Goal: Task Accomplishment & Management: Manage account settings

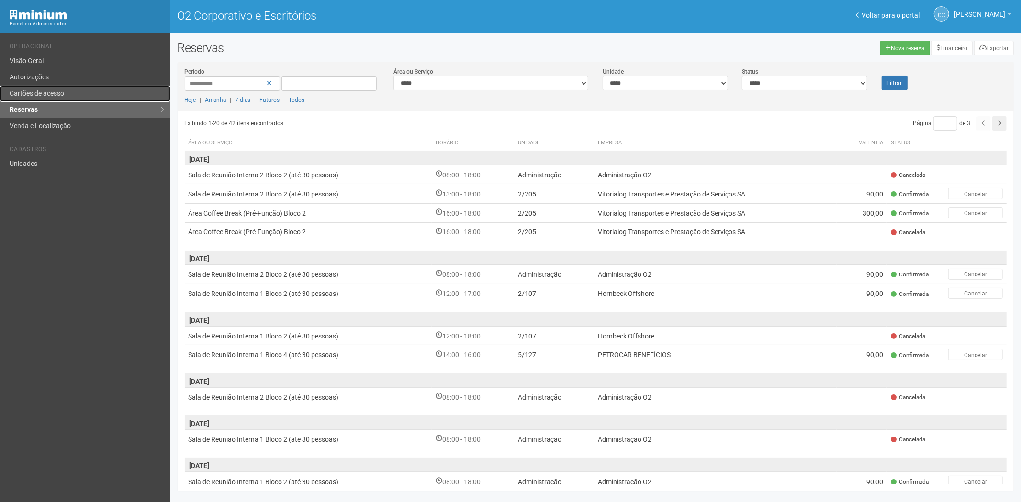
click at [78, 89] on link "Cartões de acesso" at bounding box center [85, 94] width 170 height 16
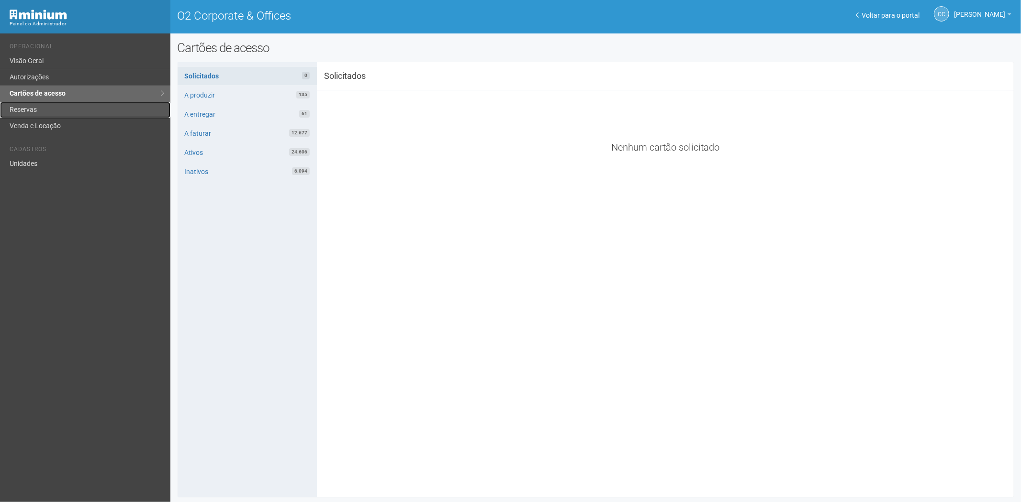
click at [101, 106] on link "Reservas" at bounding box center [85, 110] width 170 height 16
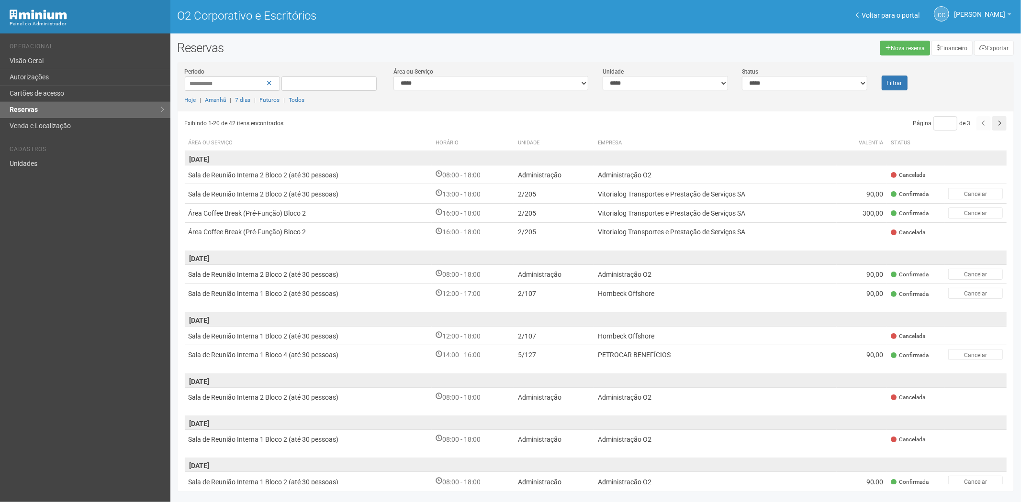
click at [81, 329] on div "Voltar para o portal Operacional Visão Geral Autorizações Cartões de acesso Res…" at bounding box center [85, 267] width 170 height 469
click at [56, 73] on link "Autorizações" at bounding box center [85, 77] width 170 height 16
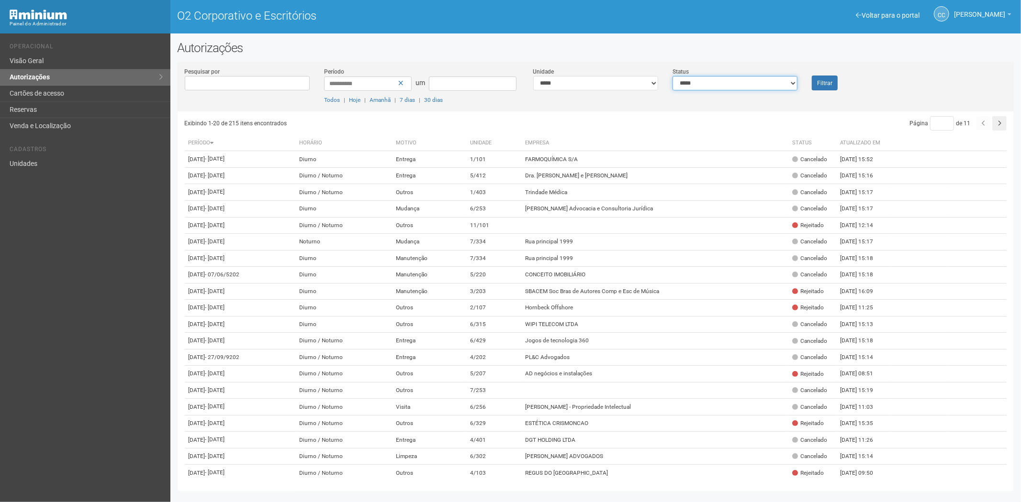
drag, startPoint x: 735, startPoint y: 87, endPoint x: 729, endPoint y: 89, distance: 5.9
click at [735, 87] on select "**********" at bounding box center [734, 83] width 125 height 14
select select "*"
click at [672, 76] on select "**********" at bounding box center [734, 83] width 125 height 14
click at [824, 82] on font "Filtrar" at bounding box center [824, 83] width 15 height 7
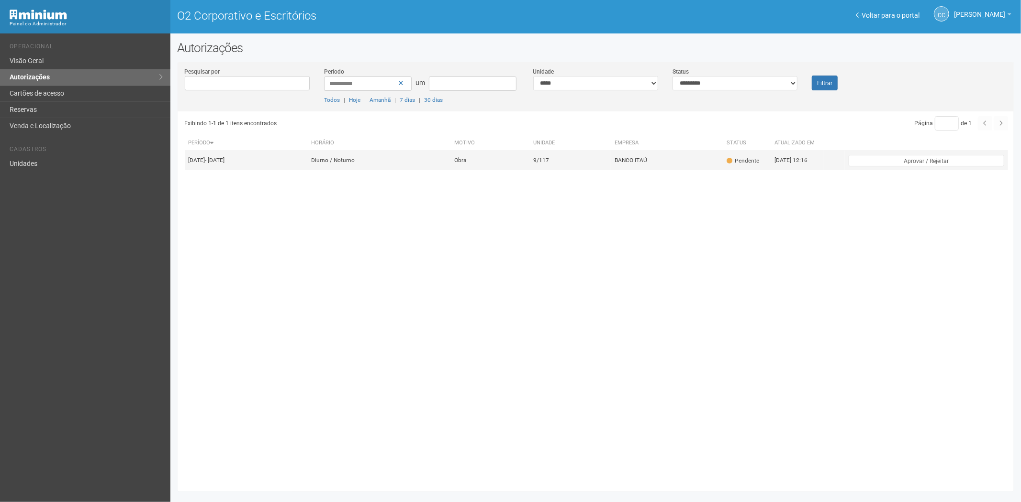
click at [529, 167] on td "Obra" at bounding box center [489, 160] width 79 height 19
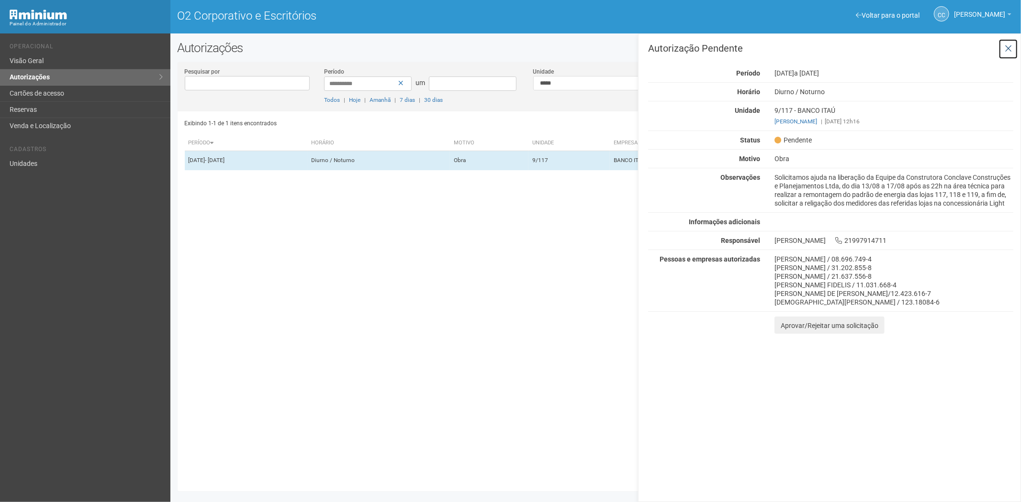
drag, startPoint x: 1012, startPoint y: 42, endPoint x: 1013, endPoint y: 50, distance: 8.1
click at [1013, 42] on button at bounding box center [1008, 49] width 20 height 21
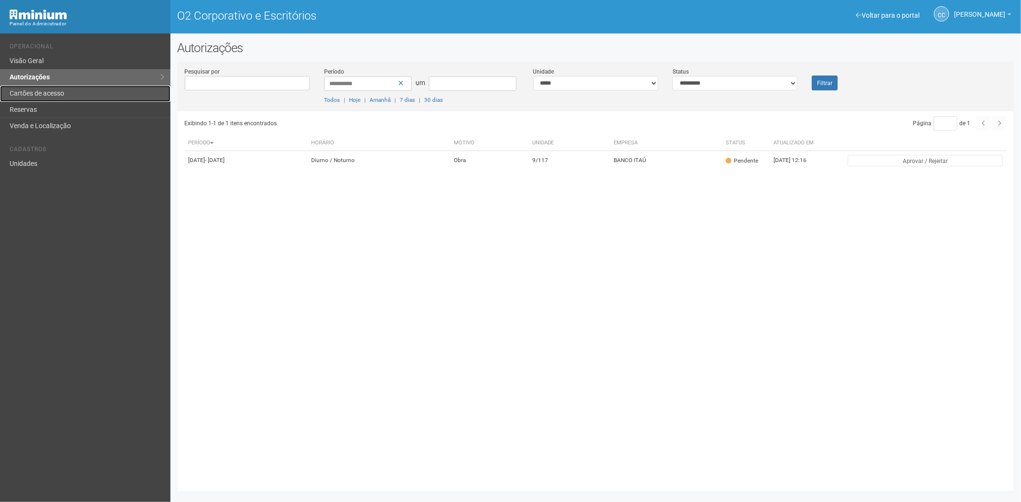
click at [38, 89] on font "Cartões de acesso" at bounding box center [37, 93] width 55 height 8
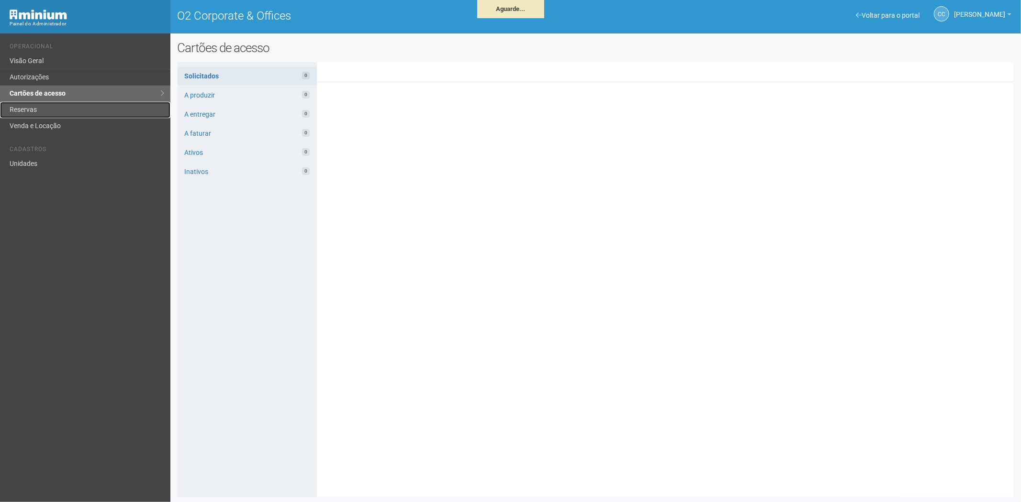
click at [48, 110] on link "Reservas" at bounding box center [85, 110] width 170 height 16
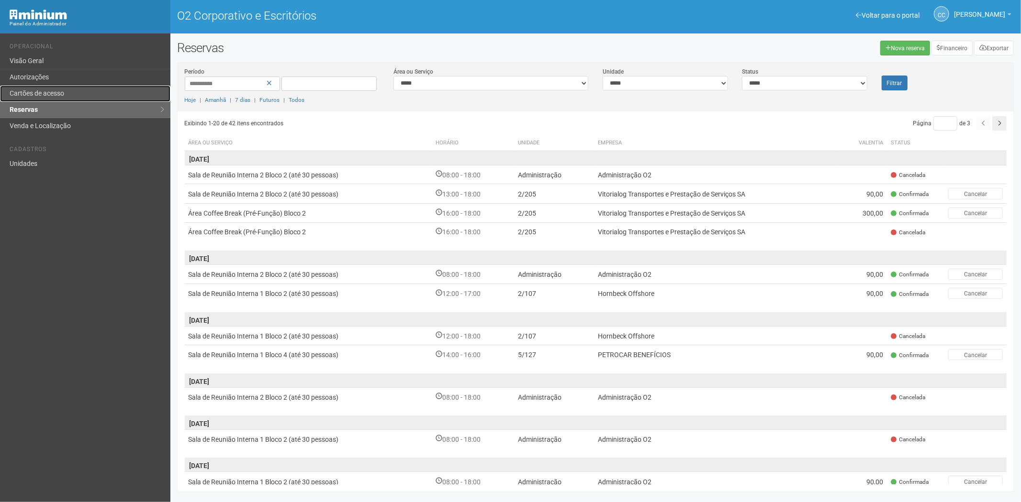
click at [51, 94] on font "Cartões de acesso" at bounding box center [37, 93] width 55 height 8
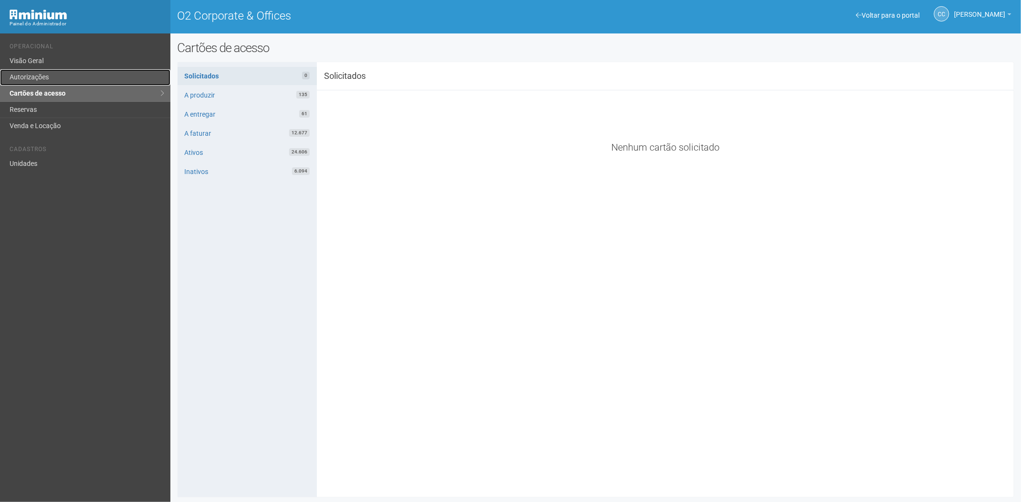
click at [33, 75] on link "Autorizações" at bounding box center [85, 77] width 170 height 16
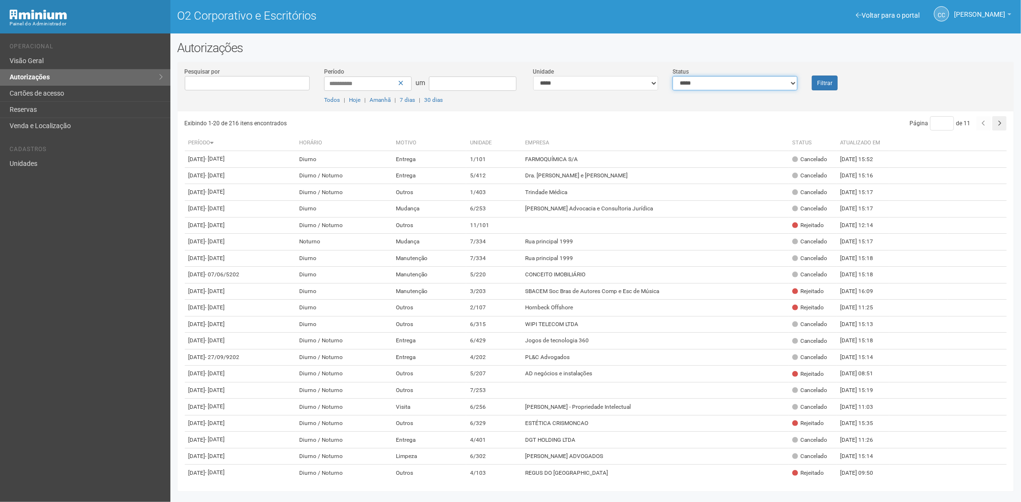
click at [717, 87] on select "**********" at bounding box center [734, 83] width 125 height 14
select select "*"
click at [672, 76] on select "**********" at bounding box center [734, 83] width 125 height 14
click at [831, 76] on button "Filtrar" at bounding box center [825, 83] width 26 height 15
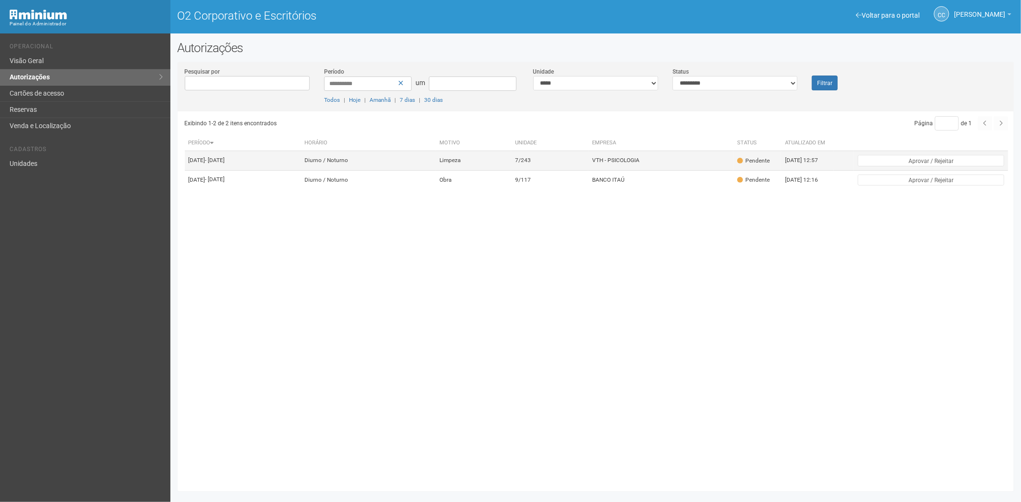
click at [639, 163] on font "VTH - PSICOLOGIA" at bounding box center [615, 160] width 47 height 7
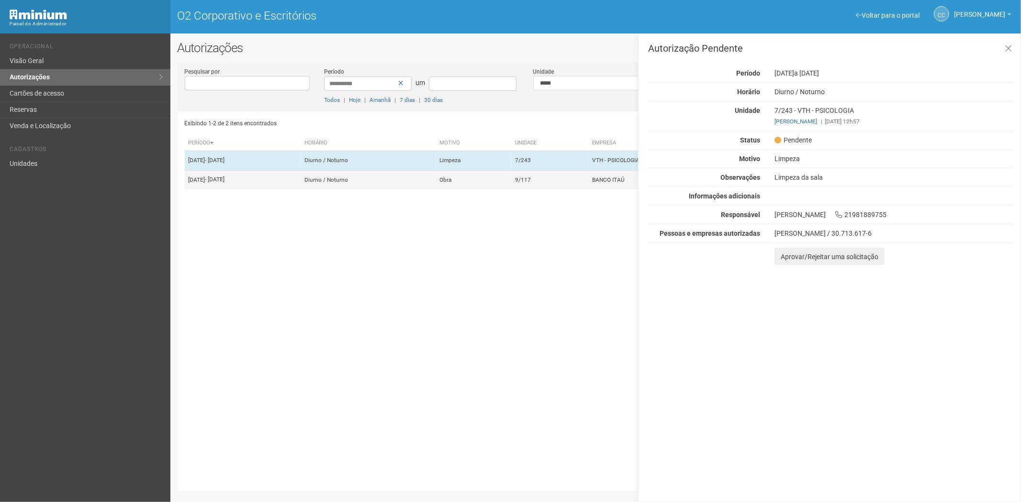
click at [511, 189] on td "Obra" at bounding box center [473, 179] width 76 height 19
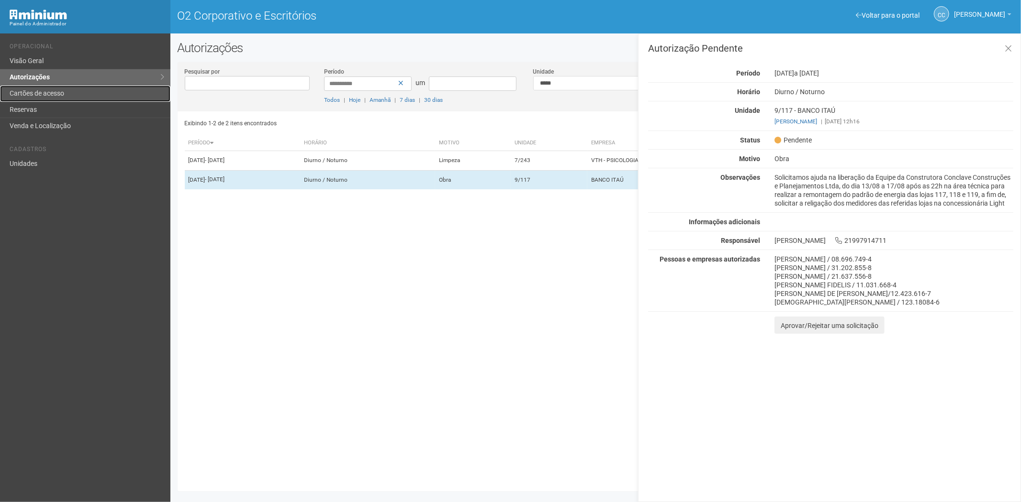
click at [45, 91] on font "Cartões de acesso" at bounding box center [37, 93] width 55 height 8
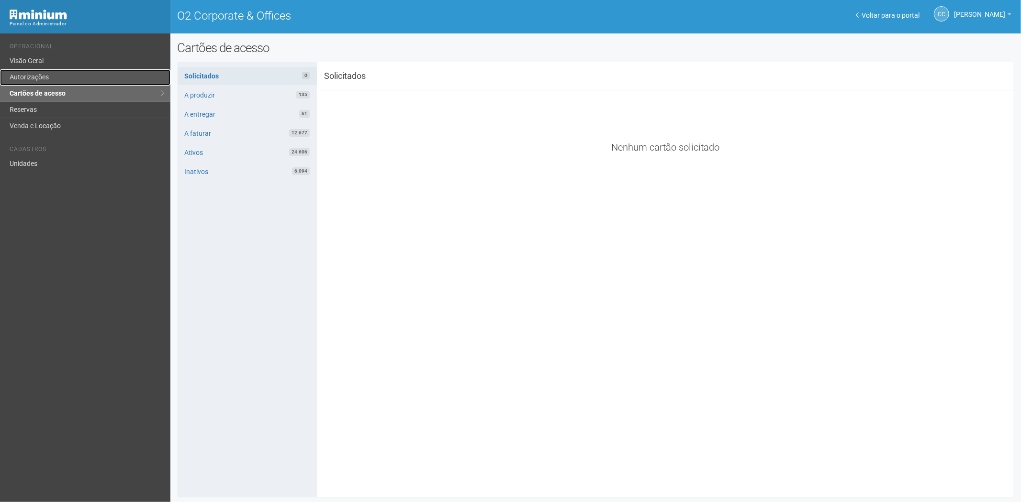
click at [34, 73] on link "Autorizações" at bounding box center [85, 77] width 170 height 16
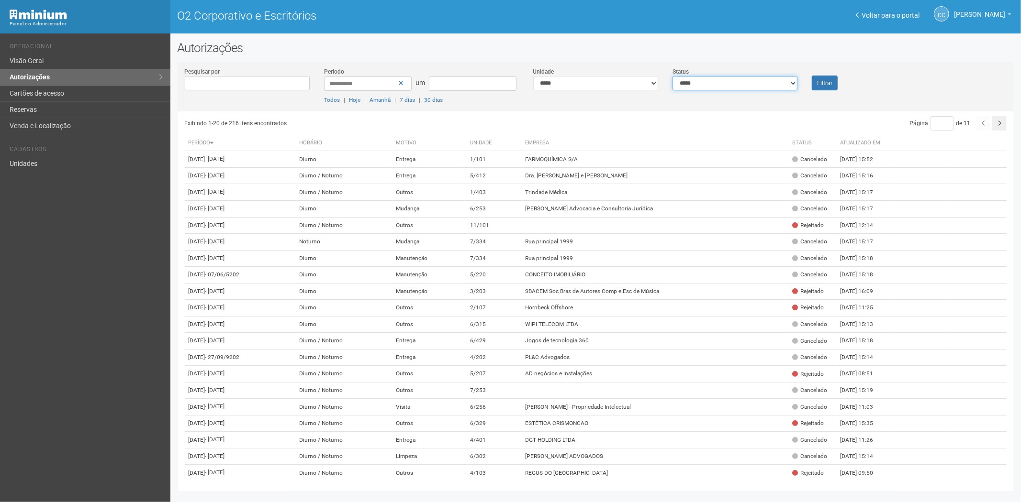
drag, startPoint x: 767, startPoint y: 82, endPoint x: 757, endPoint y: 89, distance: 12.3
click at [767, 82] on select "**********" at bounding box center [734, 83] width 125 height 14
select select "*"
click at [672, 76] on select "**********" at bounding box center [734, 83] width 125 height 14
drag, startPoint x: 822, startPoint y: 93, endPoint x: 827, endPoint y: 87, distance: 8.1
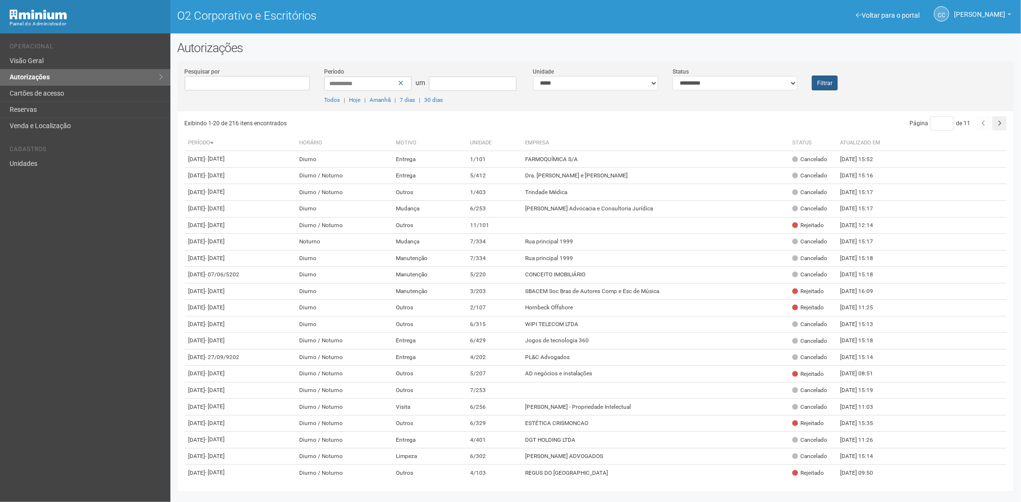
click at [824, 92] on div "**********" at bounding box center [596, 89] width 836 height 45
click at [827, 87] on button "Filtrar" at bounding box center [825, 83] width 26 height 15
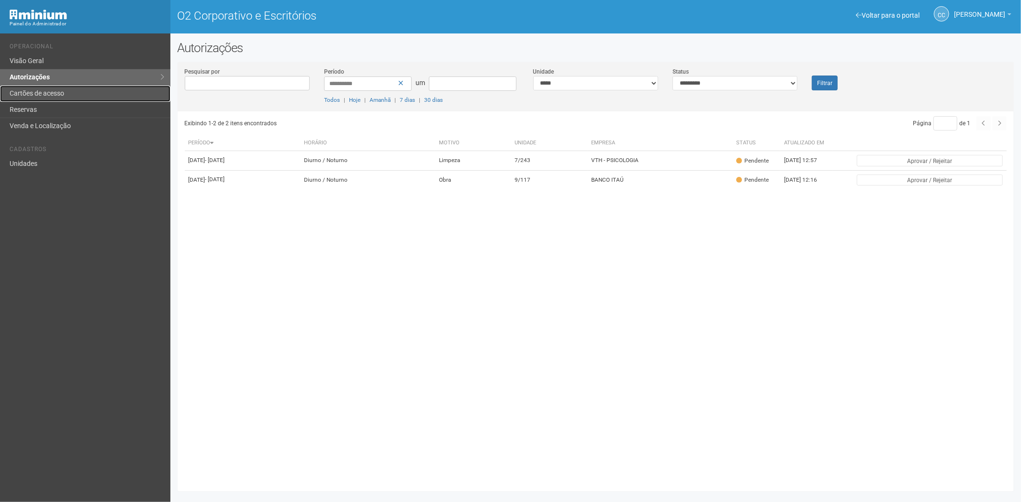
click at [49, 90] on font "Cartões de acesso" at bounding box center [37, 93] width 55 height 8
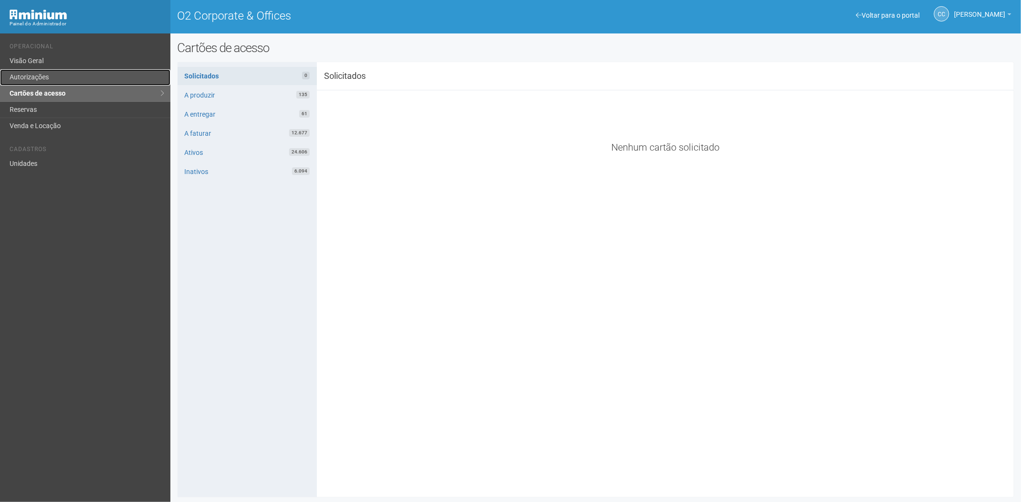
click at [48, 78] on link "Autorizações" at bounding box center [85, 77] width 170 height 16
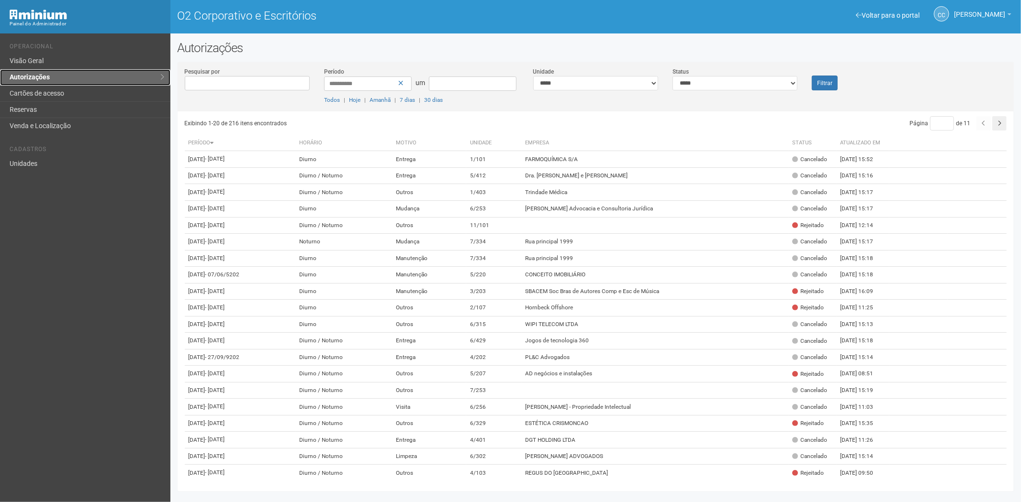
click at [50, 84] on link "Autorizações" at bounding box center [85, 77] width 170 height 16
click at [111, 97] on link "Cartões de acesso" at bounding box center [85, 94] width 170 height 16
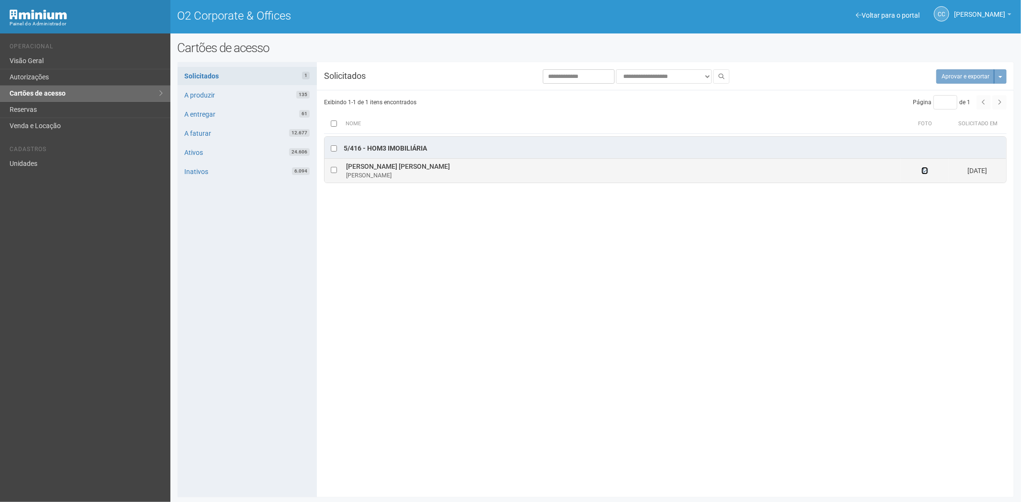
click at [925, 169] on icon at bounding box center [924, 170] width 7 height 7
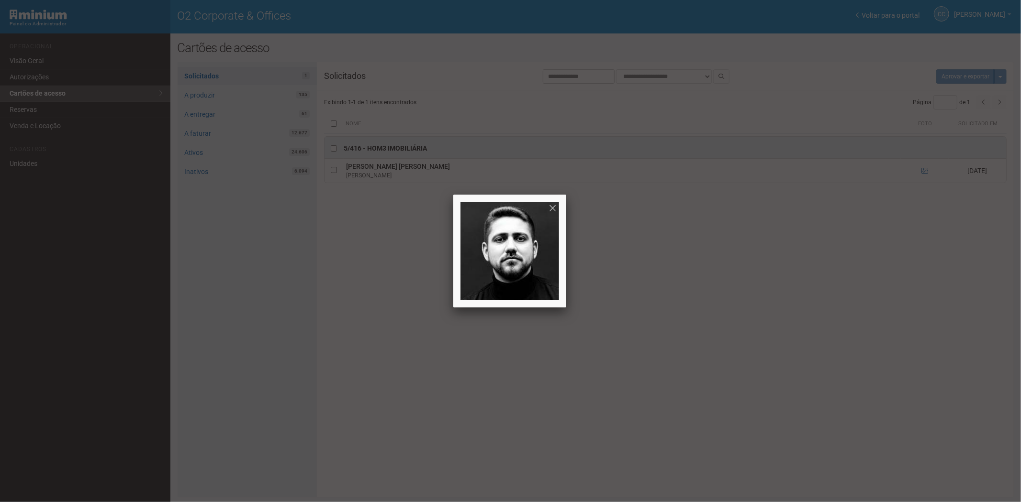
click at [714, 314] on div at bounding box center [510, 251] width 1021 height 502
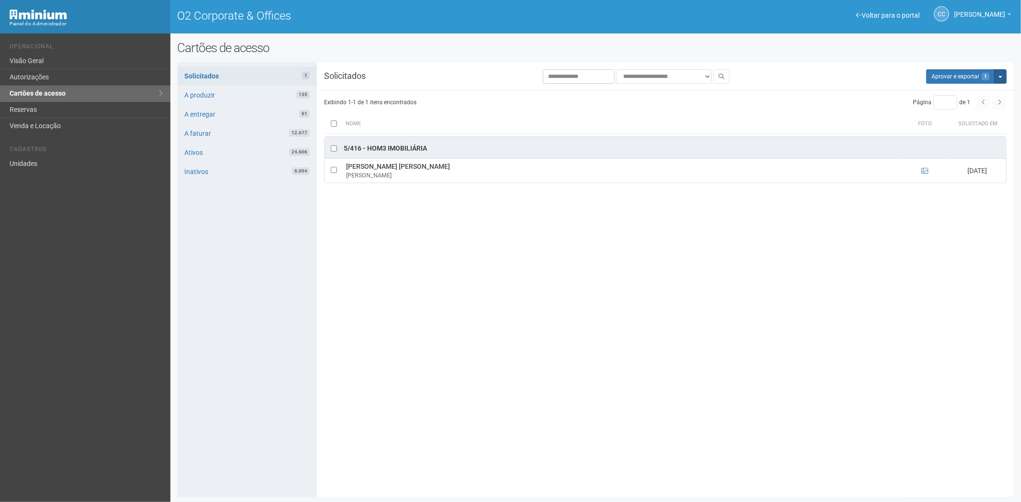
click at [1003, 80] on button "Mais opções" at bounding box center [1000, 76] width 12 height 14
click at [962, 108] on link "Rejeitar solicitações" at bounding box center [964, 106] width 76 height 11
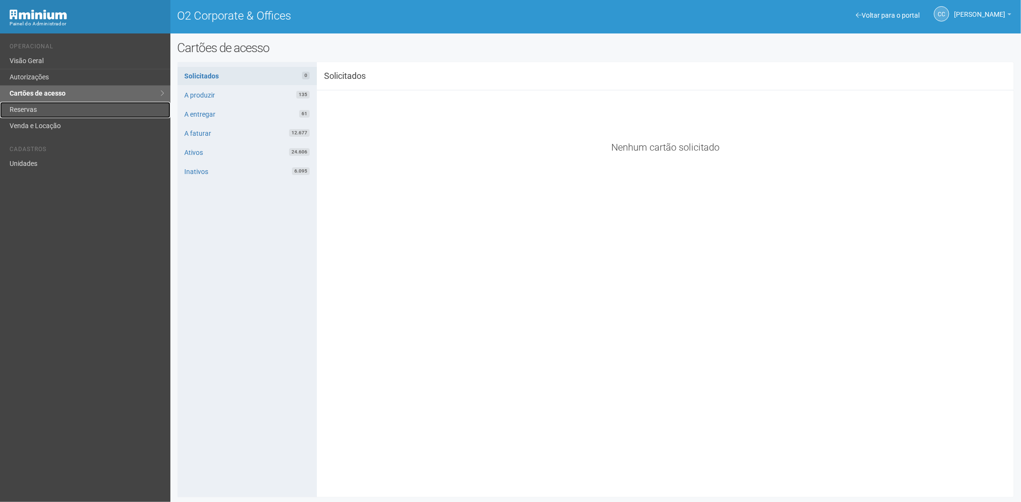
click at [64, 108] on link "Reservas" at bounding box center [85, 110] width 170 height 16
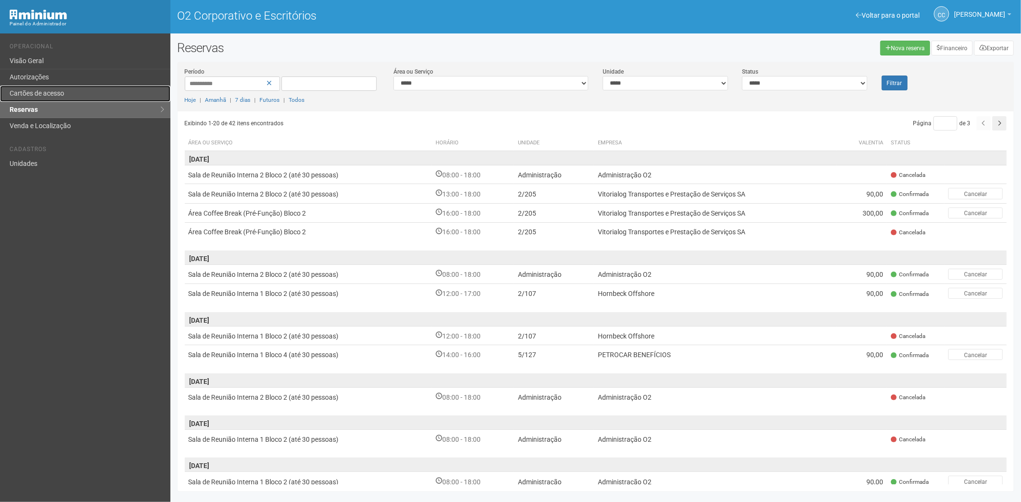
click at [54, 90] on font "Cartões de acesso" at bounding box center [37, 93] width 55 height 8
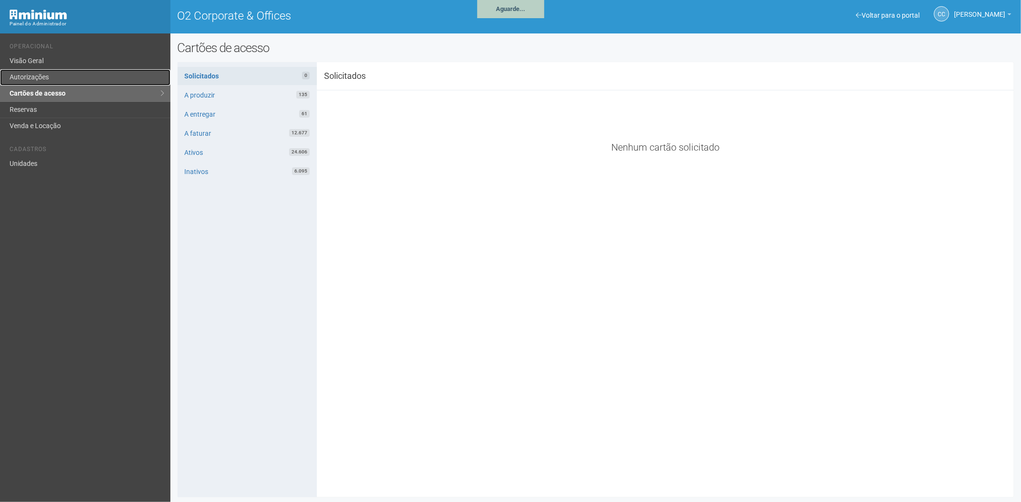
click at [64, 78] on link "Autorizações" at bounding box center [85, 77] width 170 height 16
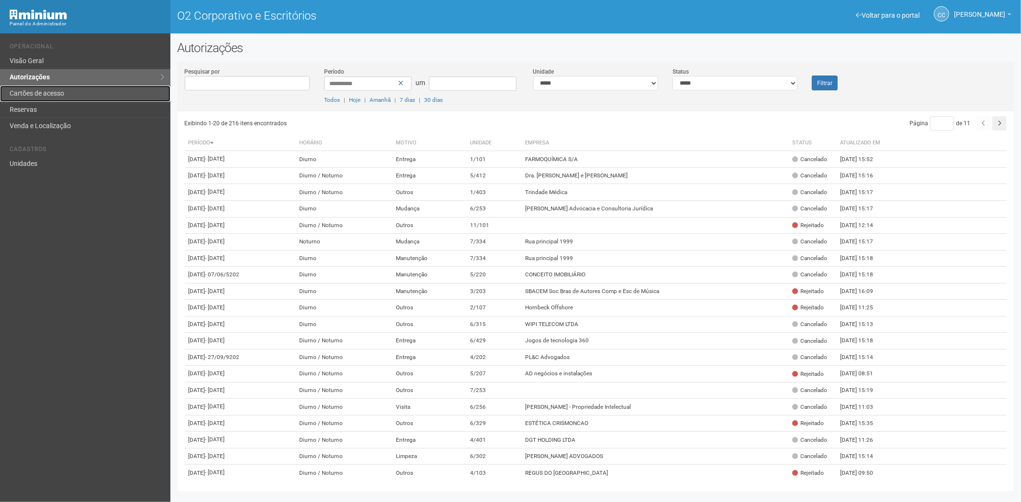
click at [59, 86] on link "Cartões de acesso" at bounding box center [85, 94] width 170 height 16
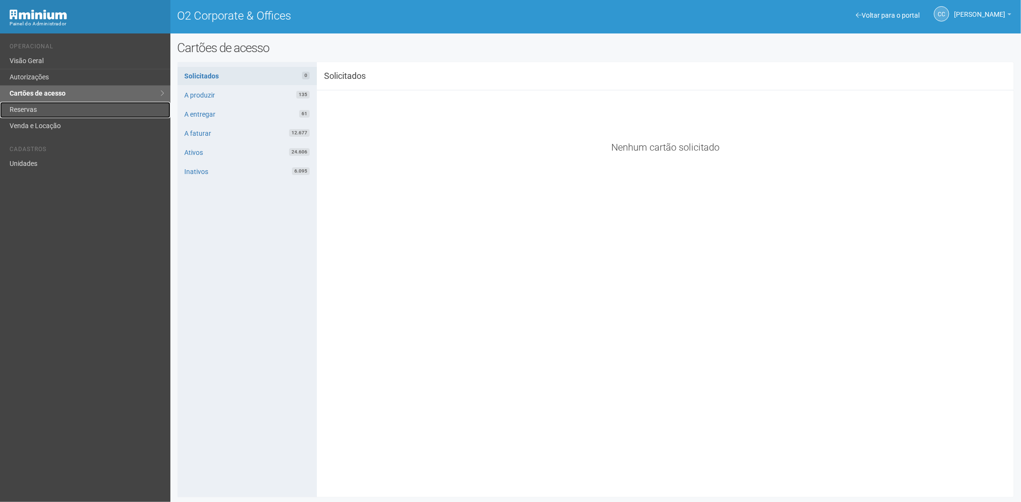
click at [49, 103] on link "Reservas" at bounding box center [85, 110] width 170 height 16
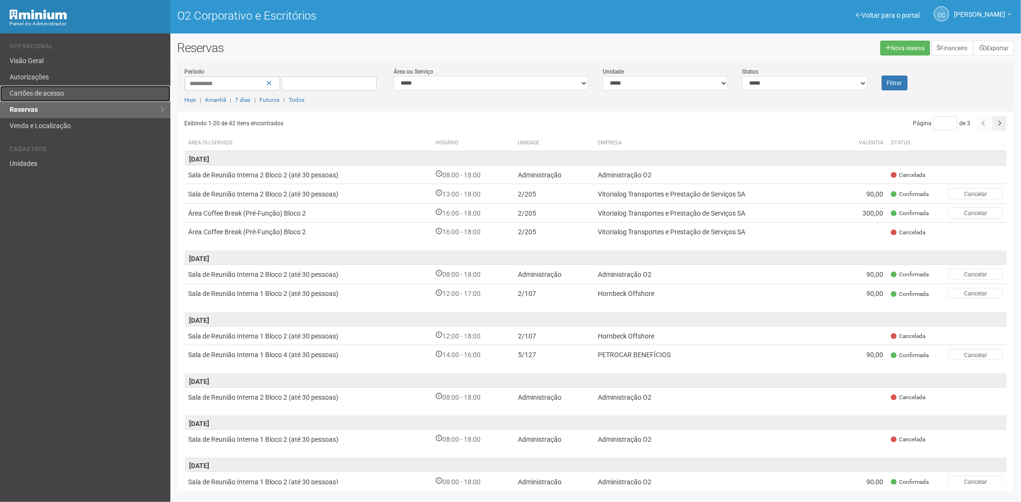
click at [29, 91] on font "Cartões de acesso" at bounding box center [37, 93] width 55 height 8
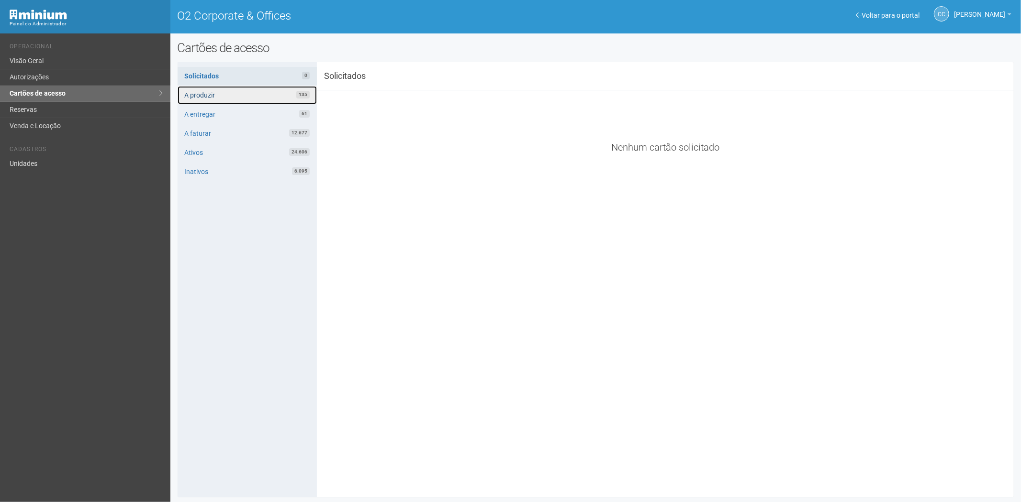
click at [206, 97] on link "A produzir 135" at bounding box center [247, 95] width 139 height 18
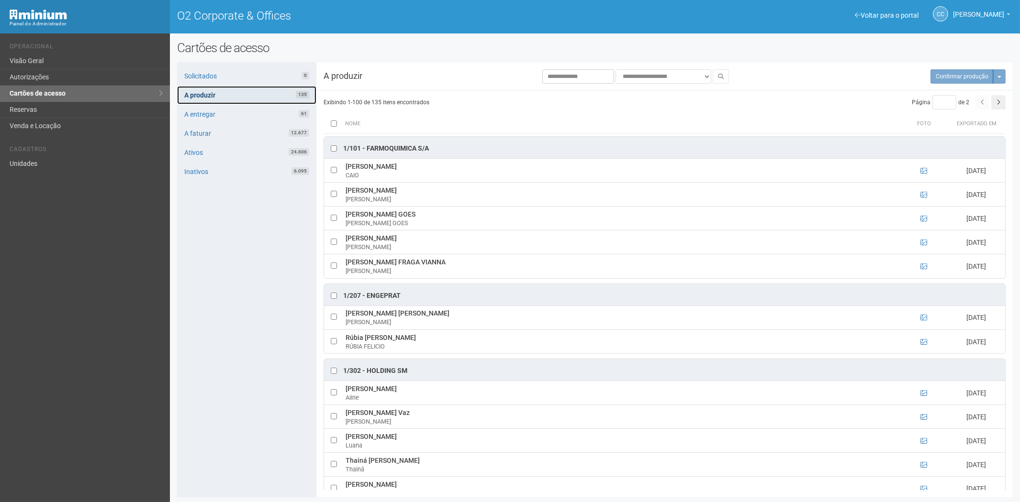
click at [245, 94] on link "A produzir 135" at bounding box center [246, 95] width 139 height 18
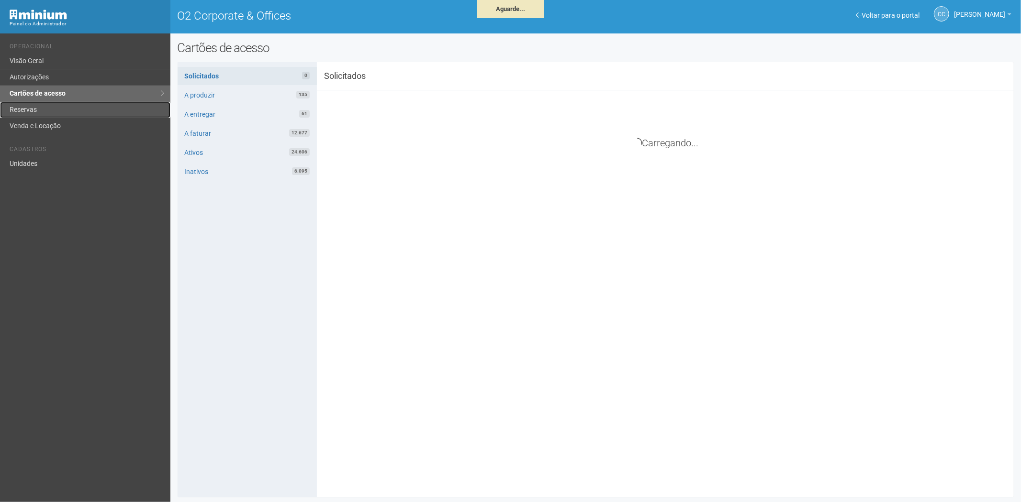
click at [52, 106] on link "Reservas" at bounding box center [85, 110] width 170 height 16
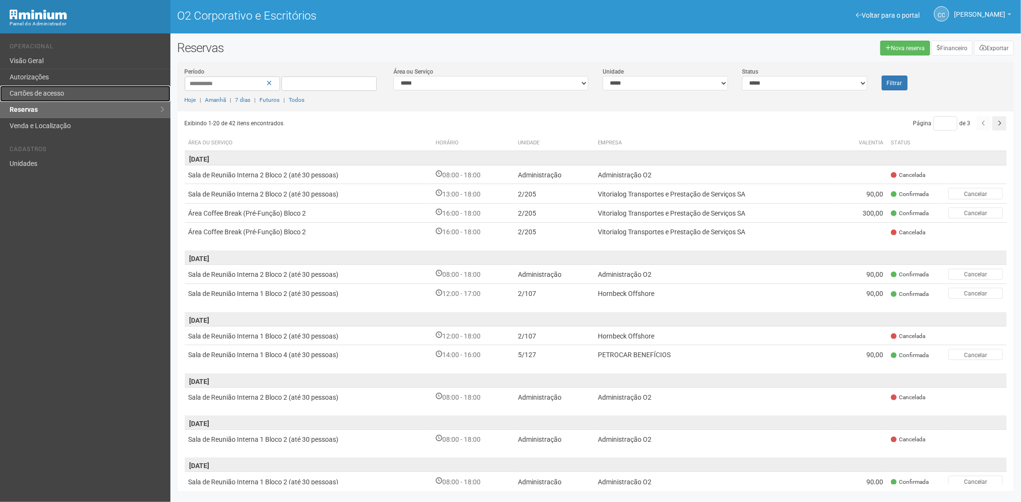
click at [31, 93] on font "Cartões de acesso" at bounding box center [37, 93] width 55 height 8
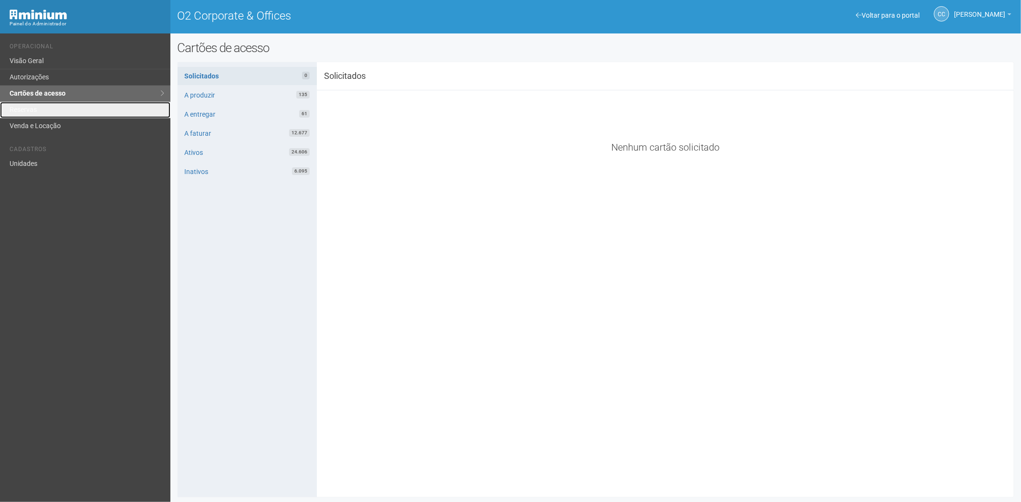
drag, startPoint x: 42, startPoint y: 107, endPoint x: 83, endPoint y: 144, distance: 54.9
click at [41, 108] on link "Reservas" at bounding box center [85, 110] width 170 height 16
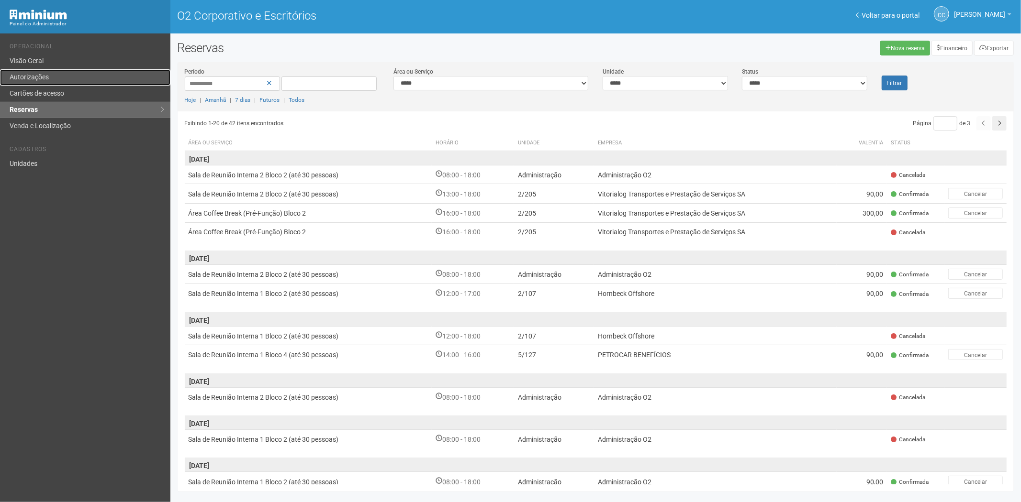
click at [32, 83] on link "Autorizações" at bounding box center [85, 77] width 170 height 16
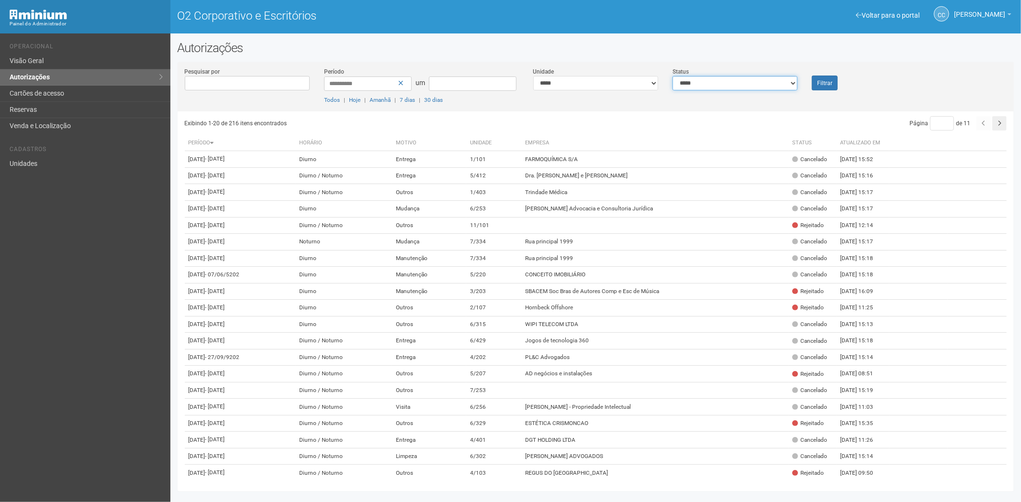
click at [691, 84] on select "**********" at bounding box center [734, 83] width 125 height 14
select select "*"
click at [672, 76] on select "**********" at bounding box center [734, 83] width 125 height 14
click at [825, 80] on font "Filtrar" at bounding box center [824, 83] width 15 height 7
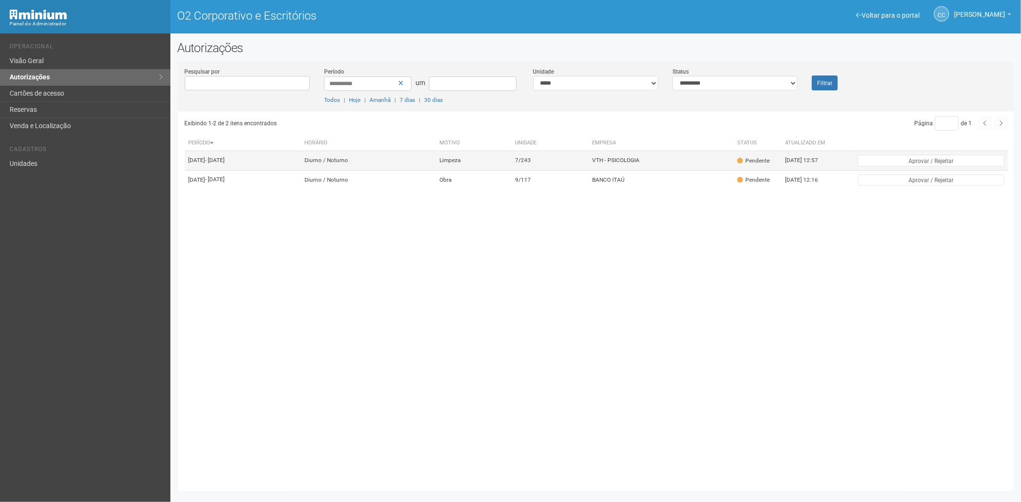
click at [572, 160] on td "7/243" at bounding box center [549, 160] width 77 height 19
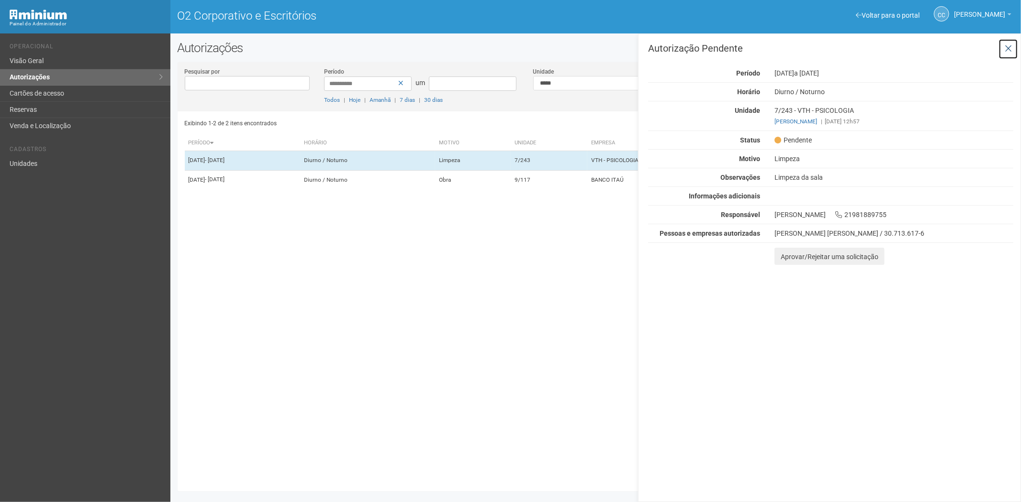
click at [1008, 49] on icon at bounding box center [1007, 49] width 7 height 10
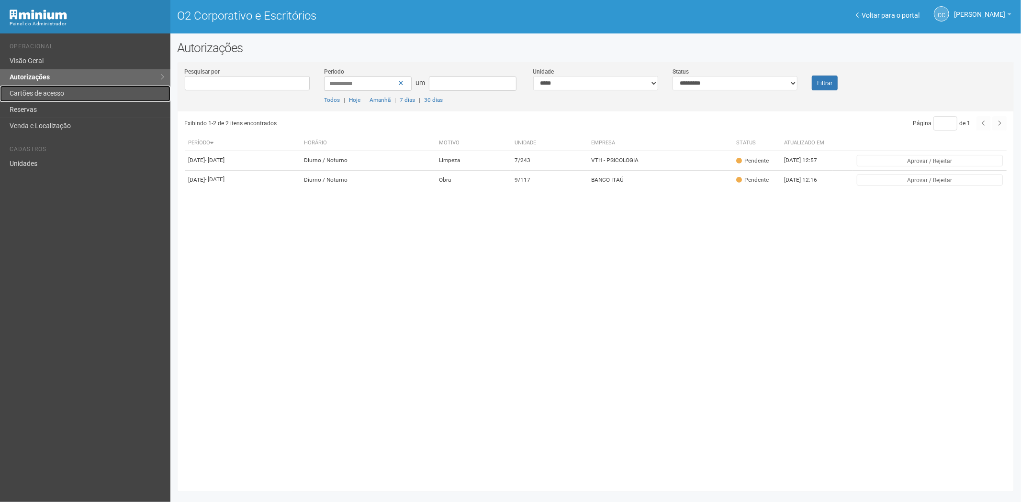
click at [33, 92] on font "Cartões de acesso" at bounding box center [37, 93] width 55 height 8
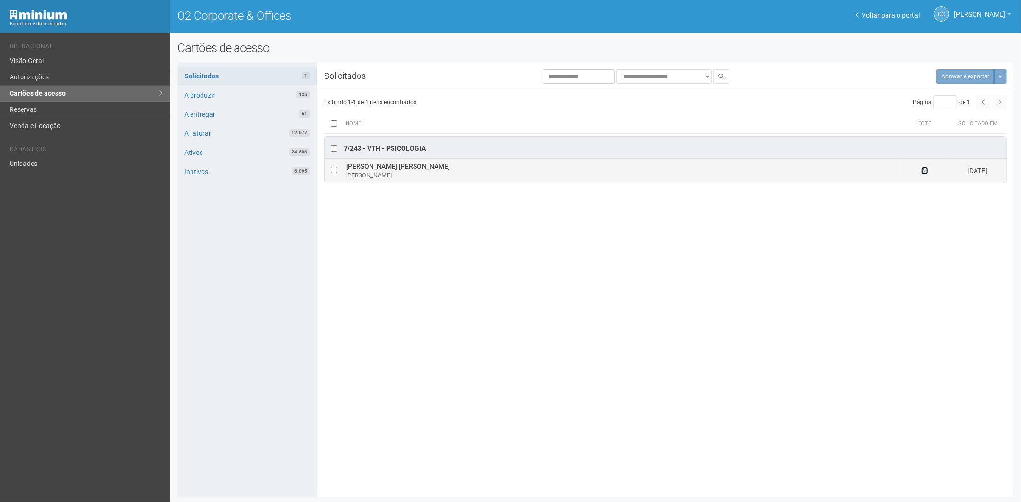
click at [923, 171] on icon at bounding box center [924, 170] width 7 height 7
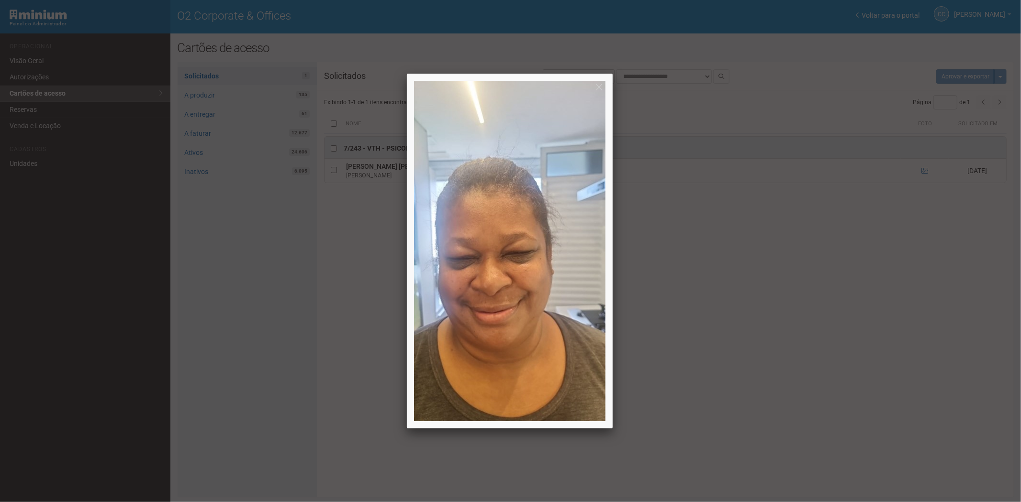
click at [839, 313] on div at bounding box center [510, 251] width 1021 height 502
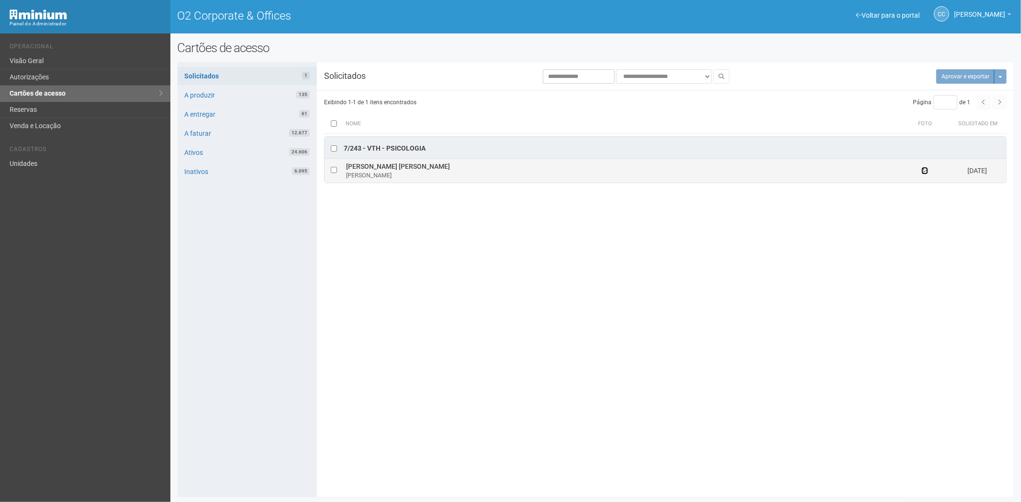
click at [927, 169] on icon at bounding box center [924, 170] width 7 height 7
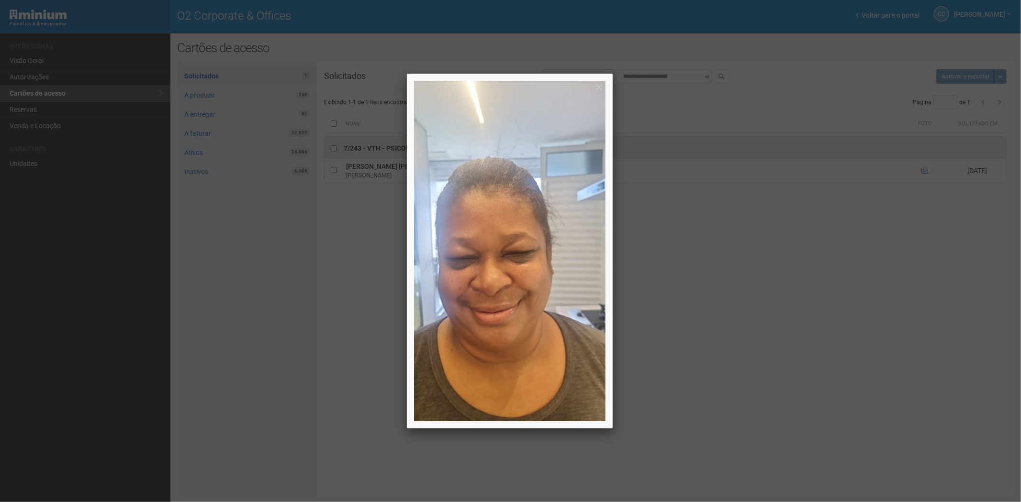
click at [882, 304] on div at bounding box center [510, 251] width 1021 height 502
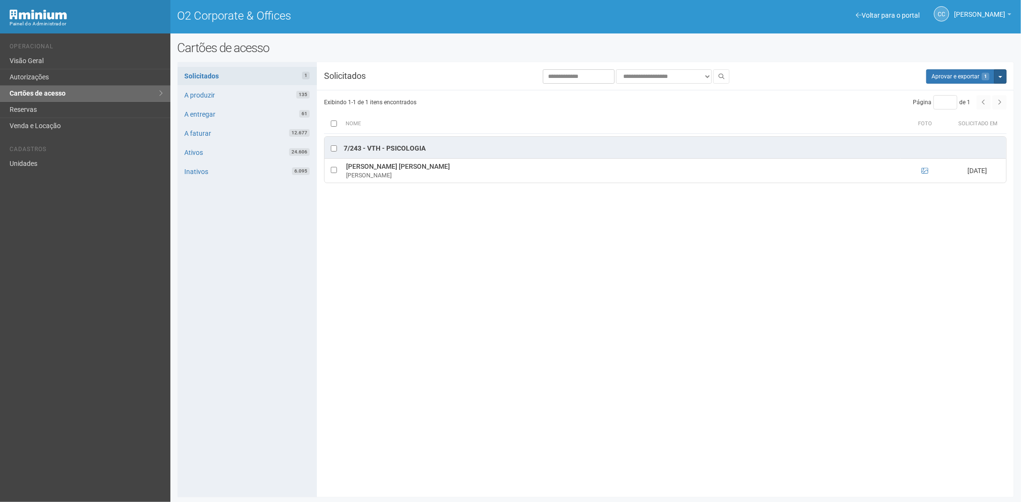
drag, startPoint x: 1003, startPoint y: 77, endPoint x: 993, endPoint y: 87, distance: 13.9
click at [1003, 77] on button "Mais opções" at bounding box center [1000, 76] width 12 height 14
click at [947, 102] on link "Rejeitar solicitações" at bounding box center [964, 106] width 76 height 11
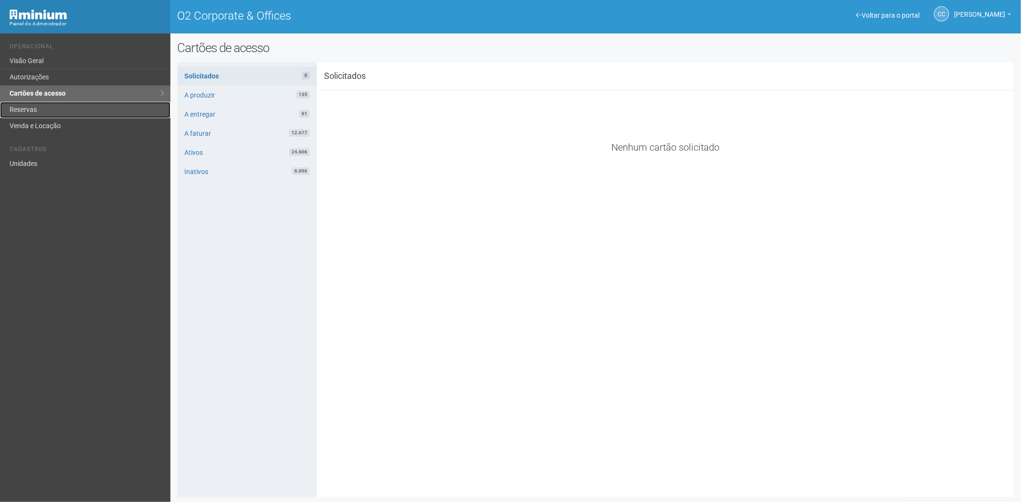
click at [78, 110] on link "Reservas" at bounding box center [85, 110] width 170 height 16
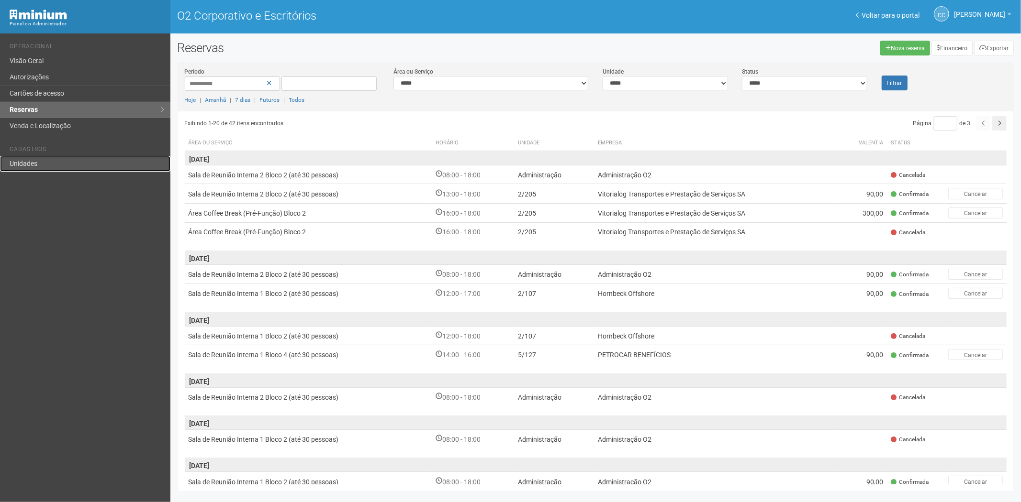
click at [38, 160] on link "Unidades" at bounding box center [85, 164] width 170 height 16
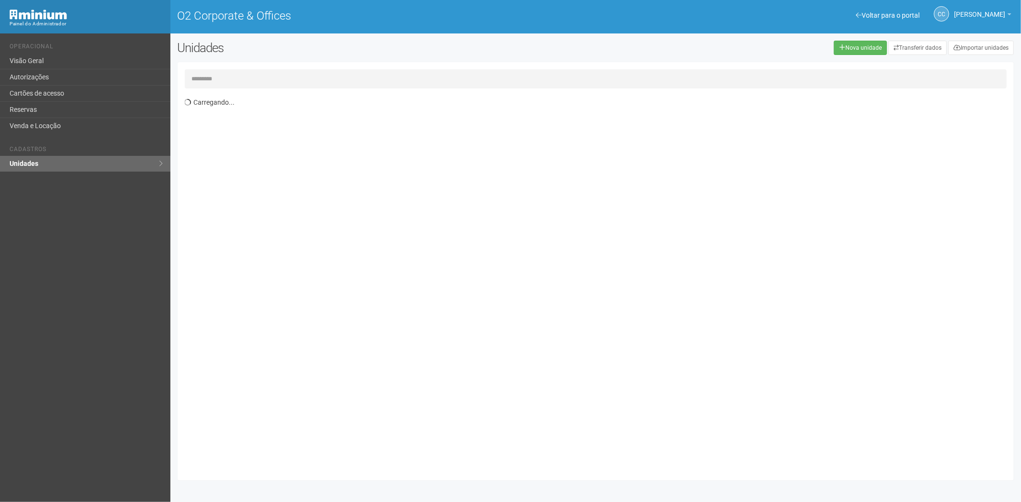
click at [209, 79] on input "text" at bounding box center [596, 78] width 822 height 19
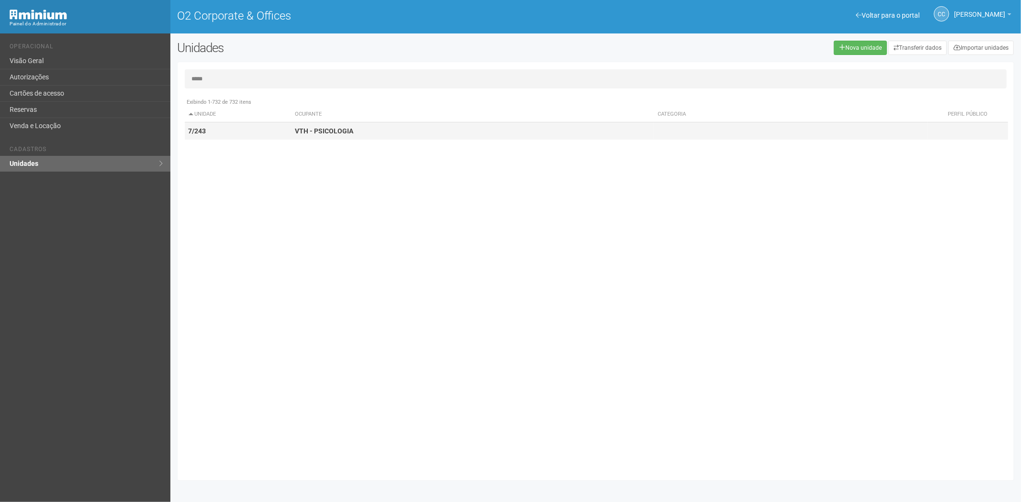
type input "*****"
click at [268, 129] on td "7/243" at bounding box center [238, 132] width 107 height 18
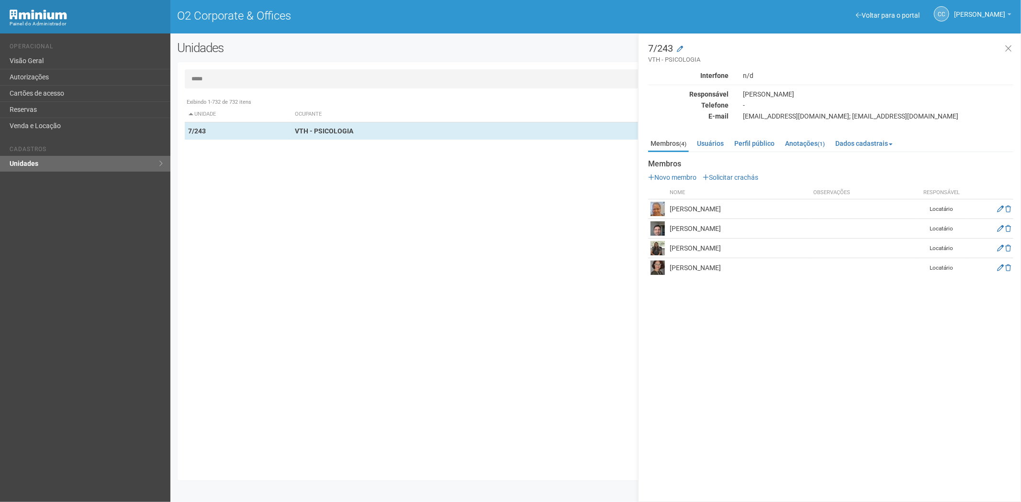
click at [457, 308] on div "Exibindo 1-732 de 732 itens Unidade Ocupante Categoria Perfil público 1/101 FAR…" at bounding box center [599, 283] width 829 height 380
drag, startPoint x: 457, startPoint y: 308, endPoint x: 397, endPoint y: 289, distance: 62.3
click at [397, 289] on div "Exibindo 1-732 de 732 itens Unidade Ocupante Categoria Perfil público 1/101 FAR…" at bounding box center [599, 283] width 829 height 380
click at [93, 89] on link "Cartões de acesso" at bounding box center [85, 94] width 170 height 16
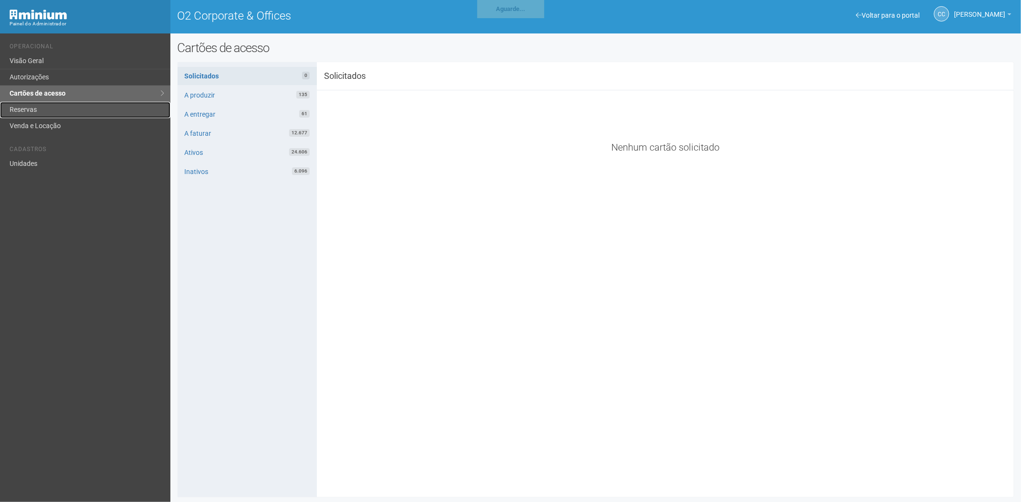
click at [55, 109] on link "Reservas" at bounding box center [85, 110] width 170 height 16
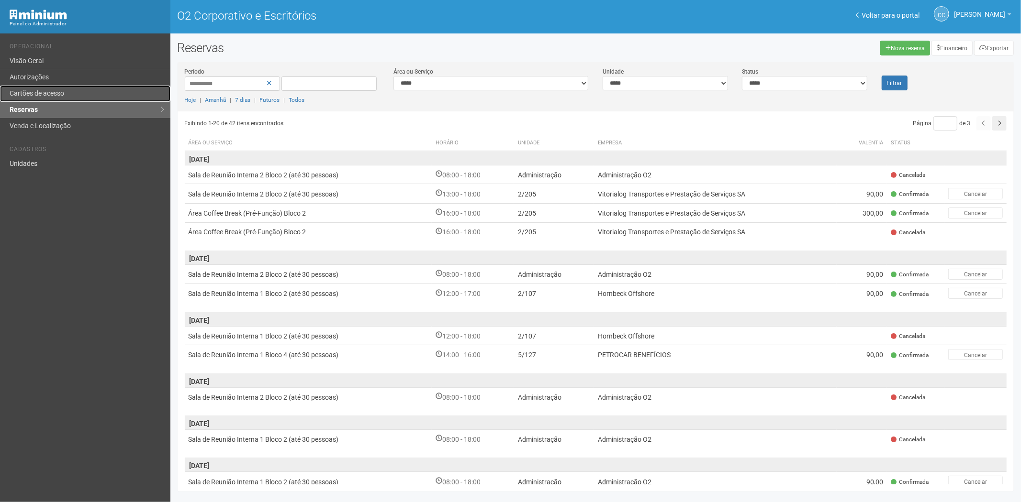
click at [53, 96] on font "Cartões de acesso" at bounding box center [37, 93] width 55 height 8
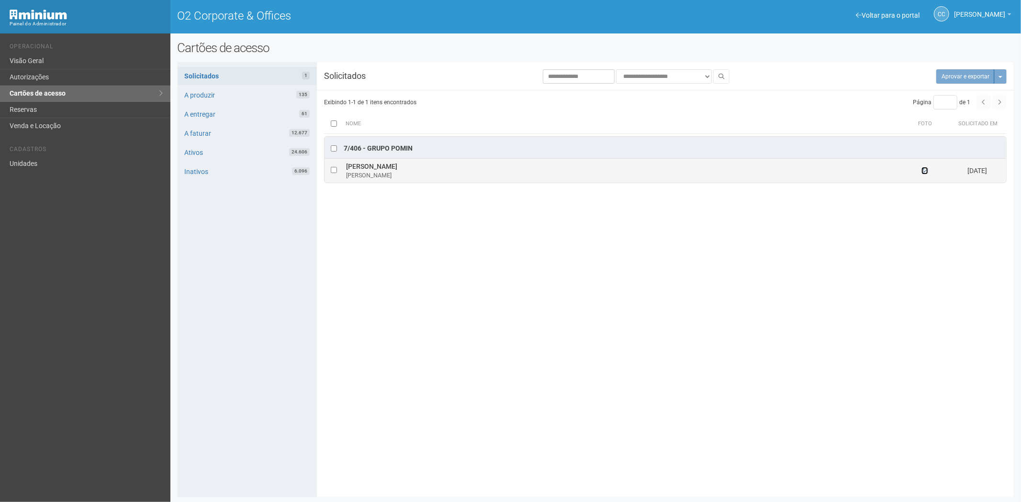
click at [925, 171] on icon at bounding box center [924, 170] width 7 height 7
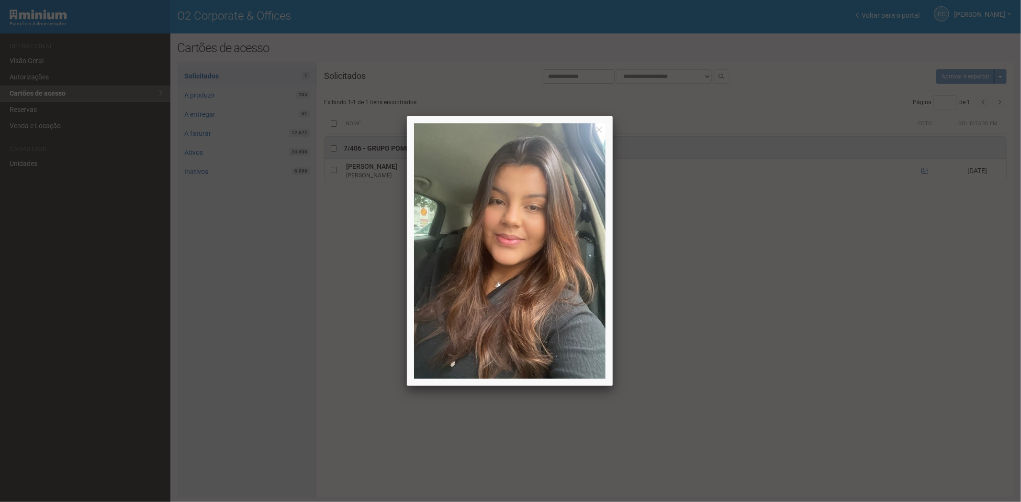
click at [881, 329] on div at bounding box center [510, 251] width 1021 height 502
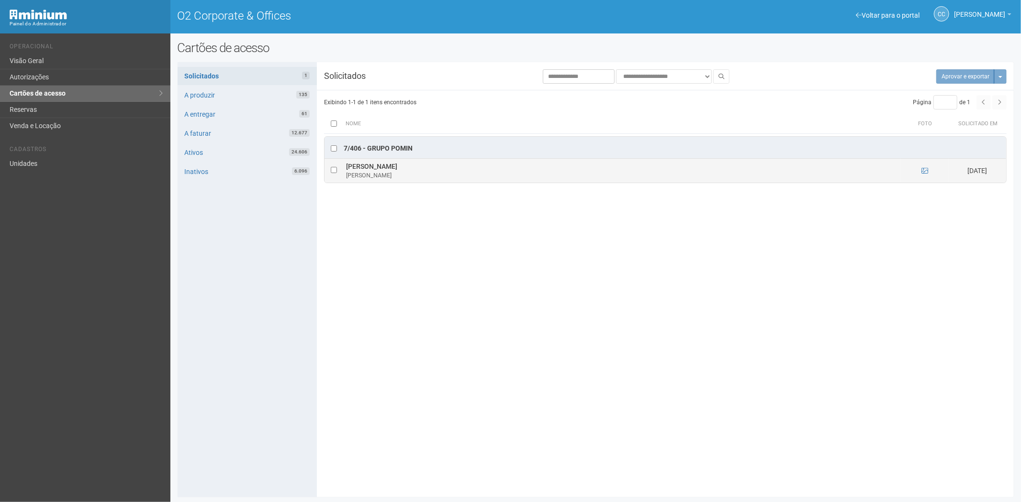
click at [920, 168] on td at bounding box center [925, 171] width 48 height 24
click at [923, 170] on icon at bounding box center [924, 170] width 7 height 7
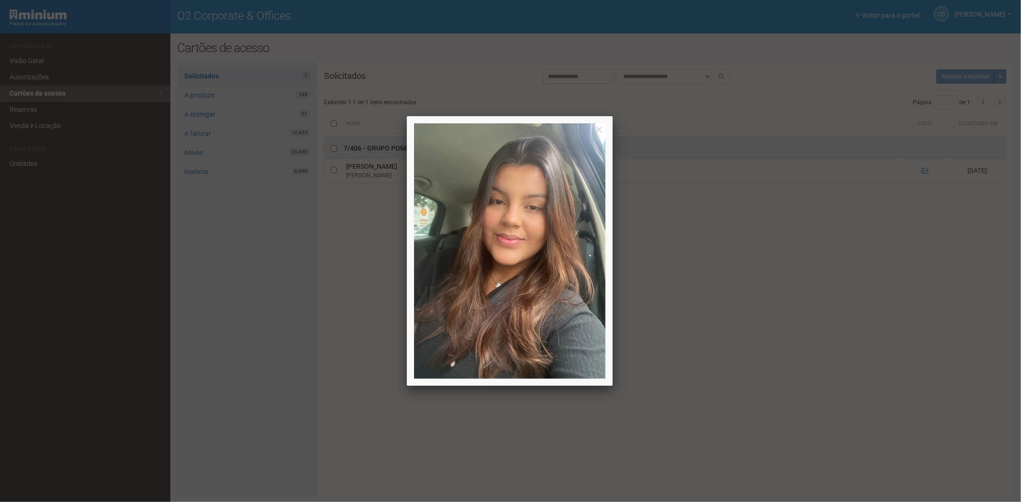
click at [798, 340] on div at bounding box center [510, 251] width 1021 height 502
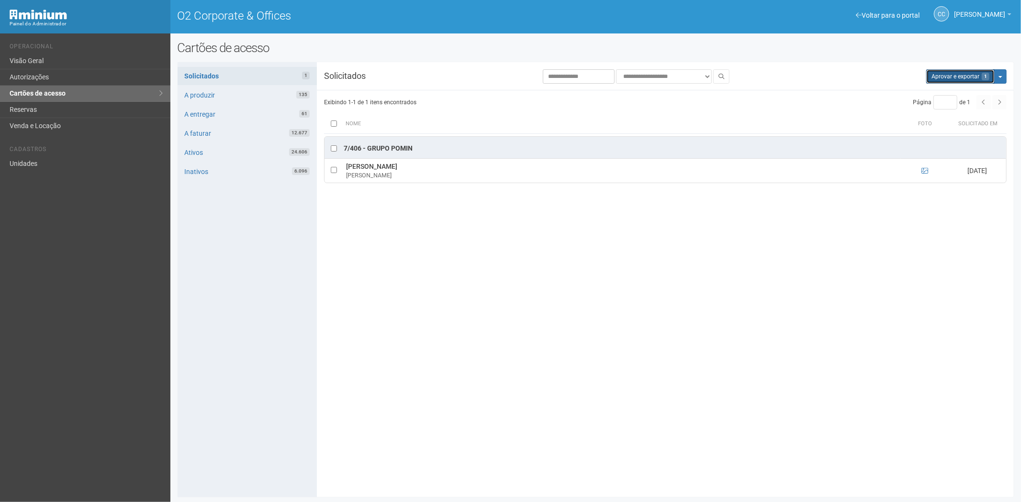
click at [945, 73] on button "Aprovar e exportar 1" at bounding box center [960, 76] width 68 height 14
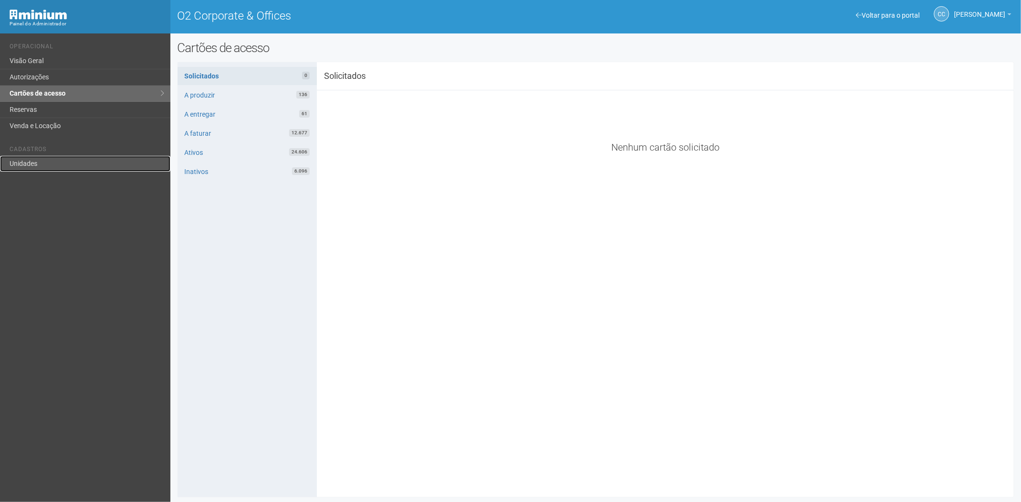
click at [22, 165] on link "Unidades" at bounding box center [85, 164] width 170 height 16
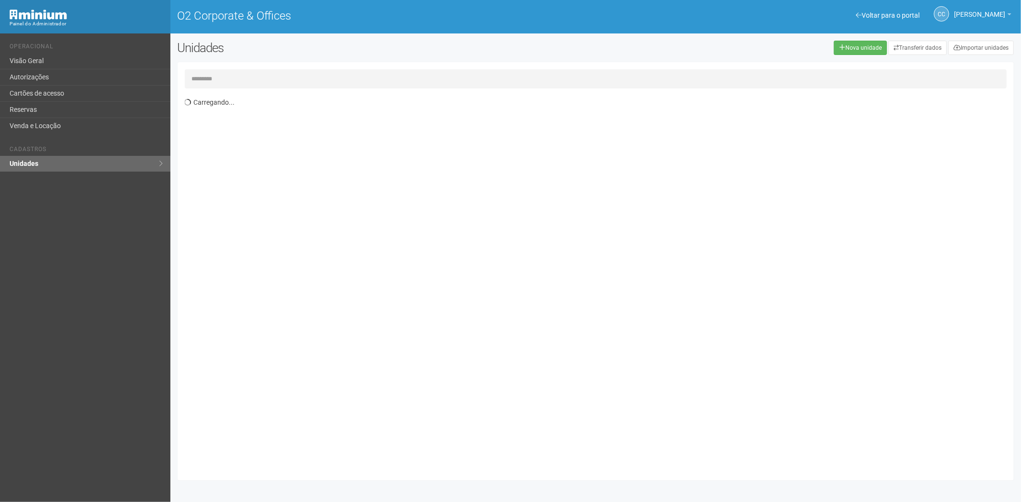
click at [218, 85] on input "text" at bounding box center [596, 78] width 822 height 19
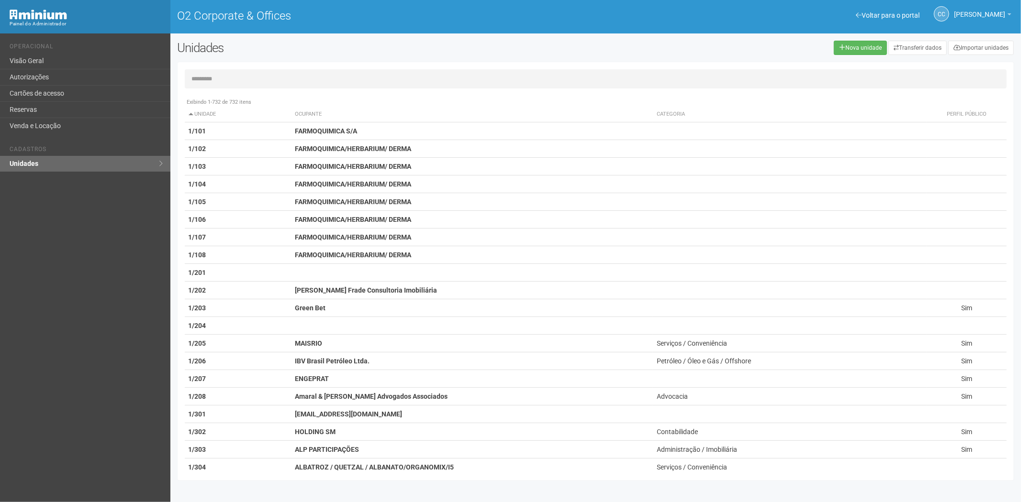
click at [234, 78] on input "text" at bounding box center [596, 78] width 822 height 19
click at [209, 72] on input "text" at bounding box center [596, 78] width 822 height 19
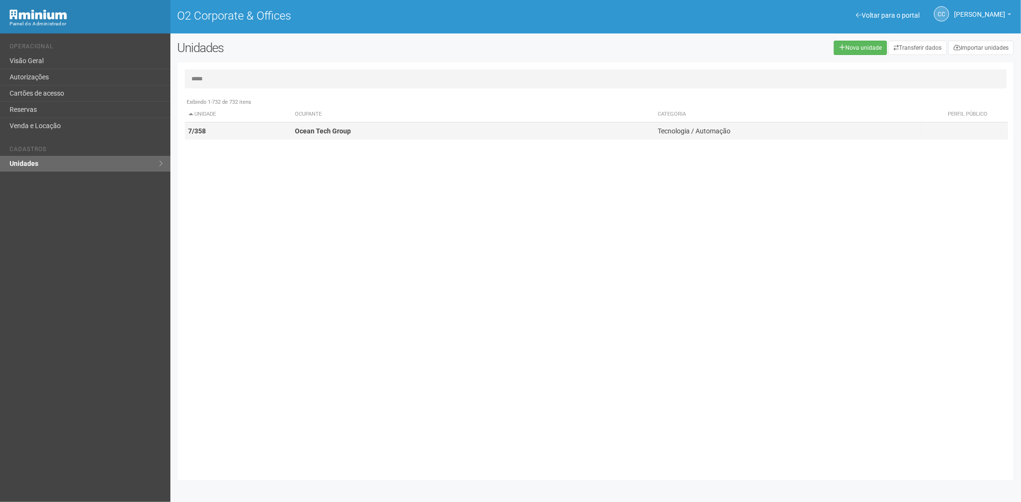
type input "*****"
click at [290, 133] on td "7/358" at bounding box center [238, 132] width 107 height 18
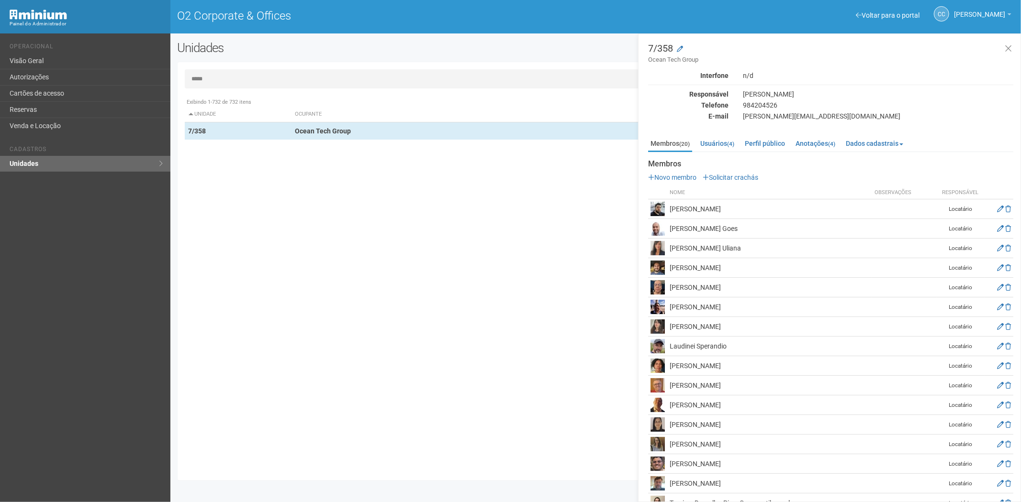
click at [716, 182] on div "Novo membro Solicitar crachás Nome Observações Responsável Bruno Domingues Loca…" at bounding box center [830, 382] width 365 height 418
click at [717, 178] on link "Solicitar crachás" at bounding box center [730, 178] width 56 height 8
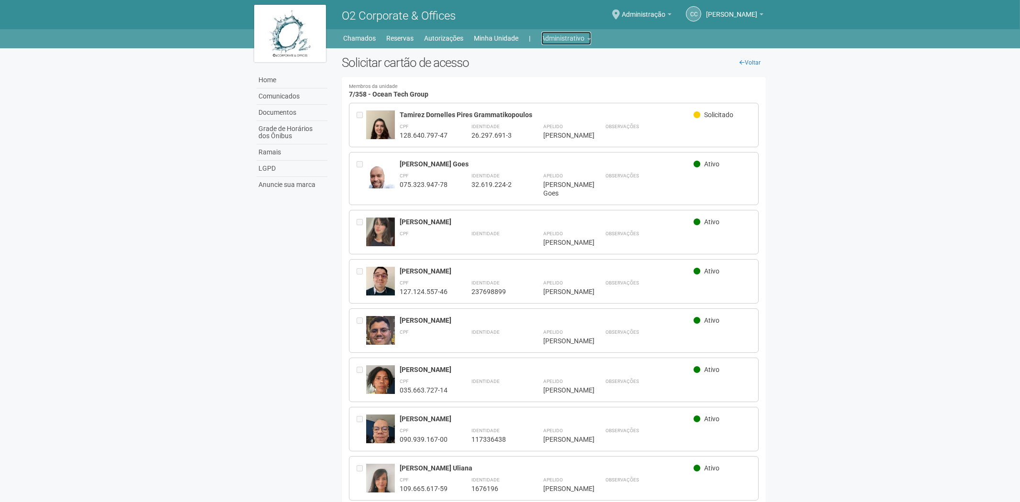
click at [550, 37] on link "Administrativo" at bounding box center [566, 38] width 50 height 13
click at [533, 61] on link "Autorizações" at bounding box center [552, 58] width 81 height 17
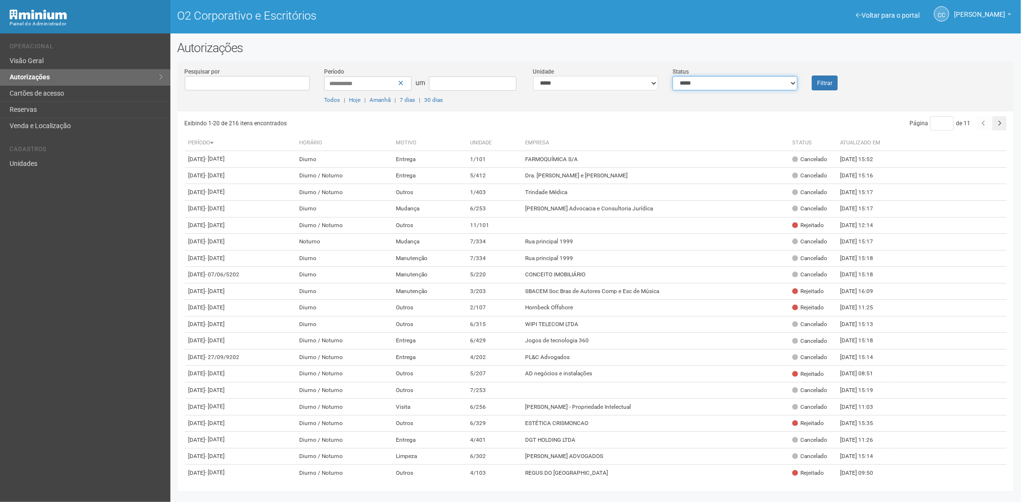
click at [749, 82] on select "**********" at bounding box center [734, 83] width 125 height 14
click at [672, 76] on select "**********" at bounding box center [734, 83] width 125 height 14
click at [723, 84] on select "**********" at bounding box center [734, 83] width 125 height 14
select select "*"
click at [672, 76] on select "**********" at bounding box center [734, 83] width 125 height 14
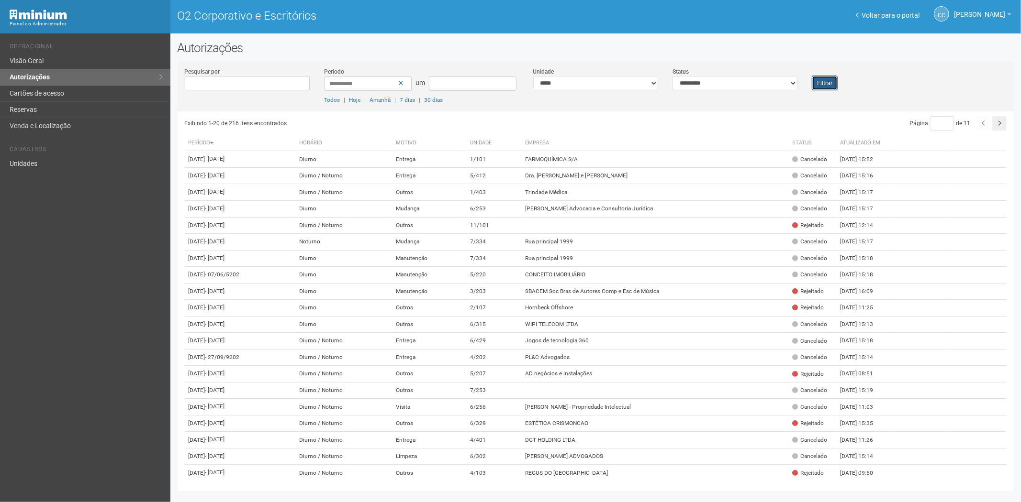
click at [828, 83] on font "Filtrar" at bounding box center [824, 83] width 15 height 7
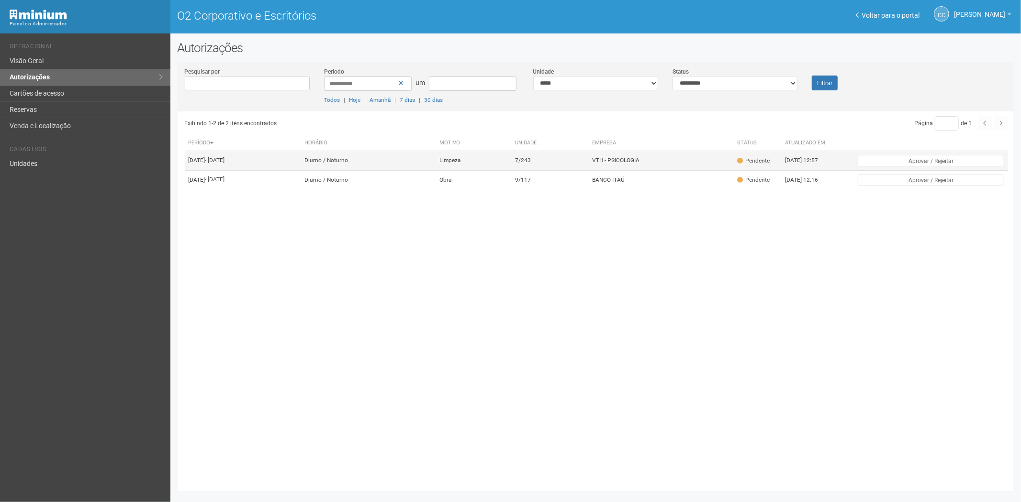
click at [572, 169] on td "7/243" at bounding box center [549, 160] width 77 height 19
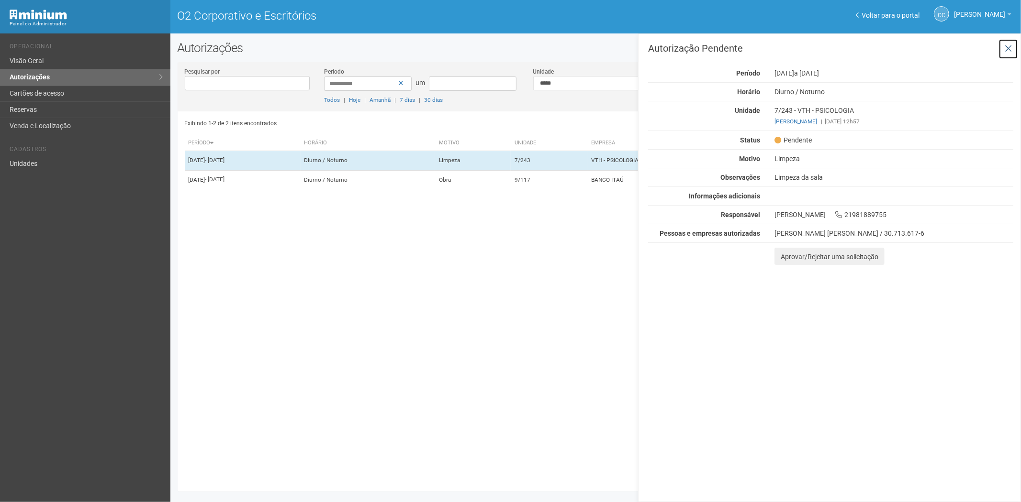
click at [1010, 48] on icon at bounding box center [1007, 49] width 7 height 10
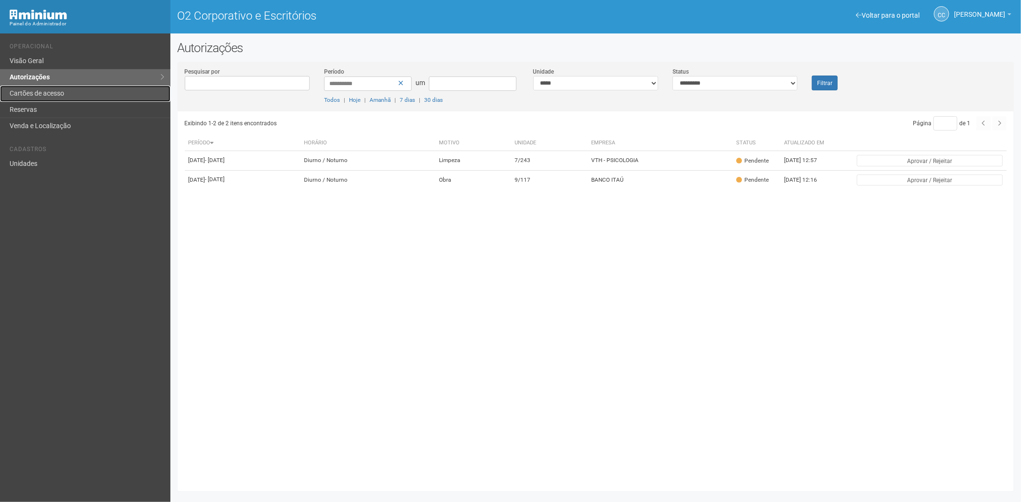
click at [111, 92] on link "Cartões de acesso" at bounding box center [85, 94] width 170 height 16
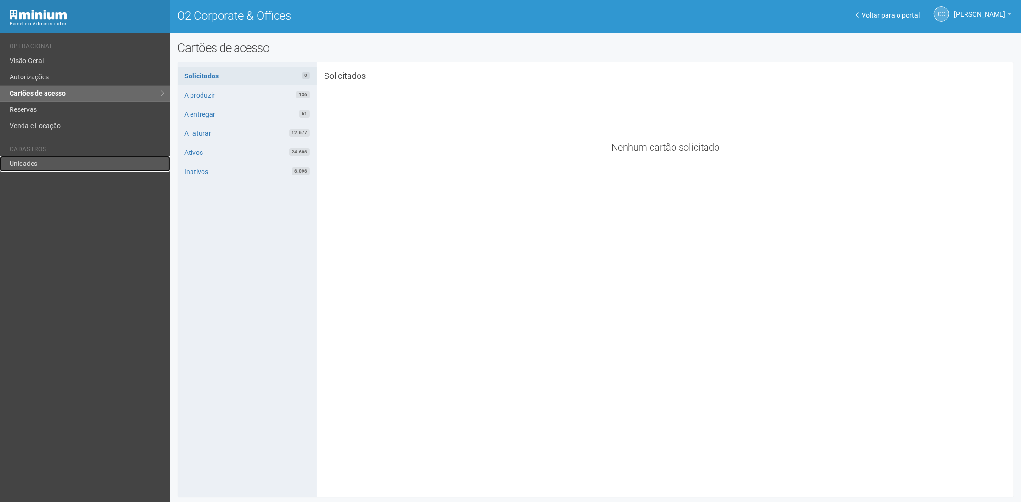
click at [15, 158] on link "Unidades" at bounding box center [85, 164] width 170 height 16
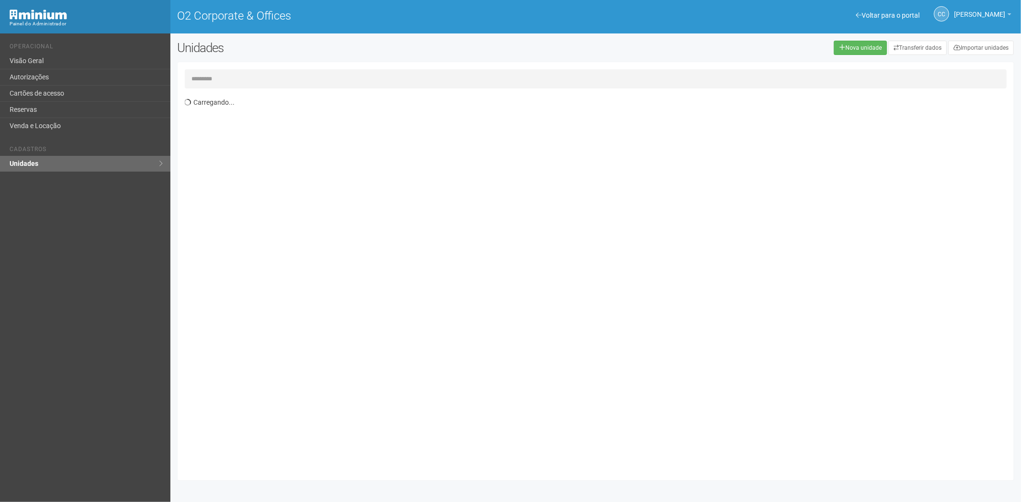
drag, startPoint x: 0, startPoint y: 0, endPoint x: 219, endPoint y: 79, distance: 233.0
click at [219, 79] on input "text" at bounding box center [596, 78] width 822 height 19
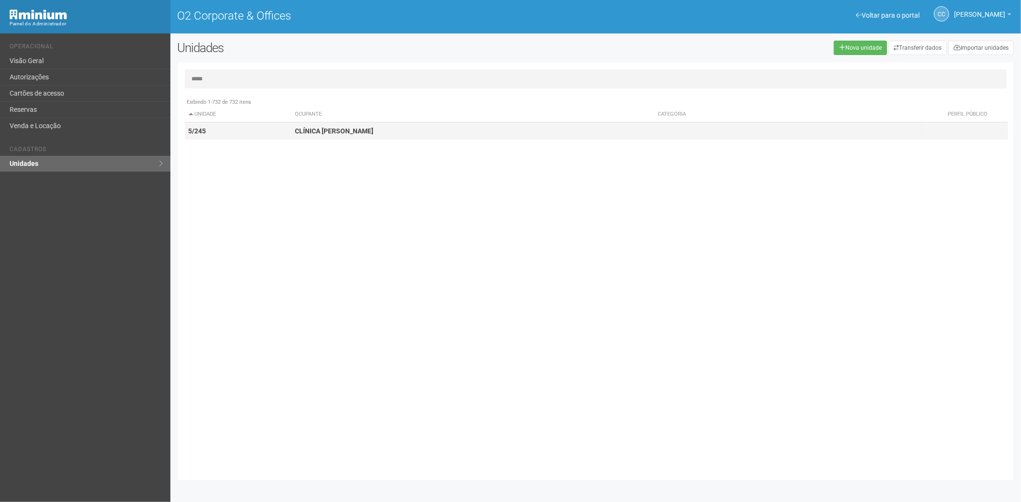
click at [320, 132] on strong "CLÍNICA MIGUEL OSÓRIO" at bounding box center [334, 131] width 78 height 8
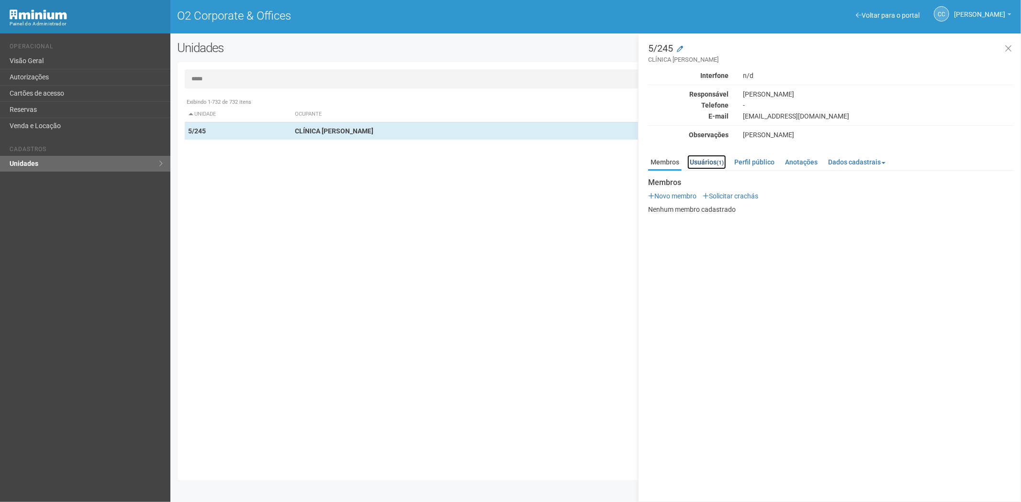
click at [720, 158] on link "Usuários (1)" at bounding box center [706, 162] width 39 height 14
click at [197, 78] on input "*****" at bounding box center [596, 78] width 822 height 19
click at [194, 78] on input "*****" at bounding box center [596, 78] width 822 height 19
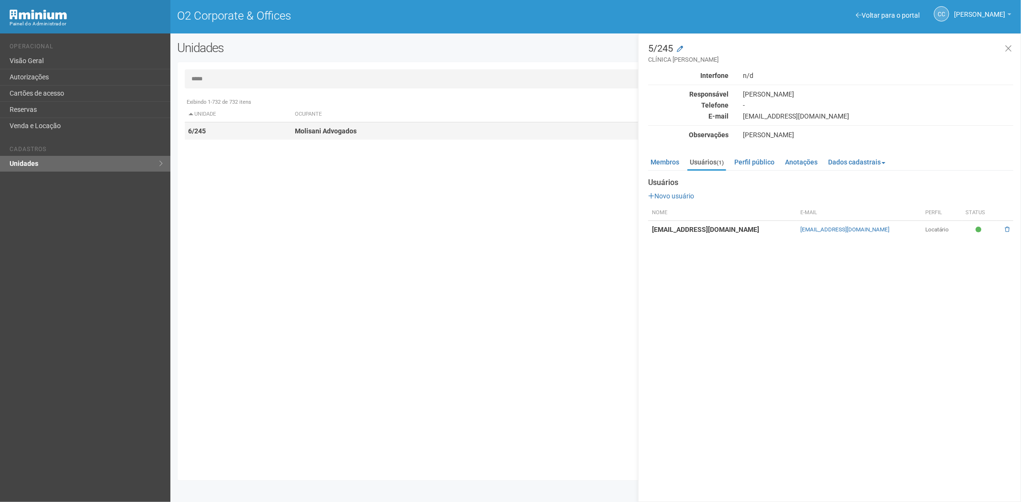
type input "*****"
drag, startPoint x: 213, startPoint y: 131, endPoint x: 439, endPoint y: 155, distance: 227.6
click at [214, 131] on td "6/245" at bounding box center [238, 132] width 107 height 18
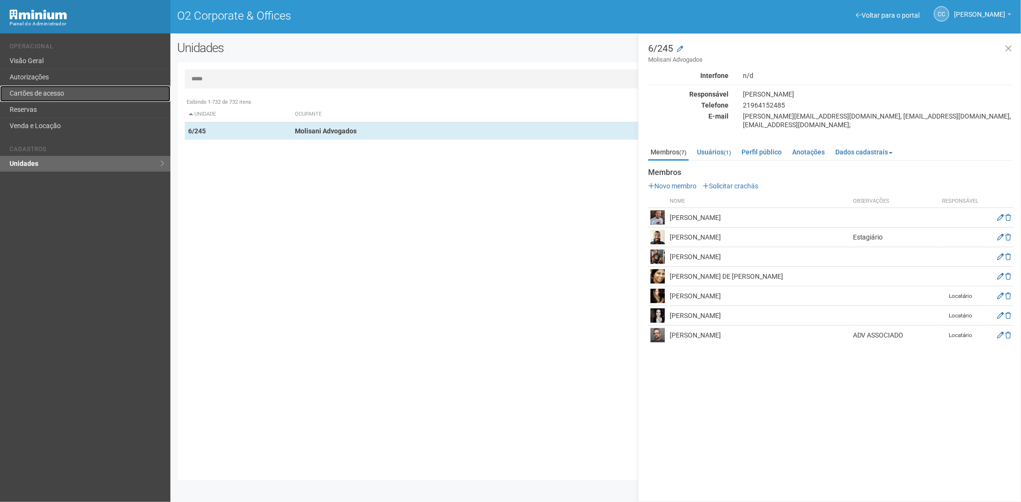
click at [36, 101] on link "Cartões de acesso" at bounding box center [85, 94] width 170 height 16
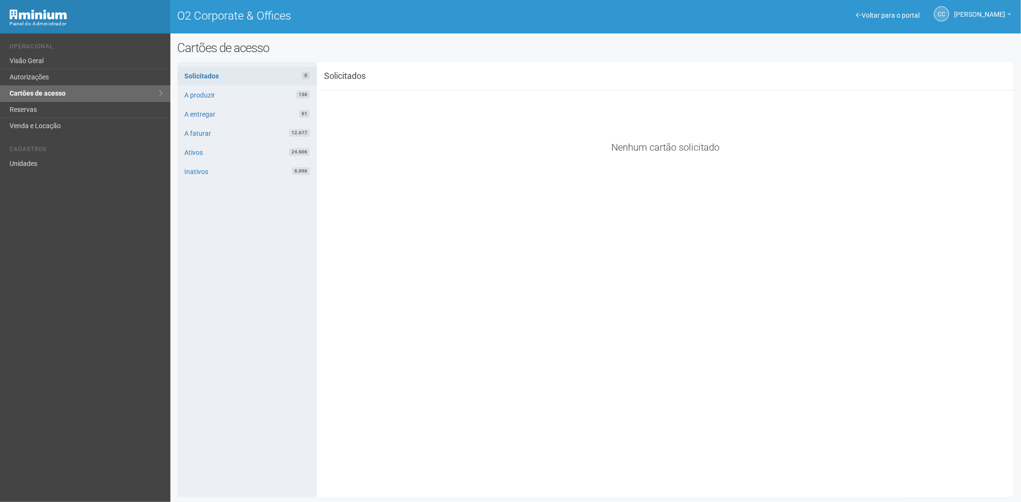
click at [348, 374] on div "**********" at bounding box center [596, 279] width 836 height 421
click at [36, 103] on link "Reservas" at bounding box center [85, 110] width 170 height 16
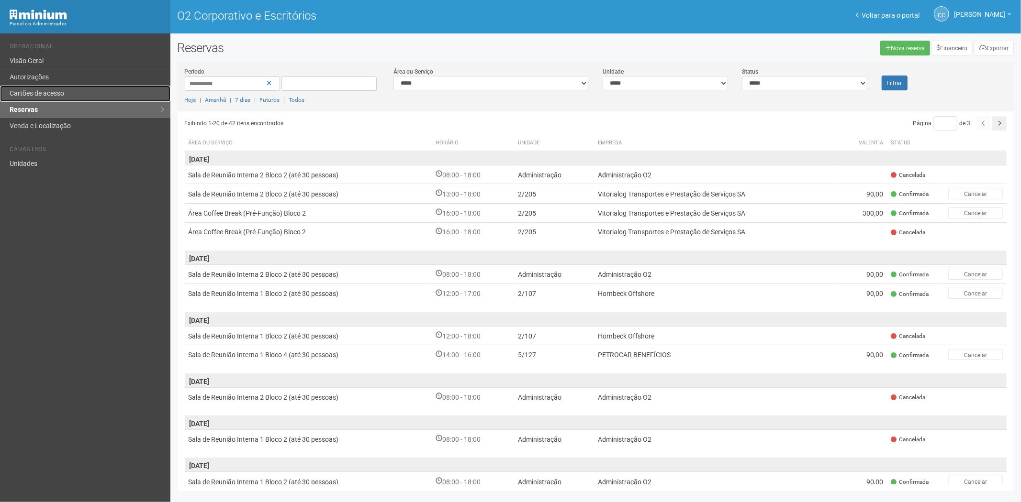
click at [63, 89] on font "Cartões de acesso" at bounding box center [37, 93] width 55 height 8
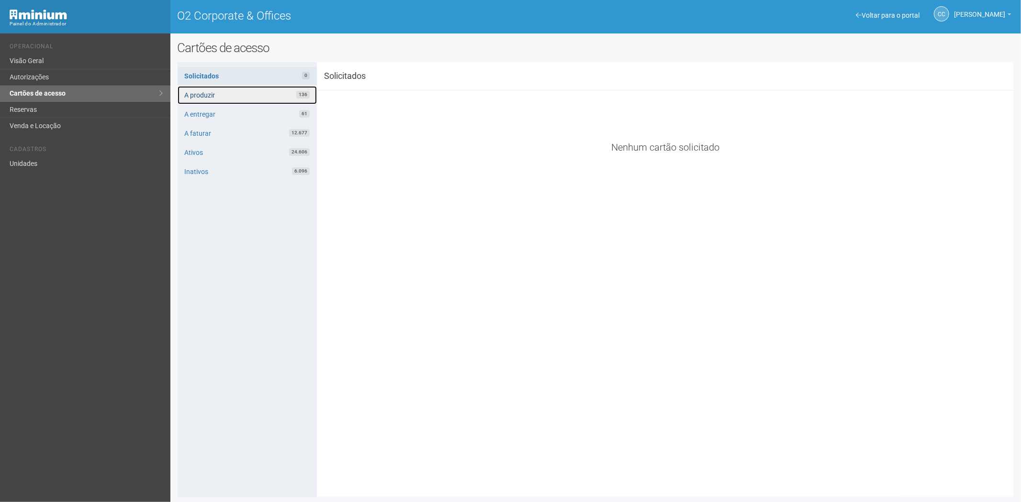
click at [235, 95] on link "A produzir 136" at bounding box center [247, 95] width 139 height 18
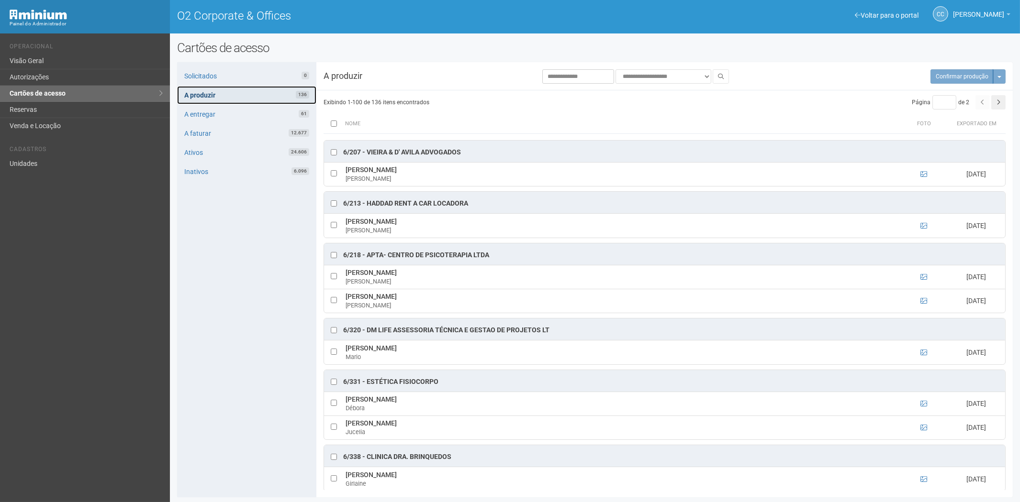
scroll to position [3268, 0]
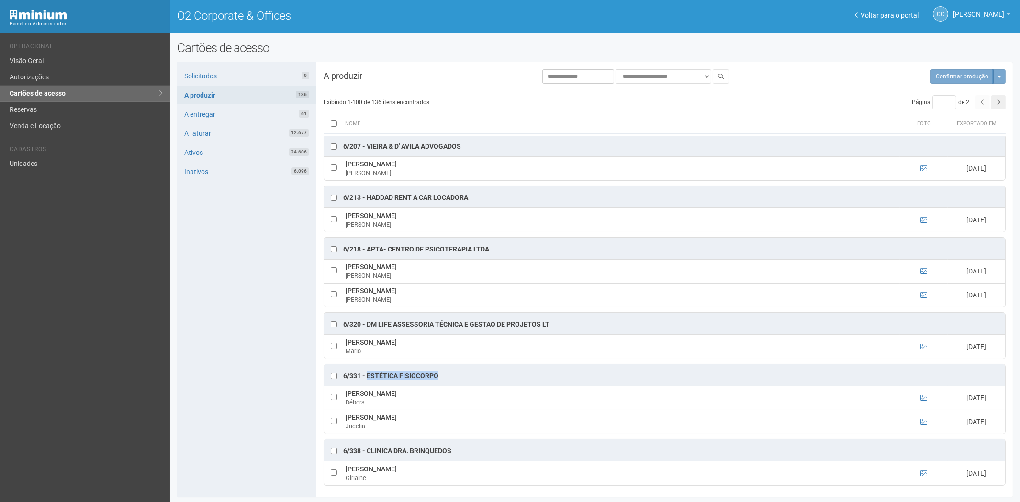
drag, startPoint x: 443, startPoint y: 374, endPoint x: 374, endPoint y: 377, distance: 69.0
click at [369, 376] on div "6/331 - Estética Fisiocorpo" at bounding box center [664, 376] width 681 height 22
drag, startPoint x: 374, startPoint y: 377, endPoint x: 432, endPoint y: 381, distance: 57.6
click at [410, 397] on td "Débora Nemer Débora" at bounding box center [621, 398] width 557 height 24
drag, startPoint x: 439, startPoint y: 375, endPoint x: 368, endPoint y: 376, distance: 71.3
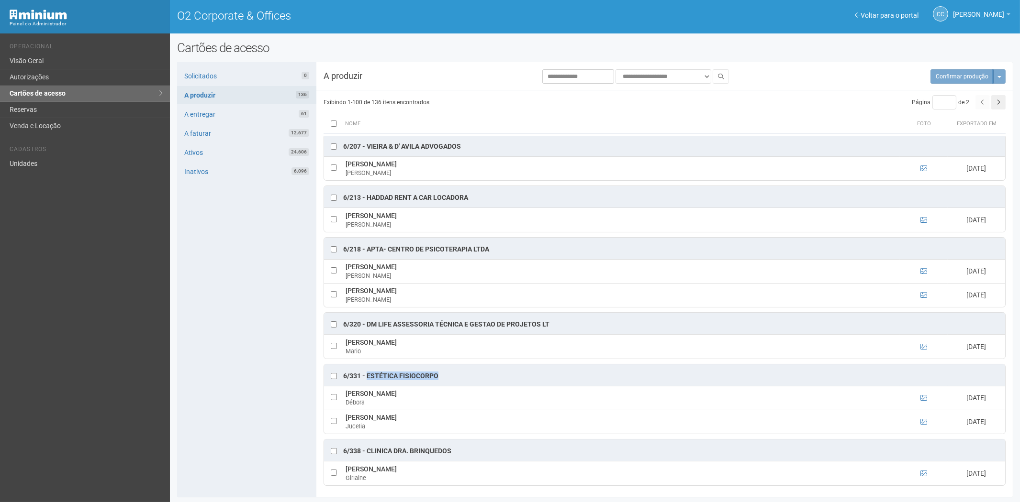
click at [368, 376] on div "6/331 - Estética Fisiocorpo" at bounding box center [664, 376] width 681 height 22
copy div "Estética Fisiocorpo"
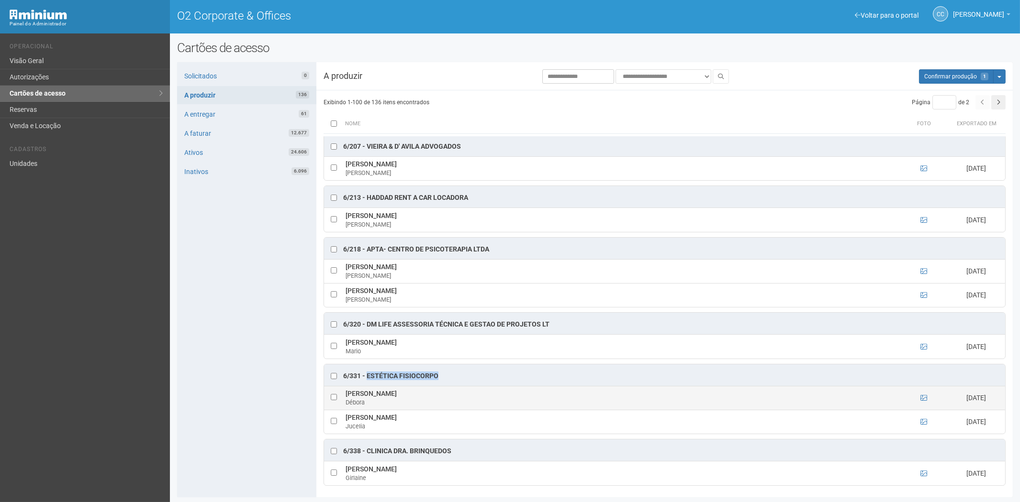
drag, startPoint x: 345, startPoint y: 394, endPoint x: 390, endPoint y: 392, distance: 45.5
click at [391, 392] on td "Débora Nemer Débora" at bounding box center [621, 398] width 557 height 24
copy td "Débora Nemer"
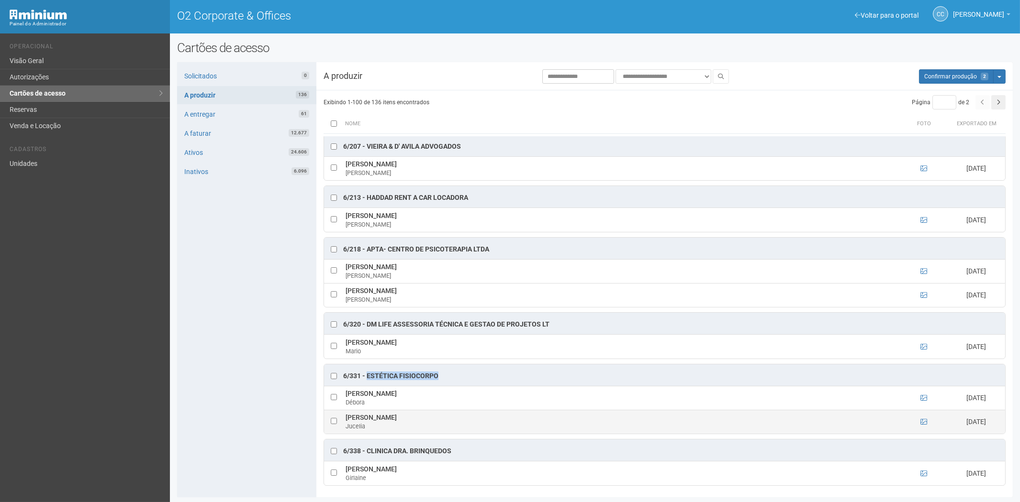
drag, startPoint x: 343, startPoint y: 417, endPoint x: 422, endPoint y: 418, distance: 79.0
click at [424, 417] on td "Jucelia Fernandes da Cruz Jucelia" at bounding box center [621, 422] width 557 height 24
copy td "Jucelia Fernandes da Cruz"
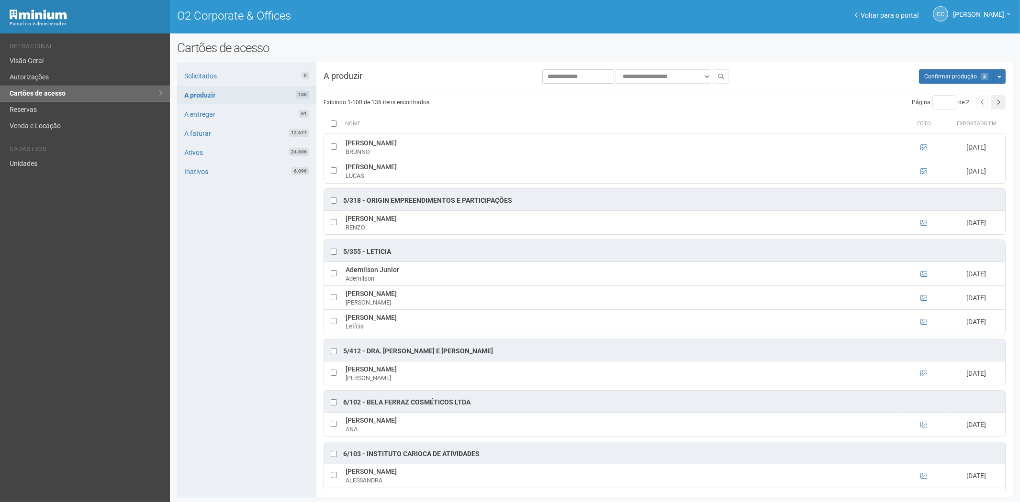
scroll to position [2630, 0]
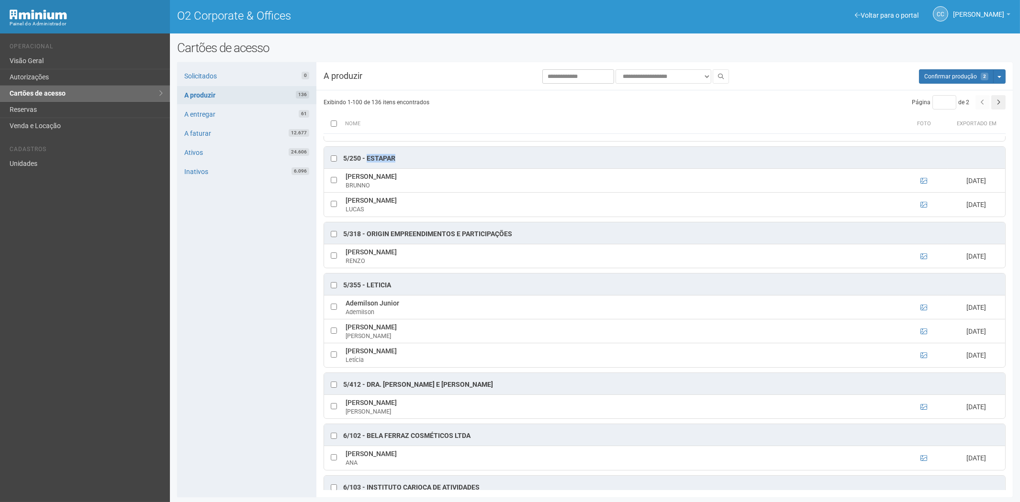
drag, startPoint x: 402, startPoint y: 174, endPoint x: 368, endPoint y: 170, distance: 33.7
click at [368, 168] on div "5/250 - ESTAPAR" at bounding box center [664, 158] width 681 height 22
click at [368, 164] on div "5/250 - ESTAPAR" at bounding box center [369, 159] width 52 height 10
drag, startPoint x: 400, startPoint y: 171, endPoint x: 373, endPoint y: 171, distance: 26.8
click at [367, 168] on div "5/250 - ESTAPAR" at bounding box center [664, 158] width 681 height 22
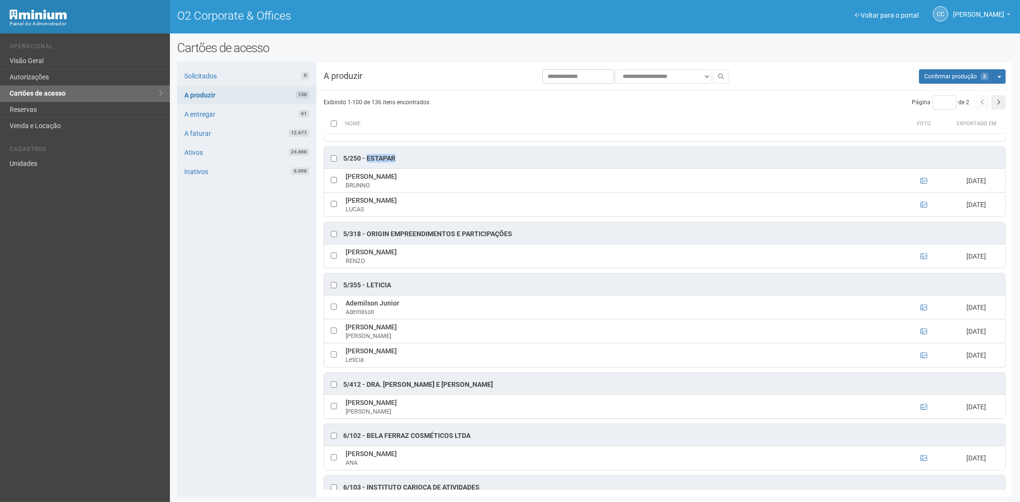
copy div "ESTAPAR"
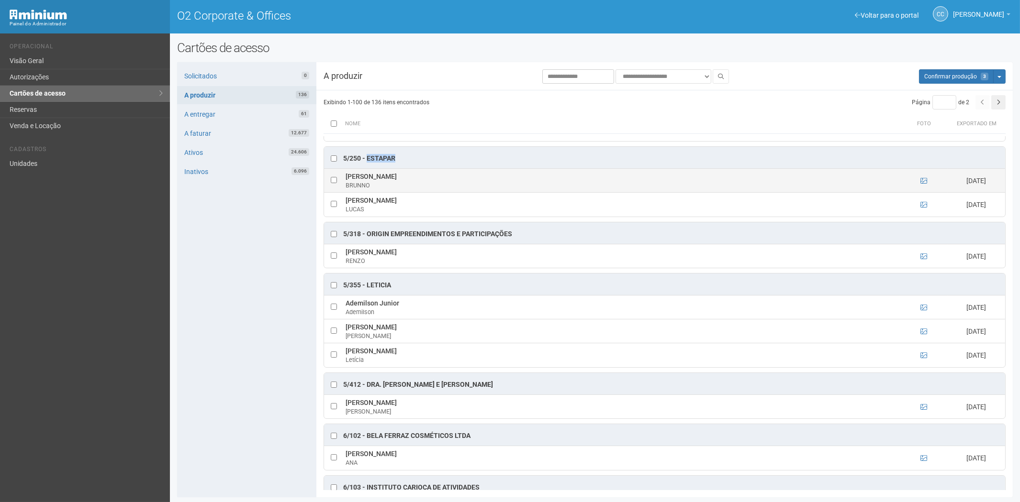
drag, startPoint x: 347, startPoint y: 189, endPoint x: 432, endPoint y: 190, distance: 84.7
click at [432, 190] on td "BRUNNO TAVARES DEVEZA BRUNNO" at bounding box center [621, 181] width 557 height 24
copy td "BRUNNO TAVARES DEVEZA"
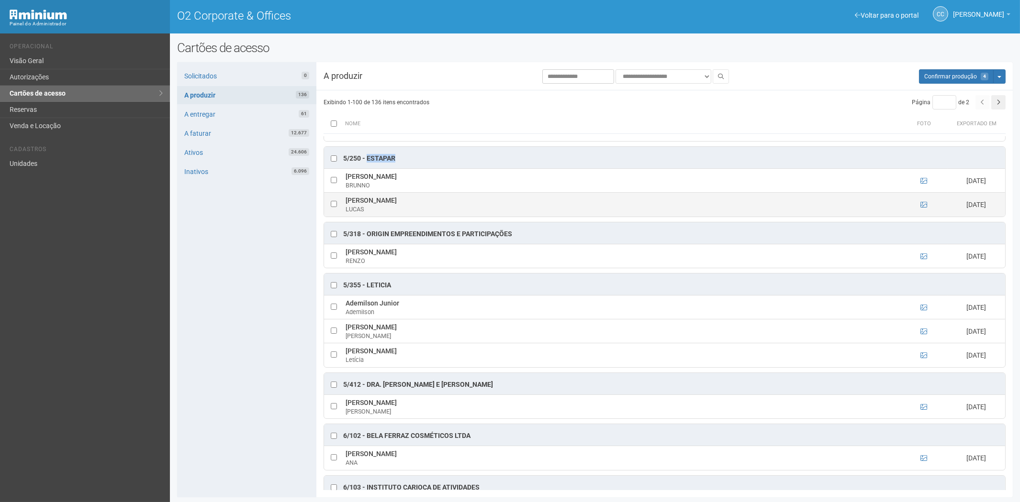
drag, startPoint x: 344, startPoint y: 213, endPoint x: 407, endPoint y: 213, distance: 63.2
click at [407, 213] on td "LUCAS SILVA MELO LUCAS" at bounding box center [621, 205] width 557 height 24
copy td "LUCAS SILVA MELO"
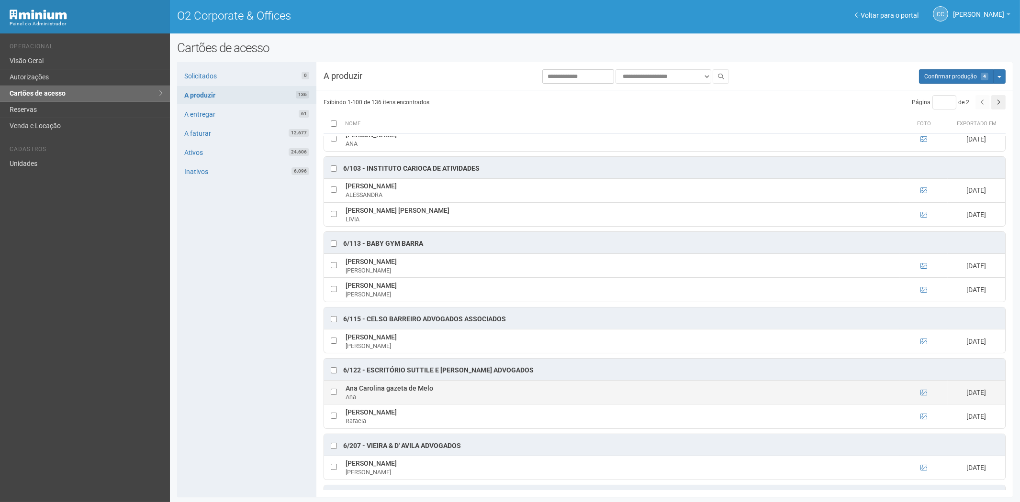
scroll to position [3002, 0]
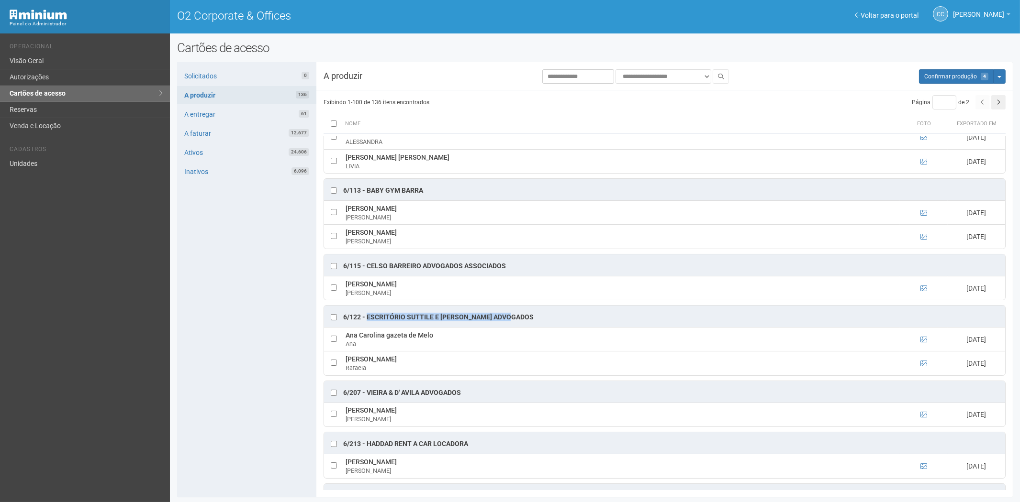
drag, startPoint x: 513, startPoint y: 333, endPoint x: 368, endPoint y: 335, distance: 145.0
click at [367, 327] on div "6/122 - Escritório Suttile e Vaciscki Advogados" at bounding box center [664, 317] width 681 height 22
copy div "Escritório Suttile e Vaciscki Advogados"
drag, startPoint x: 344, startPoint y: 353, endPoint x: 422, endPoint y: 352, distance: 78.0
click at [432, 352] on td "Ana Carolina gazeta de Melo Ana" at bounding box center [621, 340] width 557 height 24
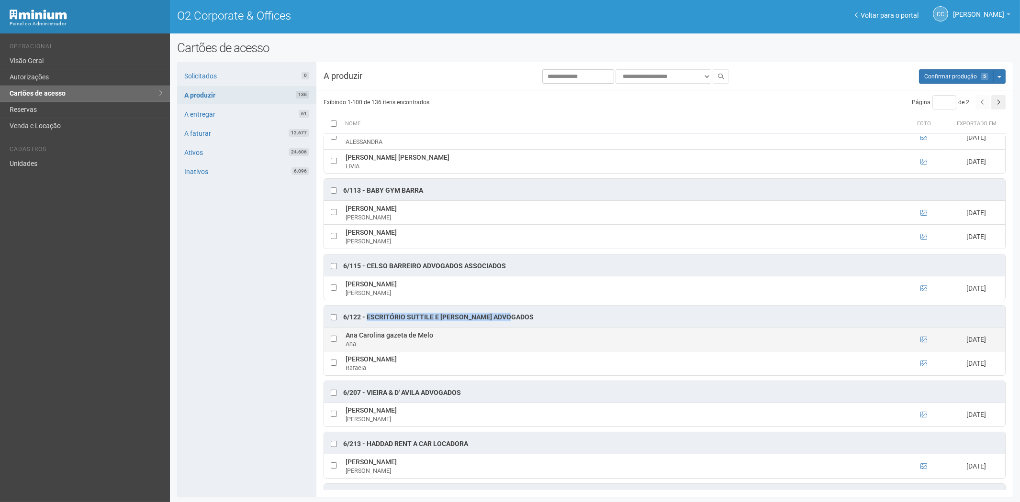
copy td "Ana Carolina gazeta de Melo"
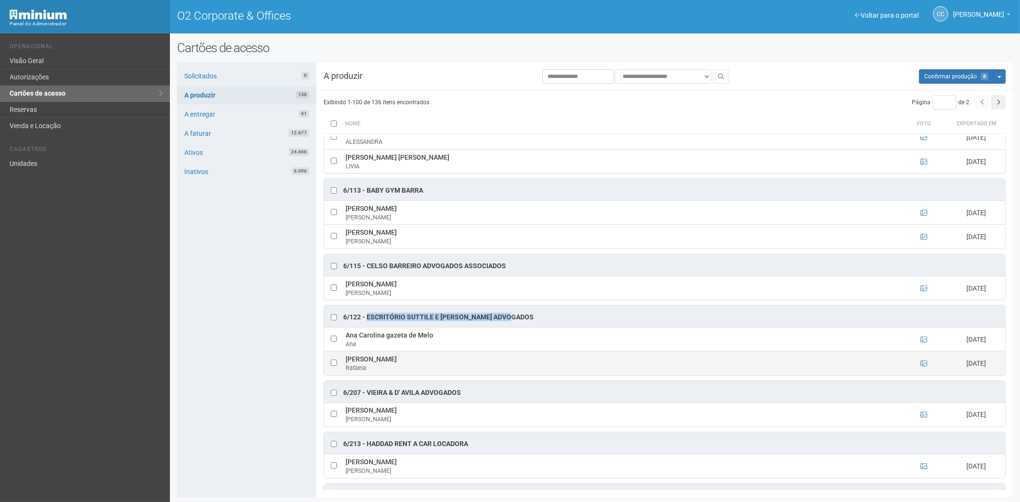
drag, startPoint x: 345, startPoint y: 377, endPoint x: 429, endPoint y: 377, distance: 84.2
click at [429, 376] on td "Rafaela Camargo Marconi Rafaela" at bounding box center [621, 364] width 557 height 24
copy td "Rafaela Camargo Marconi"
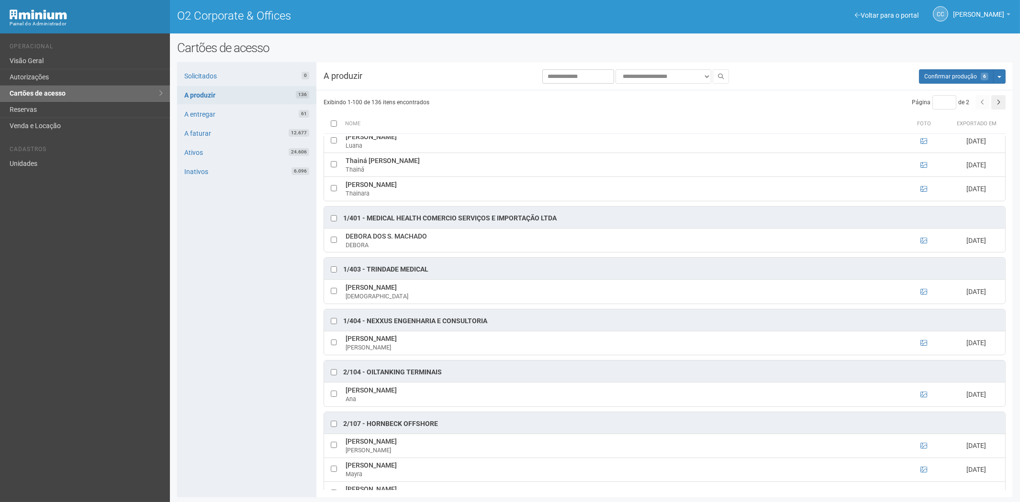
scroll to position [319, 0]
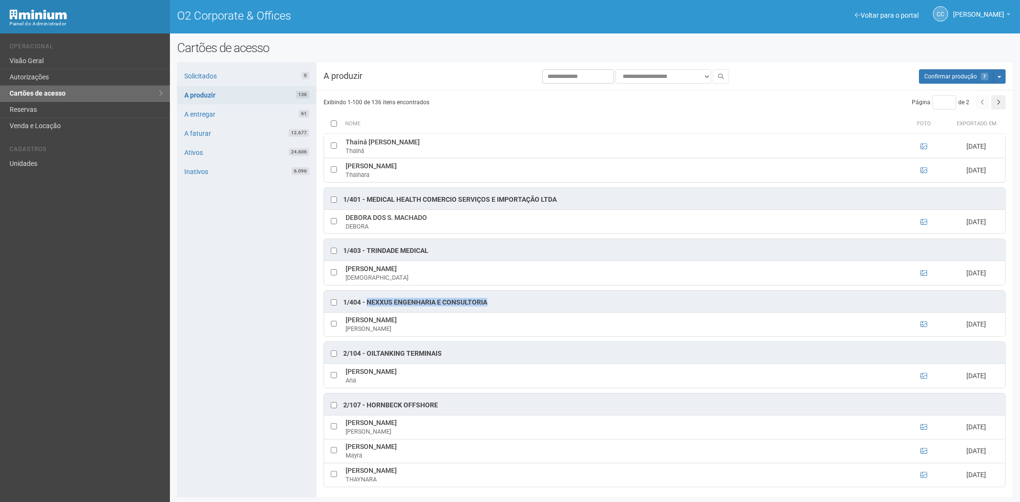
drag, startPoint x: 489, startPoint y: 305, endPoint x: 370, endPoint y: 303, distance: 118.7
click at [369, 303] on div "1/404 - Nexxus Engenharia e Consultoria" at bounding box center [664, 302] width 681 height 22
copy div "Nexxus Engenharia e Consultoria"
drag, startPoint x: 441, startPoint y: 323, endPoint x: 347, endPoint y: 322, distance: 93.3
click at [347, 322] on td "Marcos Vinicius Rosa da Silva Marcos Vinicius" at bounding box center [621, 324] width 557 height 24
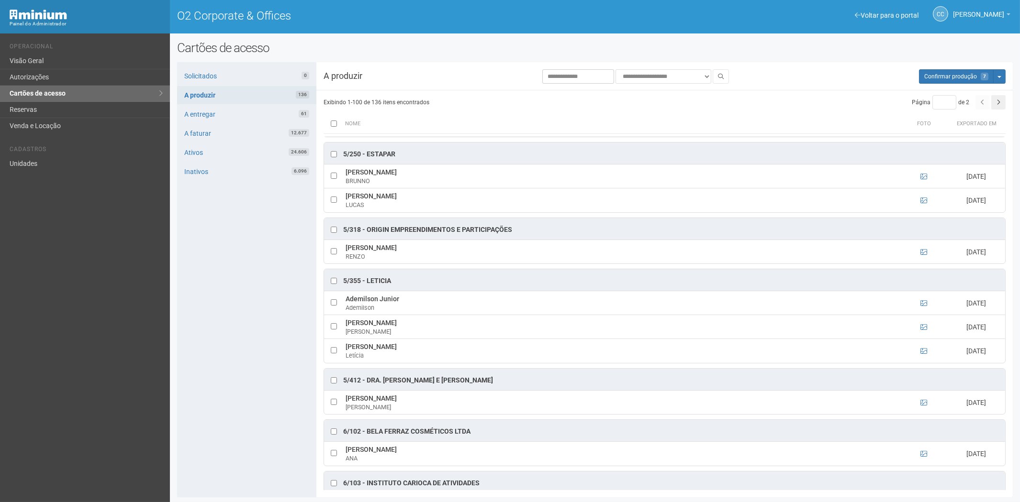
scroll to position [2658, 0]
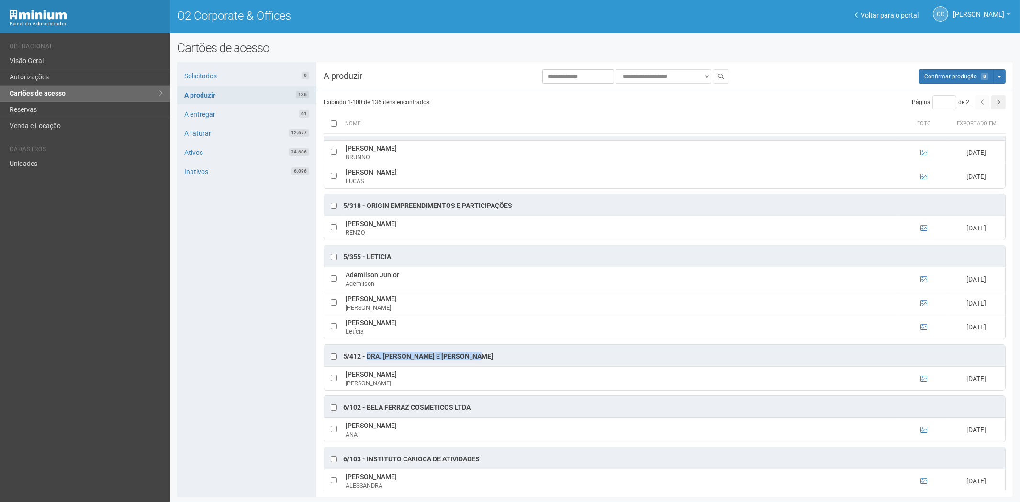
drag, startPoint x: 488, startPoint y: 371, endPoint x: 368, endPoint y: 372, distance: 119.6
click at [368, 367] on div "5/412 - Dra. Michele Pires e Lara Somma" at bounding box center [664, 356] width 681 height 22
drag, startPoint x: 480, startPoint y: 387, endPoint x: 347, endPoint y: 389, distance: 133.5
click at [347, 389] on td "MARIA LUIZA BARRETO DE ALBUQUERQUE MARIA" at bounding box center [621, 379] width 557 height 24
click at [250, 405] on div "Solicitados 0 A produzir 136 A entregar 61 A faturar 12.677 Ativos 24.606 Inati…" at bounding box center [246, 279] width 139 height 435
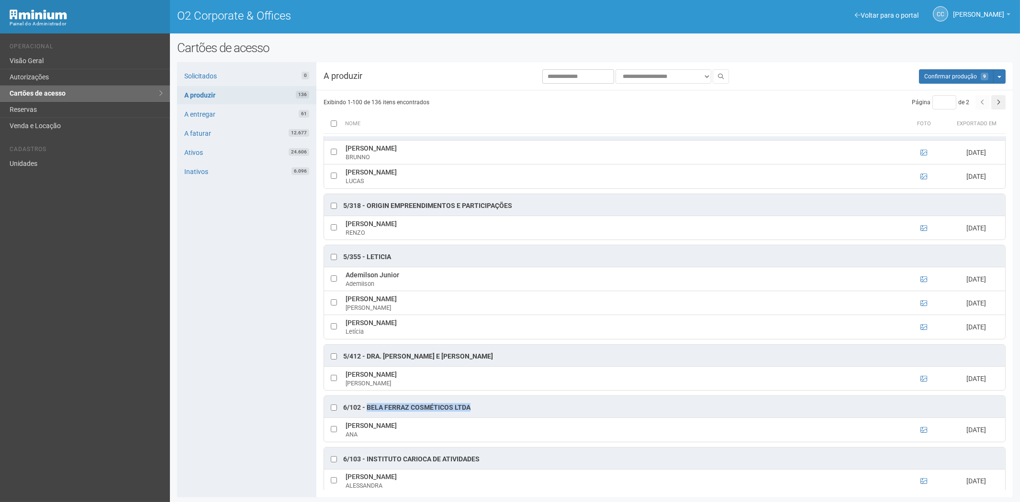
drag, startPoint x: 467, startPoint y: 422, endPoint x: 369, endPoint y: 420, distance: 98.1
click at [369, 418] on div "6/102 - BELA FERRAZ COSMÉTICOS LTDA" at bounding box center [664, 407] width 681 height 22
drag, startPoint x: 465, startPoint y: 441, endPoint x: 347, endPoint y: 441, distance: 118.2
click at [346, 441] on td "ANA CLAUDIA TORRES DE OLIVEIRA ANA" at bounding box center [621, 430] width 557 height 24
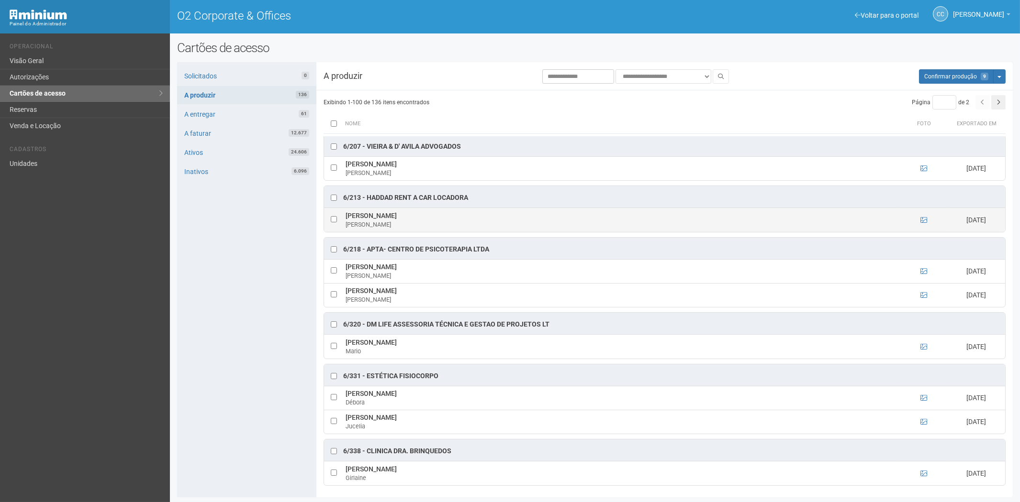
scroll to position [3268, 0]
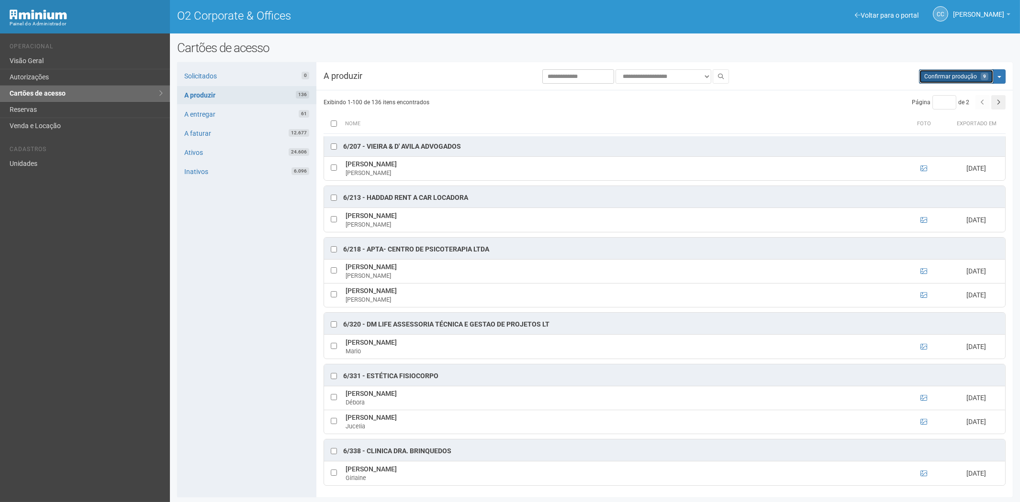
click at [955, 75] on span "Confirmar produção" at bounding box center [950, 76] width 53 height 7
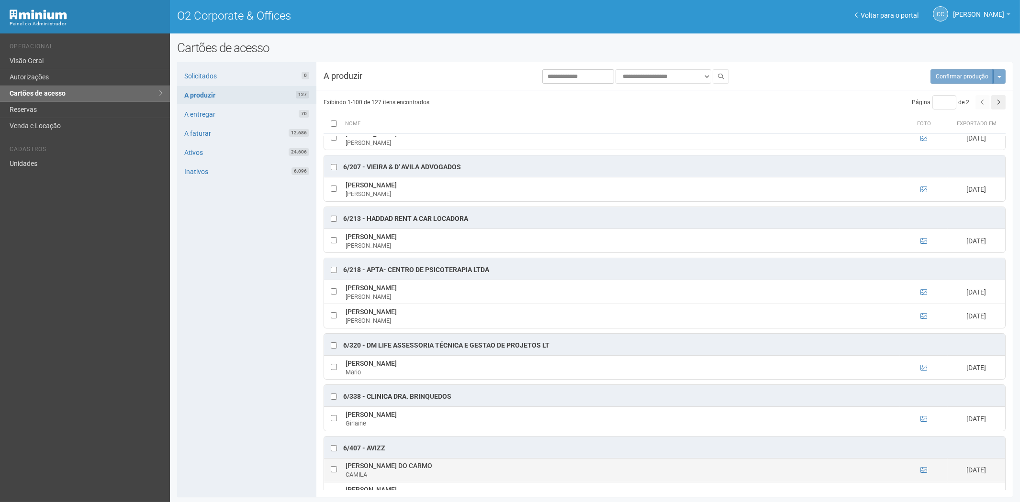
scroll to position [3185, 0]
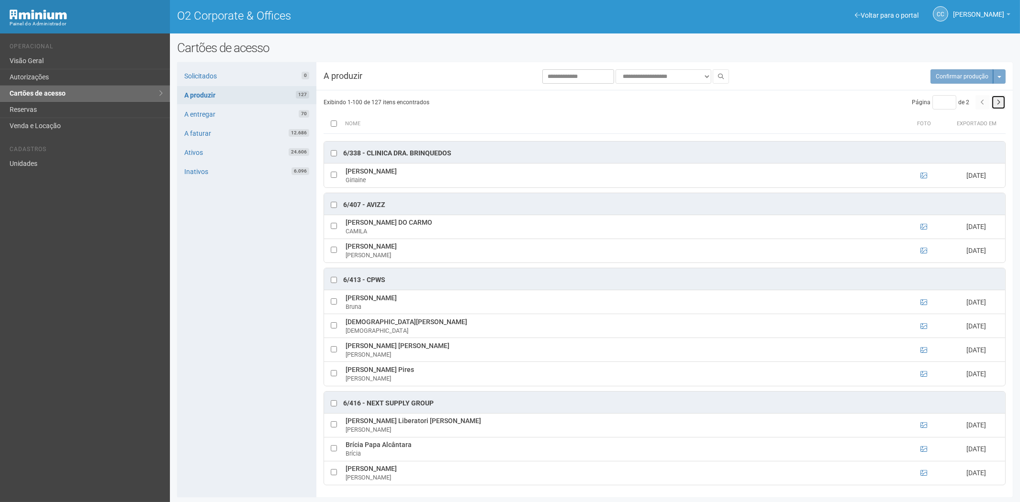
click at [995, 101] on button "button" at bounding box center [998, 102] width 14 height 14
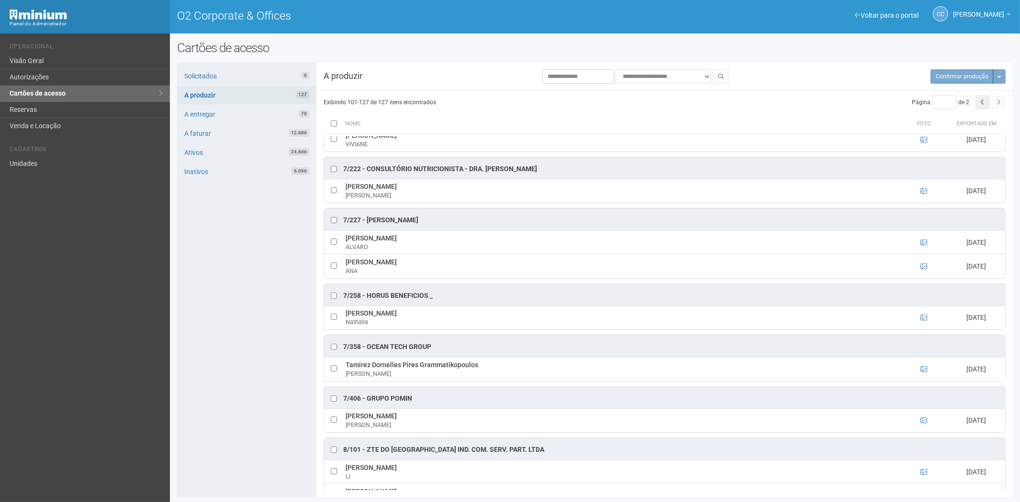
scroll to position [546, 0]
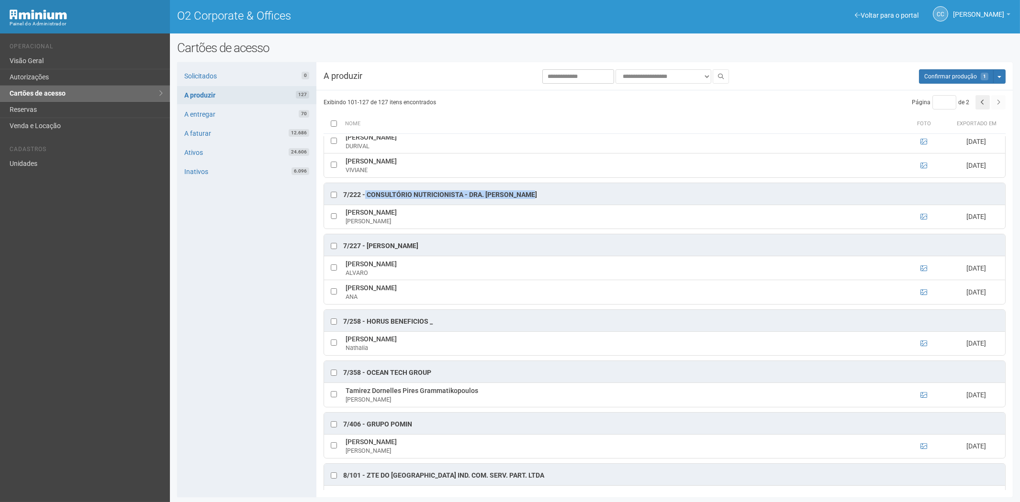
drag, startPoint x: 541, startPoint y: 198, endPoint x: 366, endPoint y: 189, distance: 175.4
click at [366, 189] on div "7/222 - Consultório Nutricionista - Dra. Flávia Ramos" at bounding box center [664, 194] width 681 height 22
drag, startPoint x: 461, startPoint y: 216, endPoint x: 347, endPoint y: 217, distance: 114.4
click at [347, 217] on td "ANA CLARA FERREIRA DE ALMEIRA ANA CLARA" at bounding box center [621, 217] width 557 height 24
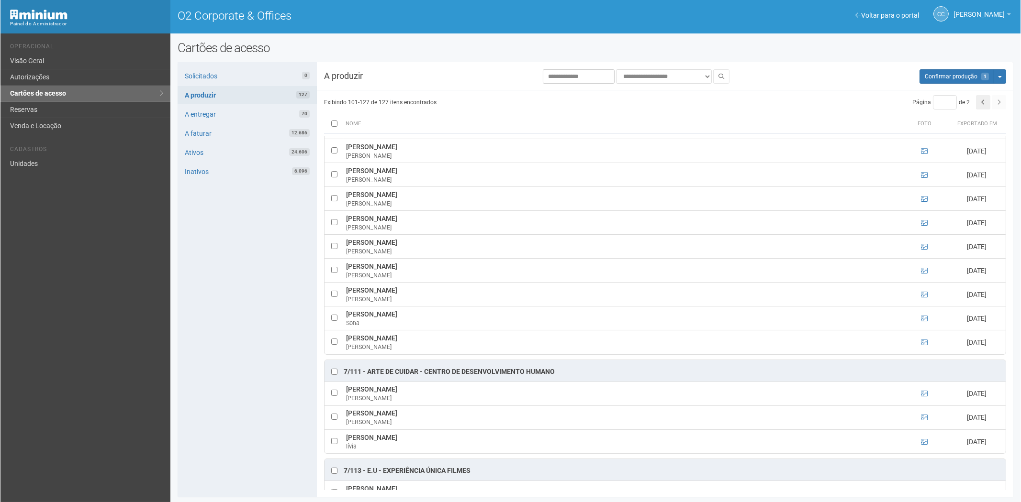
scroll to position [227, 0]
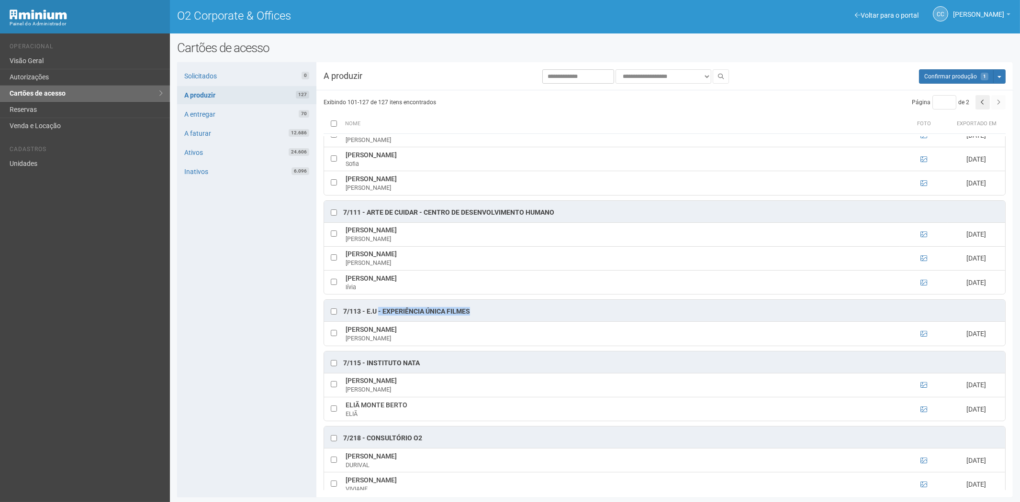
drag, startPoint x: 476, startPoint y: 312, endPoint x: 381, endPoint y: 313, distance: 94.3
click at [381, 313] on div "7/113 - E.U - Experiência Única Filmes" at bounding box center [664, 311] width 681 height 22
drag, startPoint x: 345, startPoint y: 331, endPoint x: 434, endPoint y: 331, distance: 89.5
click at [439, 331] on td "Lucas Biancardi Mourão Pereira Lucas Biancardini" at bounding box center [621, 334] width 557 height 24
click at [959, 71] on button "Aguarde... Confirmar produção 2" at bounding box center [956, 76] width 75 height 14
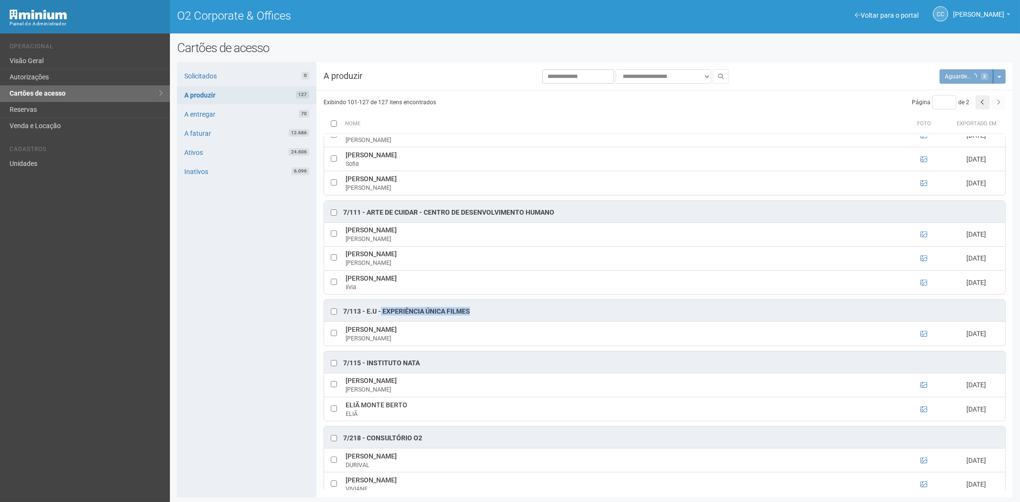
type input "*"
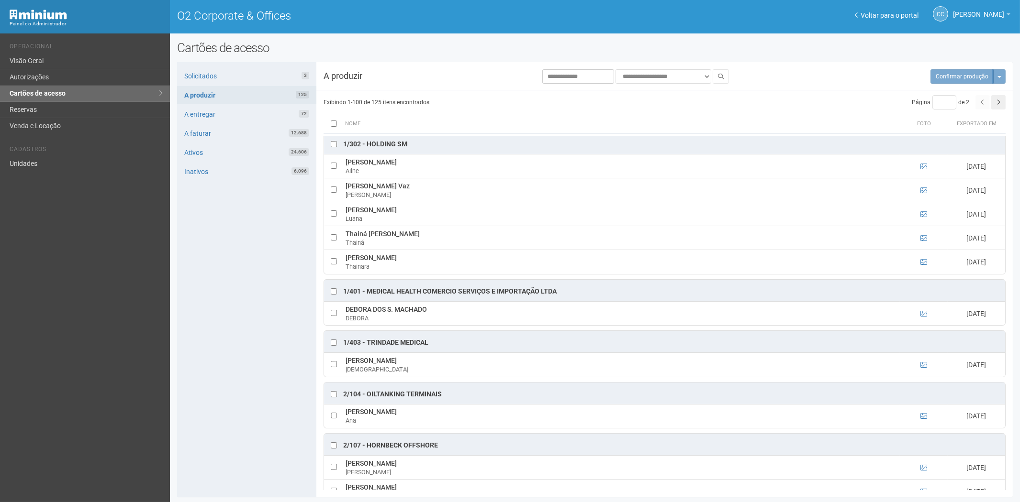
click at [275, 309] on div "Solicitados 3 A produzir 125 A entregar 72 A faturar 12.688 Ativos 24.606 Inati…" at bounding box center [246, 279] width 139 height 435
click at [266, 73] on link "Solicitados 3" at bounding box center [246, 76] width 139 height 18
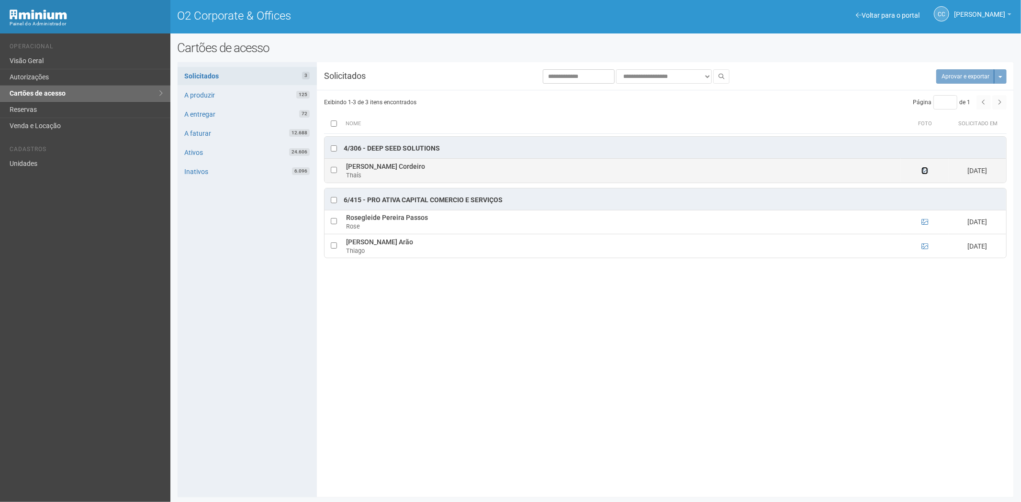
click at [924, 171] on icon at bounding box center [924, 170] width 7 height 7
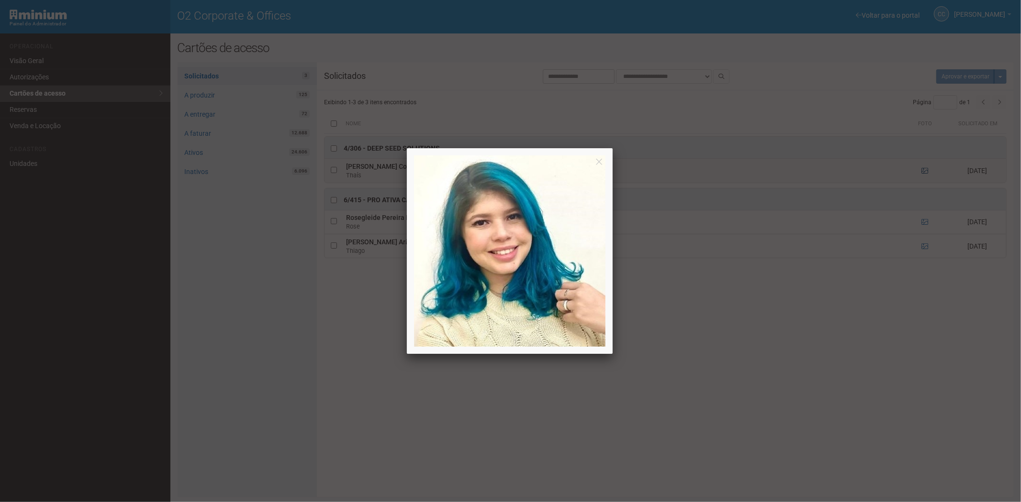
click at [924, 171] on div at bounding box center [510, 251] width 1021 height 502
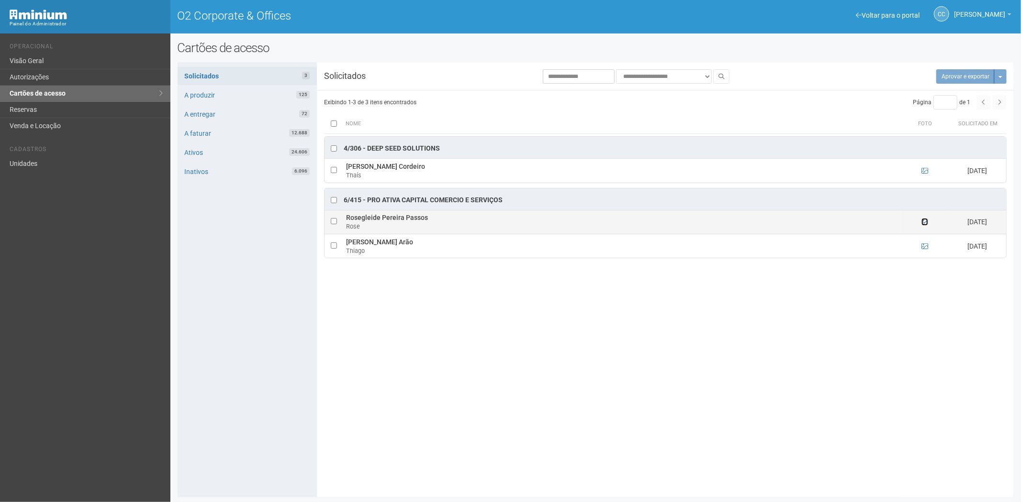
click at [927, 222] on icon at bounding box center [924, 222] width 7 height 7
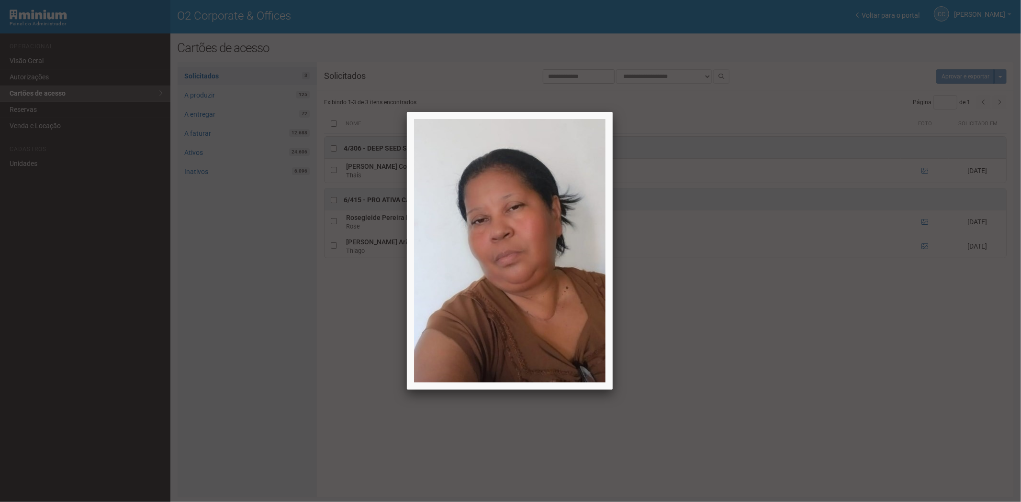
click at [923, 223] on div at bounding box center [510, 251] width 1021 height 502
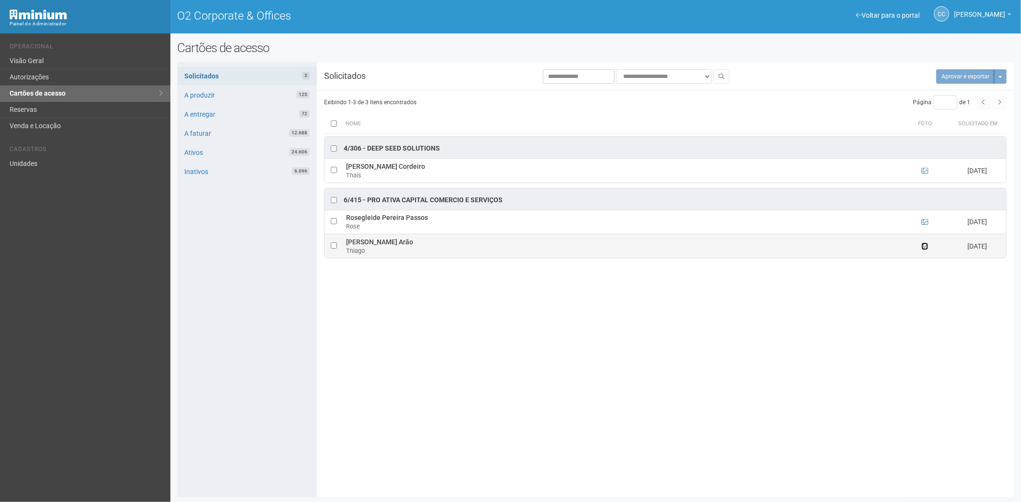
click at [922, 249] on icon at bounding box center [924, 246] width 7 height 7
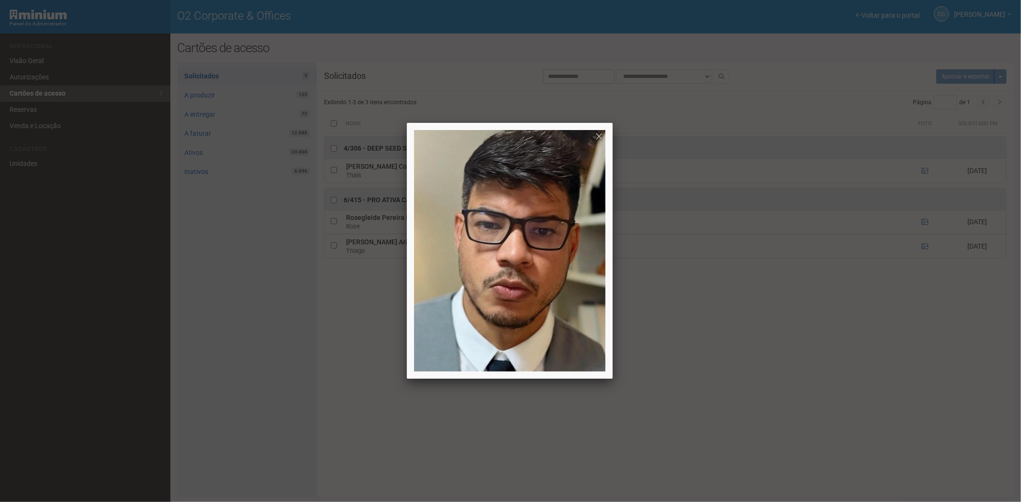
click at [829, 374] on div at bounding box center [510, 251] width 1021 height 502
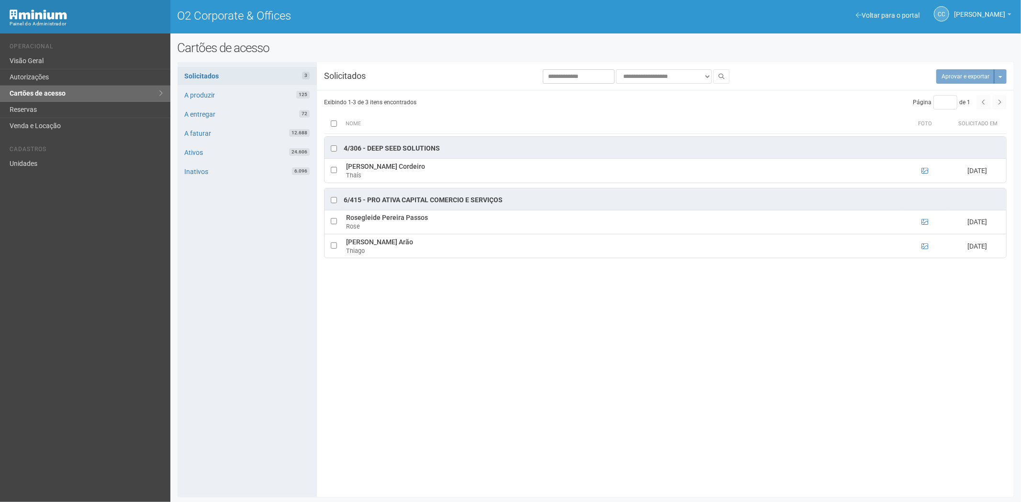
drag, startPoint x: 481, startPoint y: 382, endPoint x: 444, endPoint y: 321, distance: 71.3
click at [481, 382] on div "**********" at bounding box center [596, 279] width 836 height 421
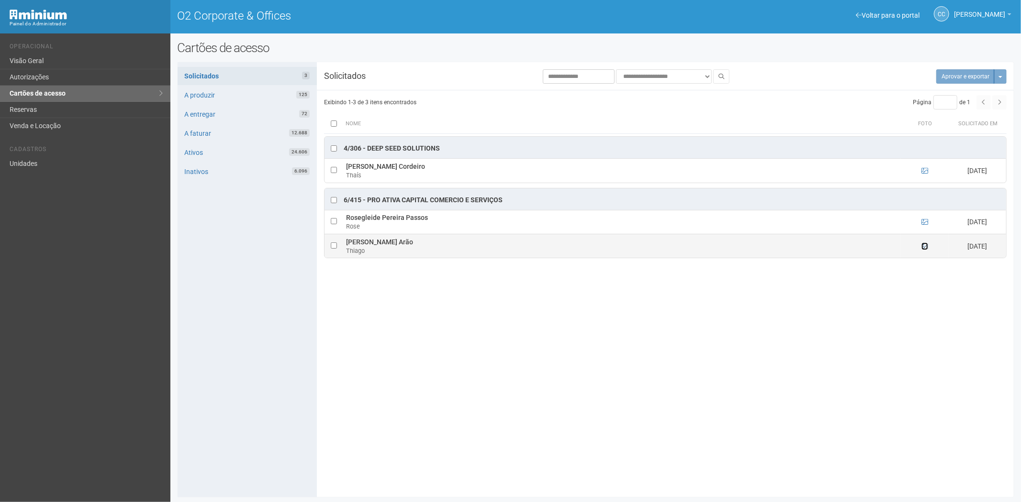
click at [924, 249] on icon at bounding box center [924, 246] width 7 height 7
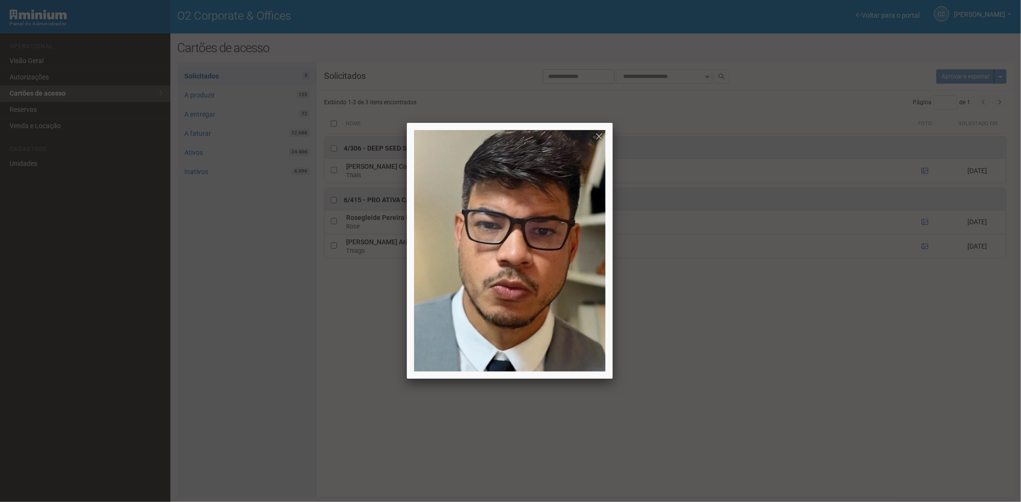
click at [782, 381] on div at bounding box center [510, 251] width 1021 height 502
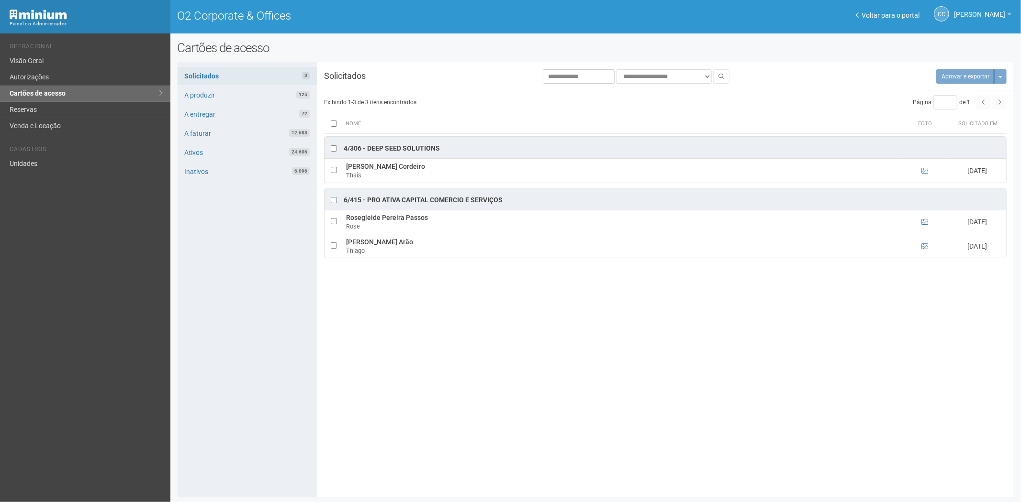
click at [330, 125] on th at bounding box center [333, 123] width 19 height 19
click at [962, 78] on button "Aprovar e exportar 3" at bounding box center [960, 76] width 68 height 14
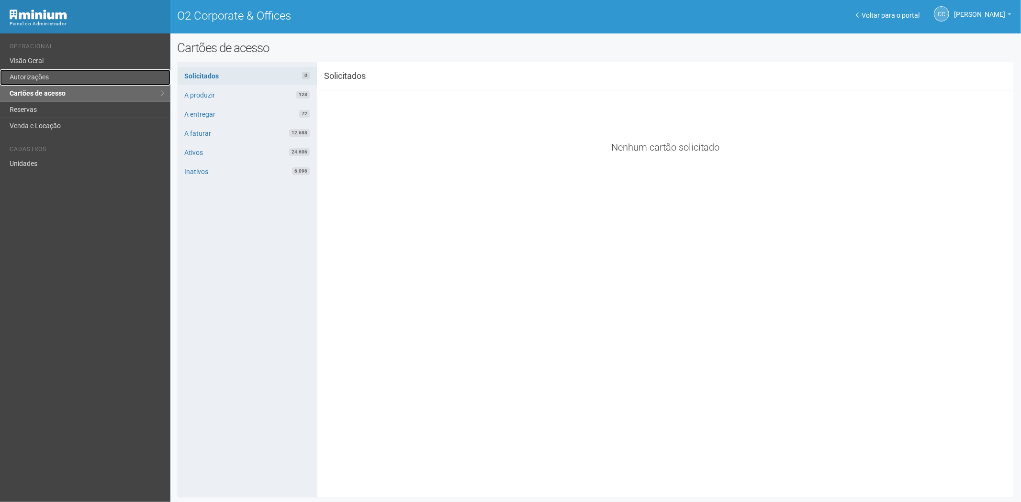
click at [43, 77] on link "Autorizações" at bounding box center [85, 77] width 170 height 16
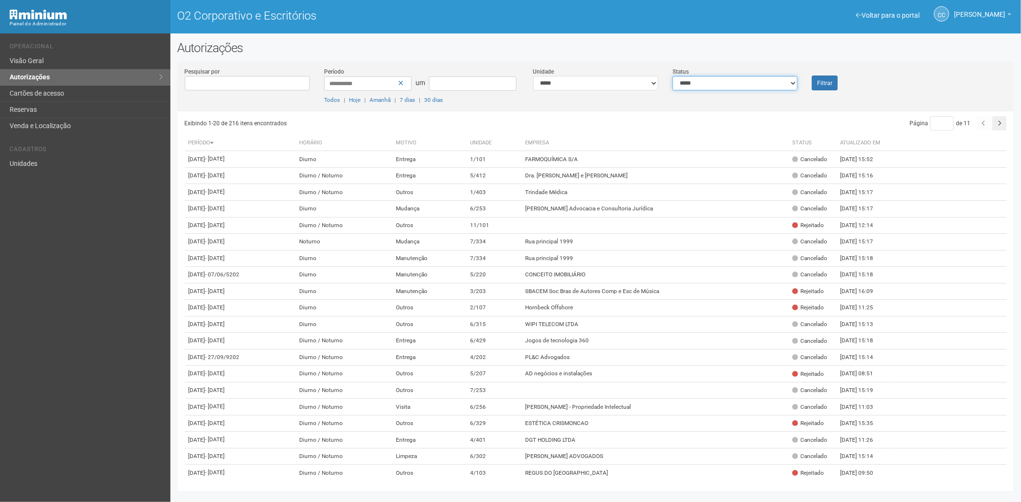
click at [763, 78] on select "**********" at bounding box center [734, 83] width 125 height 14
select select "*"
click at [672, 76] on select "**********" at bounding box center [734, 83] width 125 height 14
click at [820, 81] on font "Filtrar" at bounding box center [824, 83] width 15 height 7
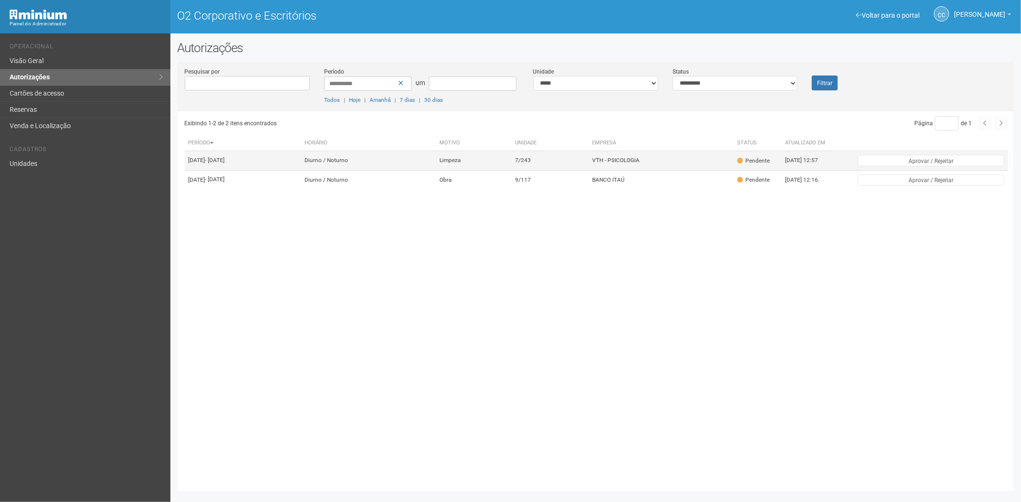
click at [690, 165] on td "VTH - PSICOLOGIA" at bounding box center [660, 160] width 145 height 19
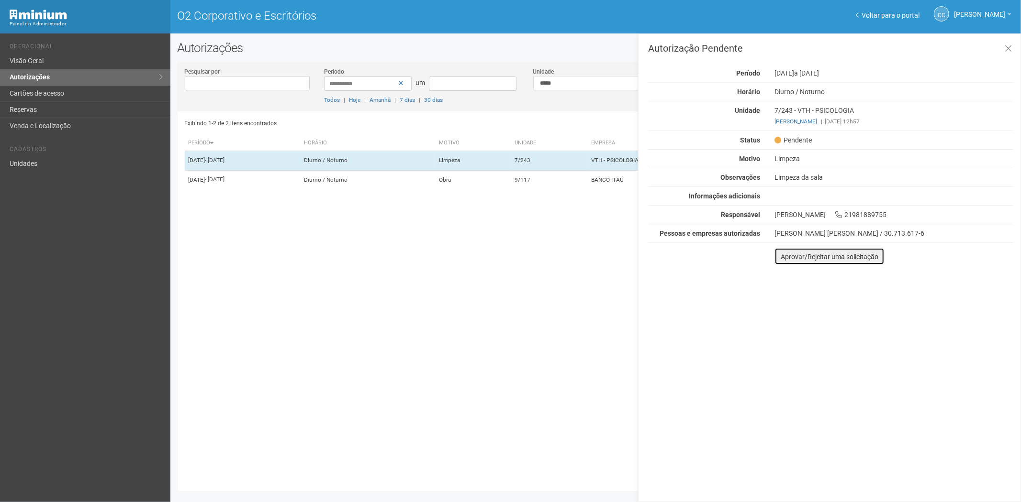
click at [847, 257] on font "Aprovar/Rejeitar uma solicitação" at bounding box center [829, 257] width 98 height 8
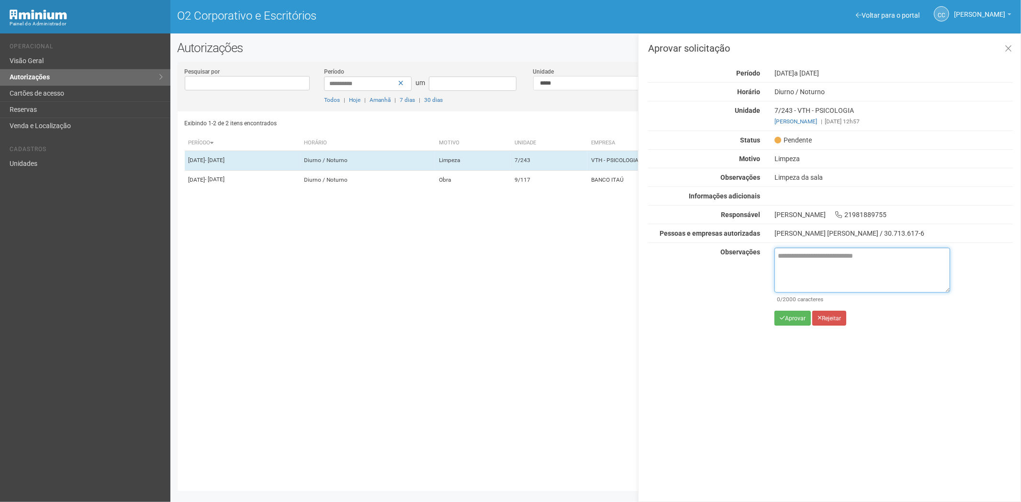
click at [811, 263] on textarea at bounding box center [862, 270] width 176 height 45
paste textarea "**********"
type textarea "**********"
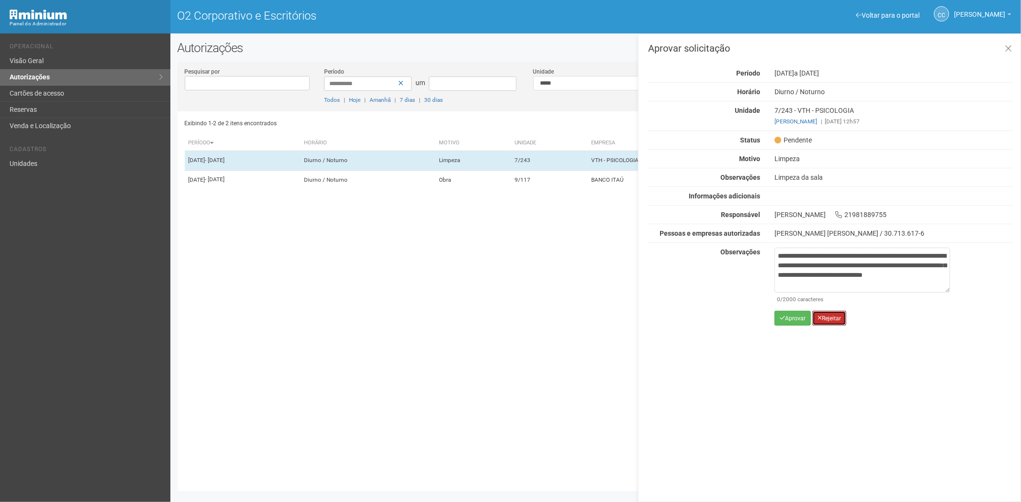
click at [829, 319] on font "Rejeitar" at bounding box center [831, 318] width 19 height 7
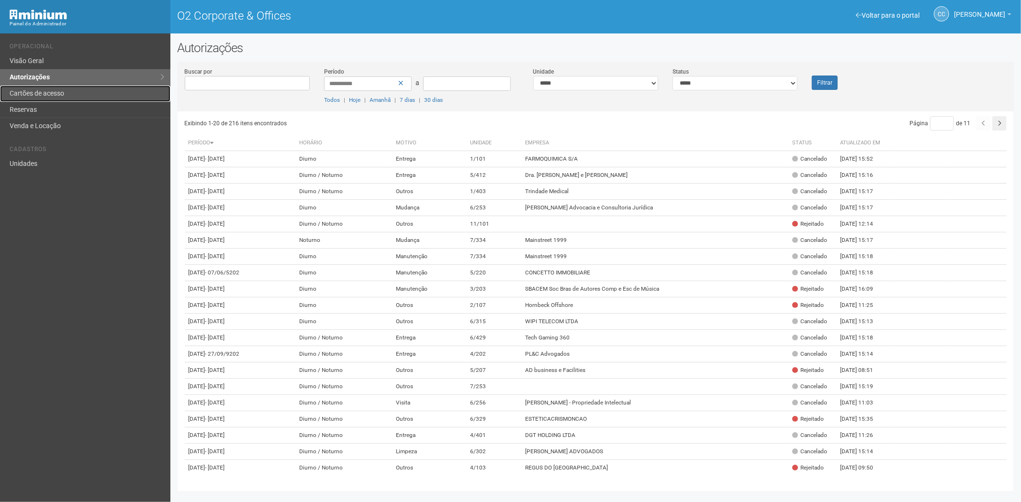
click at [56, 94] on link "Cartões de acesso" at bounding box center [85, 94] width 170 height 16
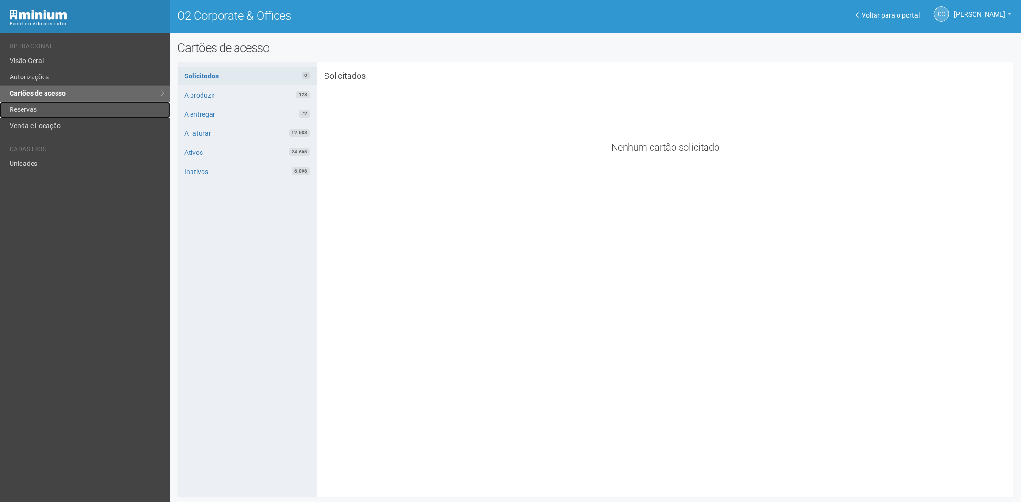
click at [45, 106] on link "Reservas" at bounding box center [85, 110] width 170 height 16
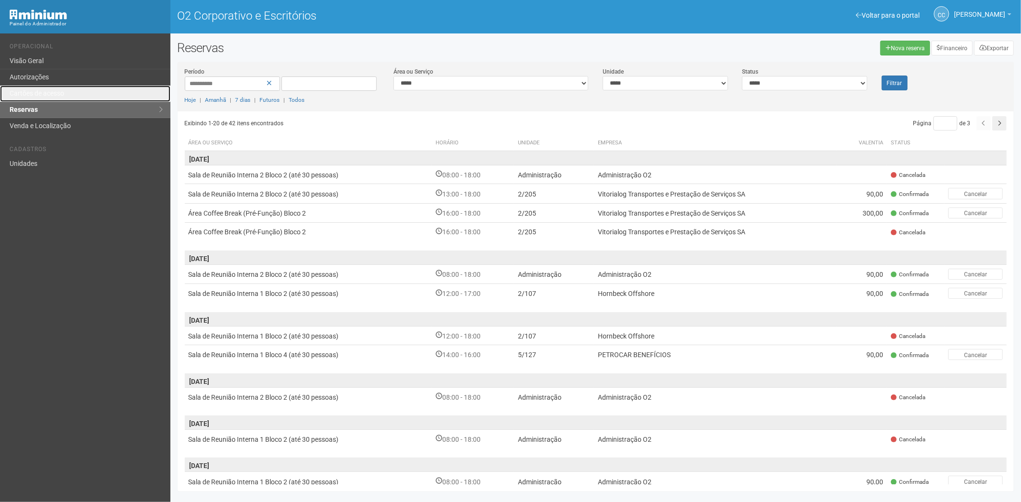
click at [84, 94] on link "Cartões de acesso" at bounding box center [85, 94] width 170 height 16
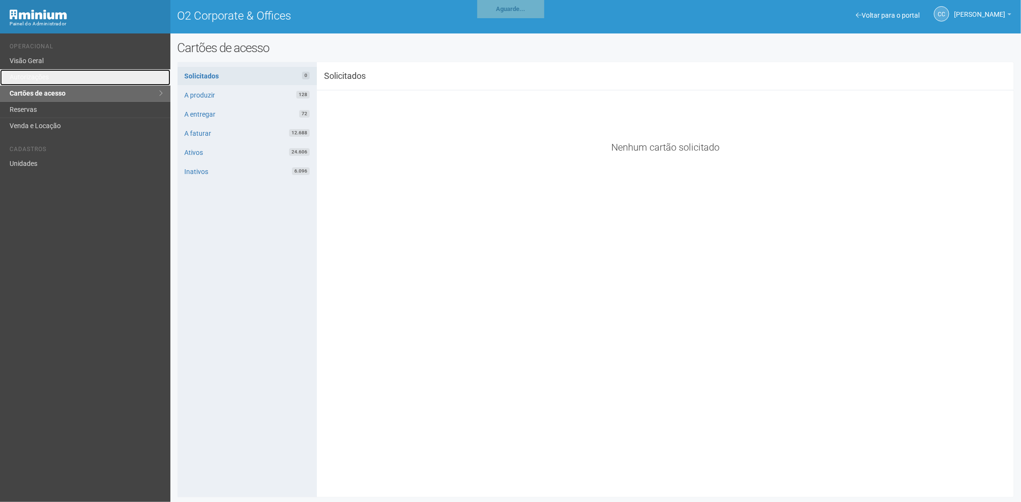
click at [89, 78] on link "Autorizações" at bounding box center [85, 77] width 170 height 16
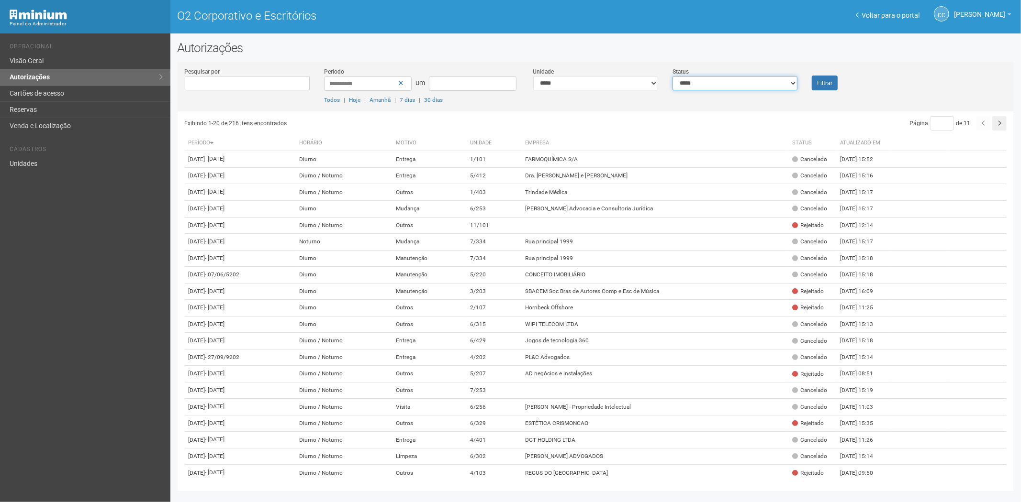
click at [725, 84] on select "**********" at bounding box center [734, 83] width 125 height 14
select select "*"
click at [672, 76] on select "**********" at bounding box center [734, 83] width 125 height 14
click at [836, 76] on button "Filtrar" at bounding box center [825, 83] width 26 height 15
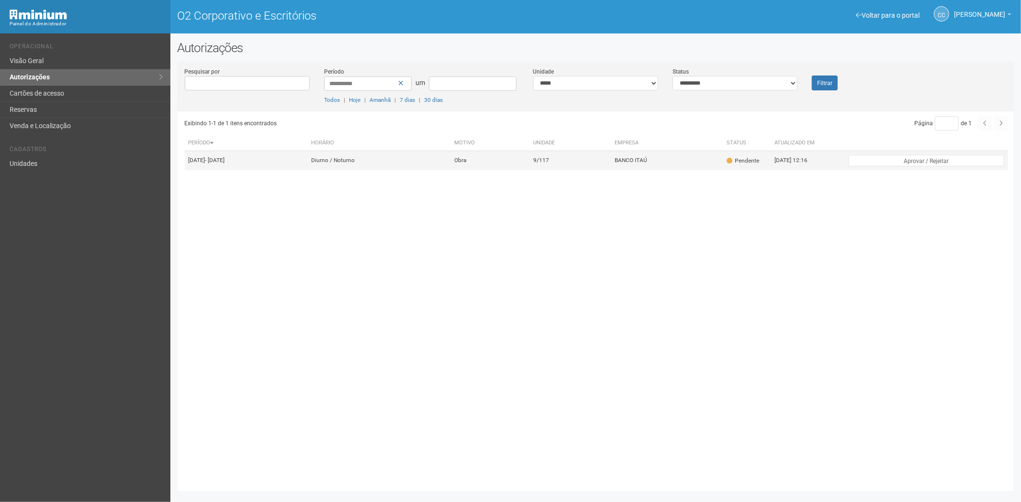
click at [529, 168] on td "Obra" at bounding box center [489, 160] width 79 height 19
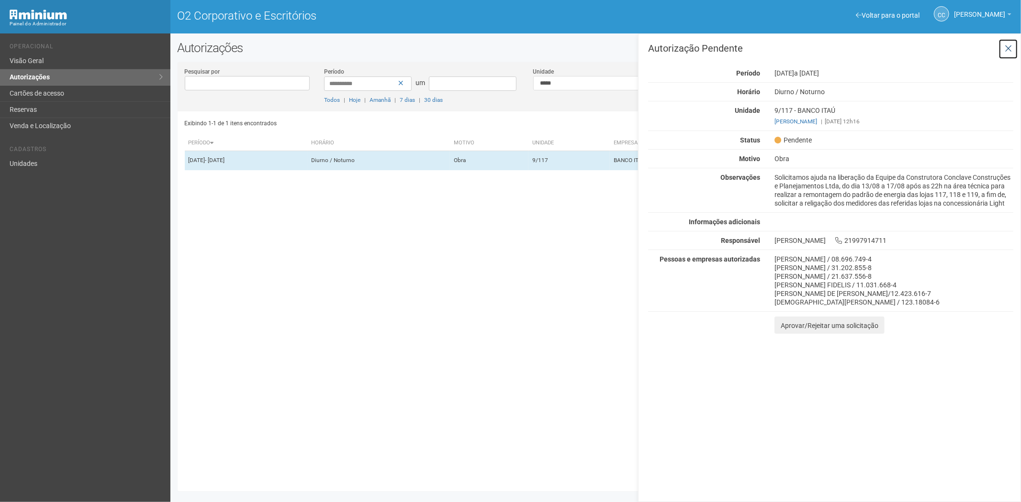
click at [1008, 48] on icon at bounding box center [1007, 49] width 7 height 10
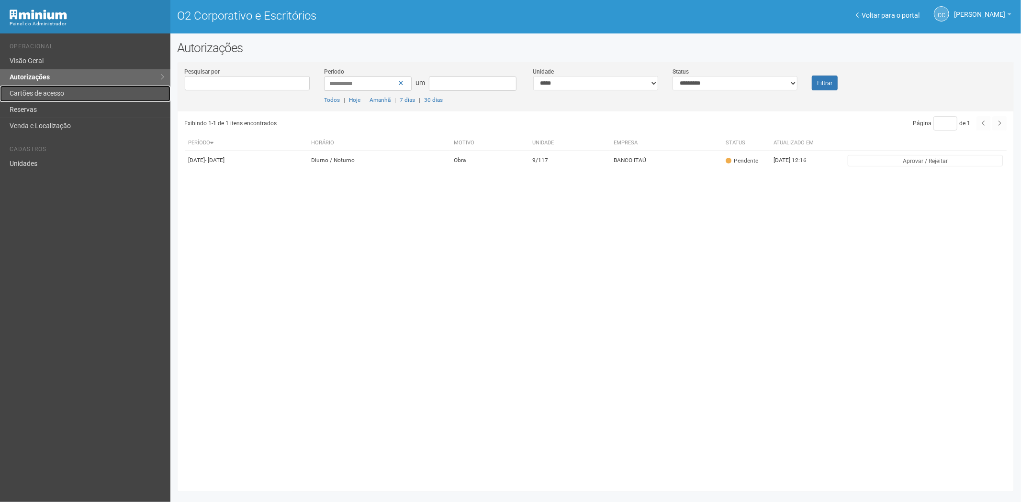
click at [83, 87] on link "Cartões de acesso" at bounding box center [85, 94] width 170 height 16
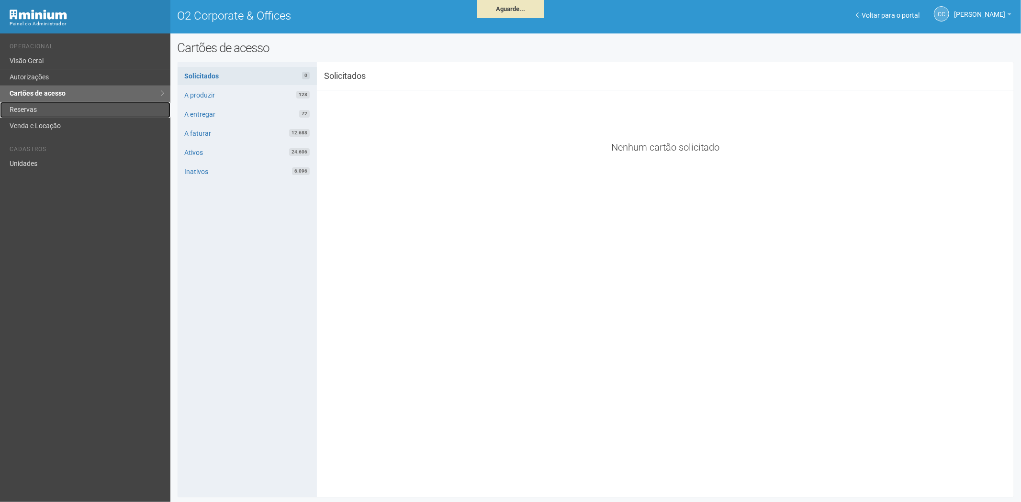
click at [45, 108] on link "Reservas" at bounding box center [85, 110] width 170 height 16
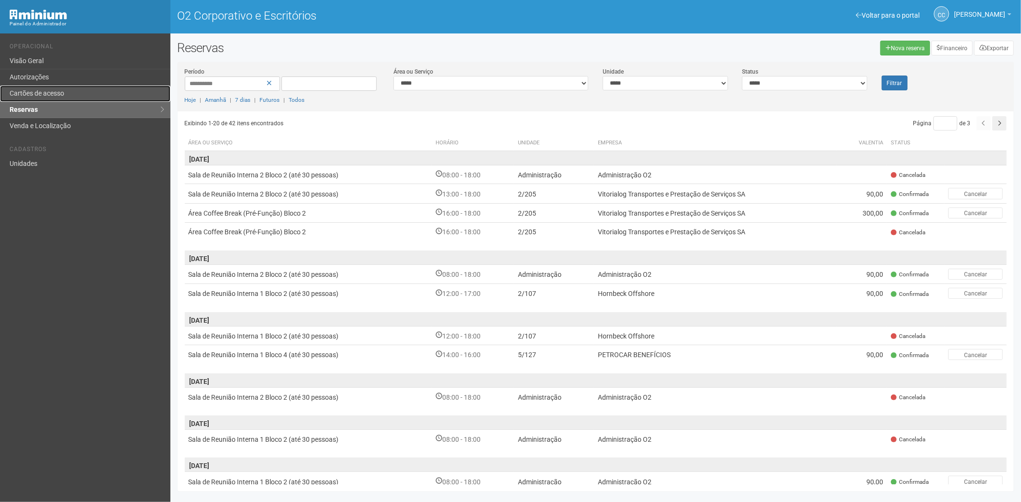
click at [43, 97] on font "Cartões de acesso" at bounding box center [37, 93] width 55 height 8
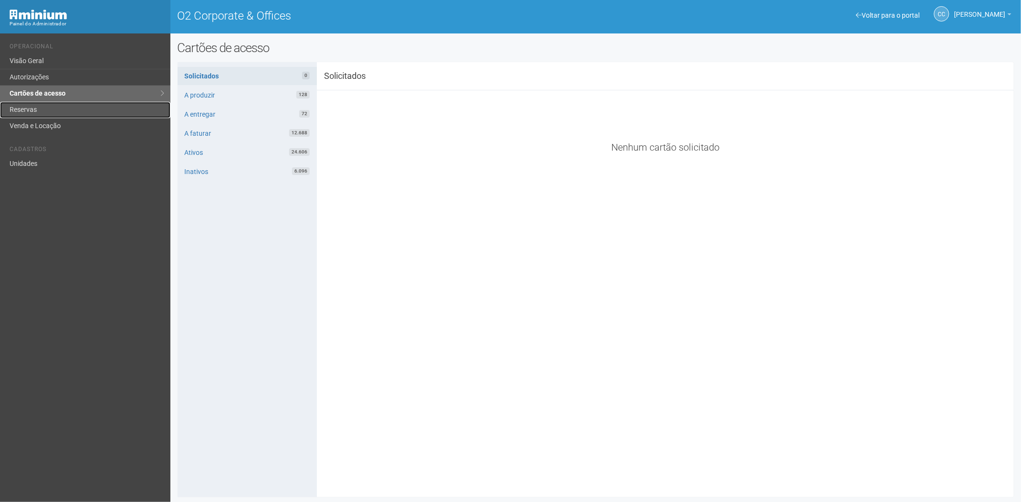
click at [60, 107] on link "Reservas" at bounding box center [85, 110] width 170 height 16
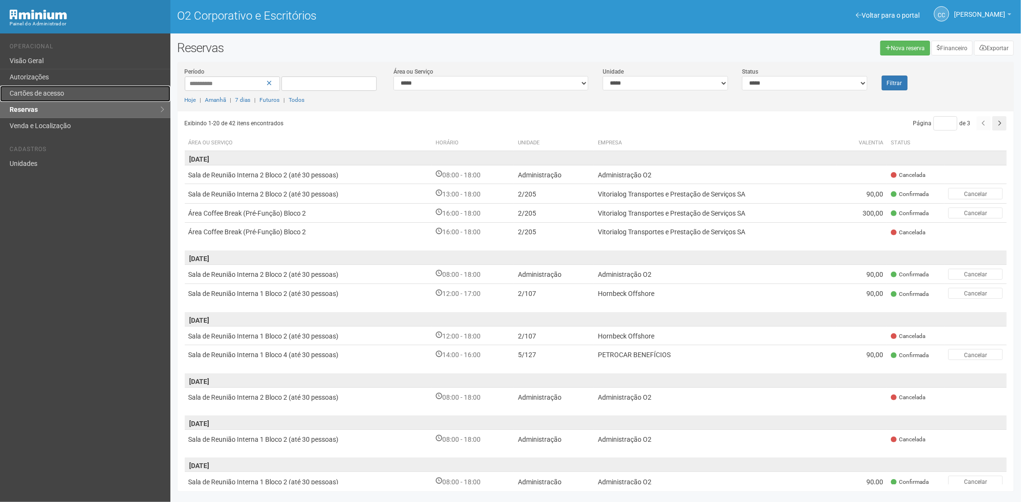
click at [42, 101] on link "Cartões de acesso" at bounding box center [85, 94] width 170 height 16
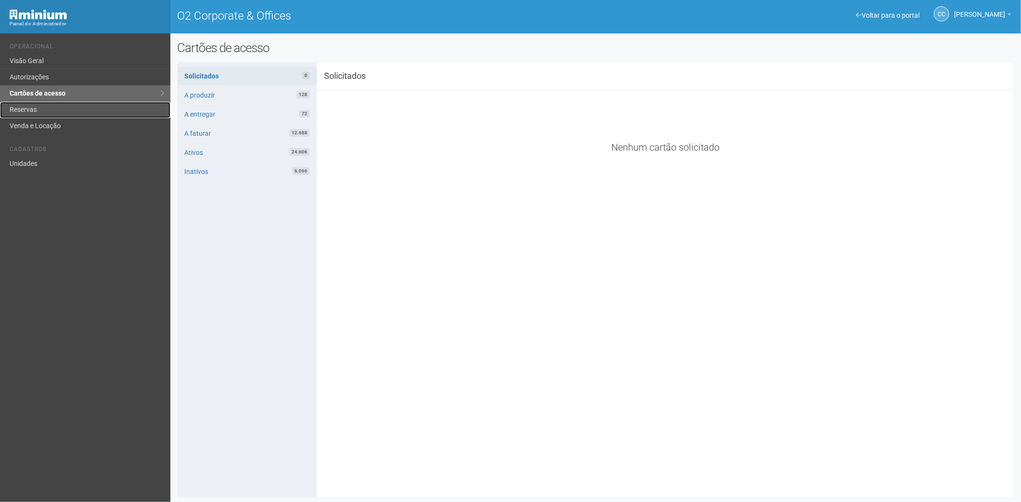
click at [66, 108] on link "Reservas" at bounding box center [85, 110] width 170 height 16
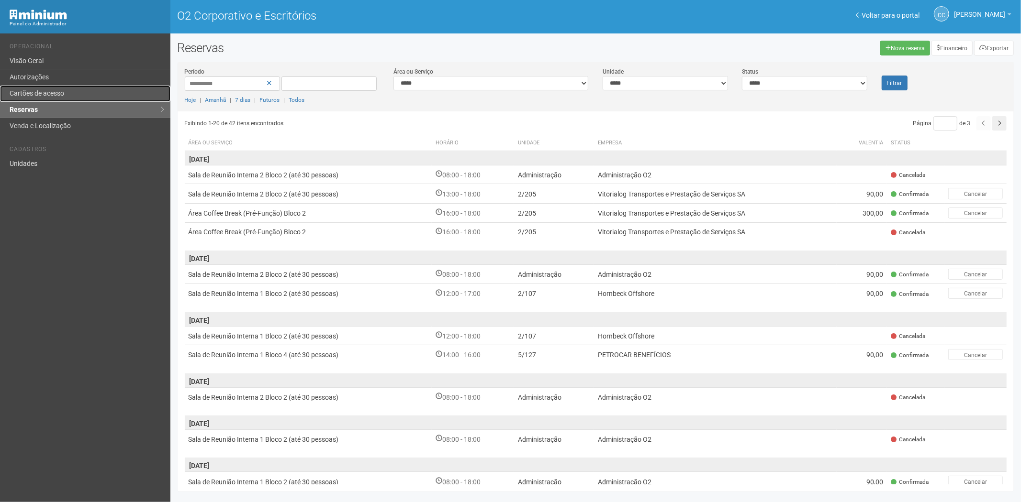
click at [108, 94] on link "Cartões de acesso" at bounding box center [85, 94] width 170 height 16
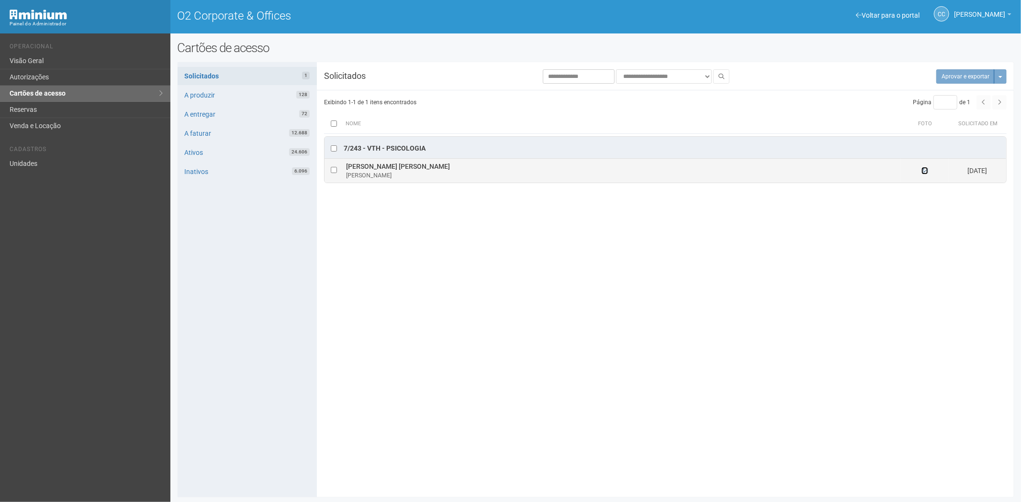
click at [925, 172] on icon at bounding box center [924, 170] width 7 height 7
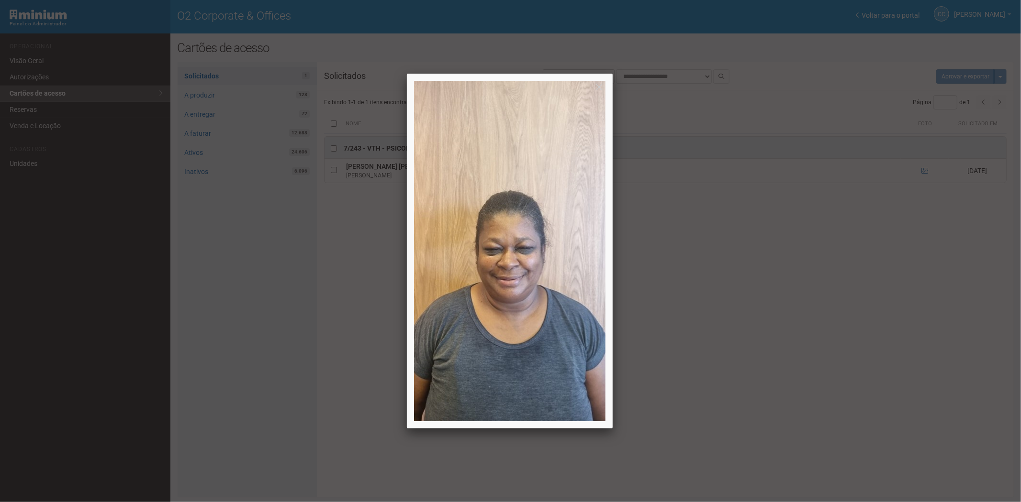
click at [836, 354] on div at bounding box center [510, 251] width 1021 height 502
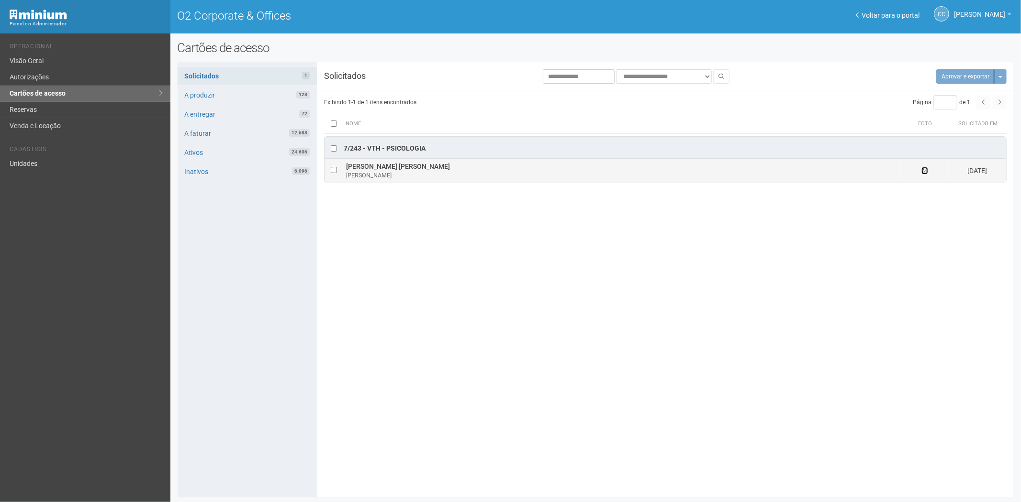
click at [925, 174] on icon at bounding box center [924, 170] width 7 height 7
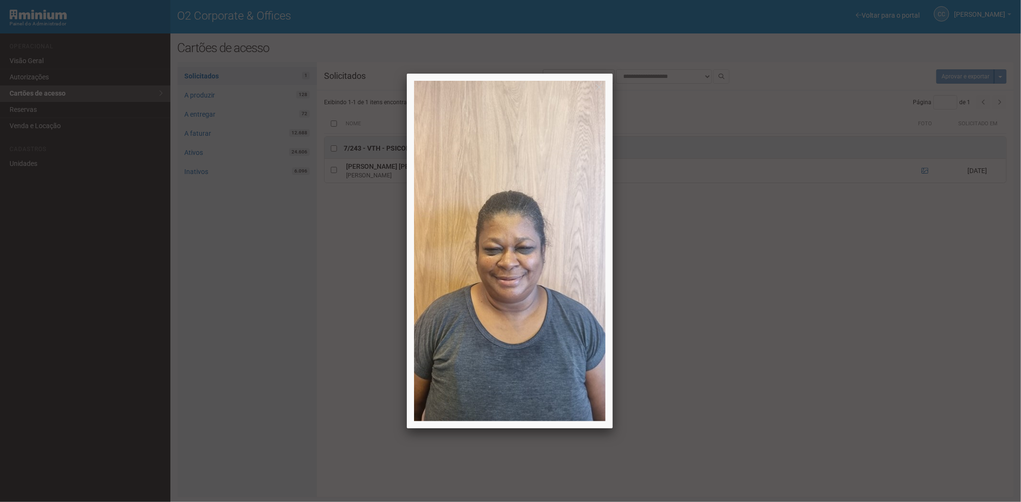
click at [910, 327] on div at bounding box center [510, 251] width 1021 height 502
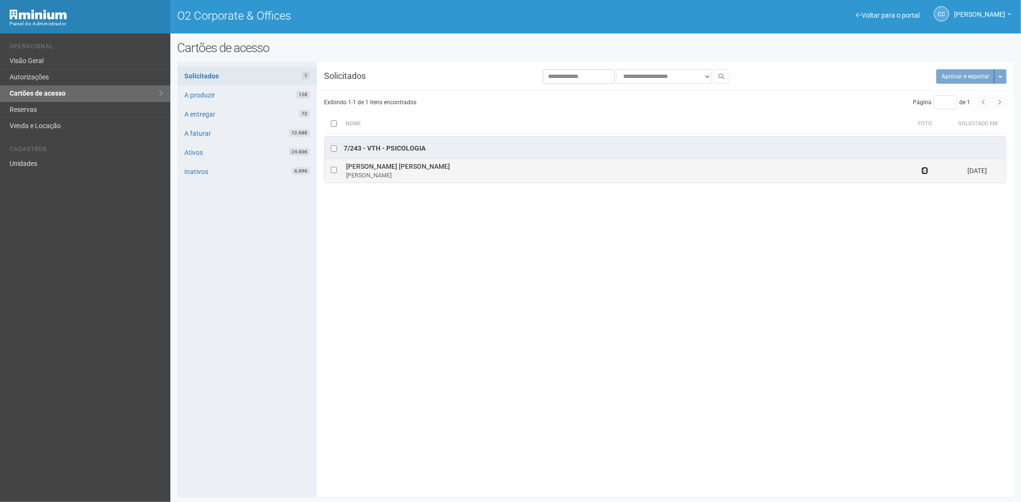
click at [925, 169] on icon at bounding box center [924, 170] width 7 height 7
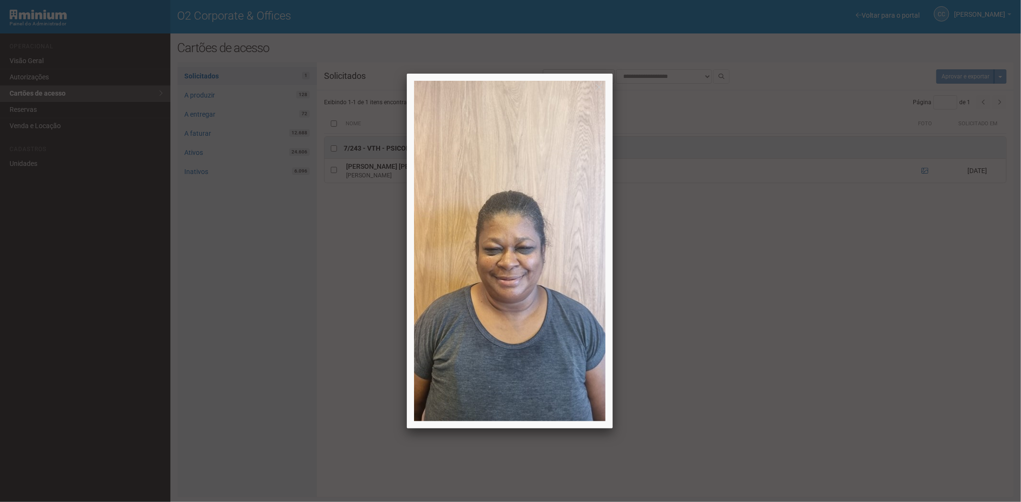
click at [845, 337] on div at bounding box center [510, 251] width 1021 height 502
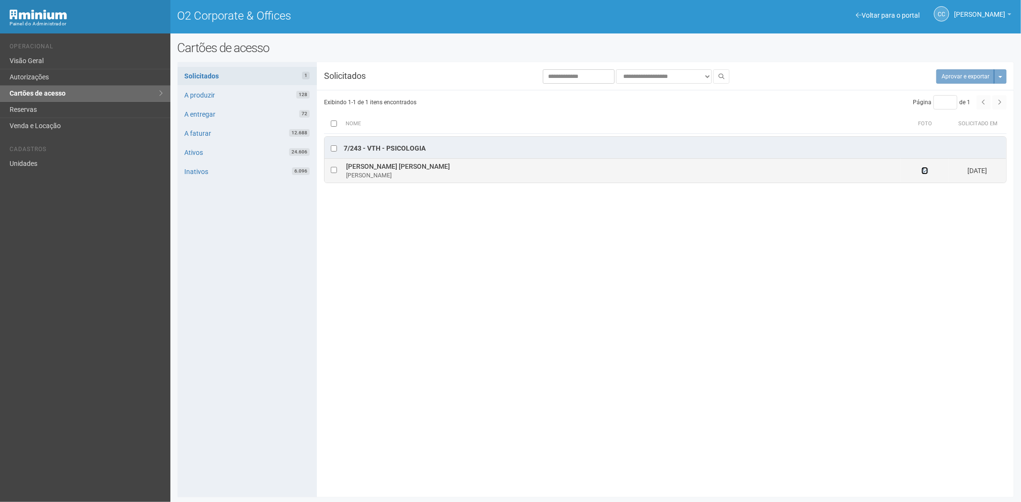
click at [923, 174] on icon at bounding box center [924, 170] width 7 height 7
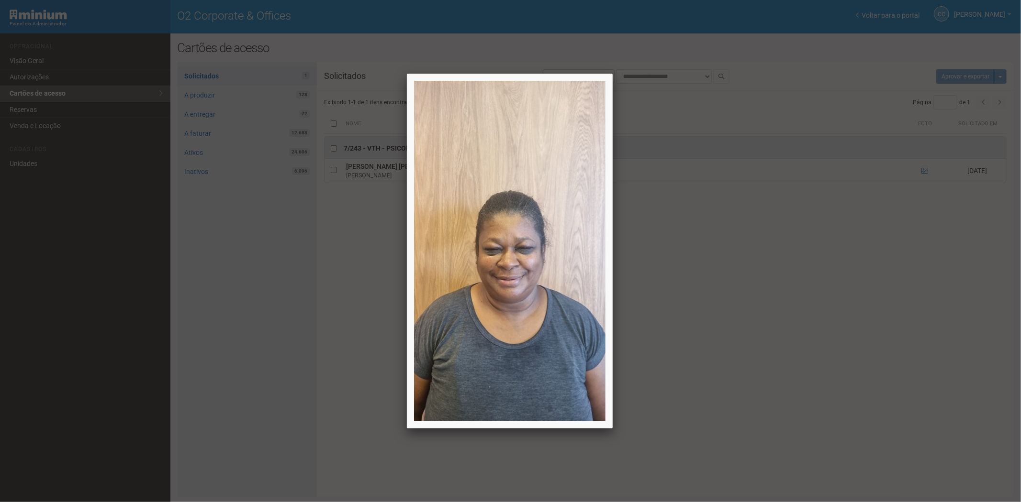
click at [852, 334] on div at bounding box center [510, 251] width 1021 height 502
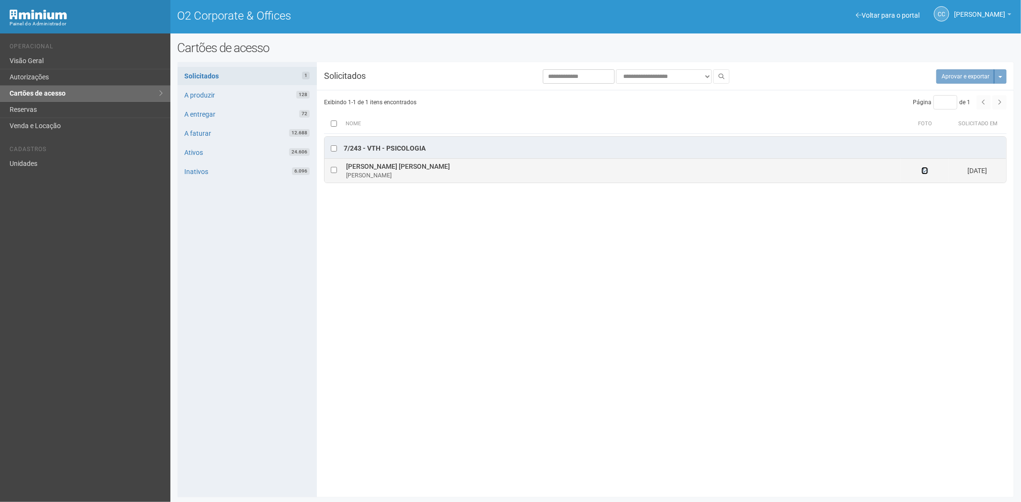
click at [922, 174] on icon at bounding box center [924, 170] width 7 height 7
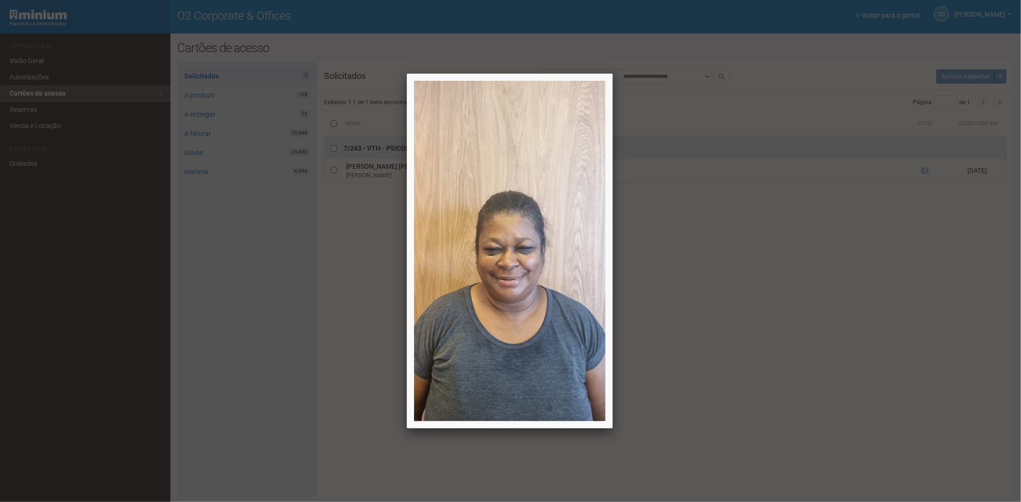
click at [543, 302] on img at bounding box center [509, 251] width 191 height 341
click at [558, 285] on img at bounding box center [509, 251] width 191 height 341
click at [925, 448] on div at bounding box center [510, 251] width 1021 height 502
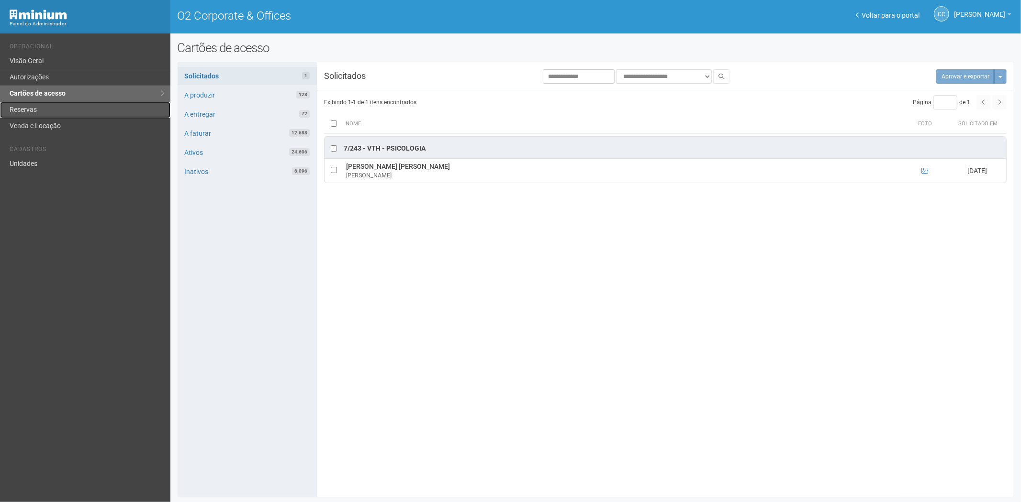
click at [37, 106] on link "Reservas" at bounding box center [85, 110] width 170 height 16
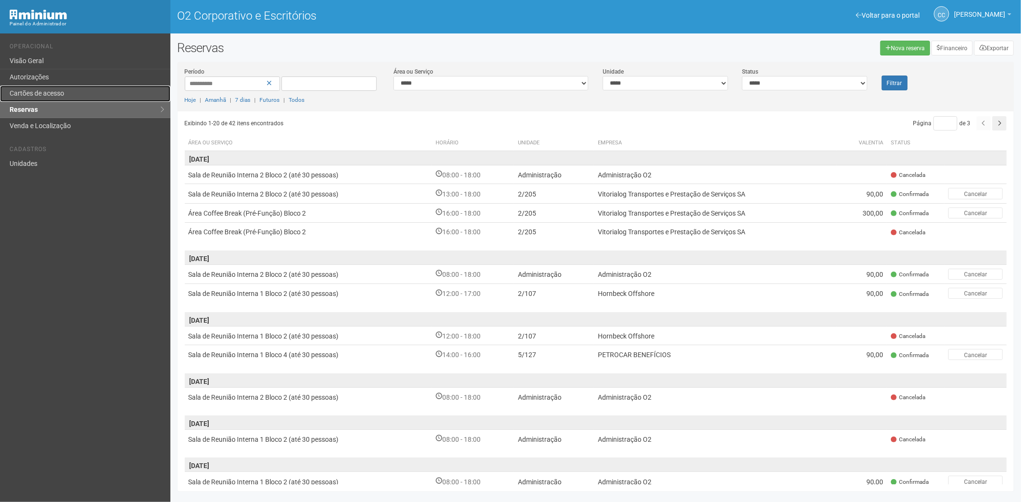
click at [59, 93] on font "Cartões de acesso" at bounding box center [37, 93] width 55 height 8
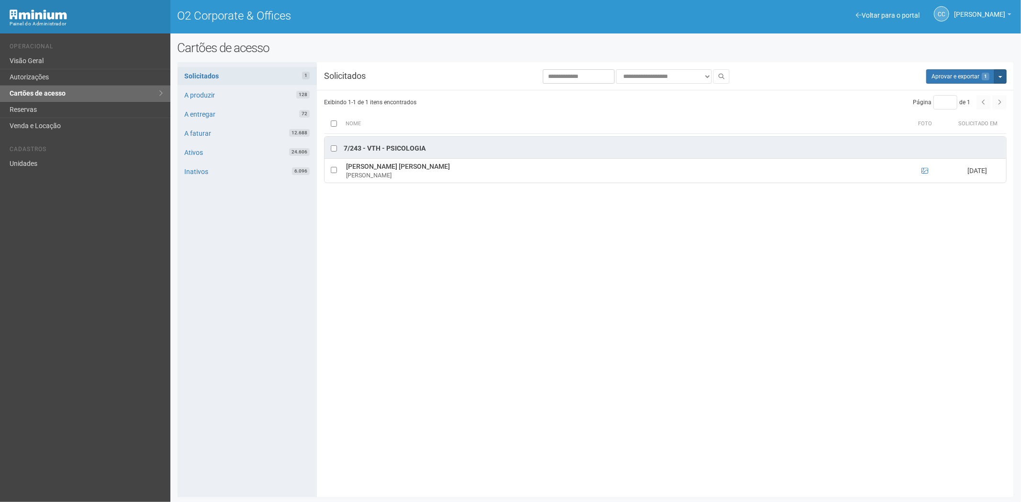
click at [1005, 74] on button "Mais opções" at bounding box center [1000, 76] width 12 height 14
click at [967, 108] on link "Rejeitar solicitações" at bounding box center [964, 106] width 76 height 11
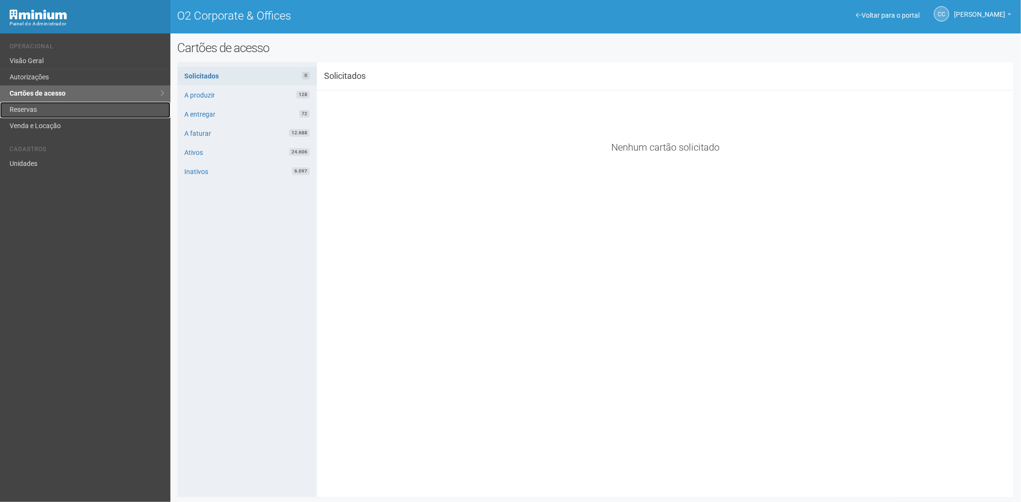
click at [10, 107] on link "Reservas" at bounding box center [85, 110] width 170 height 16
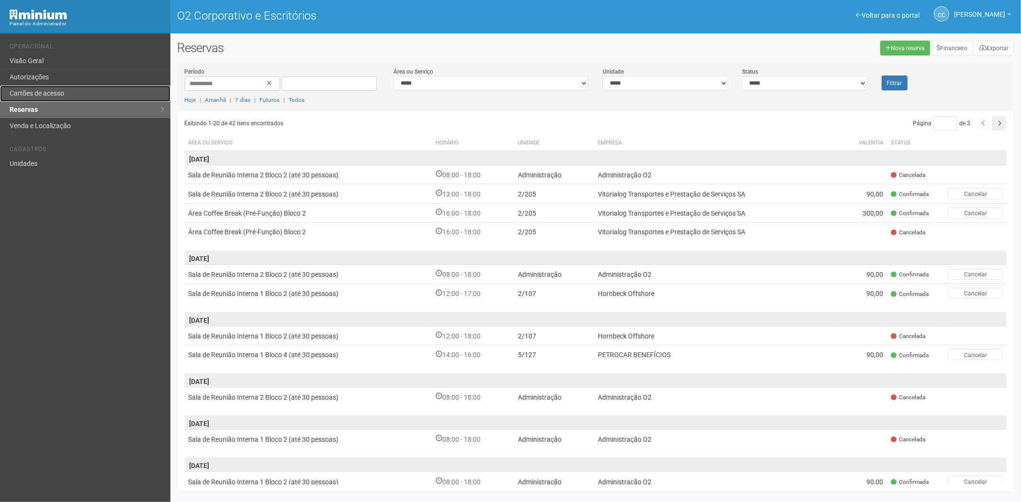
click at [46, 90] on font "Cartões de acesso" at bounding box center [37, 93] width 55 height 8
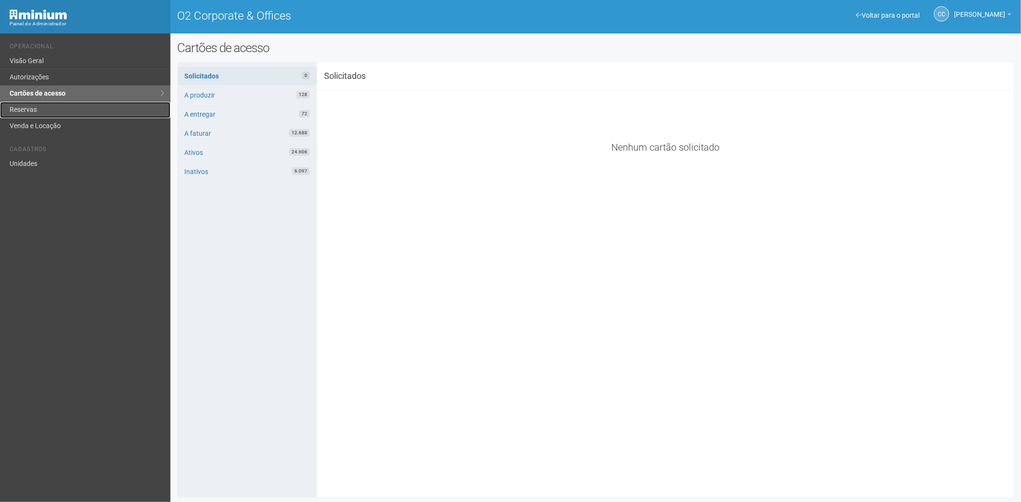
click at [78, 112] on link "Reservas" at bounding box center [85, 110] width 170 height 16
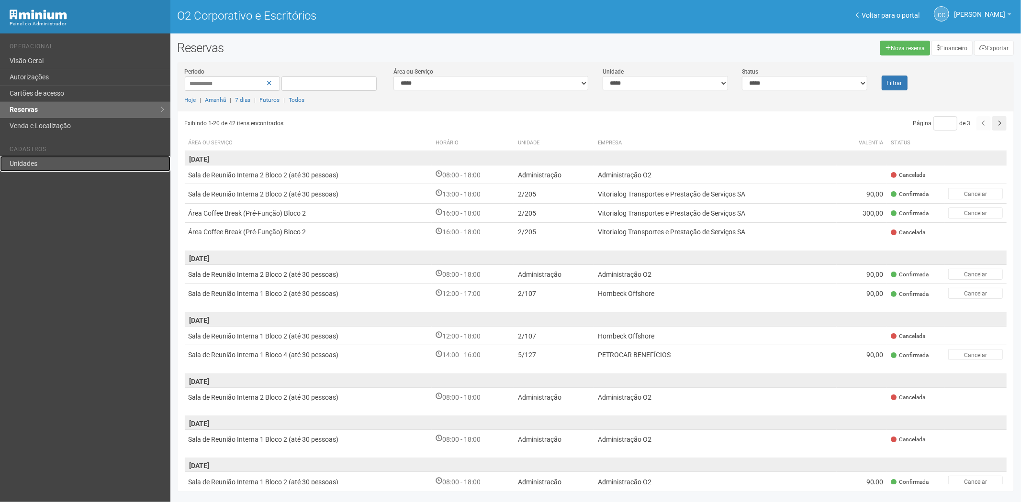
click at [40, 164] on link "Unidades" at bounding box center [85, 164] width 170 height 16
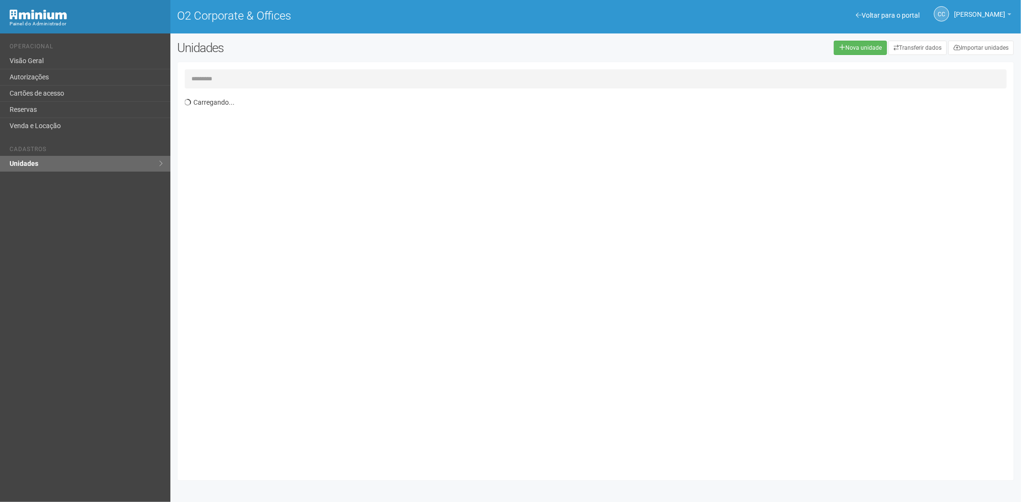
click at [217, 77] on input "text" at bounding box center [596, 78] width 822 height 19
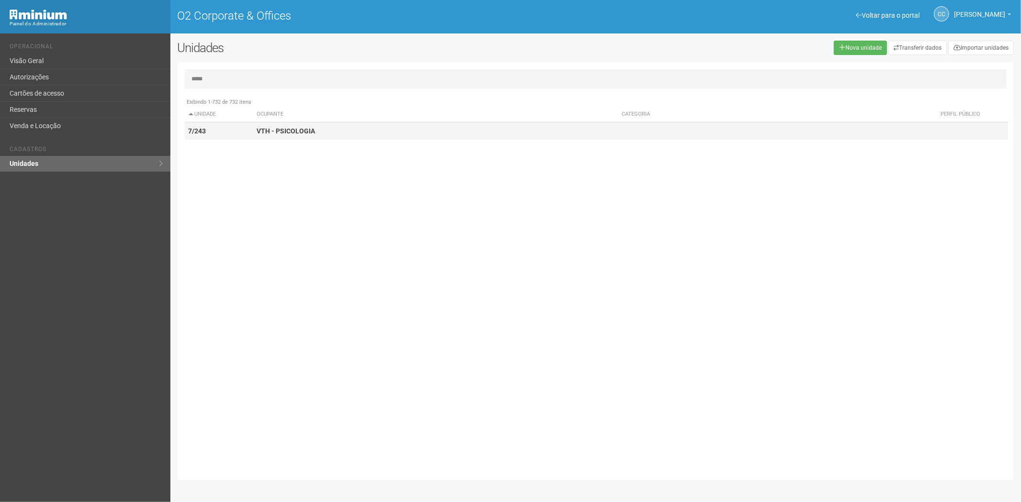
type input "*****"
click at [265, 132] on strong "VTH - PSICOLOGIA" at bounding box center [285, 131] width 58 height 8
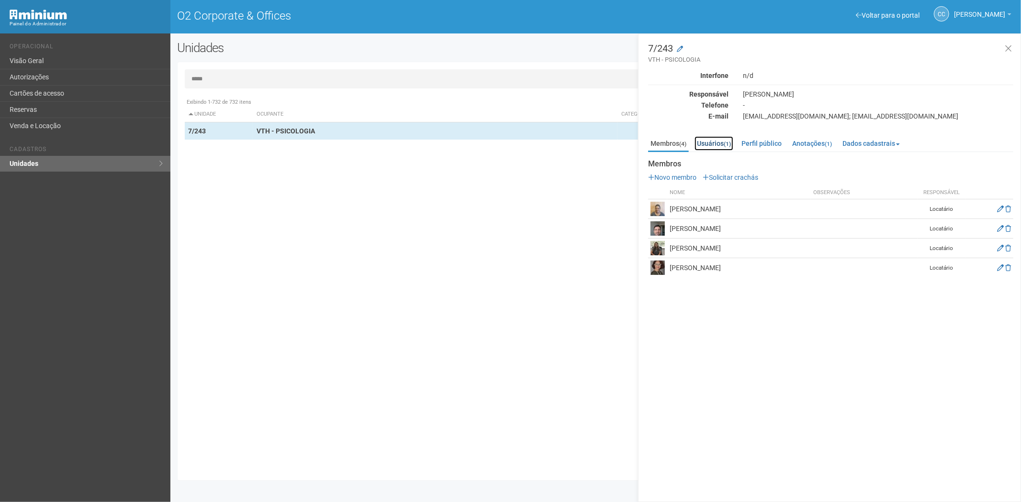
click at [712, 139] on link "Usuários (1)" at bounding box center [713, 143] width 39 height 14
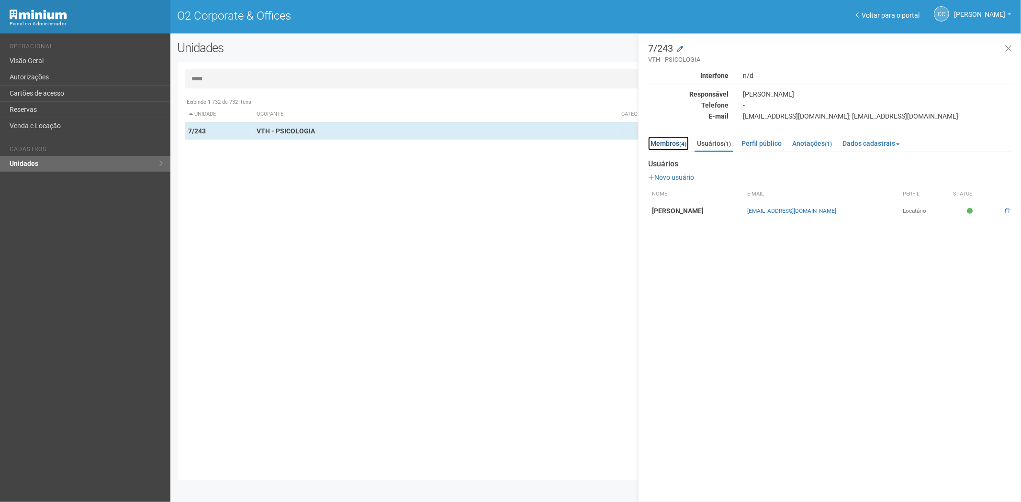
click at [664, 142] on link "Membros (4)" at bounding box center [668, 143] width 41 height 14
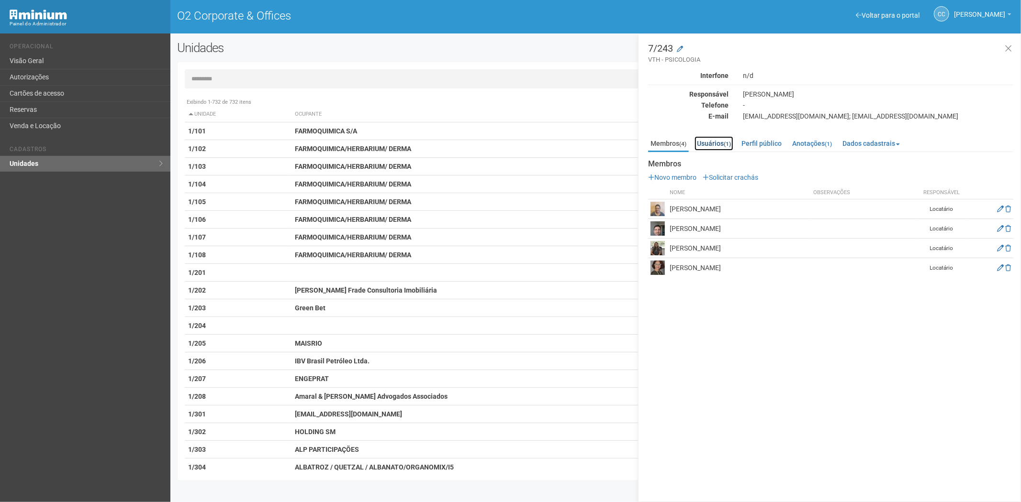
click at [724, 142] on link "Usuários (1)" at bounding box center [713, 143] width 39 height 14
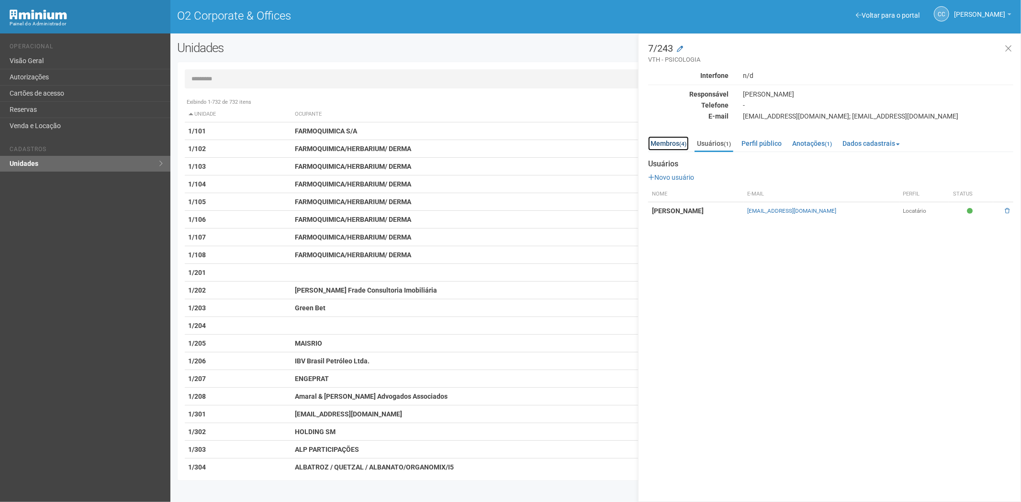
click at [661, 142] on link "Membros (4)" at bounding box center [668, 143] width 41 height 14
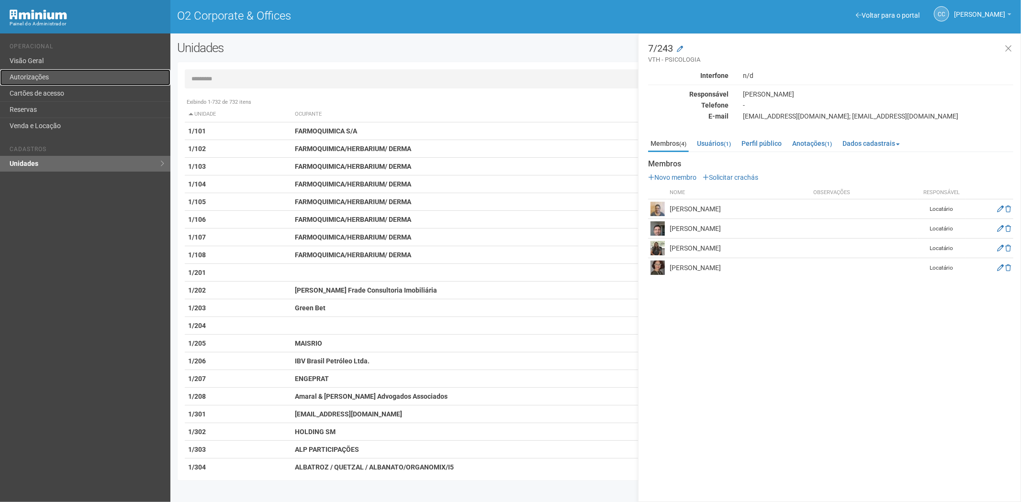
click at [45, 74] on link "Autorizações" at bounding box center [85, 77] width 170 height 16
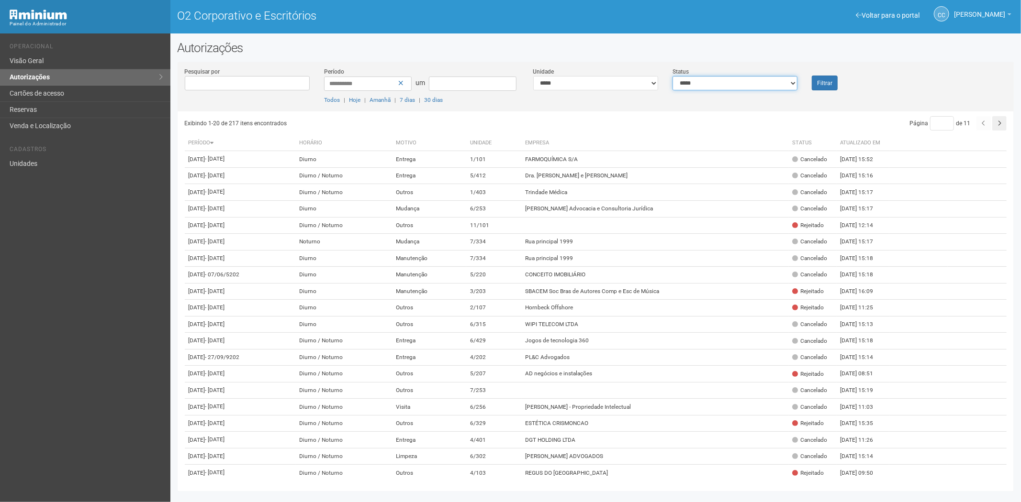
click at [759, 85] on select "**********" at bounding box center [734, 83] width 125 height 14
select select "*"
click at [672, 76] on select "**********" at bounding box center [734, 83] width 125 height 14
drag, startPoint x: 820, startPoint y: 86, endPoint x: 826, endPoint y: 111, distance: 25.1
click at [821, 86] on button "Filtrar" at bounding box center [825, 83] width 26 height 15
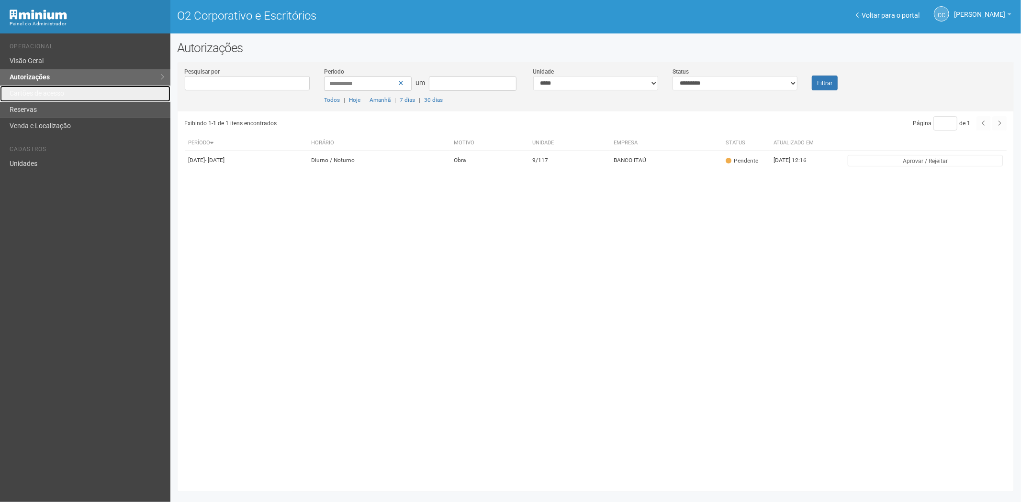
drag, startPoint x: 72, startPoint y: 88, endPoint x: 118, endPoint y: 106, distance: 49.2
click at [70, 89] on link "Cartões de acesso" at bounding box center [85, 94] width 170 height 16
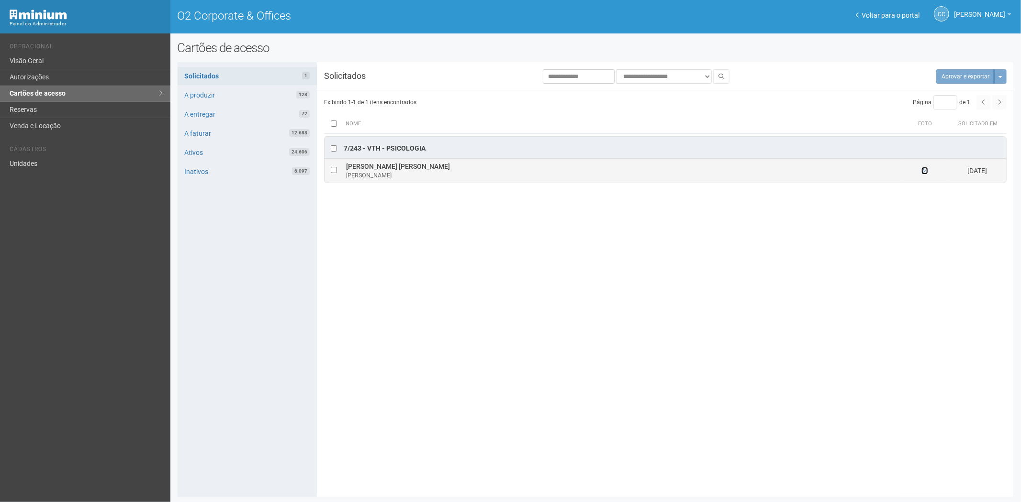
click at [924, 173] on icon at bounding box center [924, 170] width 7 height 7
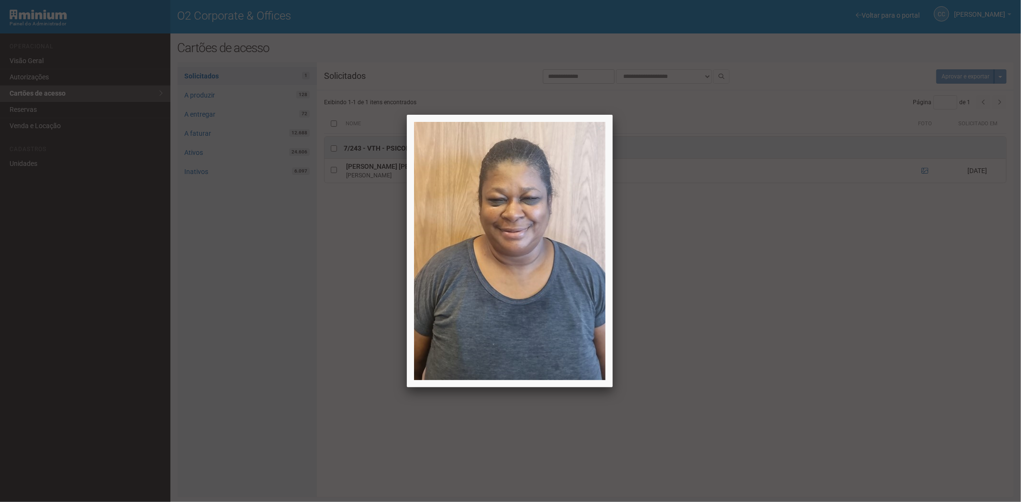
click at [858, 318] on div at bounding box center [510, 251] width 1021 height 502
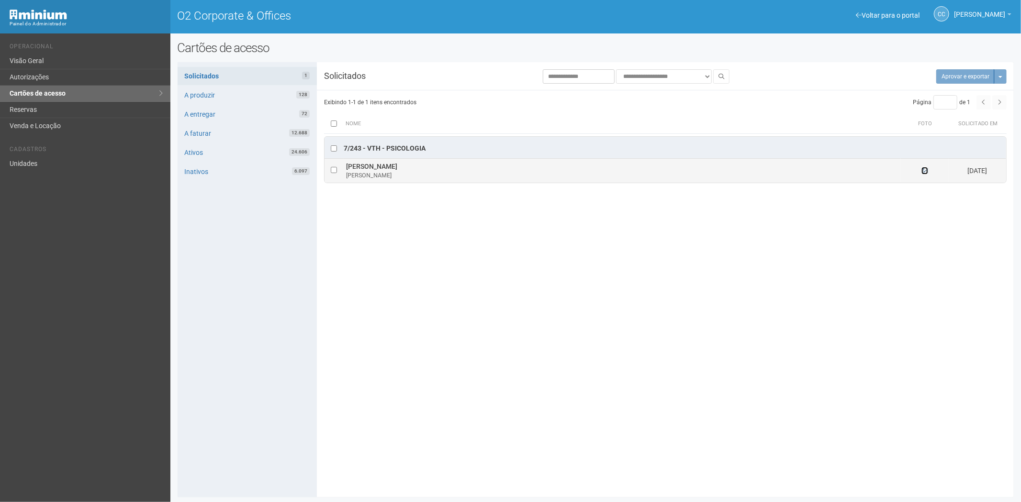
click at [925, 169] on icon at bounding box center [924, 170] width 7 height 7
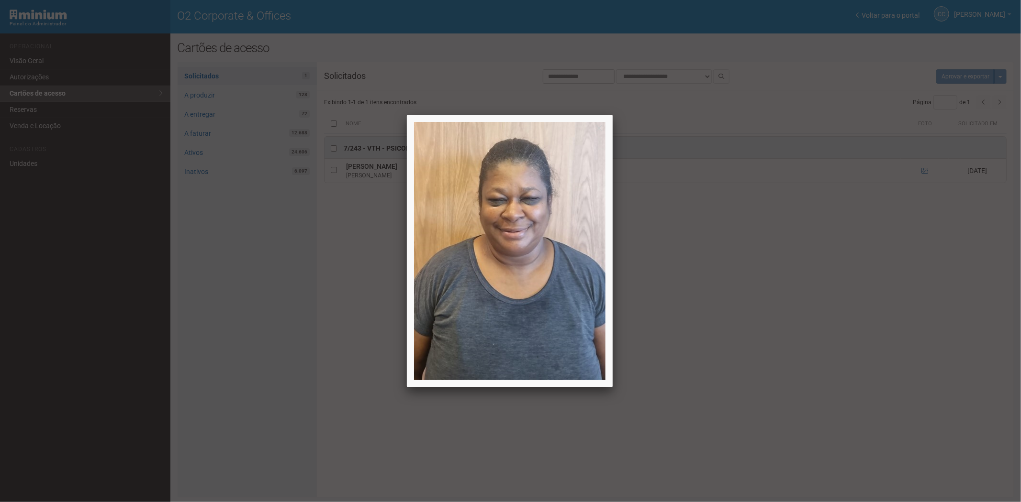
click at [807, 323] on div at bounding box center [510, 251] width 1021 height 502
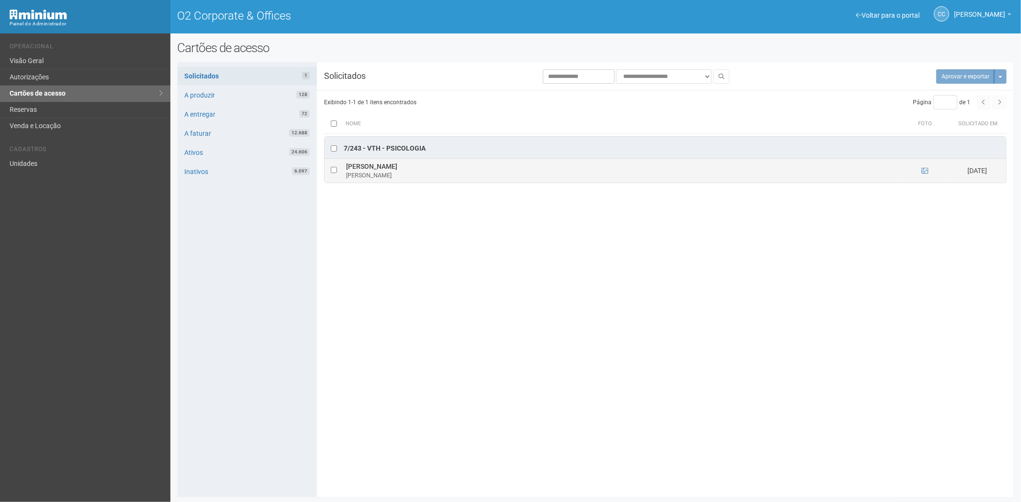
click at [330, 172] on td at bounding box center [333, 171] width 19 height 24
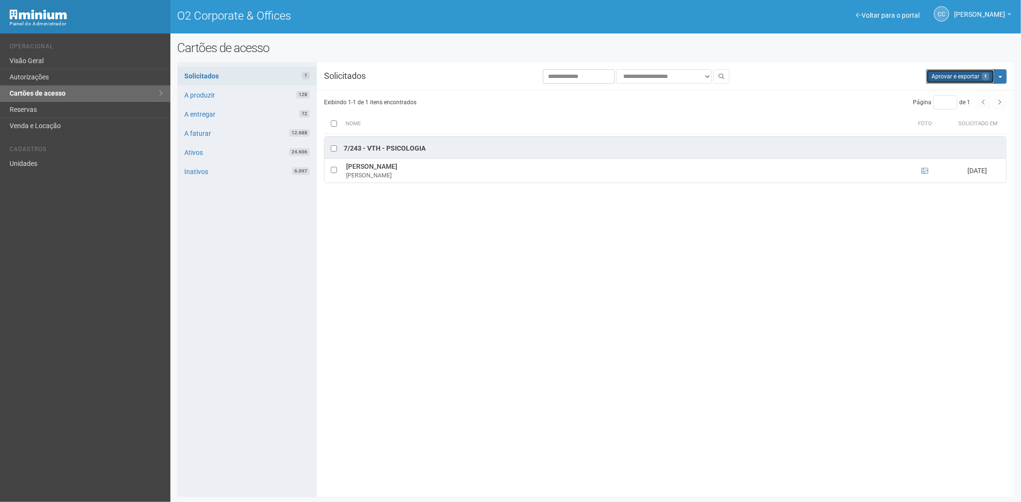
click at [940, 78] on button "Aprovar e exportar 1" at bounding box center [960, 76] width 68 height 14
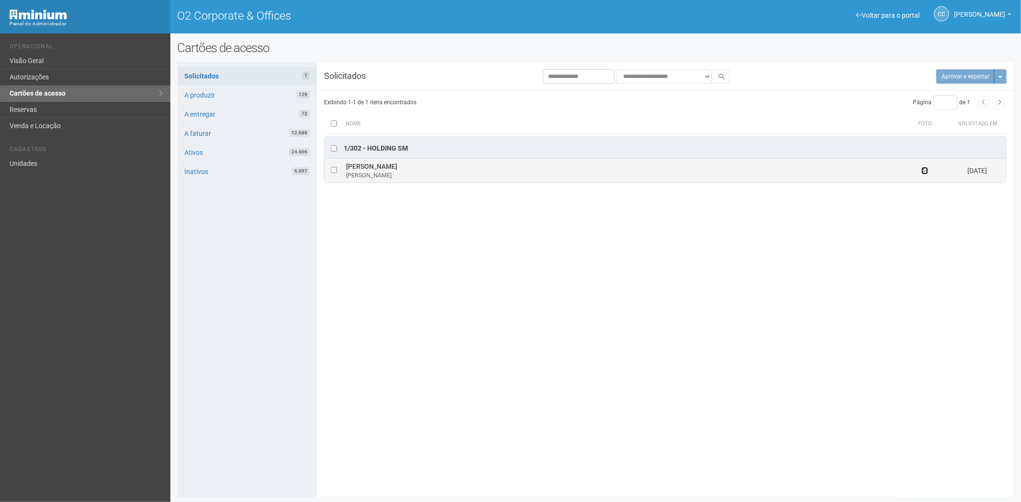
click at [924, 170] on icon at bounding box center [924, 170] width 7 height 7
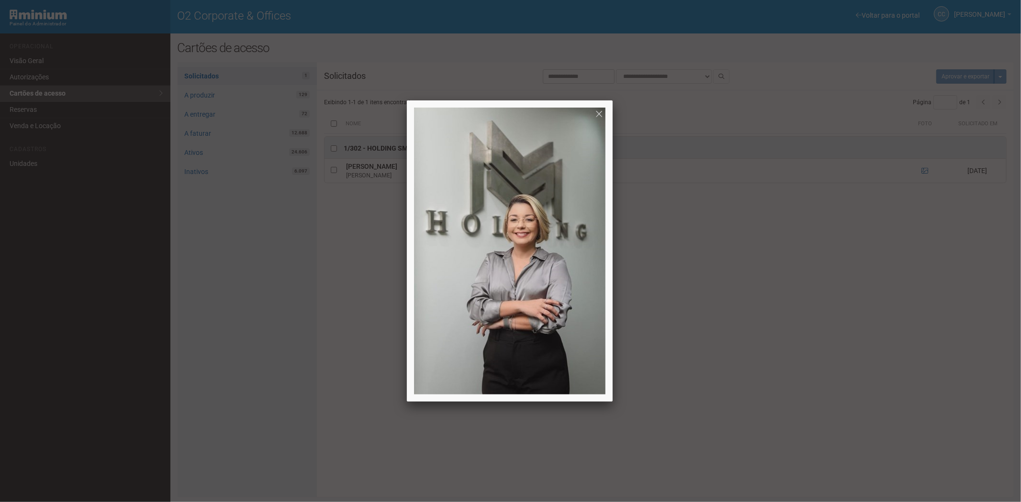
click at [854, 343] on div at bounding box center [510, 251] width 1021 height 502
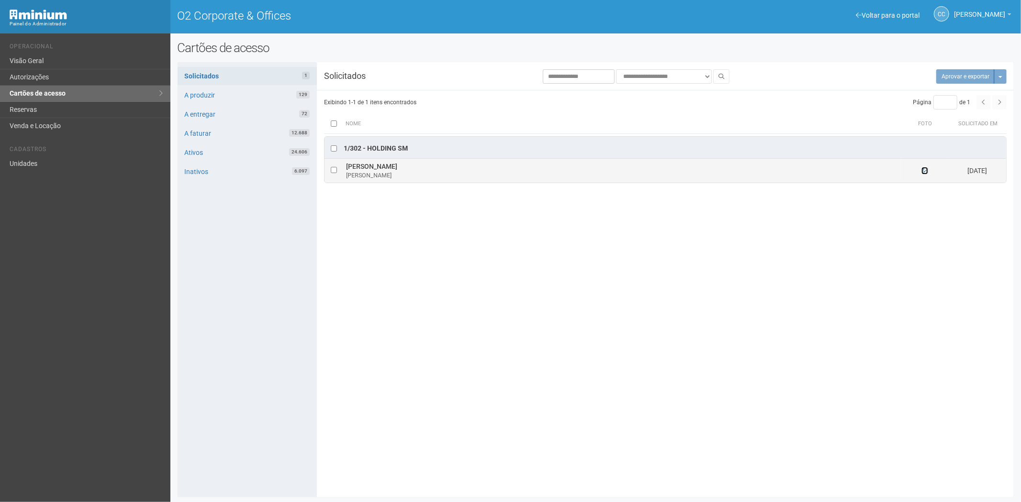
click at [923, 172] on icon at bounding box center [924, 170] width 7 height 7
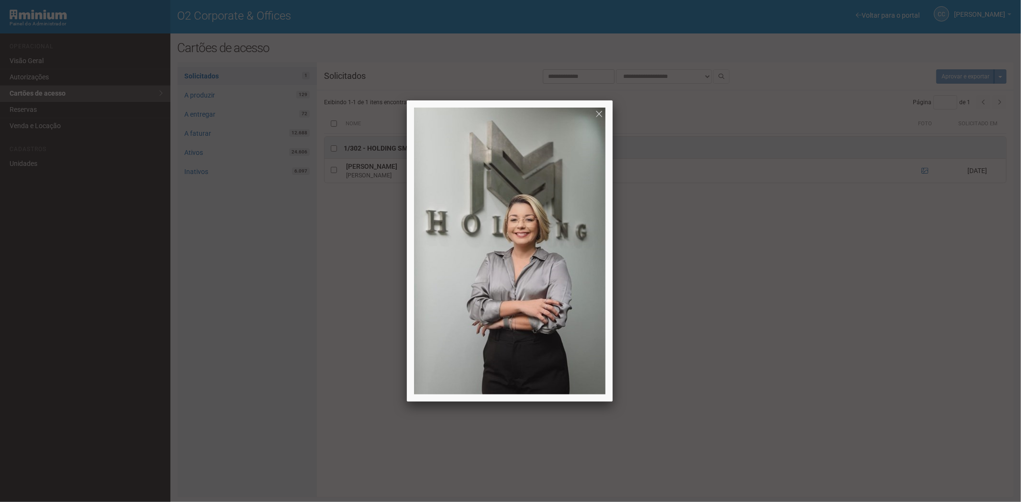
click at [773, 327] on div at bounding box center [510, 251] width 1021 height 502
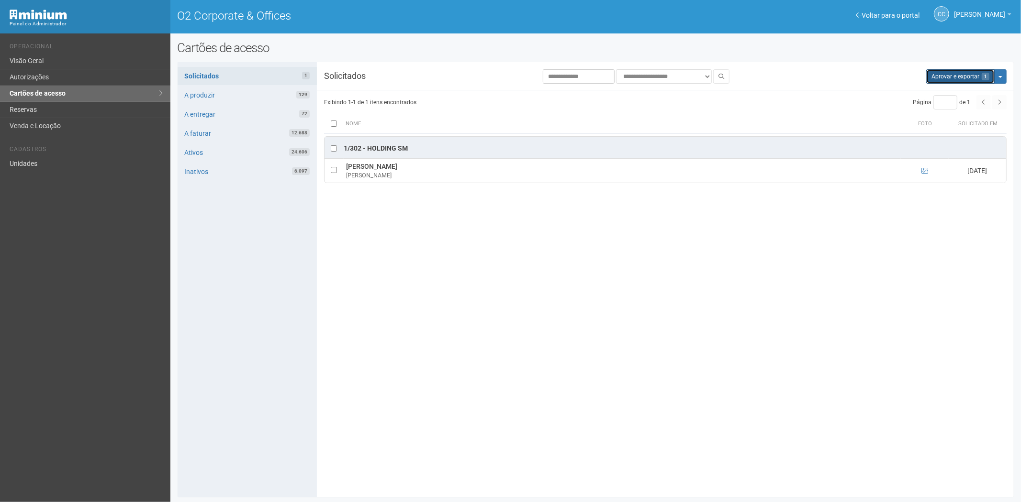
click at [968, 69] on button "Aprovar e exportar 1" at bounding box center [960, 76] width 68 height 14
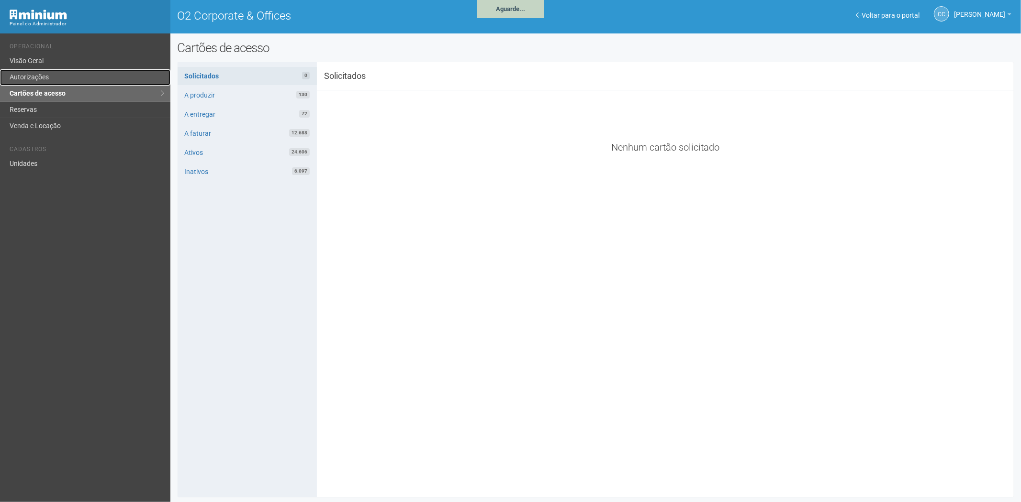
click at [48, 75] on link "Autorizações" at bounding box center [85, 77] width 170 height 16
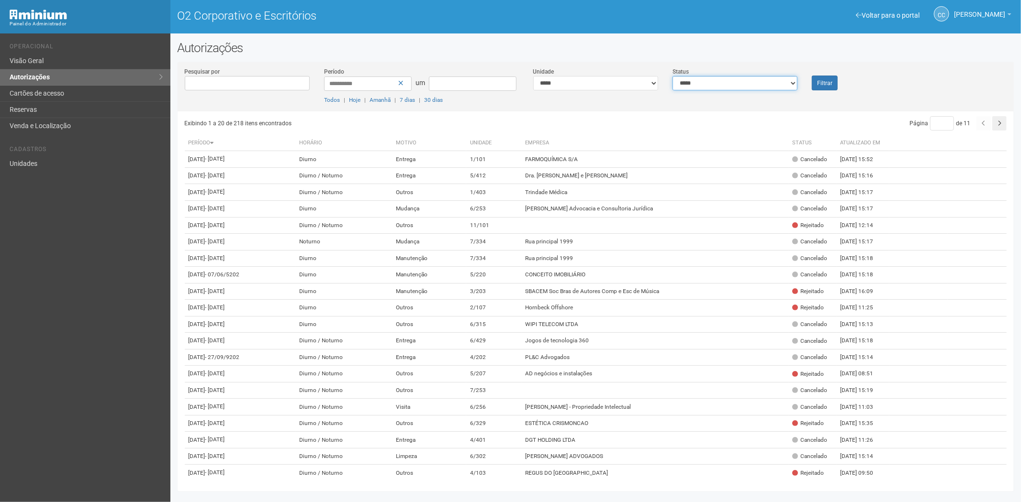
click at [745, 84] on select "**********" at bounding box center [734, 83] width 125 height 14
select select "*"
click at [672, 76] on select "**********" at bounding box center [734, 83] width 125 height 14
click at [822, 84] on font "Filtrar" at bounding box center [824, 83] width 15 height 7
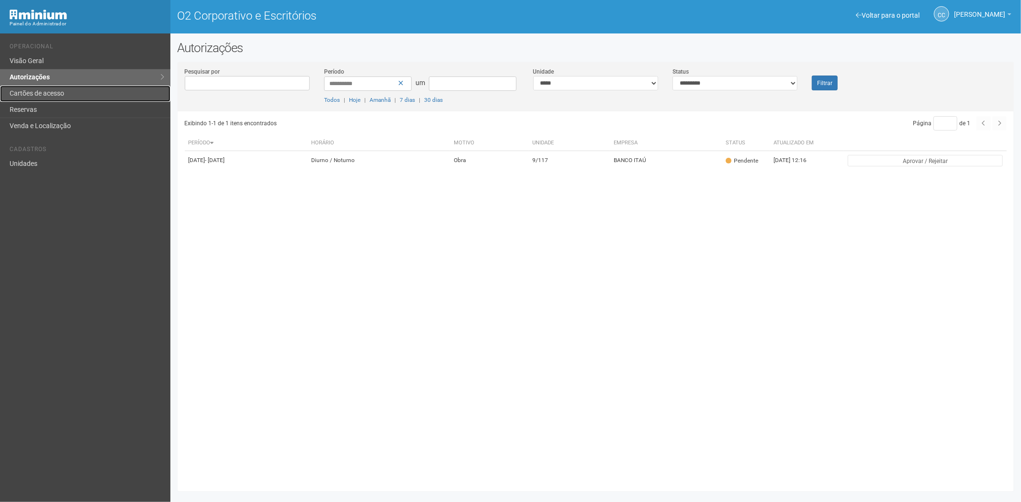
click at [46, 98] on link "Cartões de acesso" at bounding box center [85, 94] width 170 height 16
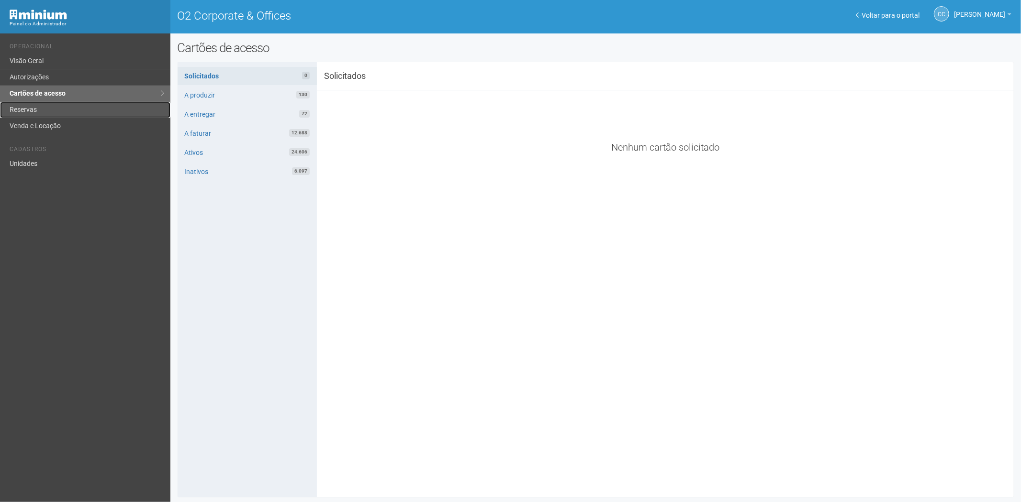
click at [53, 106] on link "Reservas" at bounding box center [85, 110] width 170 height 16
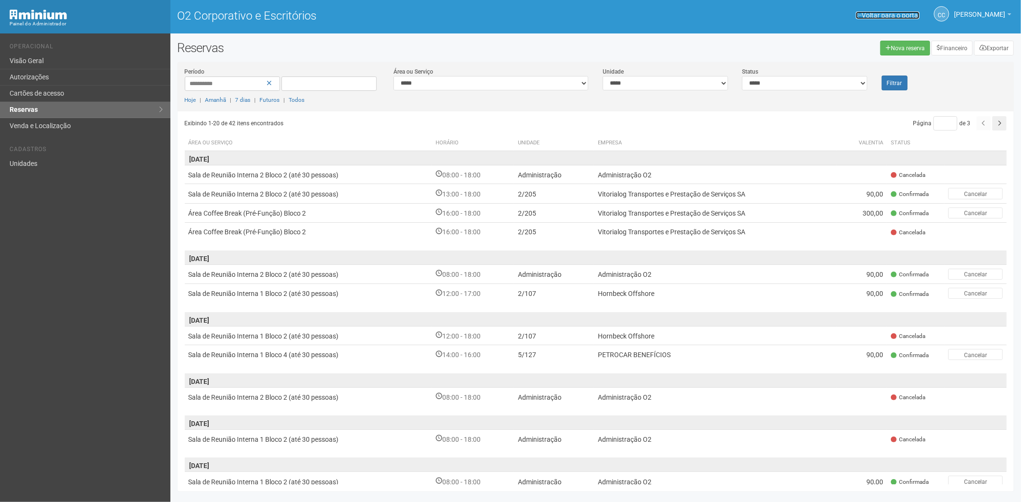
click at [871, 11] on font "Voltar para o portal" at bounding box center [890, 15] width 58 height 8
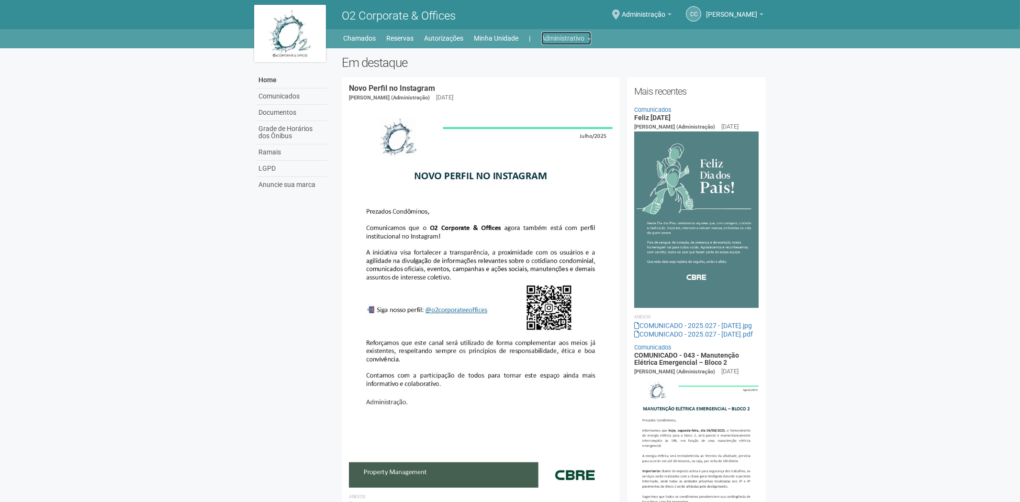
click at [580, 39] on link "Administrativo" at bounding box center [566, 38] width 50 height 13
click at [551, 79] on link "Cartões de acesso" at bounding box center [552, 75] width 81 height 17
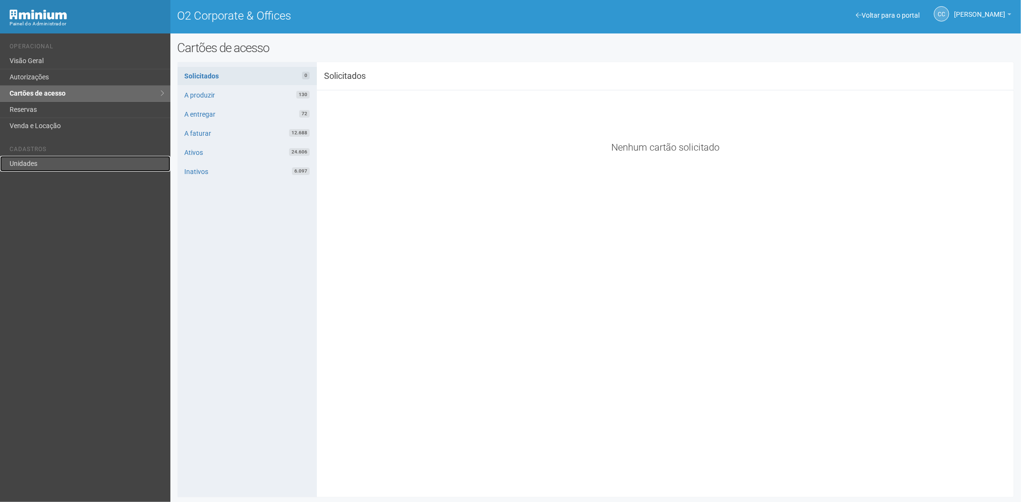
click at [55, 164] on link "Unidades" at bounding box center [85, 164] width 170 height 16
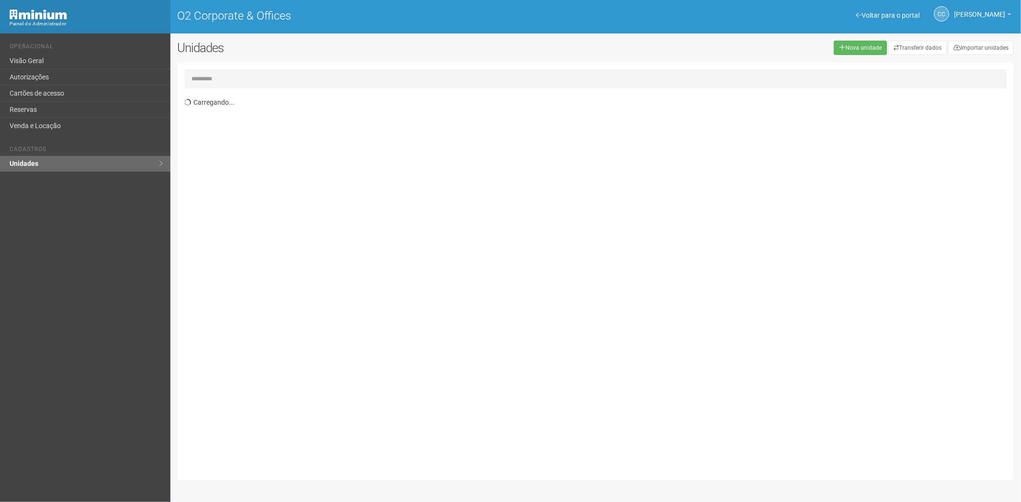
click at [218, 77] on input "text" at bounding box center [596, 78] width 822 height 19
type input "*****"
click at [324, 143] on div "Exibindo 1-732 de 732 itens Unidade Ocupante Categoria Perfil público 1/101 FAR…" at bounding box center [599, 283] width 829 height 380
click at [351, 145] on div "Exibindo 1-732 de 732 itens Unidade Ocupante Categoria Perfil público 1/101 FAR…" at bounding box center [599, 283] width 829 height 380
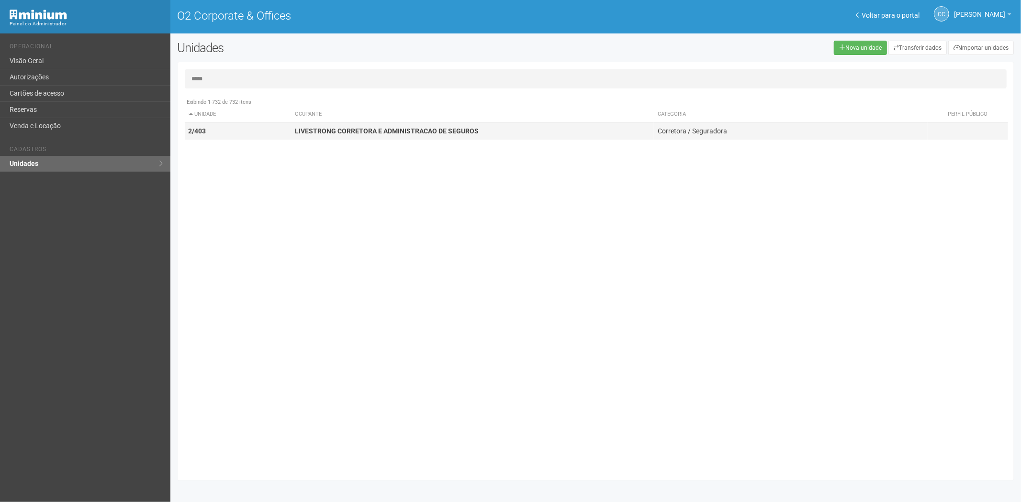
click at [413, 129] on strong "LIVESTRONG CORRETORA E ADMINISTRACAO DE SEGUROS" at bounding box center [387, 131] width 184 height 8
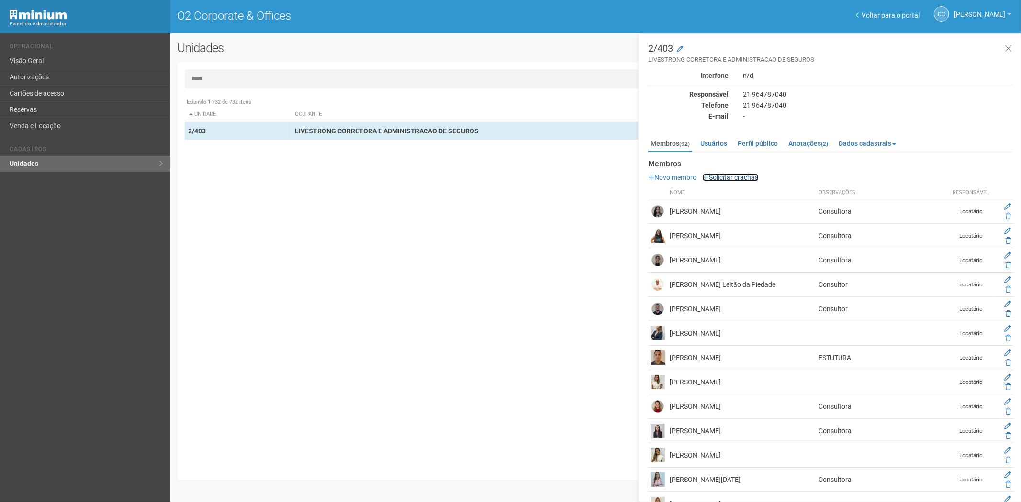
click at [738, 175] on link "Solicitar crachás" at bounding box center [730, 178] width 56 height 8
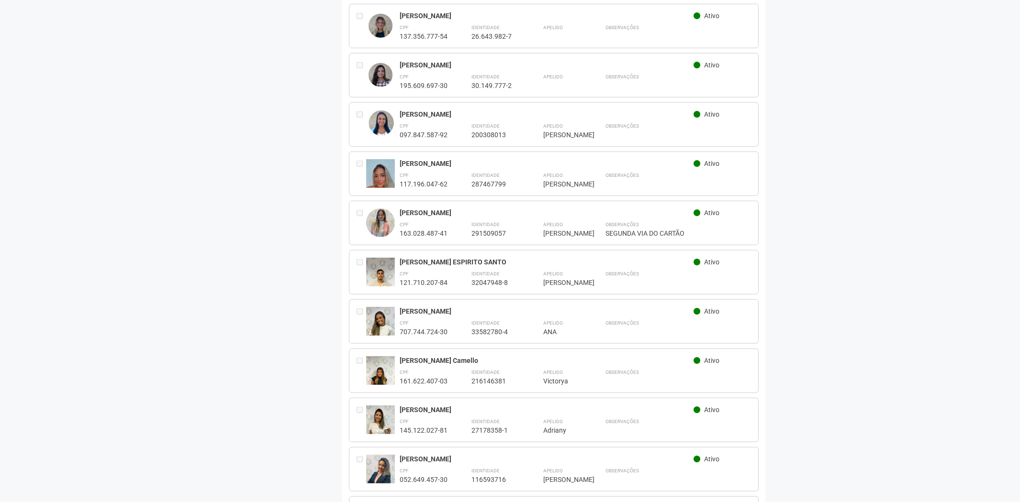
scroll to position [3084, 0]
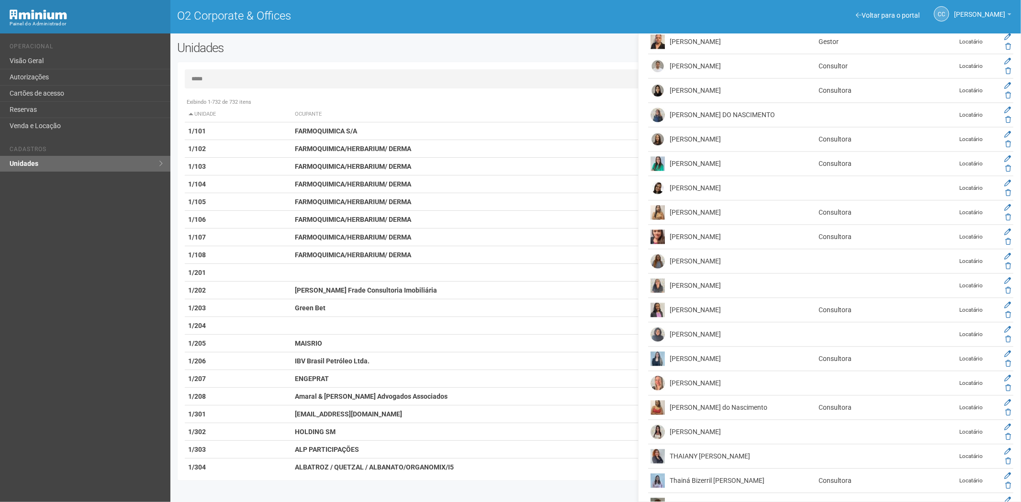
scroll to position [1861, 0]
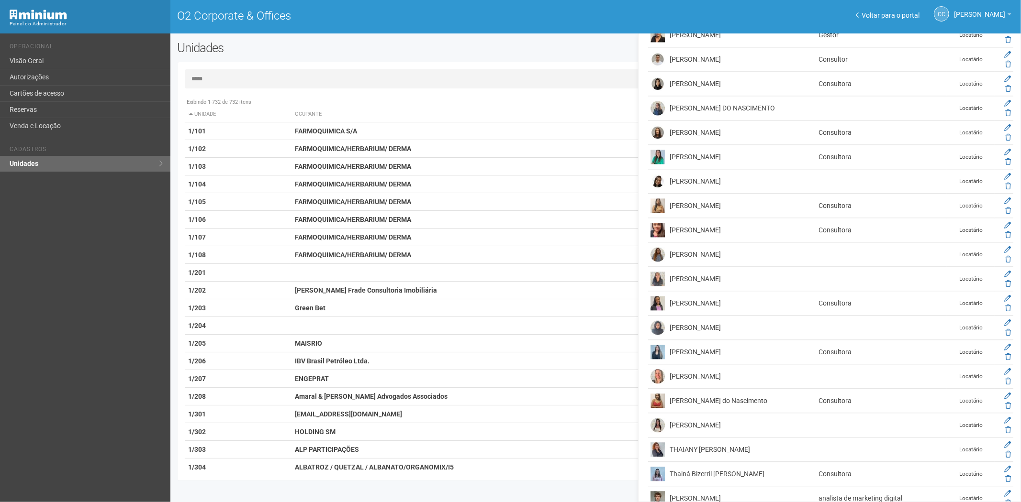
click at [242, 74] on input "*****" at bounding box center [596, 78] width 822 height 19
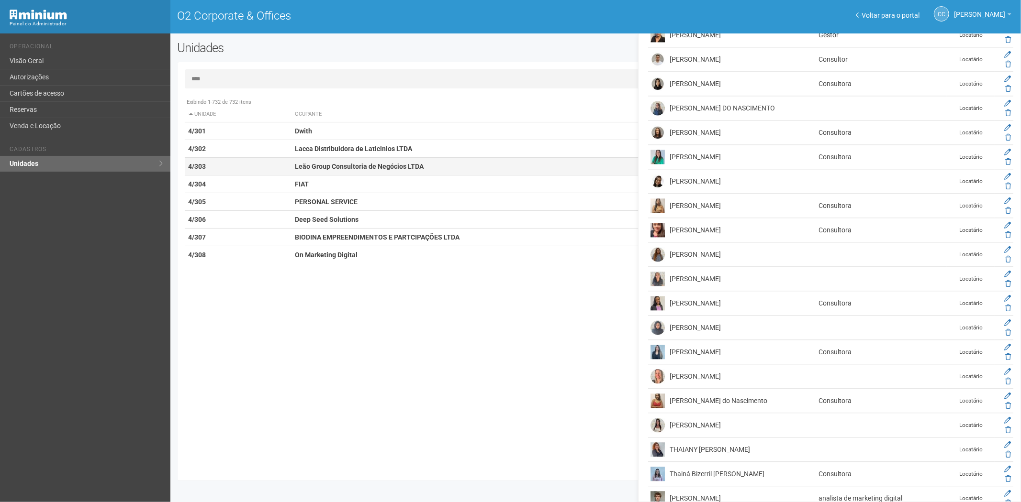
type input "****"
click at [343, 166] on strong "Leão Group Consultoria de Negócios LTDA" at bounding box center [359, 167] width 129 height 8
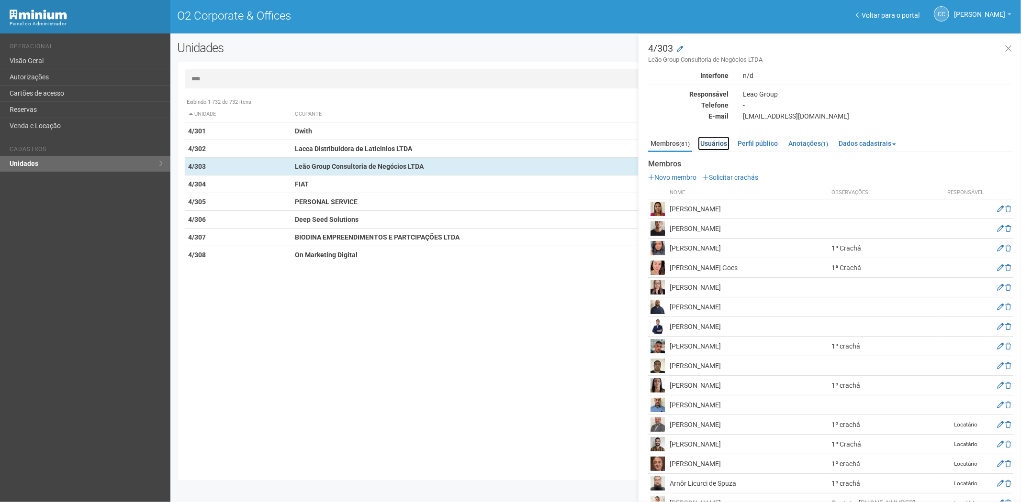
click at [711, 139] on link "Usuários" at bounding box center [714, 143] width 32 height 14
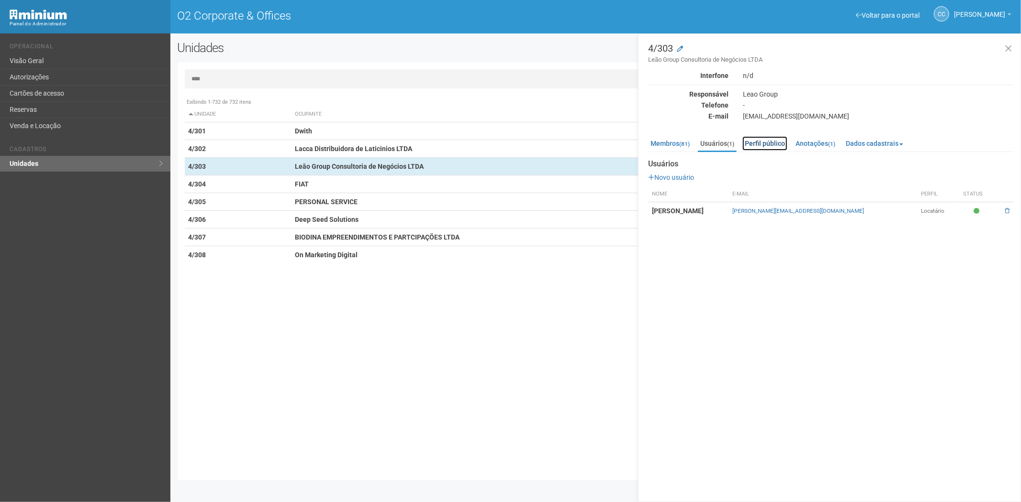
click at [761, 143] on link "Perfil público" at bounding box center [764, 143] width 45 height 14
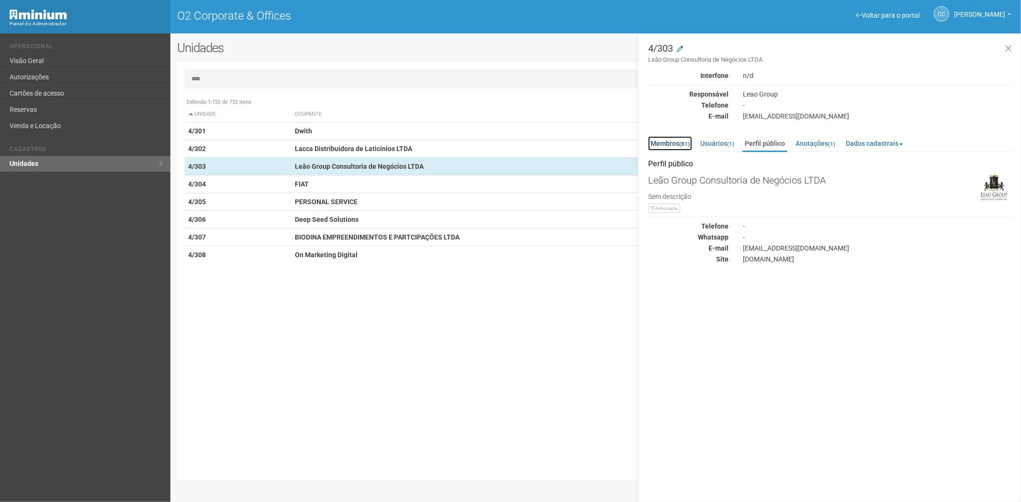
click at [678, 139] on link "Membros (81)" at bounding box center [670, 143] width 44 height 14
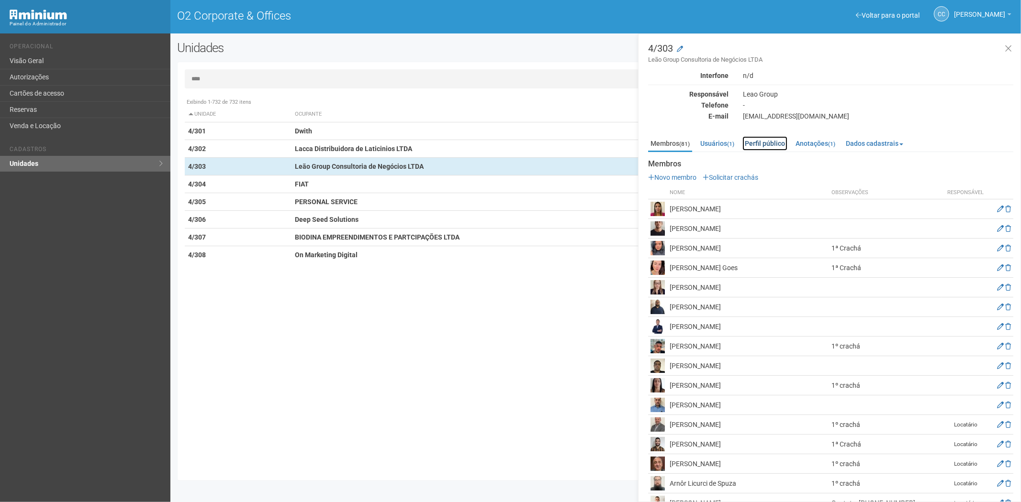
click at [767, 144] on link "Perfil público" at bounding box center [764, 143] width 45 height 14
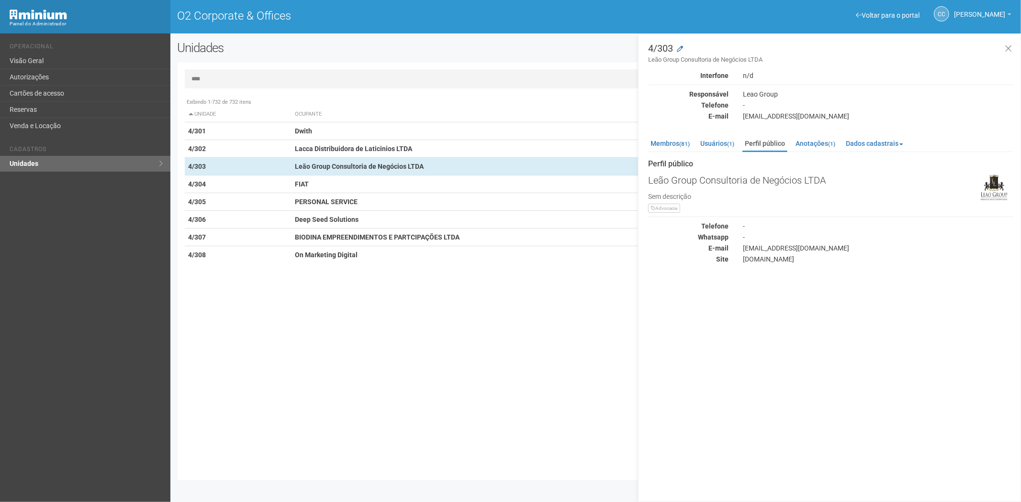
click at [674, 132] on div "Membros (81) Usuários (1) Perfil público Anotações (1) Dados cadastrais Proprie…" at bounding box center [830, 198] width 365 height 132
click at [671, 140] on link "Membros (81)" at bounding box center [670, 143] width 44 height 14
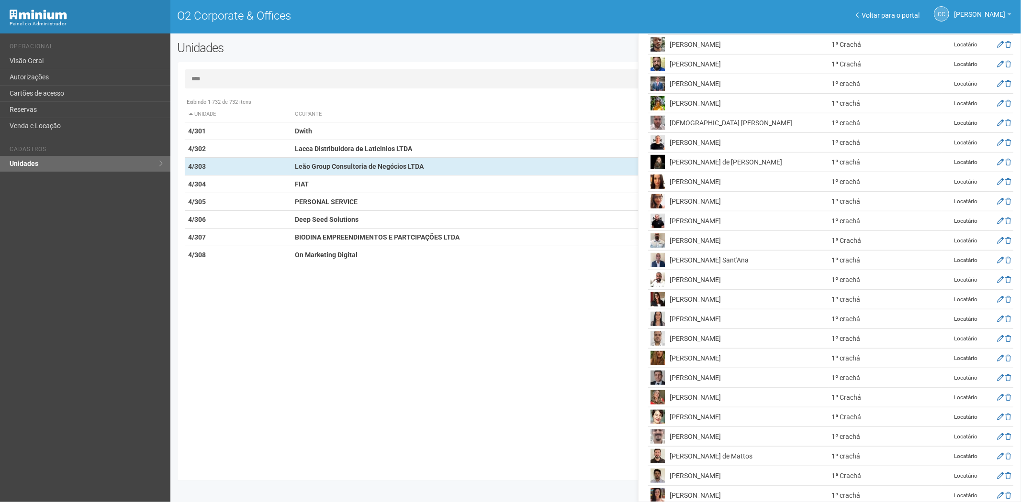
scroll to position [483, 0]
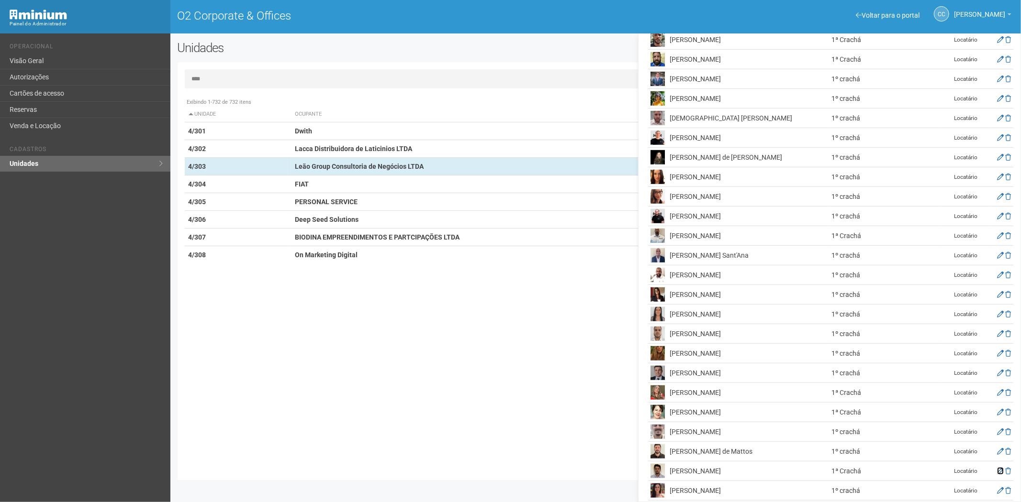
click at [997, 468] on icon at bounding box center [1000, 471] width 7 height 7
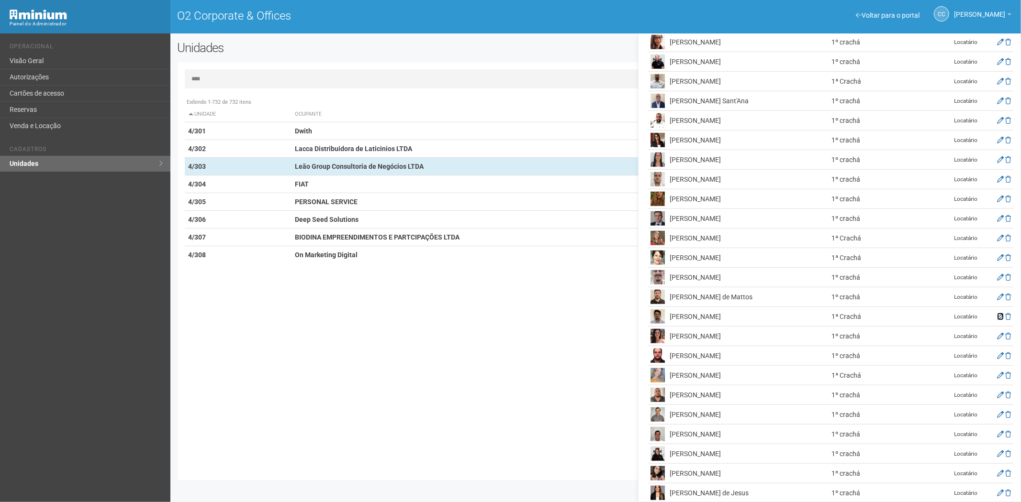
scroll to position [651, 0]
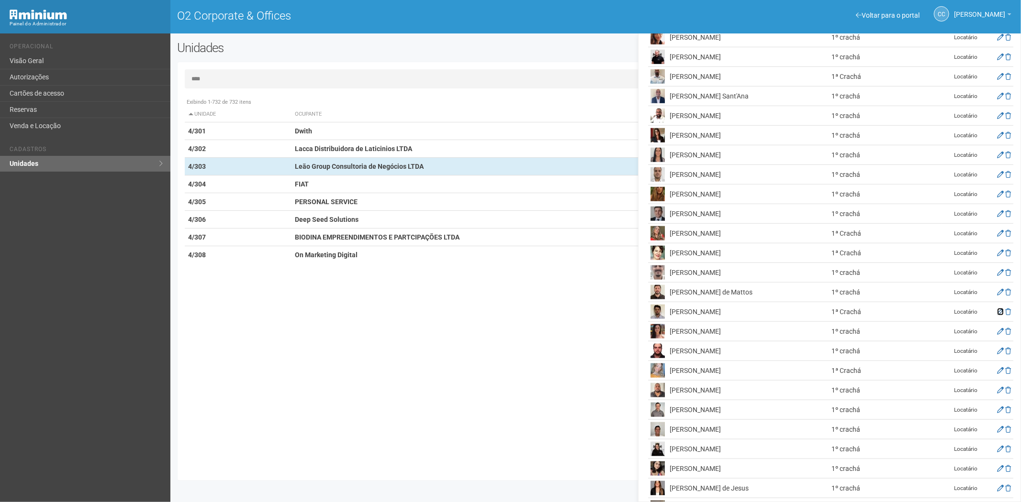
click at [997, 309] on icon at bounding box center [1000, 312] width 7 height 7
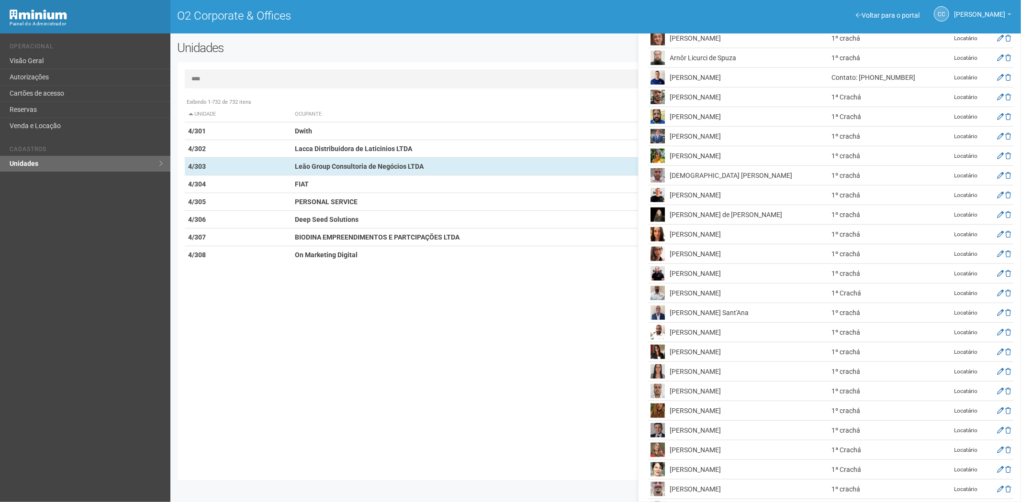
scroll to position [0, 0]
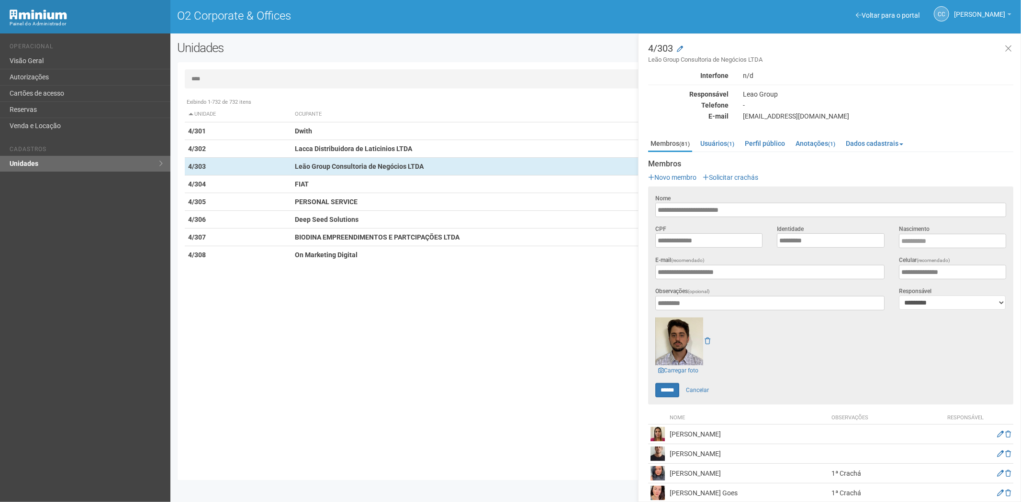
click at [232, 83] on input "****" at bounding box center [596, 78] width 822 height 19
click at [232, 82] on input "****" at bounding box center [596, 78] width 822 height 19
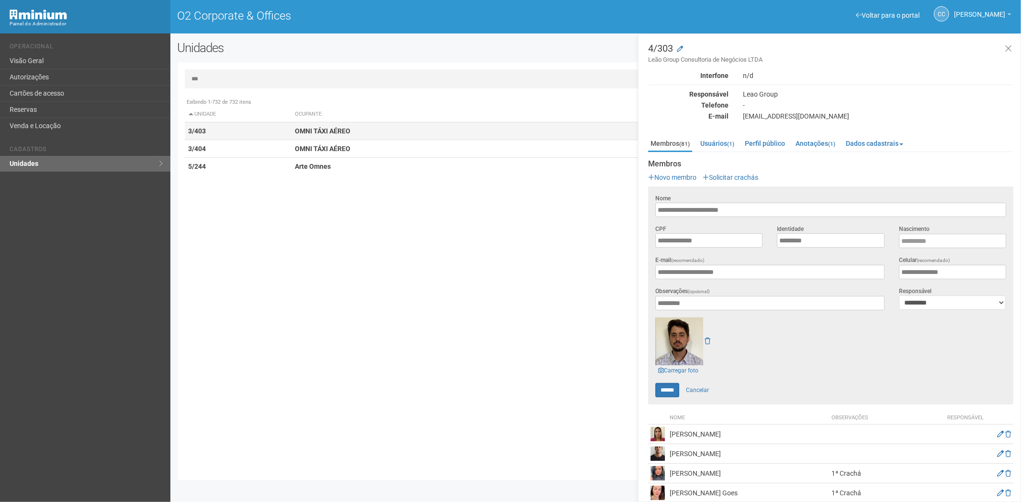
type input "***"
click at [288, 127] on td "3/403" at bounding box center [238, 132] width 107 height 18
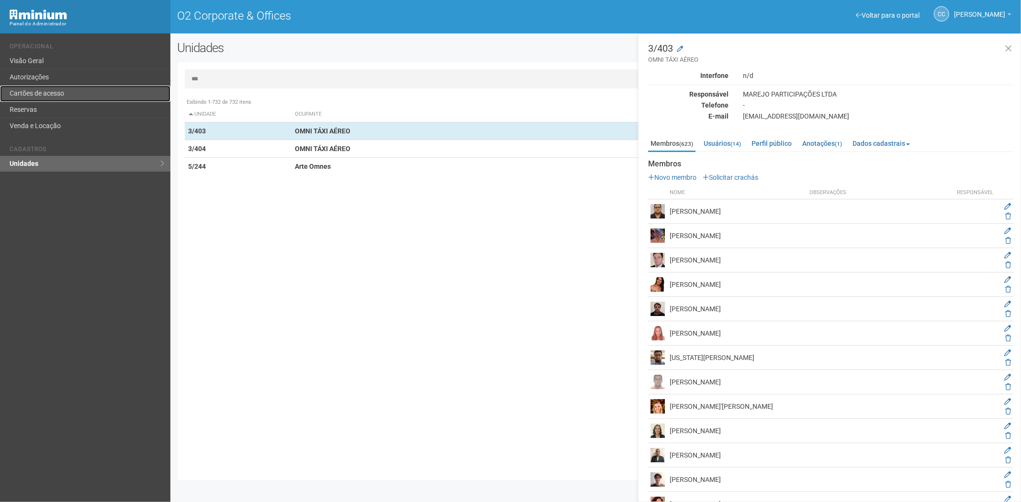
click at [39, 101] on link "Cartões de acesso" at bounding box center [85, 94] width 170 height 16
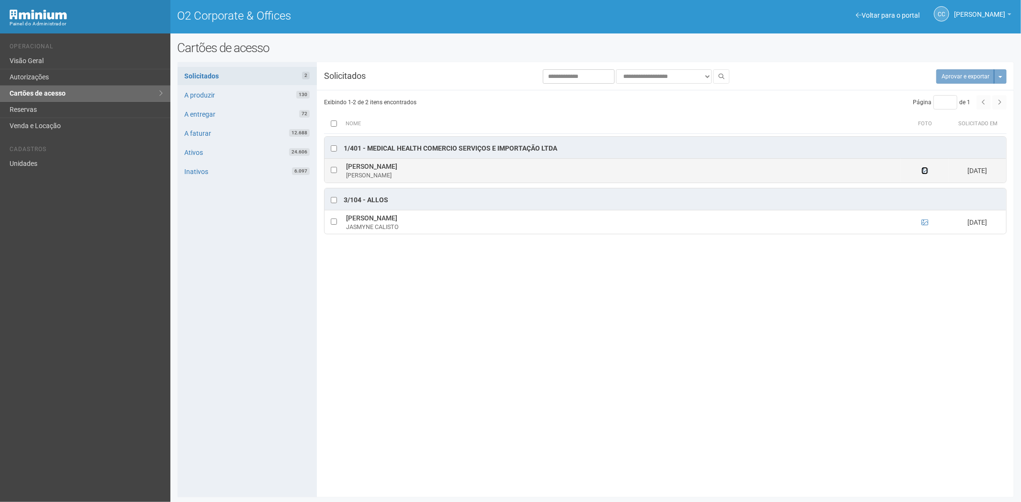
click at [925, 173] on icon at bounding box center [924, 170] width 7 height 7
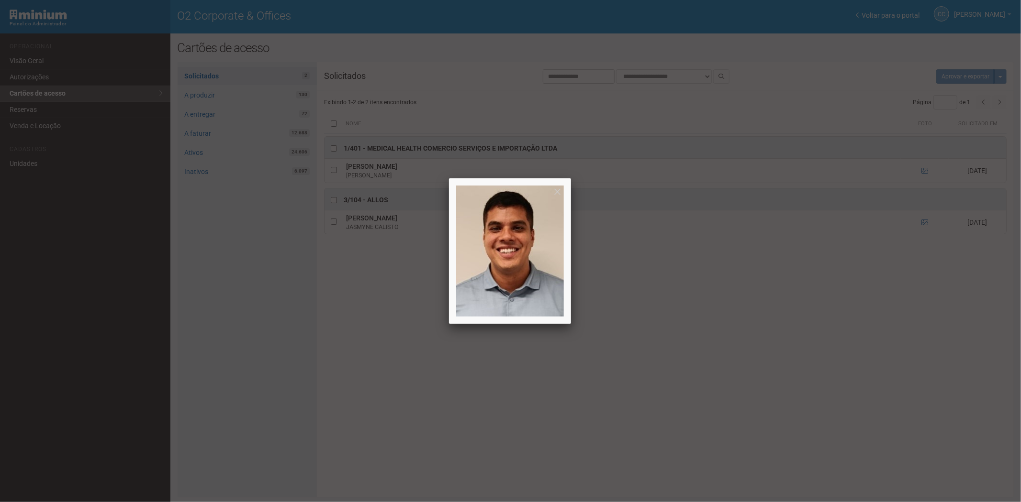
click at [874, 315] on div at bounding box center [510, 251] width 1021 height 502
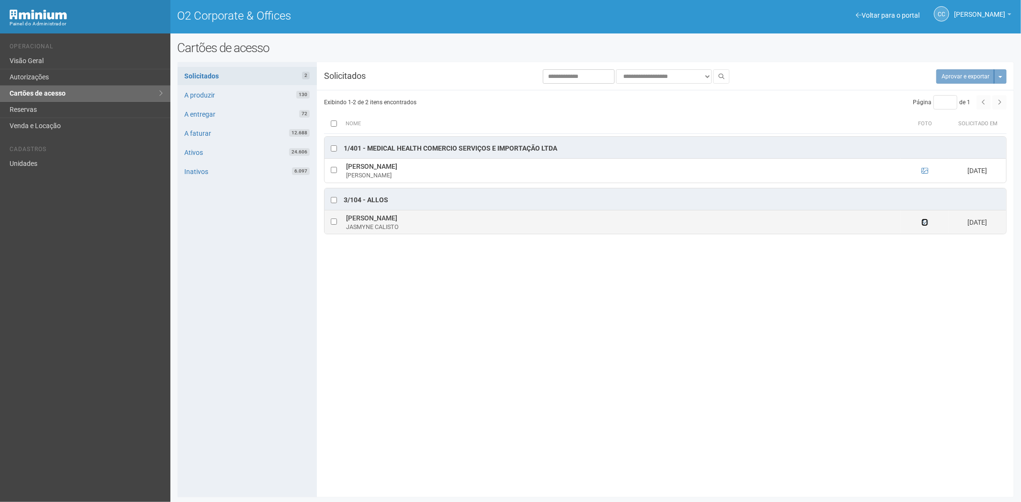
click at [921, 223] on icon at bounding box center [924, 222] width 7 height 7
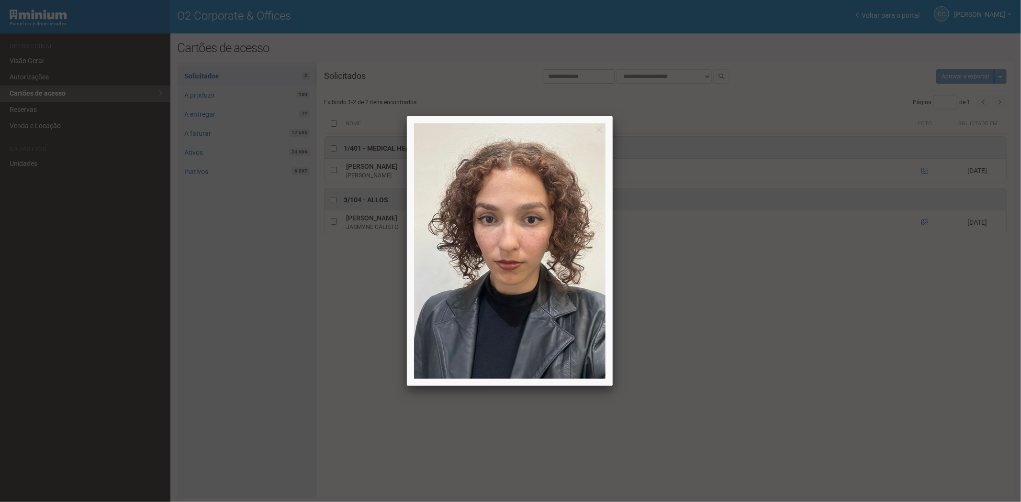
click at [925, 299] on div at bounding box center [510, 251] width 1021 height 502
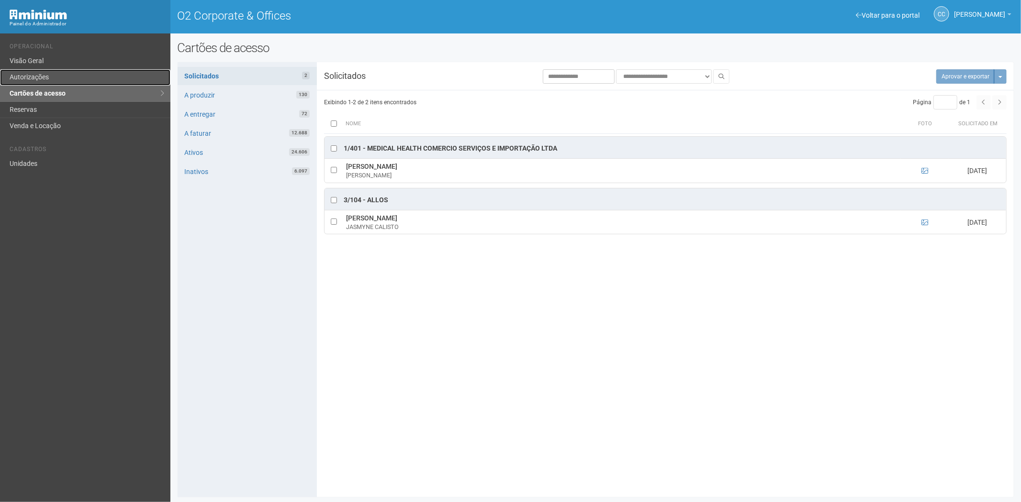
drag, startPoint x: 51, startPoint y: 75, endPoint x: 616, endPoint y: 108, distance: 566.1
click at [51, 75] on link "Autorizações" at bounding box center [85, 77] width 170 height 16
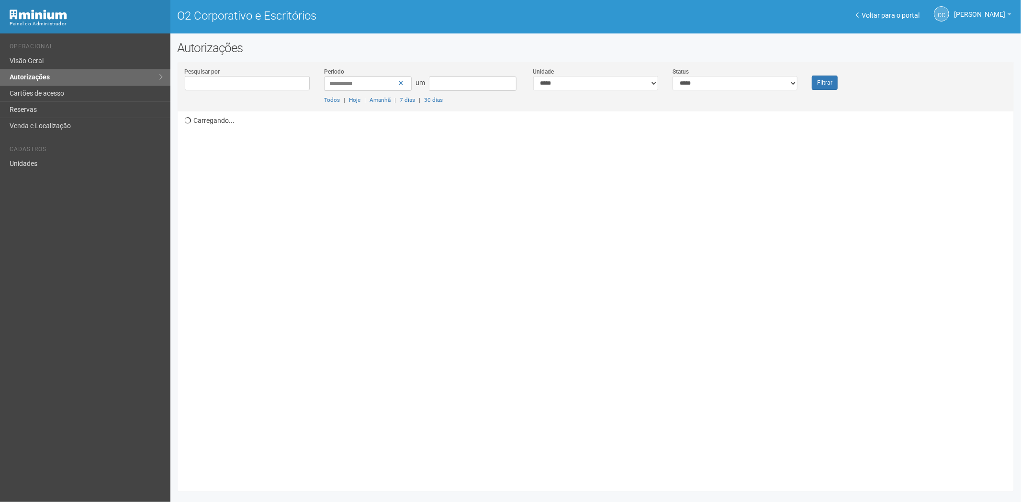
click at [747, 91] on div "**********" at bounding box center [596, 89] width 836 height 45
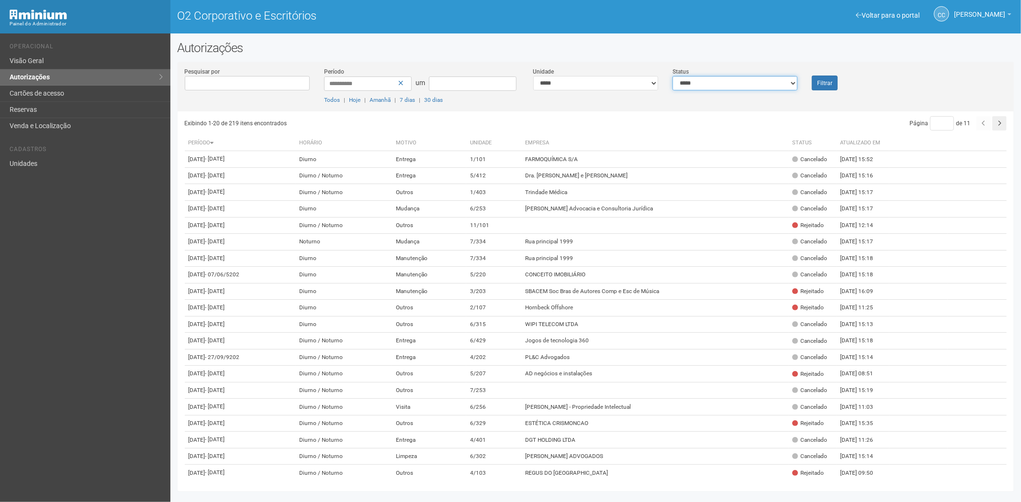
click at [736, 80] on select "**********" at bounding box center [734, 83] width 125 height 14
select select "*"
click at [672, 76] on select "**********" at bounding box center [734, 83] width 125 height 14
click at [831, 82] on font "Filtrar" at bounding box center [824, 83] width 15 height 7
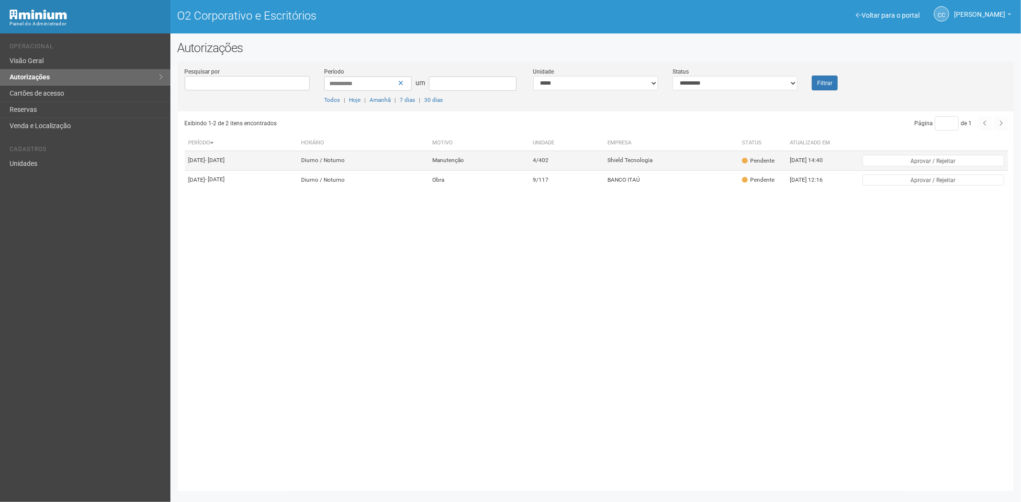
click at [699, 168] on td "Shield Tecnologia" at bounding box center [670, 160] width 135 height 19
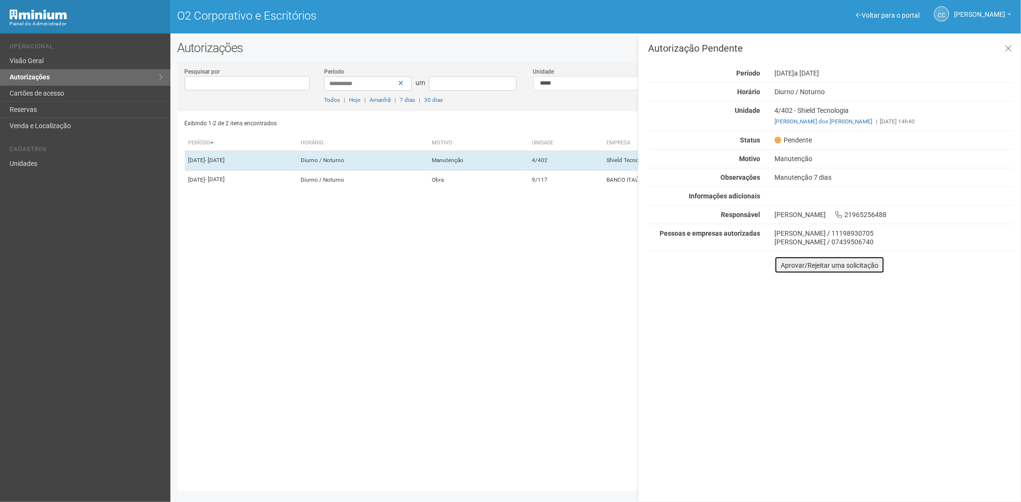
click at [854, 267] on font "Aprovar/Rejeitar uma solicitação" at bounding box center [829, 266] width 98 height 8
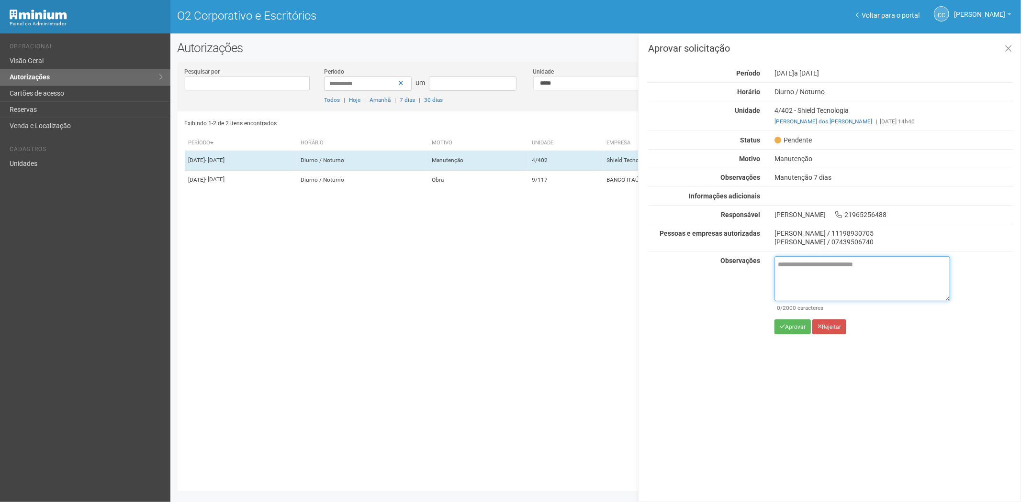
click at [790, 276] on textarea at bounding box center [862, 278] width 176 height 45
paste textarea "**********"
type textarea "**********"
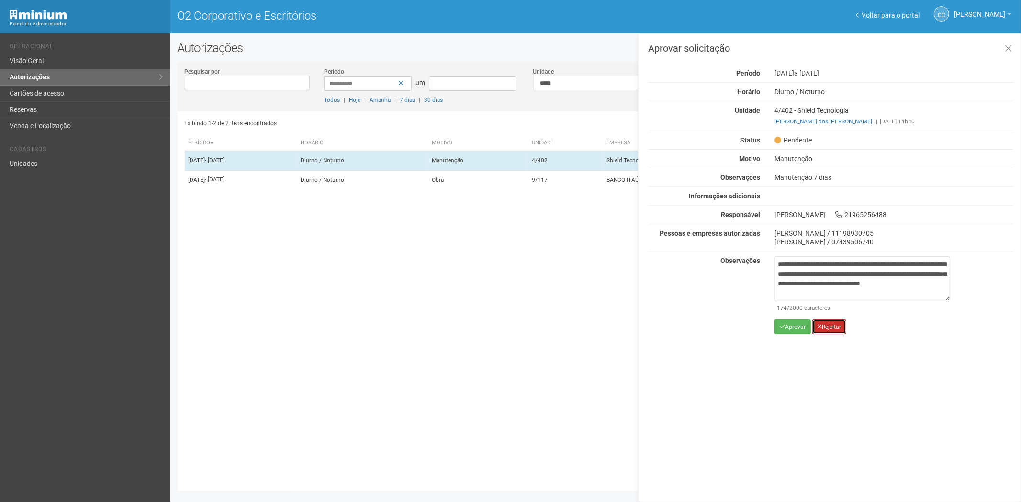
click at [833, 329] on font "Rejeitar" at bounding box center [831, 327] width 19 height 7
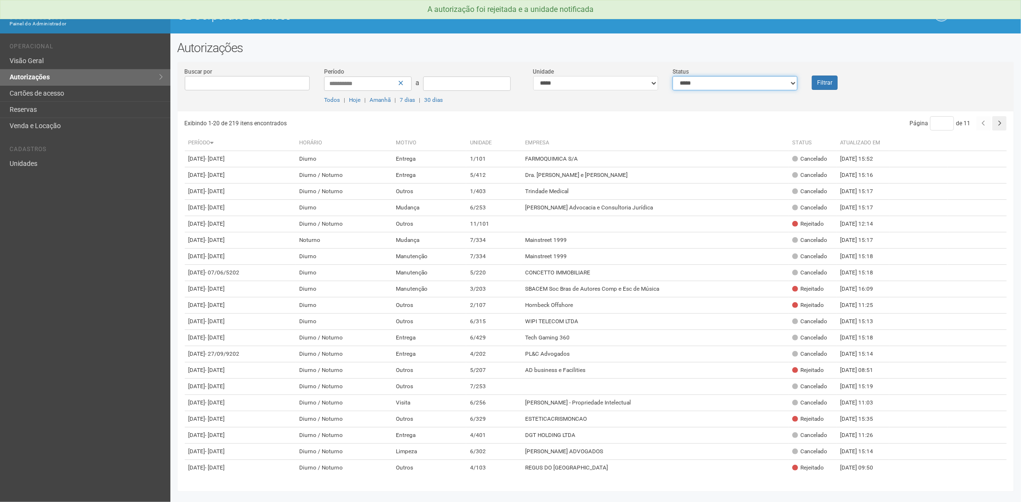
click at [720, 82] on select "**********" at bounding box center [734, 83] width 125 height 14
select select "*"
click at [672, 76] on select "**********" at bounding box center [734, 83] width 125 height 14
click at [834, 85] on button "Filtrar" at bounding box center [825, 83] width 26 height 14
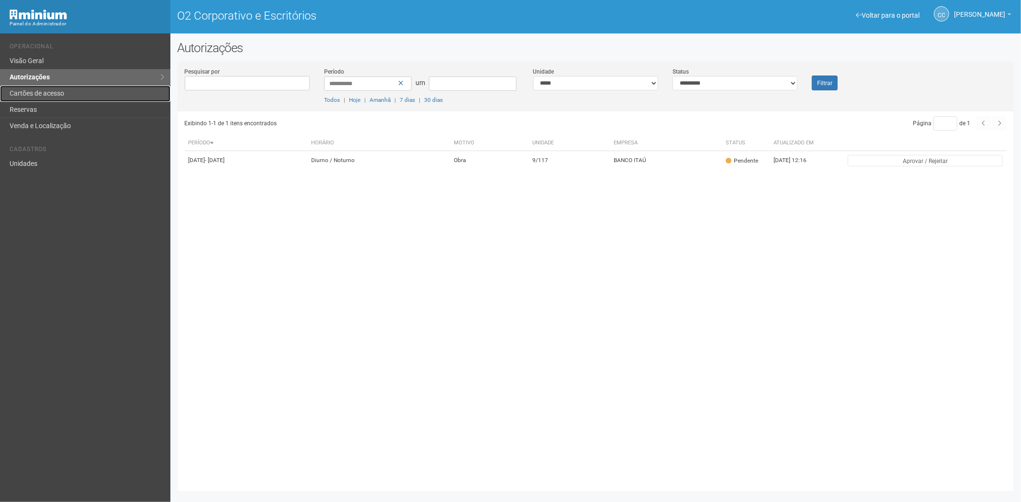
click at [78, 96] on link "Cartões de acesso" at bounding box center [85, 94] width 170 height 16
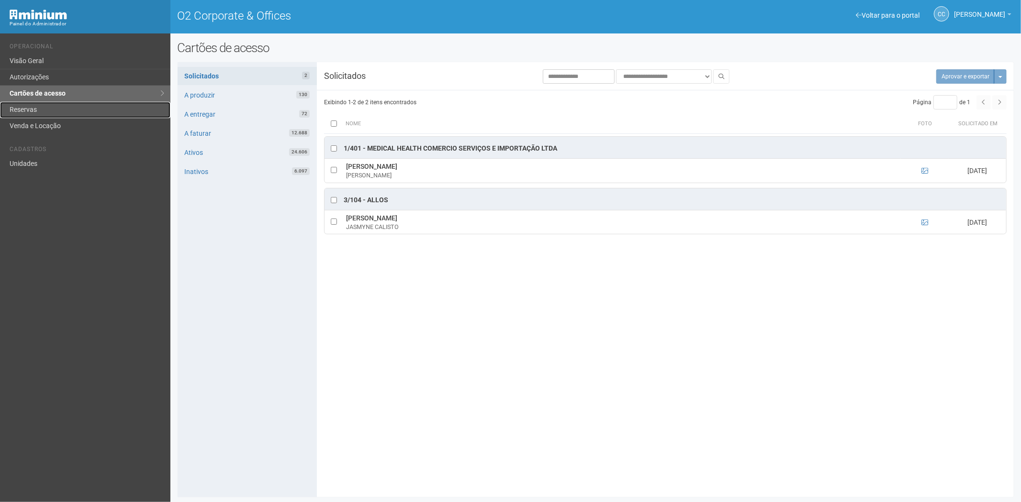
click at [59, 111] on link "Reservas" at bounding box center [85, 110] width 170 height 16
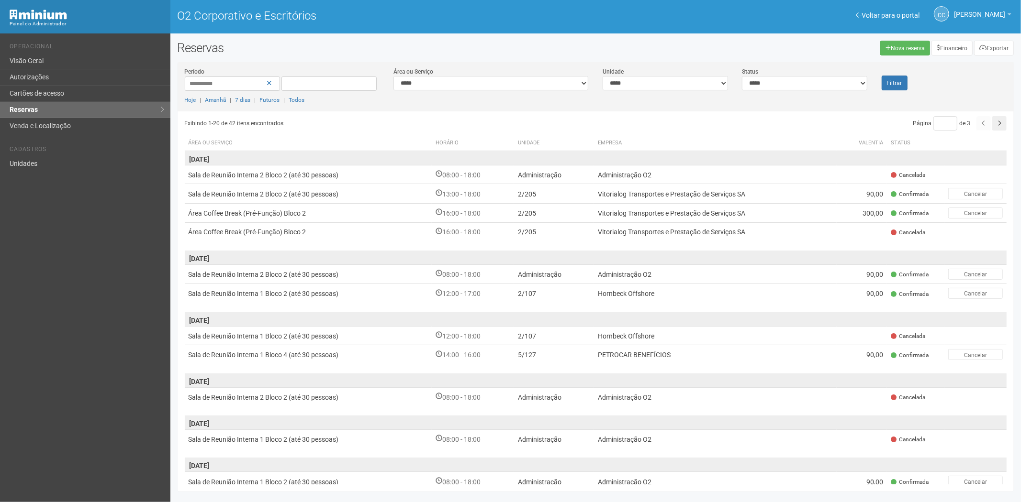
click at [72, 372] on div "Voltar para o portal Operacional Visão Geral Autorizações Cartões de acesso Res…" at bounding box center [85, 267] width 170 height 469
click at [89, 88] on link "Cartões de acesso" at bounding box center [85, 94] width 170 height 16
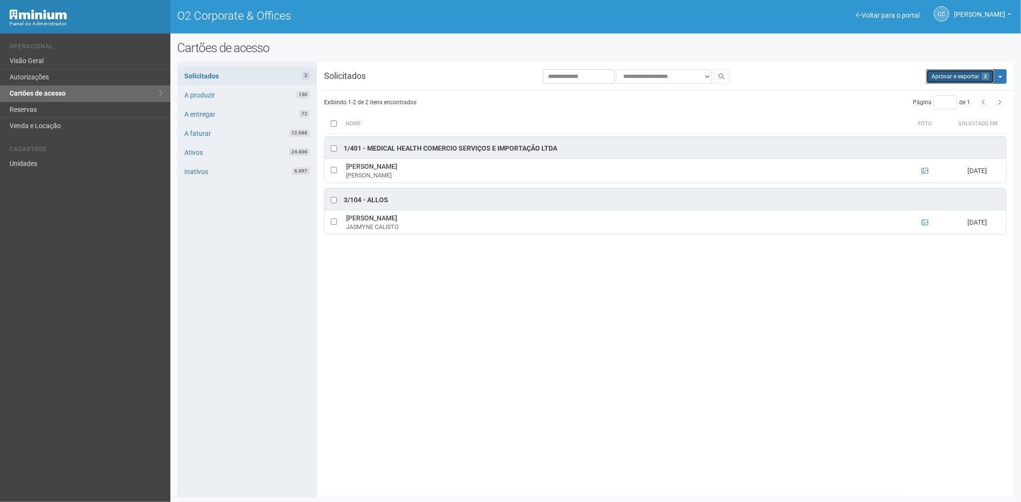
click at [948, 79] on button "Aprovar e exportar 2" at bounding box center [960, 76] width 68 height 14
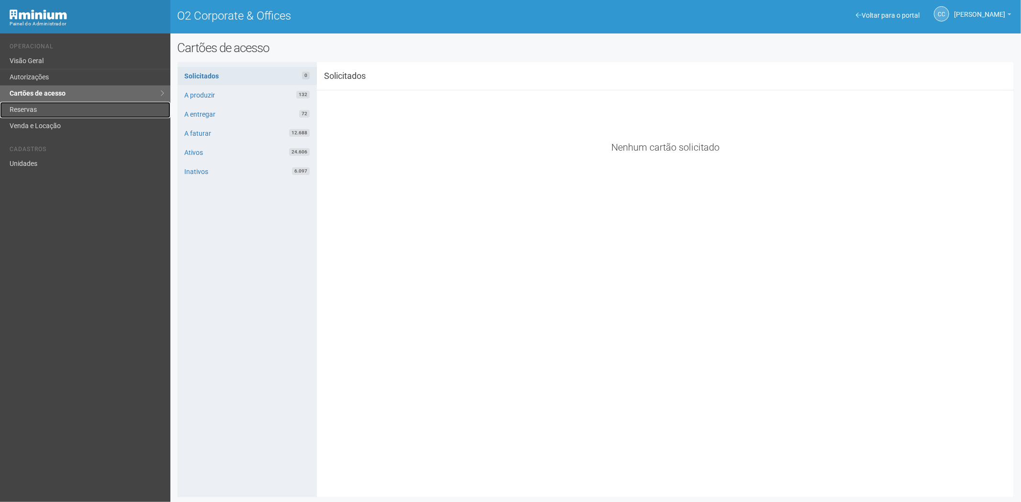
click at [24, 109] on link "Reservas" at bounding box center [85, 110] width 170 height 16
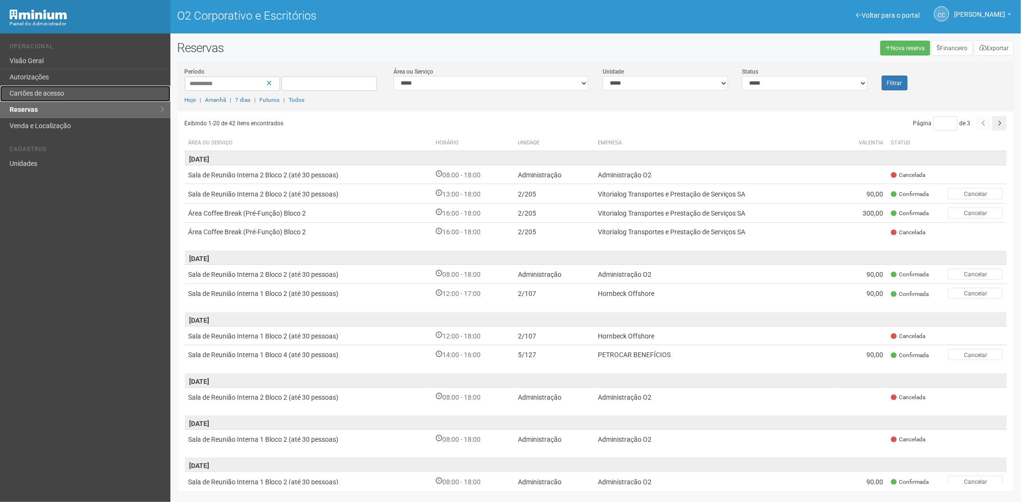
click at [77, 90] on link "Cartões de acesso" at bounding box center [85, 94] width 170 height 16
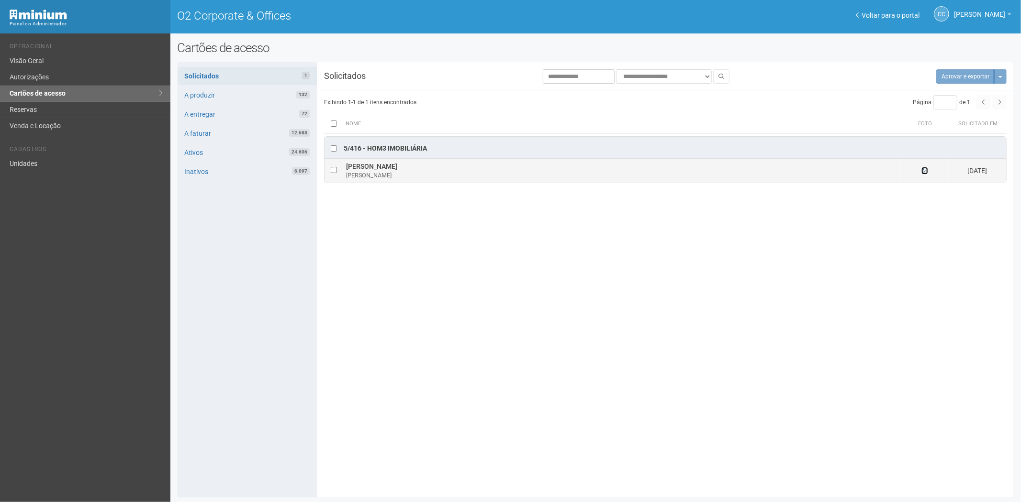
click at [925, 173] on icon at bounding box center [924, 170] width 7 height 7
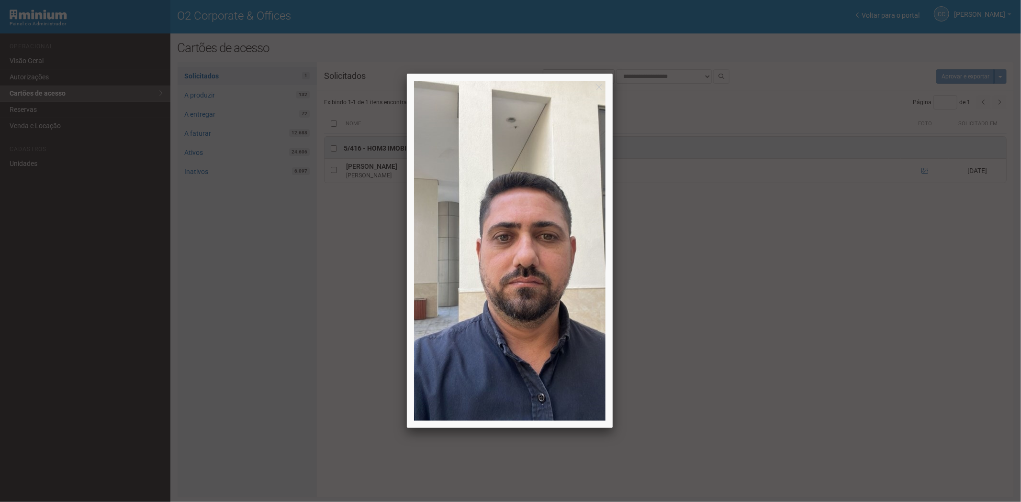
drag, startPoint x: 792, startPoint y: 347, endPoint x: 617, endPoint y: 148, distance: 264.8
click at [792, 347] on div at bounding box center [510, 251] width 1021 height 502
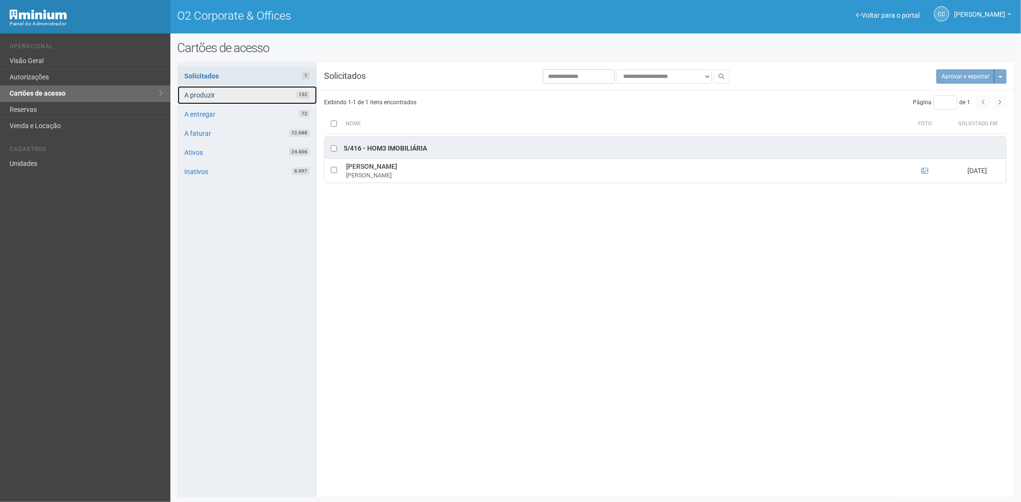
click at [233, 98] on link "A produzir 132" at bounding box center [247, 95] width 139 height 18
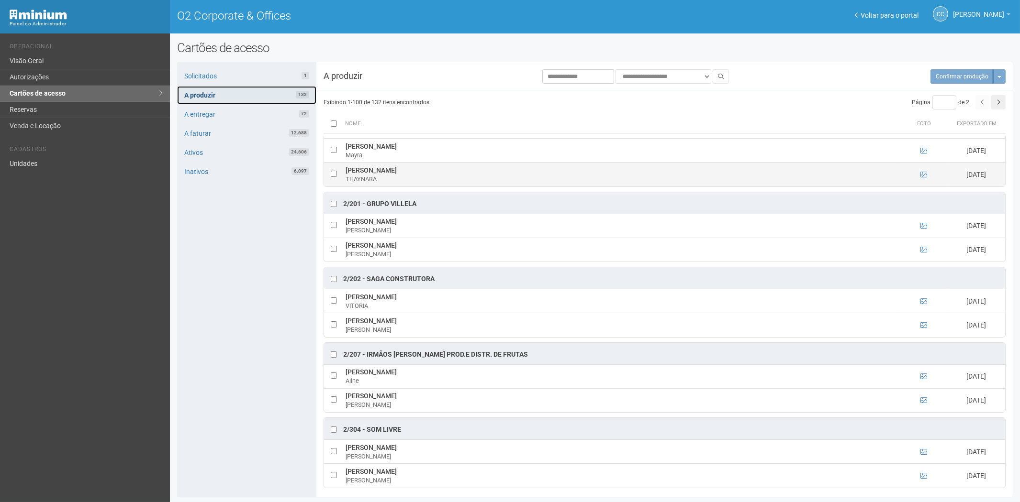
scroll to position [638, 0]
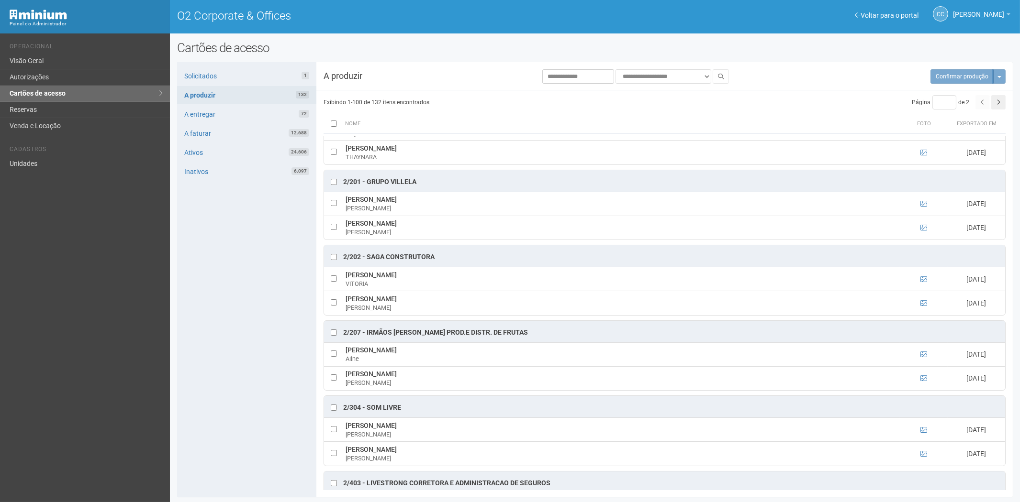
drag, startPoint x: 246, startPoint y: 299, endPoint x: 238, endPoint y: 22, distance: 276.7
click at [247, 279] on div "Solicitados 1 A produzir 132 A entregar 72 A faturar 12.688 Ativos 24.606 Inati…" at bounding box center [246, 279] width 139 height 435
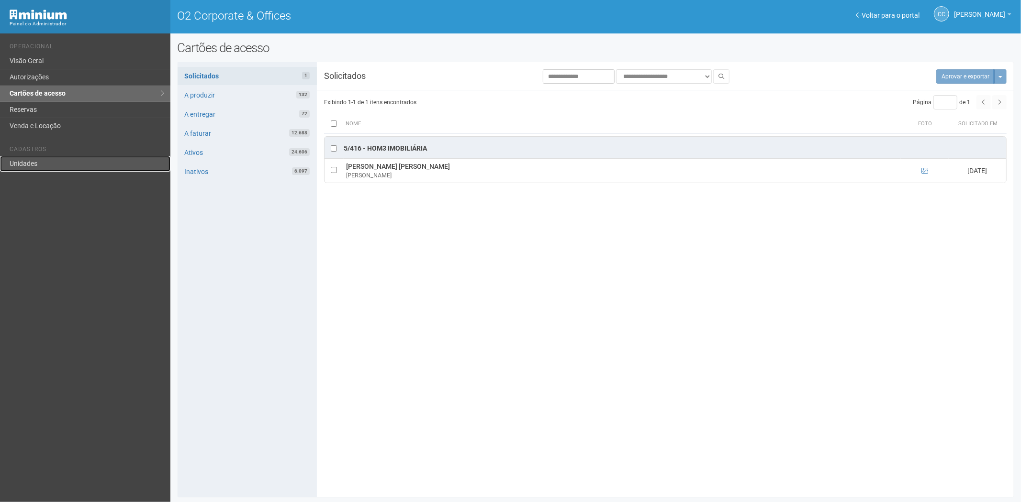
click at [29, 163] on link "Unidades" at bounding box center [85, 164] width 170 height 16
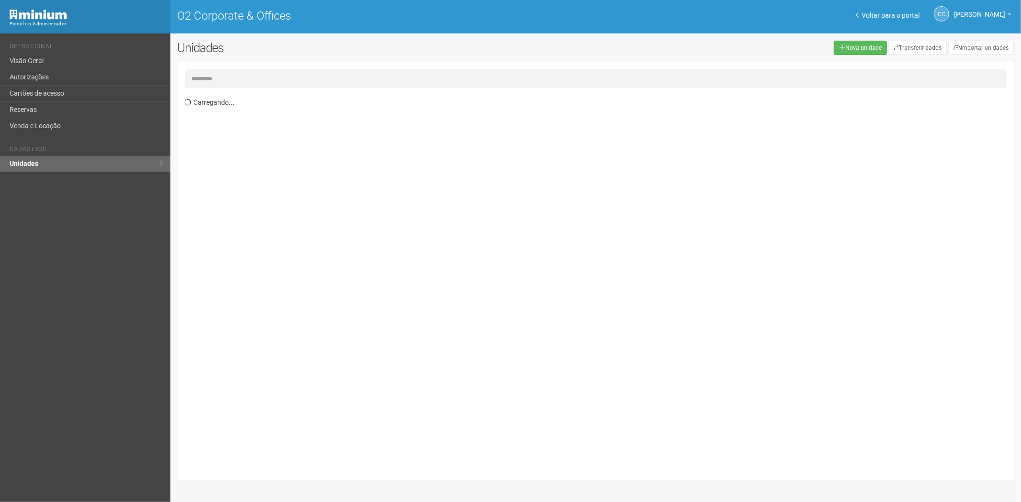
click at [290, 79] on input "text" at bounding box center [596, 78] width 822 height 19
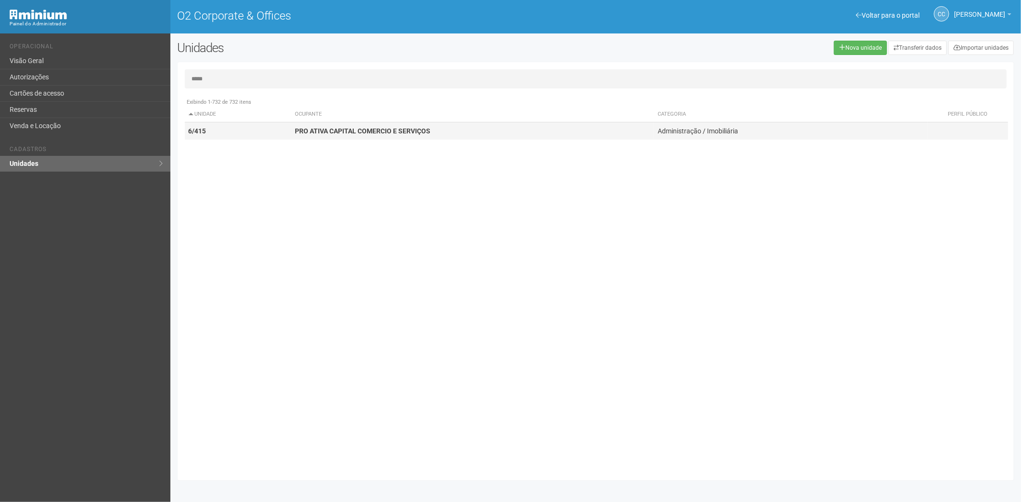
type input "*****"
click at [292, 128] on td "PRO ATIVA CAPITAL COMERCIO E SERVIÇOS" at bounding box center [472, 132] width 363 height 18
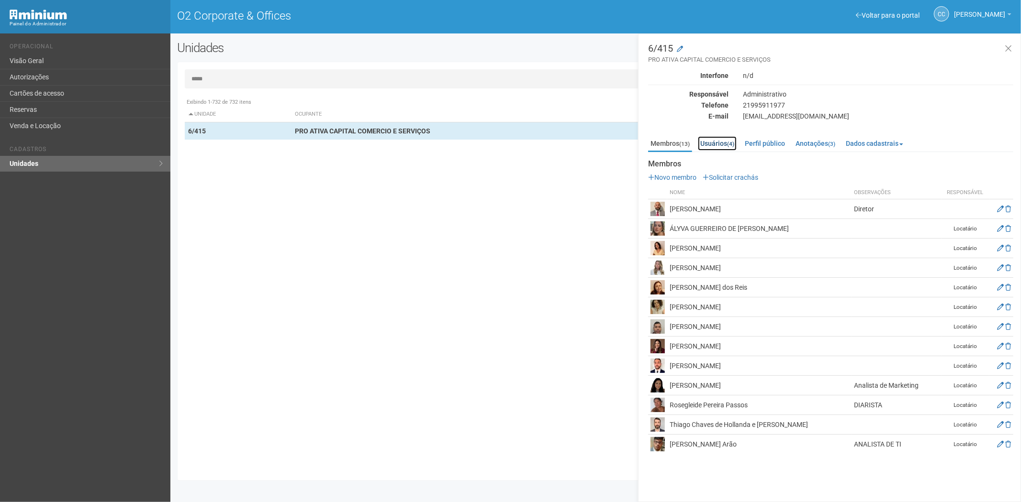
click at [714, 145] on link "Usuários (4)" at bounding box center [717, 143] width 39 height 14
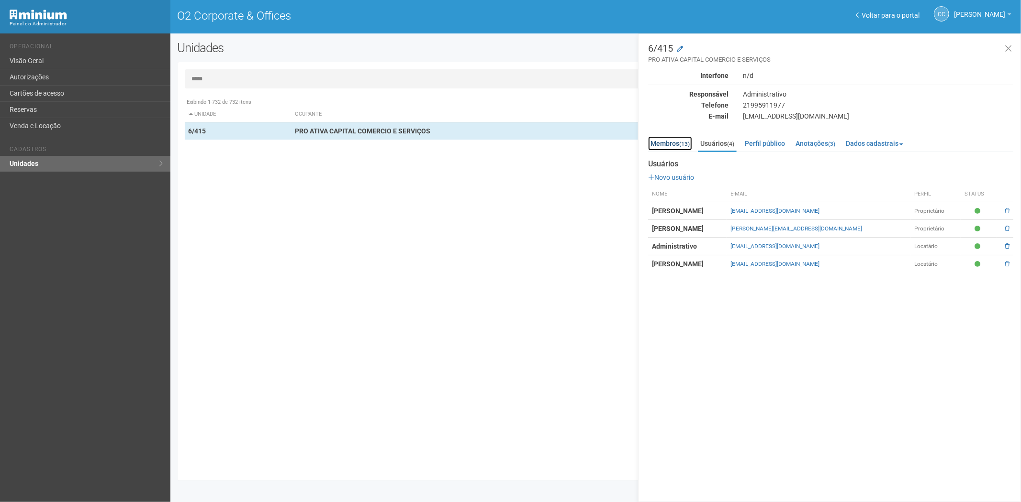
click at [666, 148] on link "Membros (13)" at bounding box center [670, 143] width 44 height 14
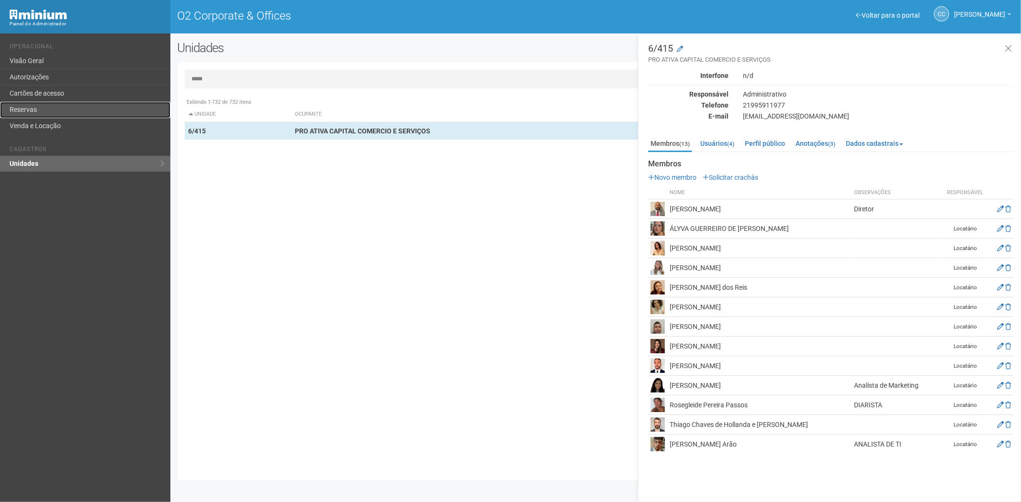
click at [31, 106] on link "Reservas" at bounding box center [85, 110] width 170 height 16
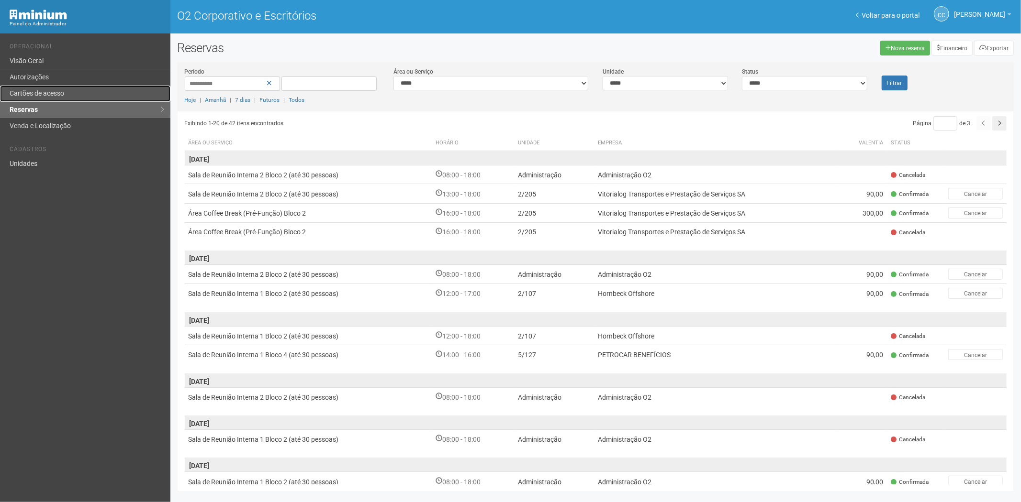
click at [75, 86] on link "Cartões de acesso" at bounding box center [85, 94] width 170 height 16
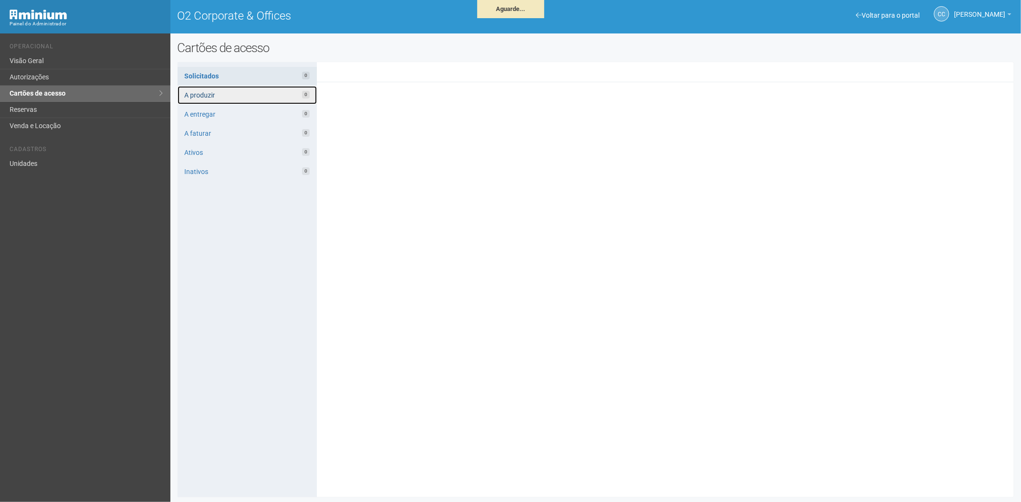
click at [217, 89] on link "A produzir 0" at bounding box center [247, 95] width 139 height 18
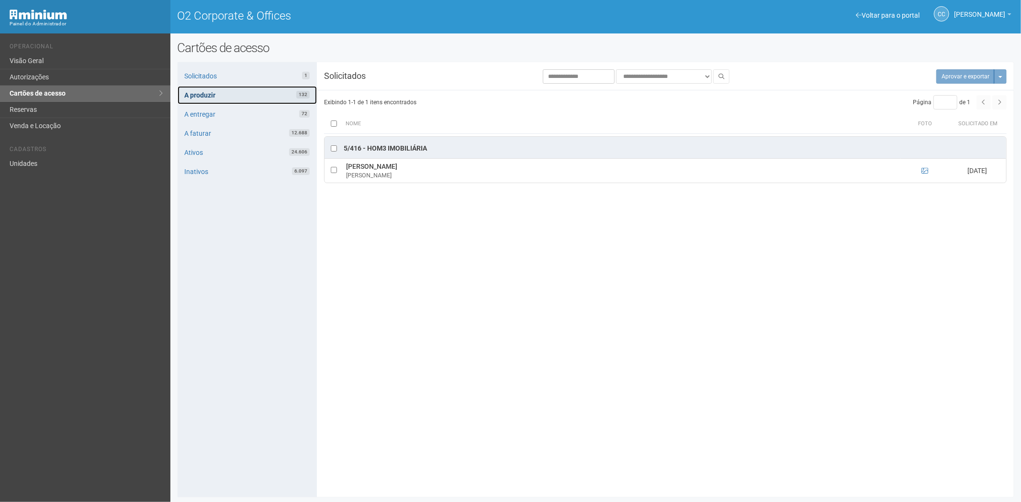
click at [280, 95] on link "A produzir 132" at bounding box center [247, 95] width 139 height 18
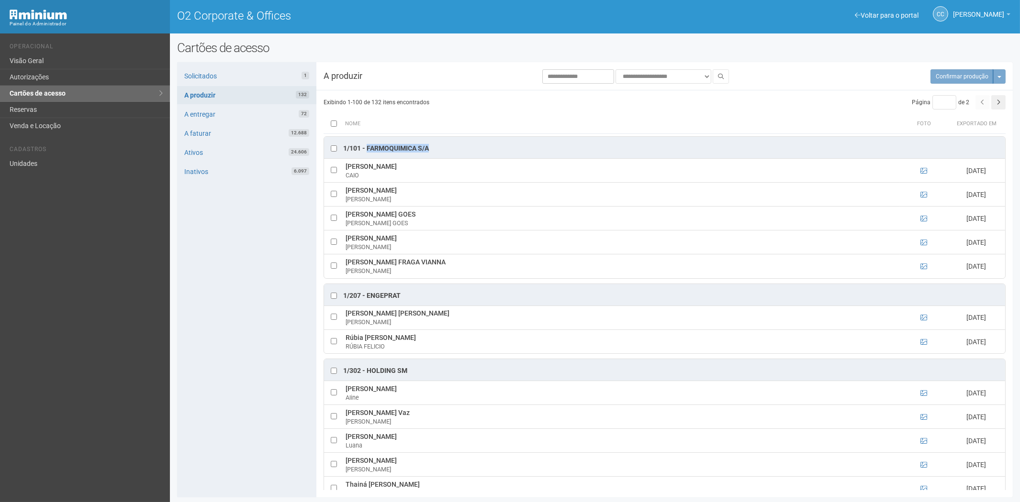
drag, startPoint x: 443, startPoint y: 149, endPoint x: 374, endPoint y: 150, distance: 68.9
click at [366, 150] on div "1/101 - FARMOQUIMICA S/A" at bounding box center [664, 148] width 681 height 22
copy div "FARMOQUIMICA S/A"
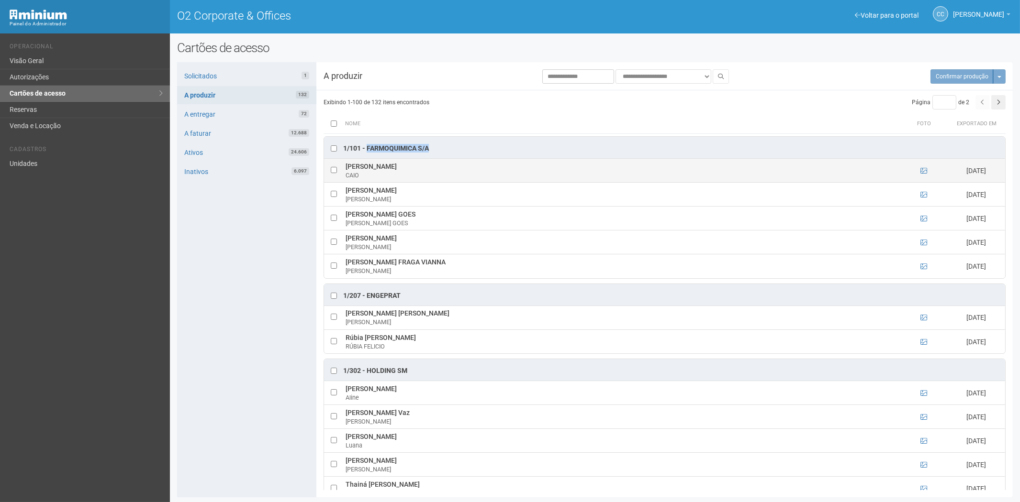
drag, startPoint x: 462, startPoint y: 164, endPoint x: 347, endPoint y: 169, distance: 114.5
click at [347, 169] on td "CAIO DE CARVALHO LESSA DUTRA CAIO" at bounding box center [621, 171] width 557 height 24
copy td "CAIO DE CARVALHO LESSA DUTRA"
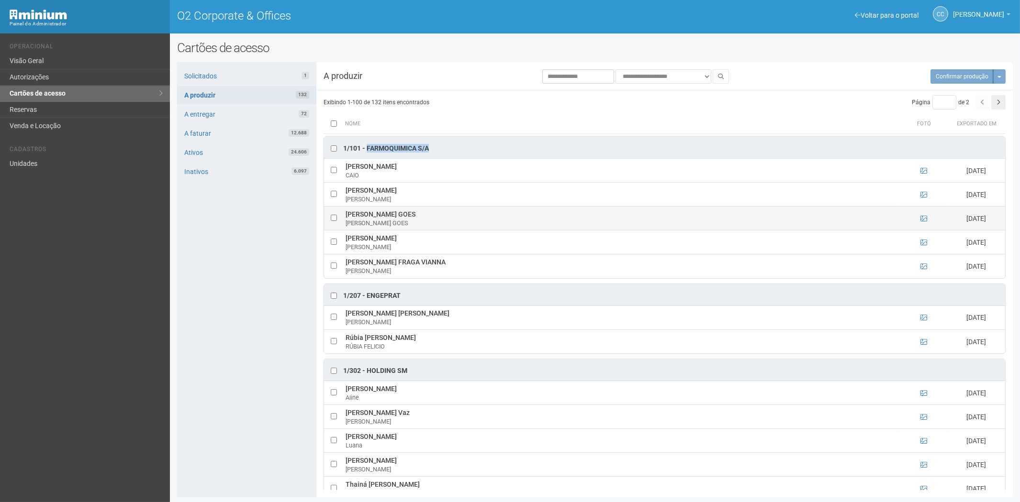
drag, startPoint x: 427, startPoint y: 213, endPoint x: 346, endPoint y: 217, distance: 81.4
click at [346, 217] on td "GIOVANNA BRAGA GOES GIOVANNA GOES" at bounding box center [621, 219] width 557 height 24
copy td "GIOVANNA BRAGA GOES"
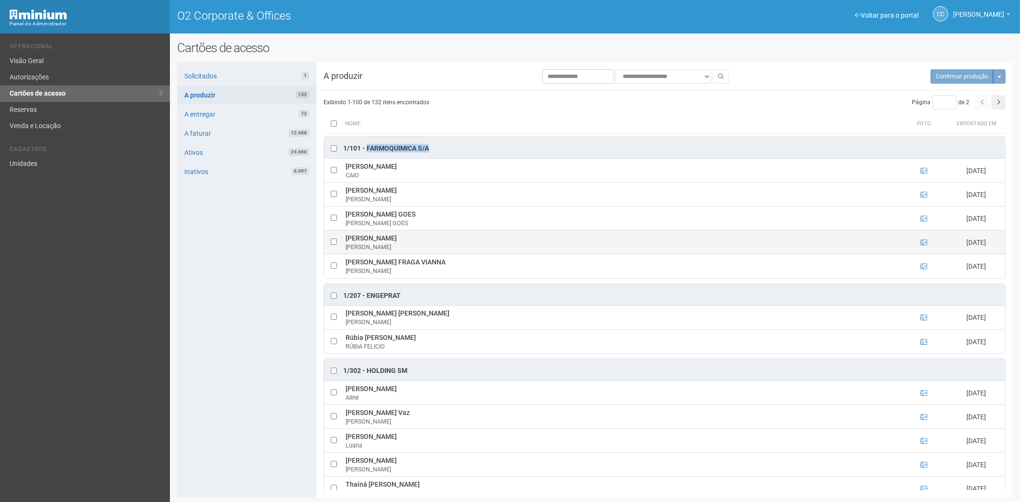
drag, startPoint x: 470, startPoint y: 236, endPoint x: 340, endPoint y: 240, distance: 129.7
click at [340, 240] on tr "ROBERTO DA SILVA MARTINS JUNIOR ROBERTO JR 29/07/2025" at bounding box center [664, 243] width 681 height 24
copy tr "ROBERTO DA SILVA MARTINS JUNIOR"
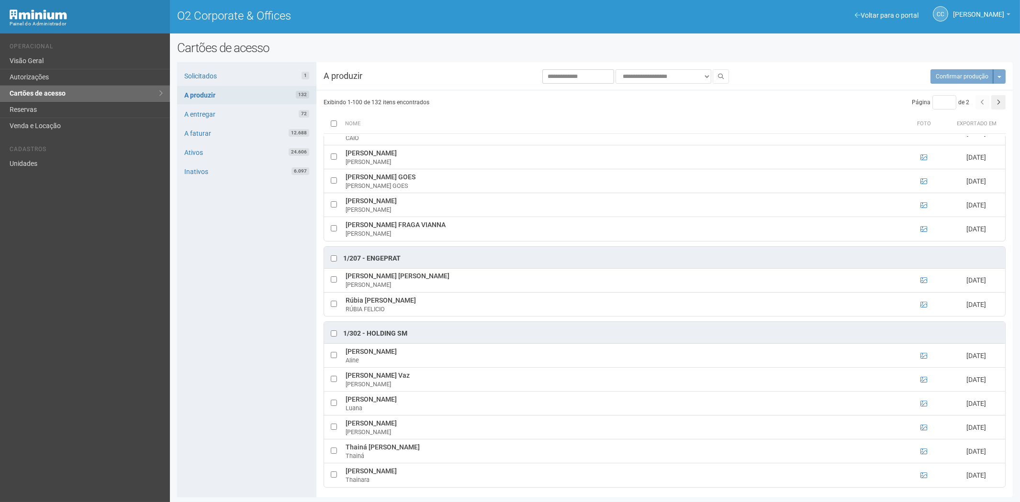
scroll to position [53, 0]
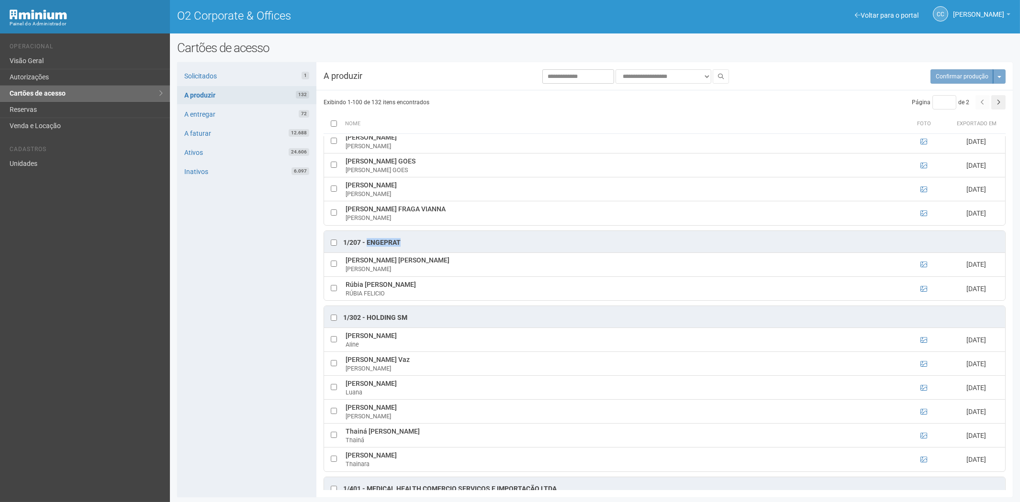
drag, startPoint x: 406, startPoint y: 242, endPoint x: 369, endPoint y: 242, distance: 36.8
click at [368, 242] on div "1/207 - ENGEPRAT" at bounding box center [664, 242] width 681 height 22
copy div "ENGEPRAT"
drag, startPoint x: 469, startPoint y: 261, endPoint x: 360, endPoint y: 262, distance: 109.6
click at [346, 262] on td "Arthur Bernardi Athayde Parra Khayat ARTHUR BERNARDI" at bounding box center [621, 265] width 557 height 24
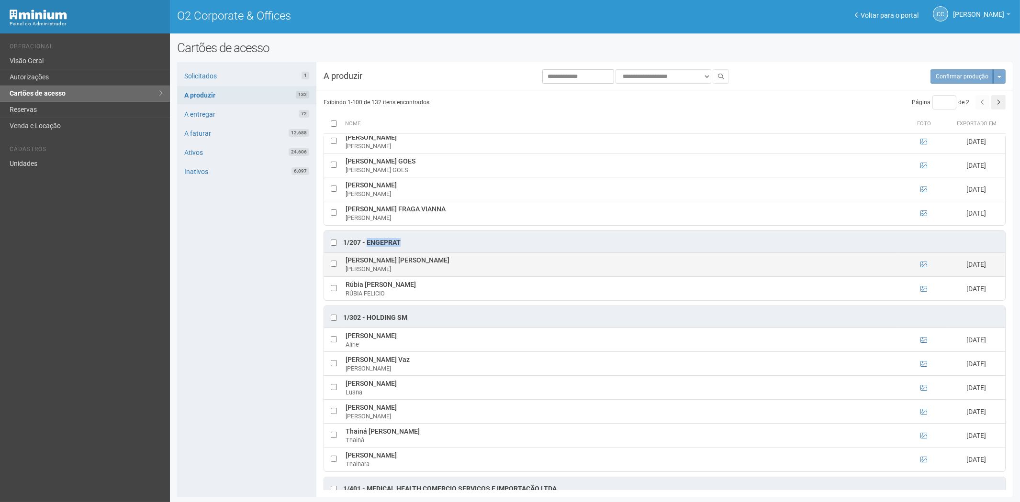
copy td "Arthur Bernardi Athayde Parra Khayat"
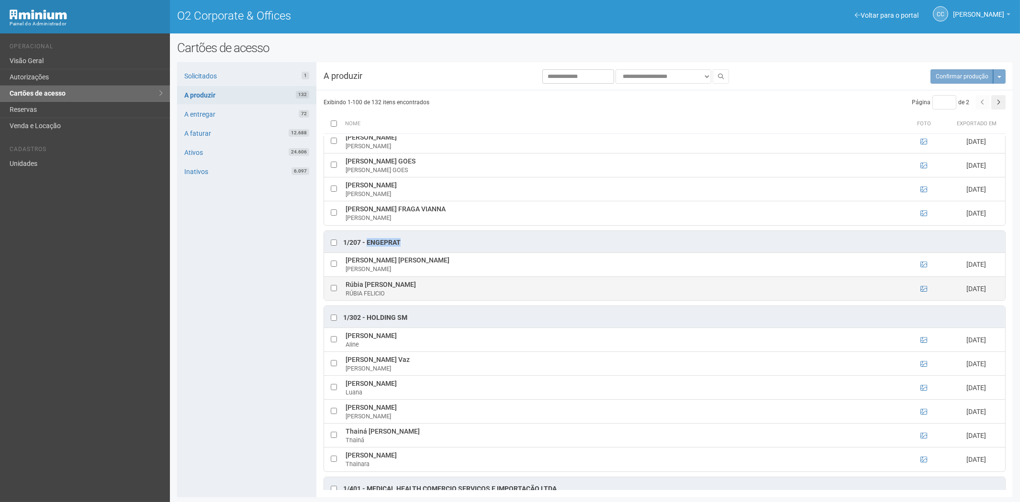
drag, startPoint x: 426, startPoint y: 285, endPoint x: 346, endPoint y: 285, distance: 80.4
click at [346, 285] on td "Rúbia Felicio De Carvalho RÚBIA FELICIO" at bounding box center [621, 289] width 557 height 24
copy td "Rúbia Felicio De Carvalho"
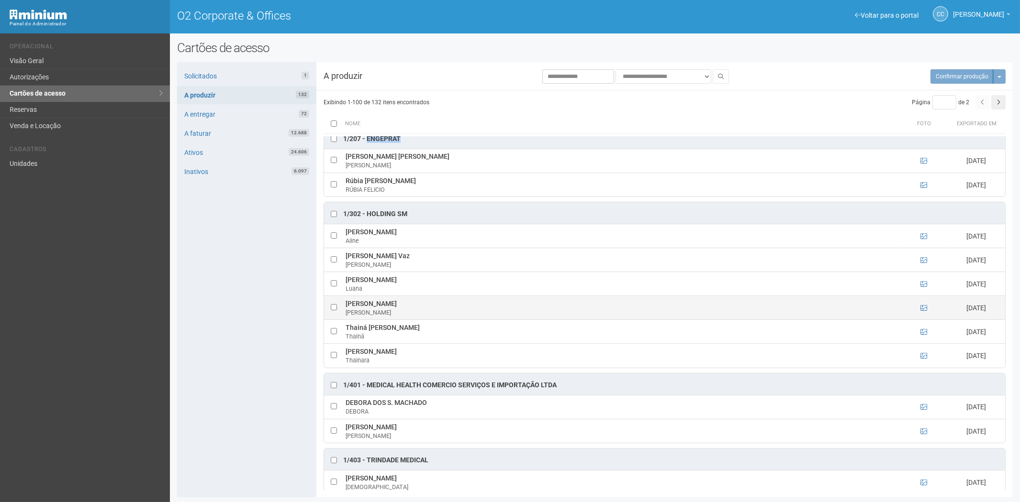
scroll to position [159, 0]
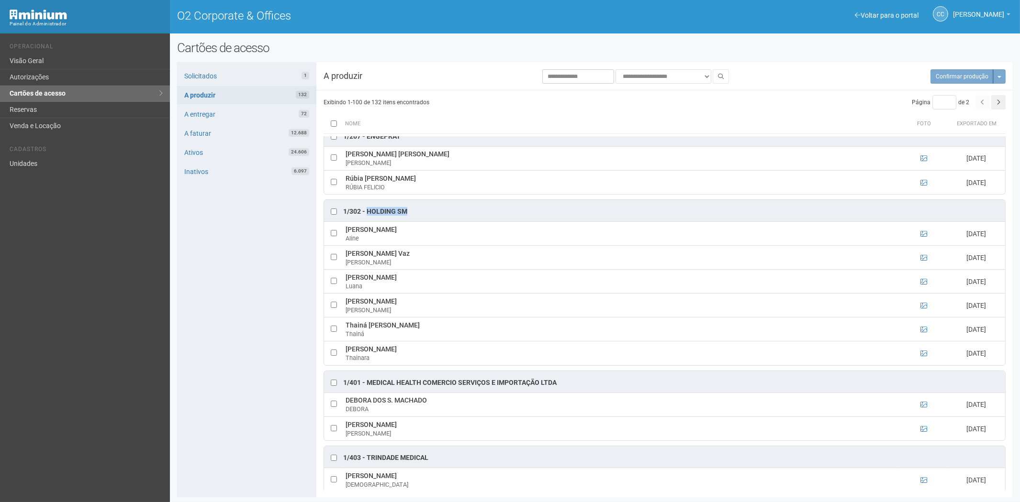
drag, startPoint x: 415, startPoint y: 211, endPoint x: 368, endPoint y: 211, distance: 47.4
click at [368, 211] on div "1/302 - HOLDING SM" at bounding box center [664, 211] width 681 height 22
copy div "HOLDING SM"
drag, startPoint x: 346, startPoint y: 255, endPoint x: 390, endPoint y: 256, distance: 44.0
click at [398, 256] on td "Jade Borges Vaz Jade" at bounding box center [621, 258] width 557 height 24
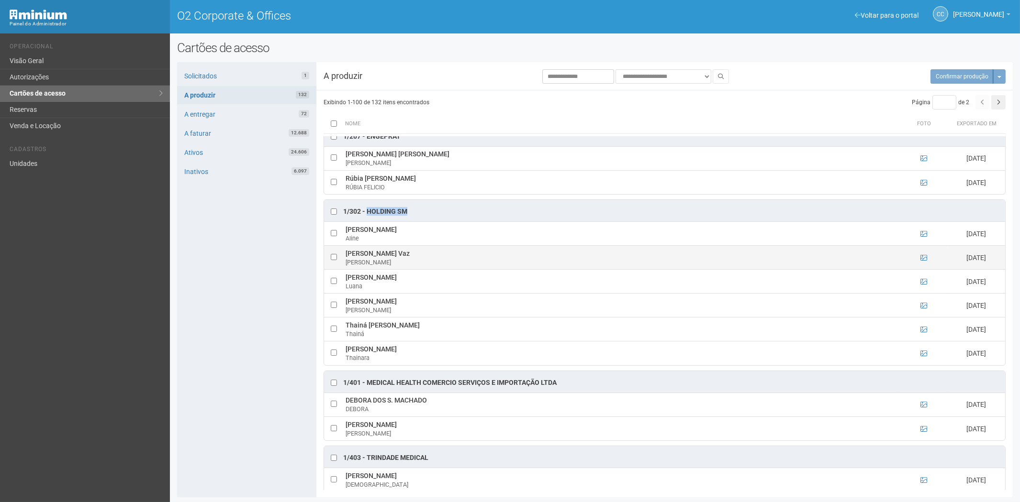
copy td "Jade Borges Vaz"
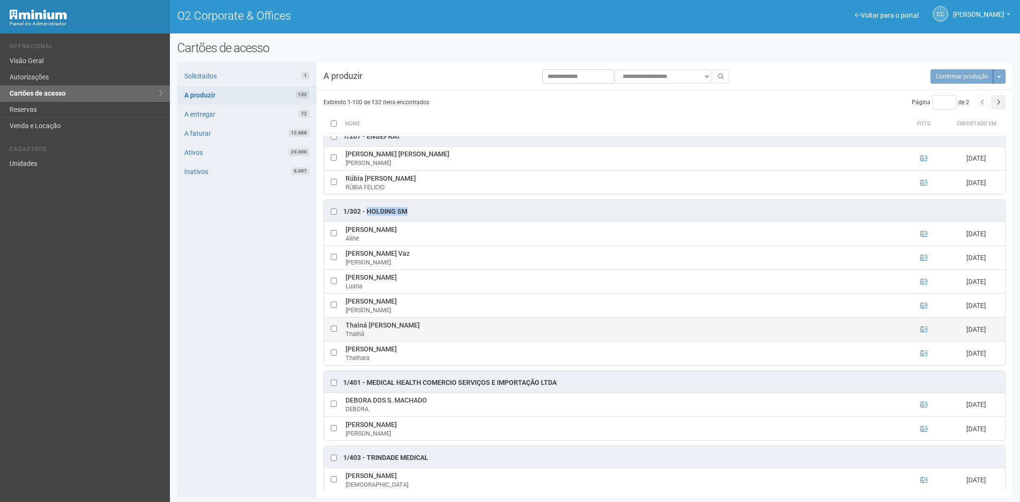
drag, startPoint x: 349, startPoint y: 324, endPoint x: 415, endPoint y: 329, distance: 66.2
click at [432, 329] on td "Thainá Manske dos Santos Thainá" at bounding box center [621, 330] width 557 height 24
copy td "Thainá Manske dos Santos"
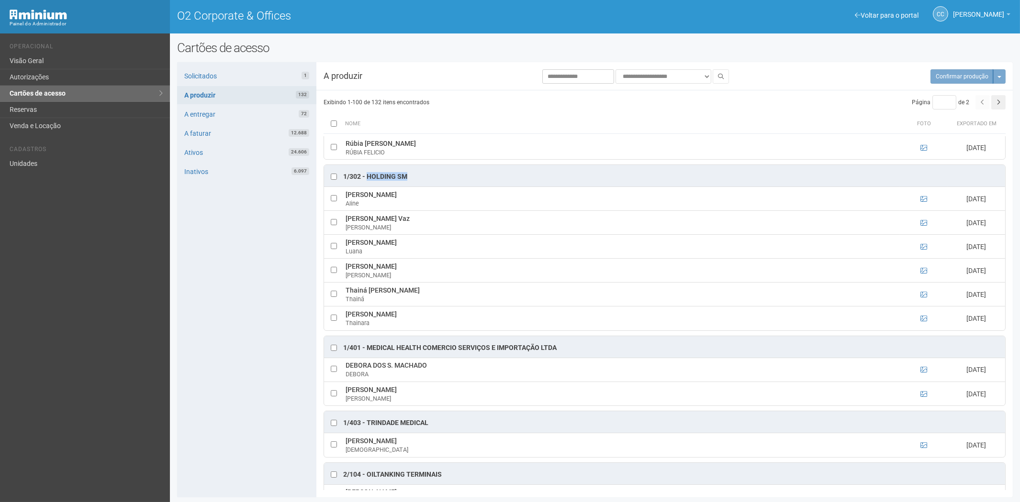
scroll to position [212, 0]
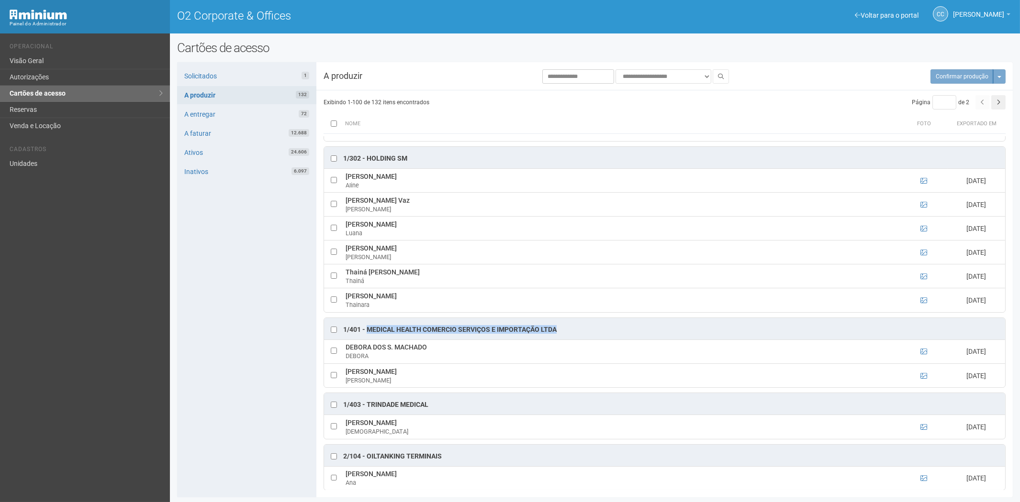
drag, startPoint x: 563, startPoint y: 331, endPoint x: 368, endPoint y: 331, distance: 195.7
click at [368, 331] on div "1/401 - MEDICAL HEALTH COMERCIO SERVIÇOS E IMPORTAÇÃO LTDA" at bounding box center [664, 329] width 681 height 22
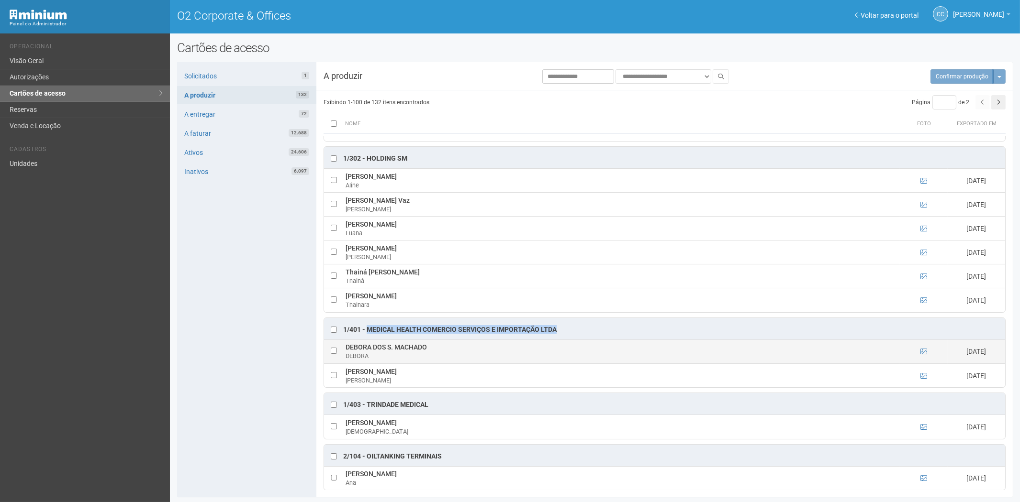
drag, startPoint x: 432, startPoint y: 349, endPoint x: 354, endPoint y: 350, distance: 78.0
click at [347, 351] on td "DEBORA DOS S. MACHADO DEBORA" at bounding box center [621, 352] width 557 height 24
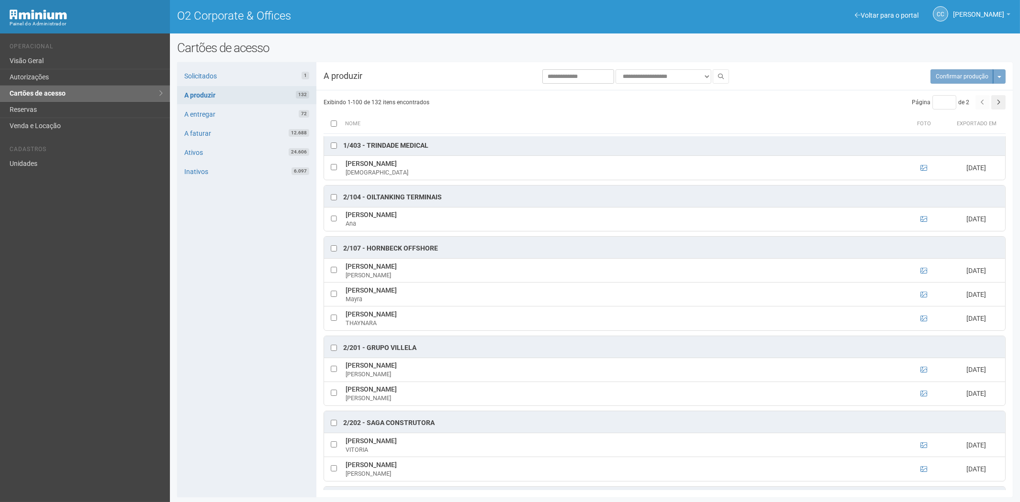
scroll to position [479, 0]
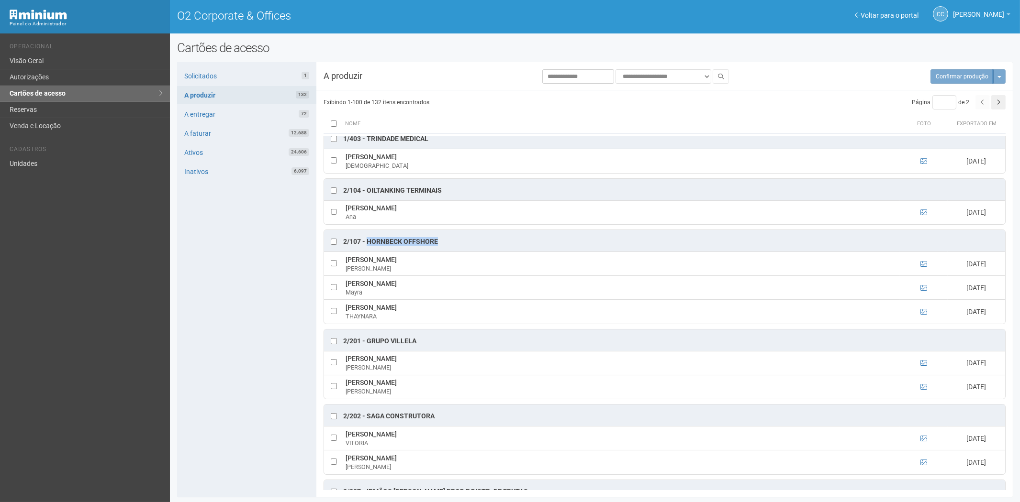
drag, startPoint x: 417, startPoint y: 246, endPoint x: 368, endPoint y: 245, distance: 48.3
click at [368, 245] on div "2/107 - Hornbeck Offshore" at bounding box center [664, 241] width 681 height 22
drag, startPoint x: 390, startPoint y: 261, endPoint x: 345, endPoint y: 265, distance: 44.6
click at [345, 265] on td "LUIS PICCOLI LUIS" at bounding box center [621, 264] width 557 height 24
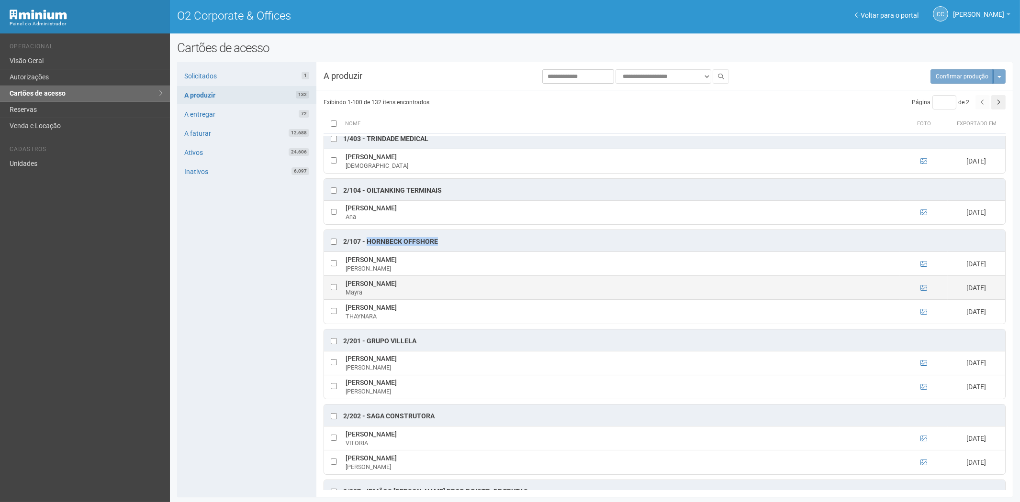
drag, startPoint x: 399, startPoint y: 287, endPoint x: 347, endPoint y: 288, distance: 51.7
click at [347, 288] on td "Mayra Carvalho Mayra" at bounding box center [621, 288] width 557 height 24
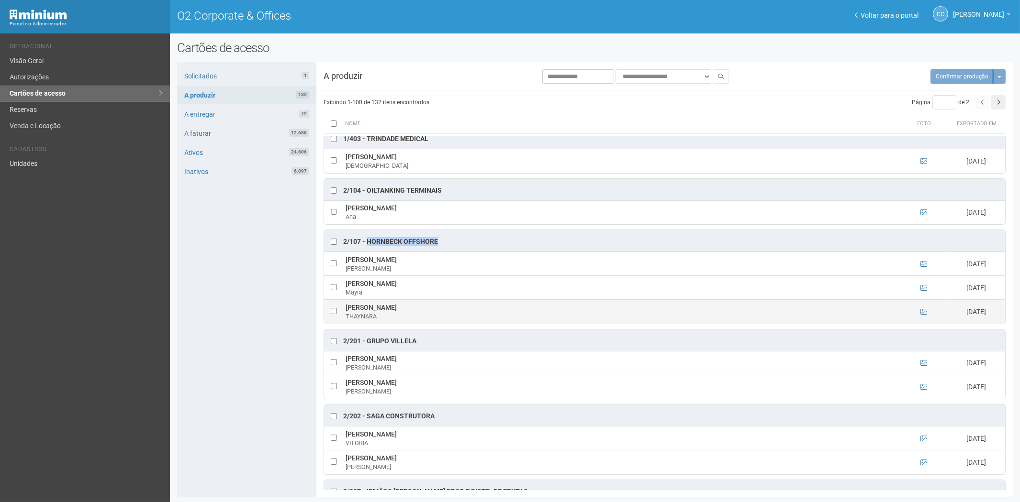
drag, startPoint x: 445, startPoint y: 309, endPoint x: 345, endPoint y: 309, distance: 100.0
click at [345, 309] on td "THAYNARA RODRIGUES GOMES THAYNARA" at bounding box center [621, 312] width 557 height 24
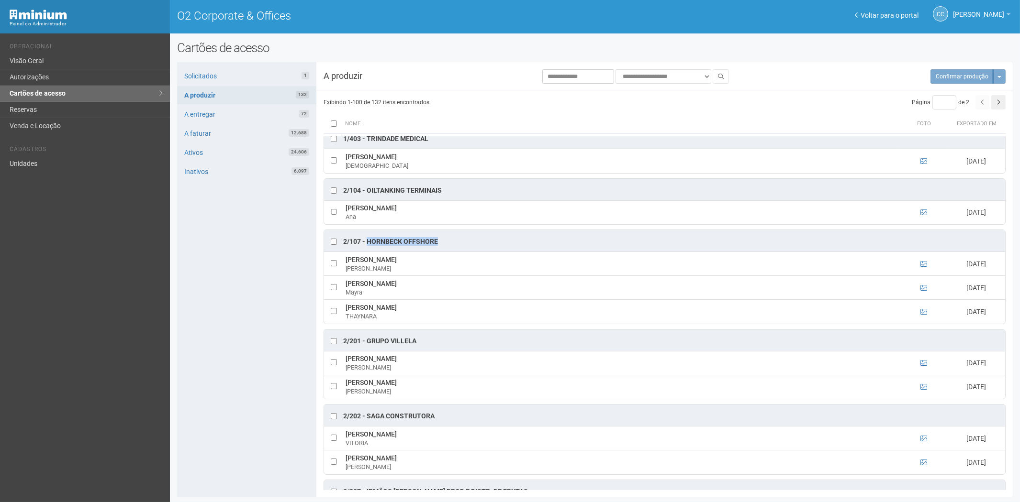
scroll to position [532, 0]
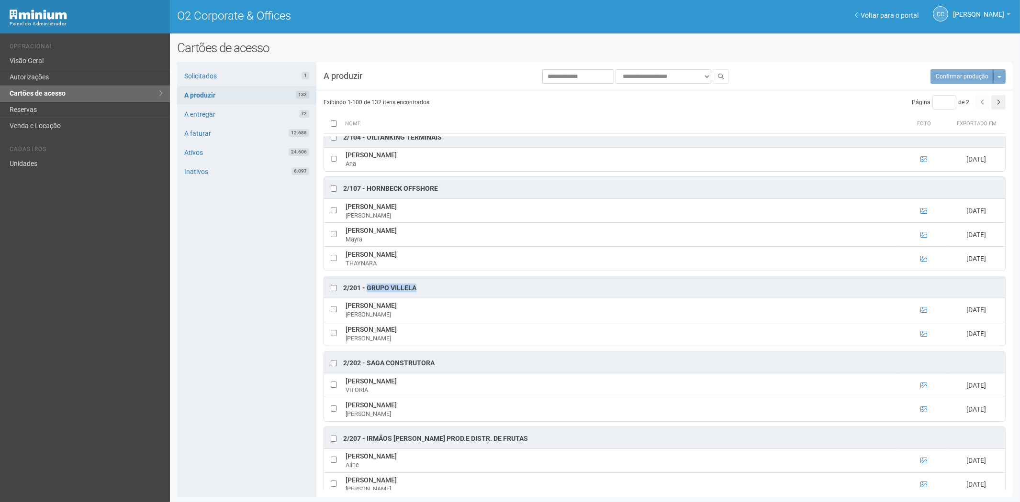
drag, startPoint x: 419, startPoint y: 290, endPoint x: 367, endPoint y: 291, distance: 51.7
click at [367, 291] on div "2/201 - GRUPO VILLELA" at bounding box center [664, 288] width 681 height 22
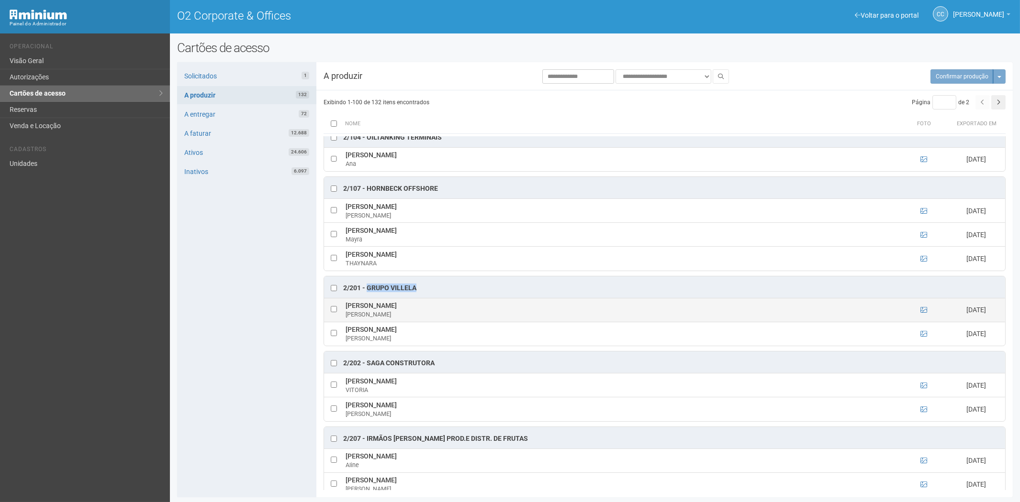
drag, startPoint x: 384, startPoint y: 309, endPoint x: 348, endPoint y: 311, distance: 36.4
click at [347, 311] on td "Adriana Leal Adriana" at bounding box center [621, 310] width 557 height 24
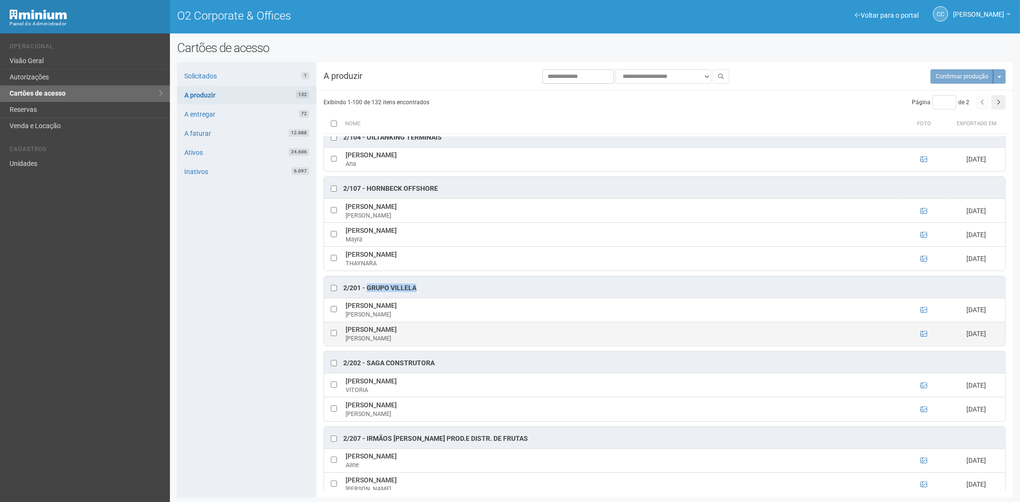
drag, startPoint x: 375, startPoint y: 332, endPoint x: 346, endPoint y: 334, distance: 29.3
click at [346, 334] on td "Luiz Paulo Luiz" at bounding box center [621, 334] width 557 height 24
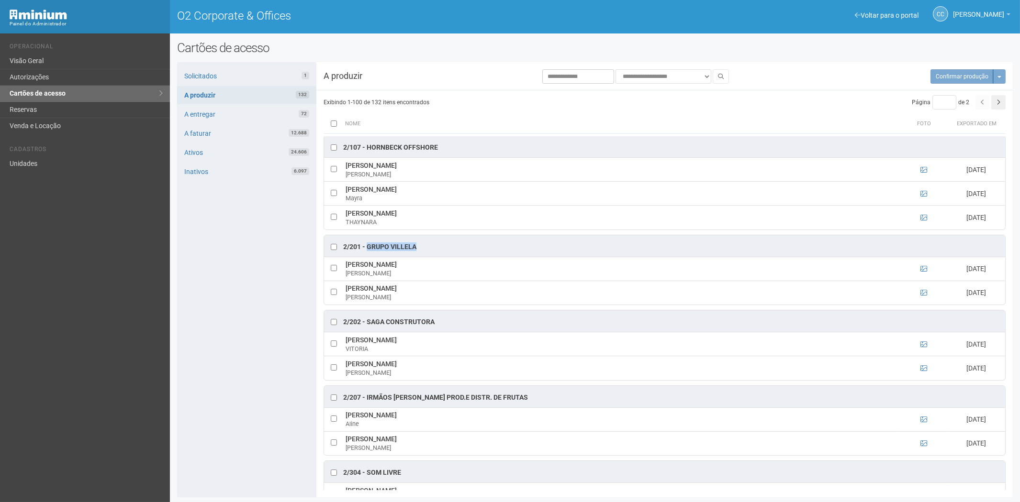
scroll to position [585, 0]
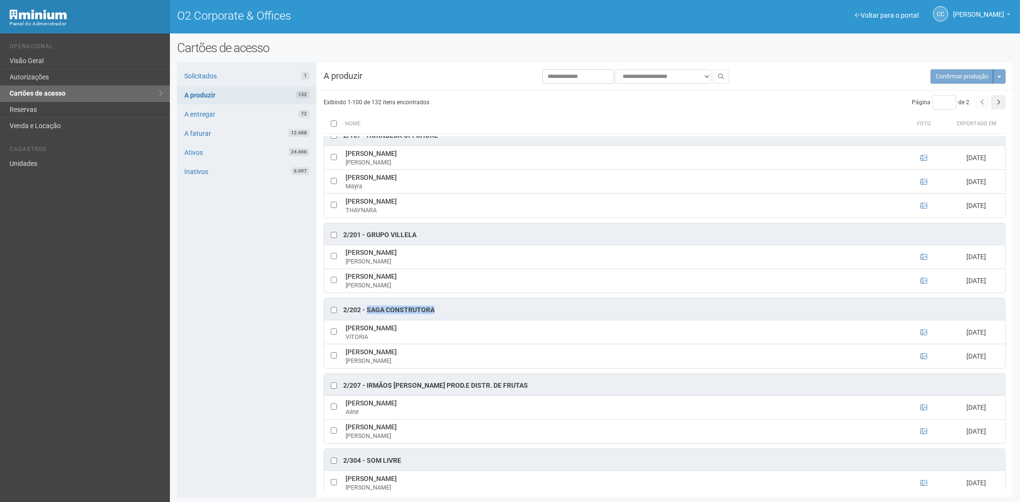
drag, startPoint x: 439, startPoint y: 312, endPoint x: 366, endPoint y: 316, distance: 73.3
click at [366, 316] on div "2/202 - Saga Construtora" at bounding box center [664, 310] width 681 height 22
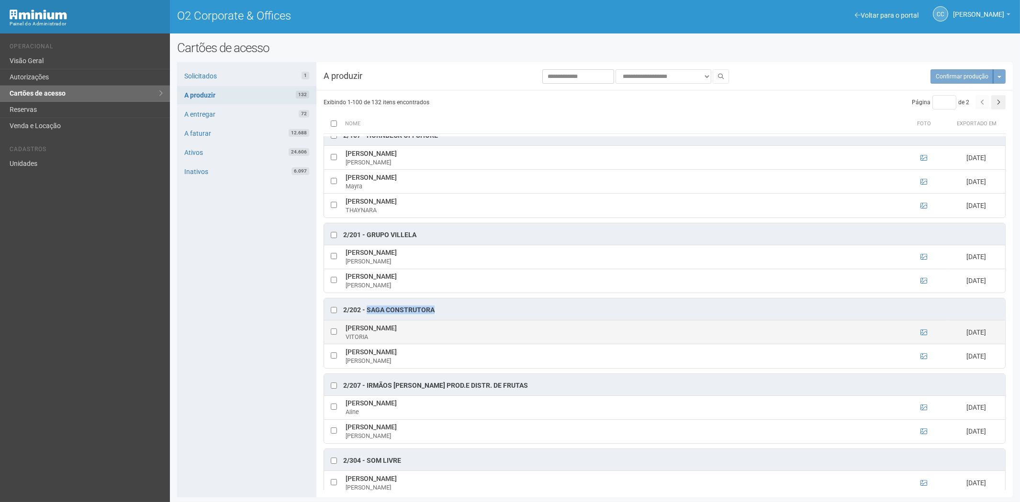
drag, startPoint x: 345, startPoint y: 331, endPoint x: 457, endPoint y: 333, distance: 112.5
click at [457, 333] on td "ANA VITORIA CARVALHO DA SILVA VITORIA" at bounding box center [621, 333] width 557 height 24
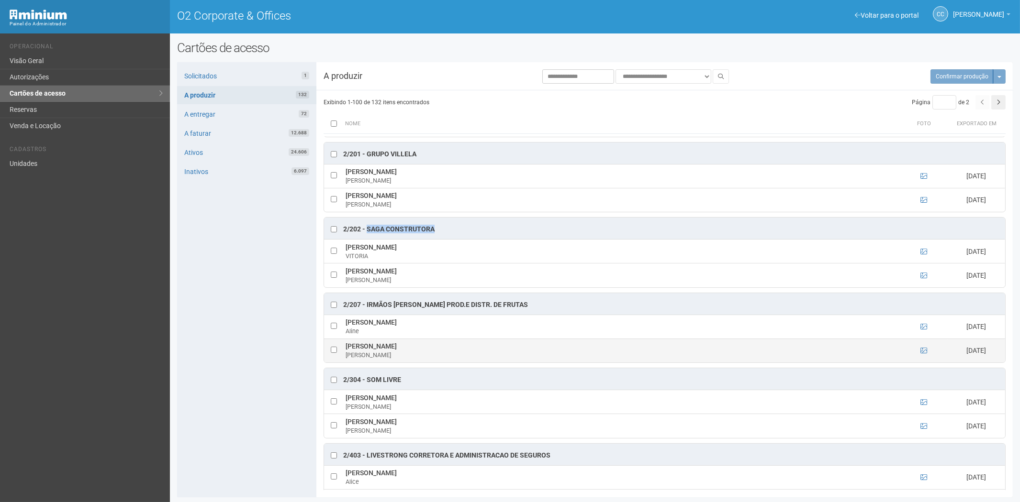
scroll to position [691, 0]
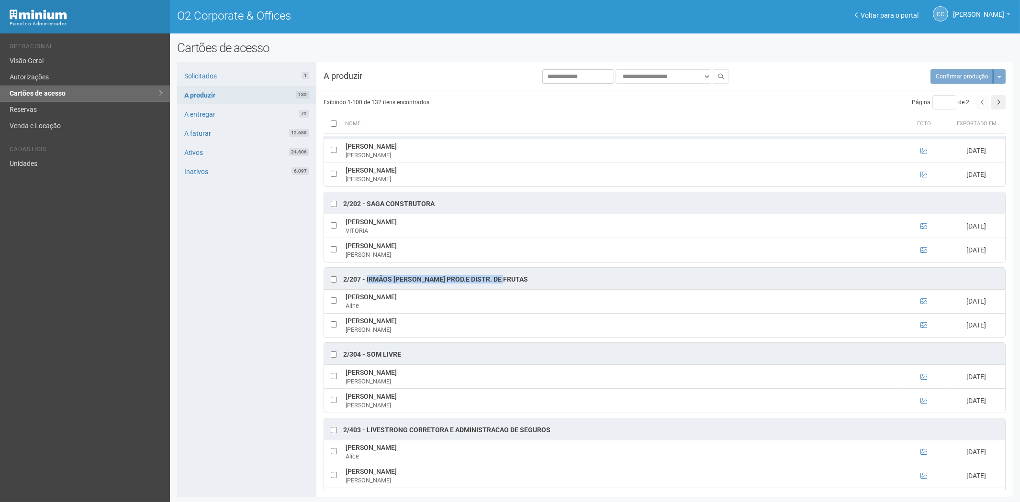
drag, startPoint x: 510, startPoint y: 283, endPoint x: 366, endPoint y: 279, distance: 143.6
click at [366, 279] on div "2/207 - Irmãos Benassi Prod.e Distr. de Frutas" at bounding box center [664, 279] width 681 height 22
drag, startPoint x: 426, startPoint y: 302, endPoint x: 346, endPoint y: 305, distance: 80.5
click at [346, 305] on td "Aline Isabelle Alves Rossi Aline" at bounding box center [621, 302] width 557 height 24
drag, startPoint x: 482, startPoint y: 325, endPoint x: 346, endPoint y: 324, distance: 135.4
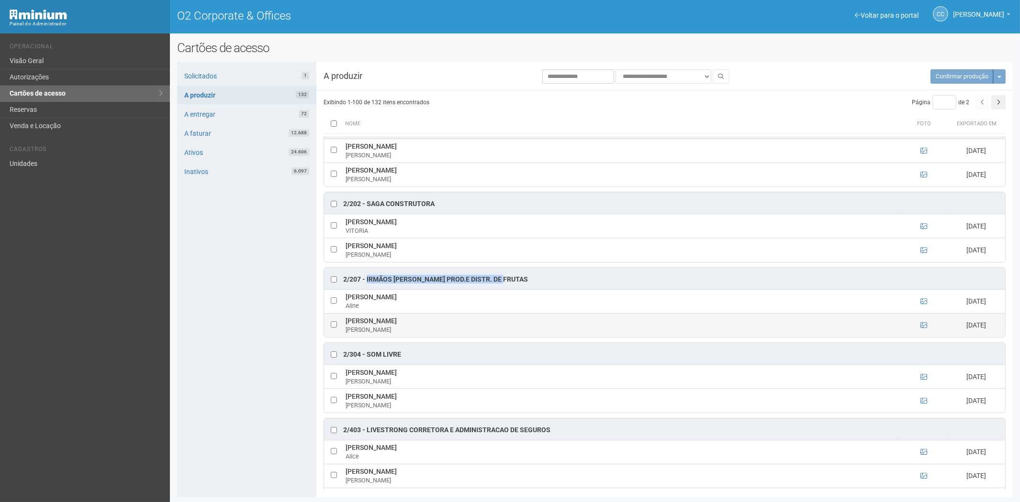
click at [346, 324] on td "MARCUS VINICIUS GONÇALVES DE AGUIAR Marcus Vinícius" at bounding box center [621, 325] width 557 height 24
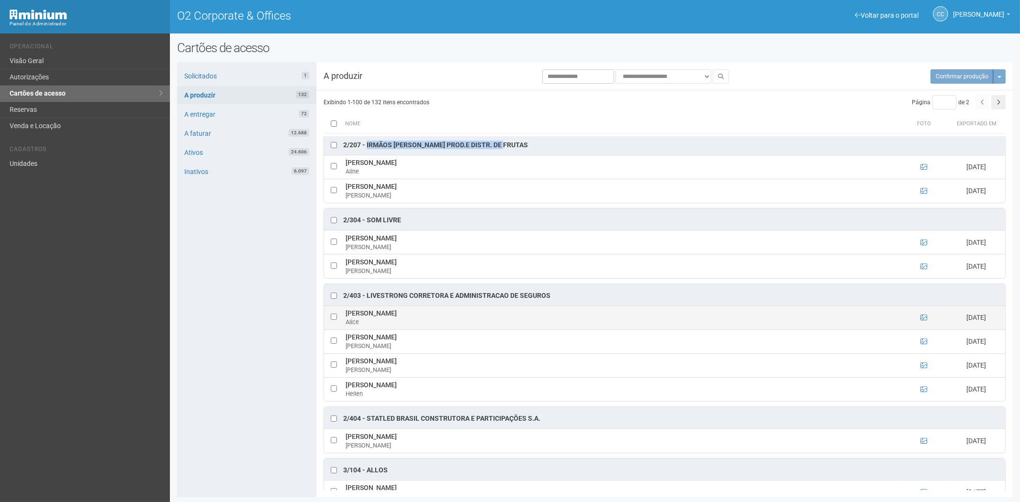
scroll to position [850, 0]
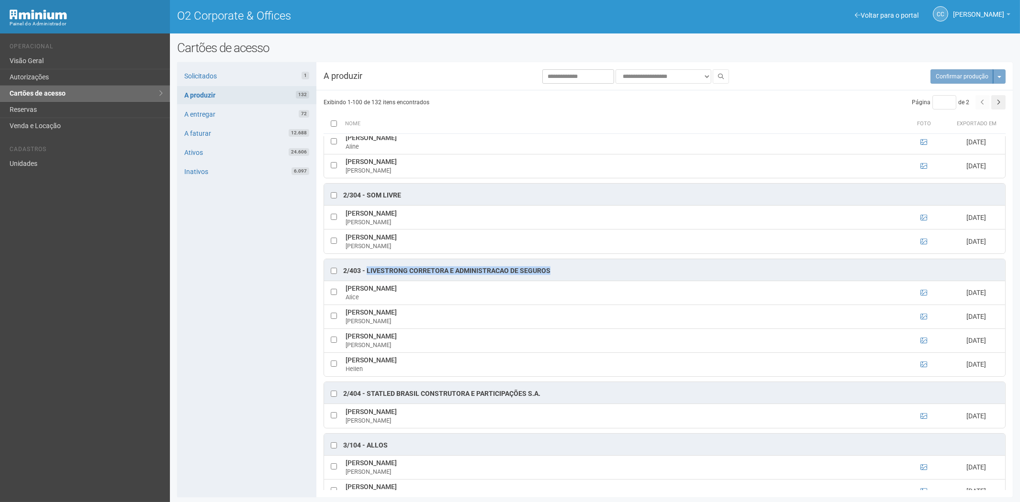
drag, startPoint x: 541, startPoint y: 271, endPoint x: 366, endPoint y: 279, distance: 175.3
click at [366, 279] on div "2/403 - LIVESTRONG CORRETORA E ADMINISTRACAO DE SEGUROS" at bounding box center [664, 270] width 681 height 22
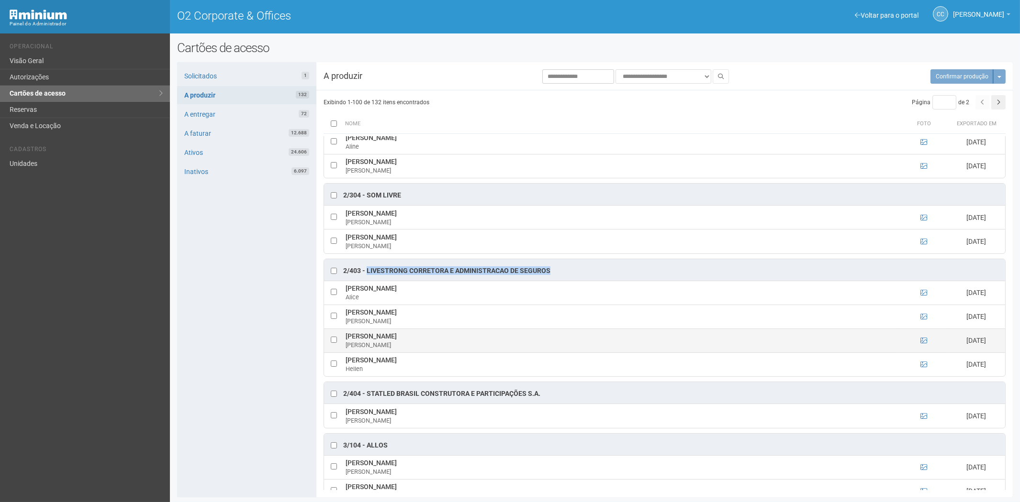
drag, startPoint x: 344, startPoint y: 341, endPoint x: 442, endPoint y: 341, distance: 98.6
click at [442, 341] on td "Carlos Henrique Oliveira da Silva Carlos" at bounding box center [621, 341] width 557 height 24
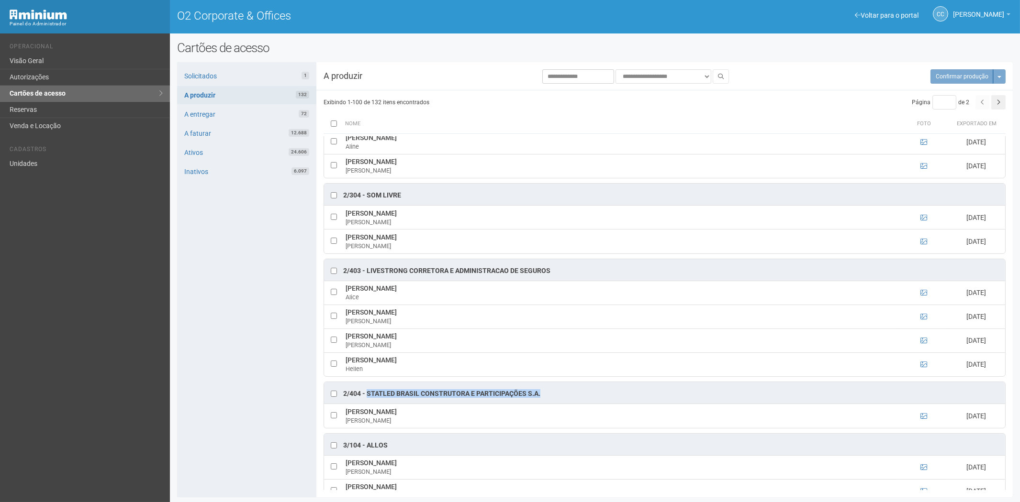
drag, startPoint x: 551, startPoint y: 399, endPoint x: 368, endPoint y: 399, distance: 182.3
click at [368, 399] on div "2/404 - STATLED BRASIL CONSTRUTORA E PARTICIPAÇÕES S.A." at bounding box center [664, 393] width 681 height 22
drag, startPoint x: 413, startPoint y: 418, endPoint x: 356, endPoint y: 415, distance: 57.0
click at [347, 417] on td "DENNIS LIMA E SILVA DENNIS" at bounding box center [621, 416] width 557 height 24
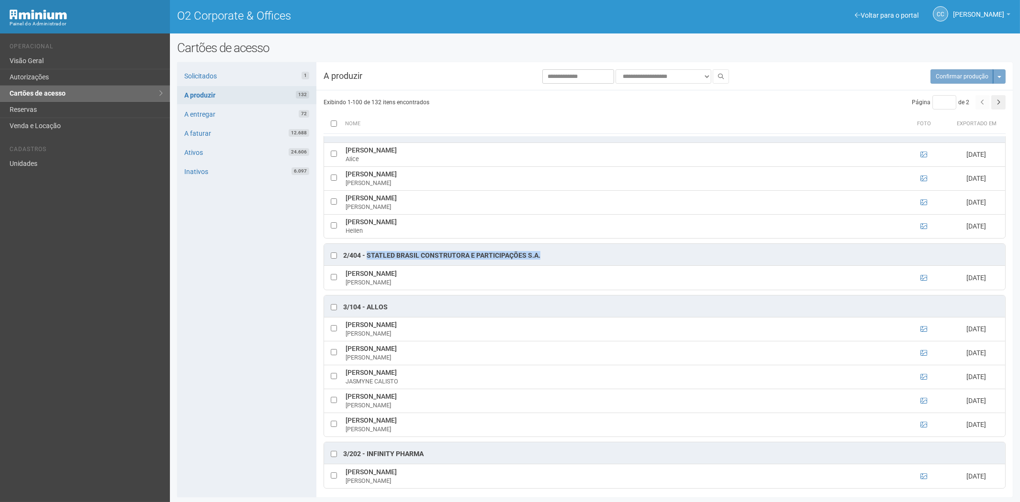
scroll to position [977, 0]
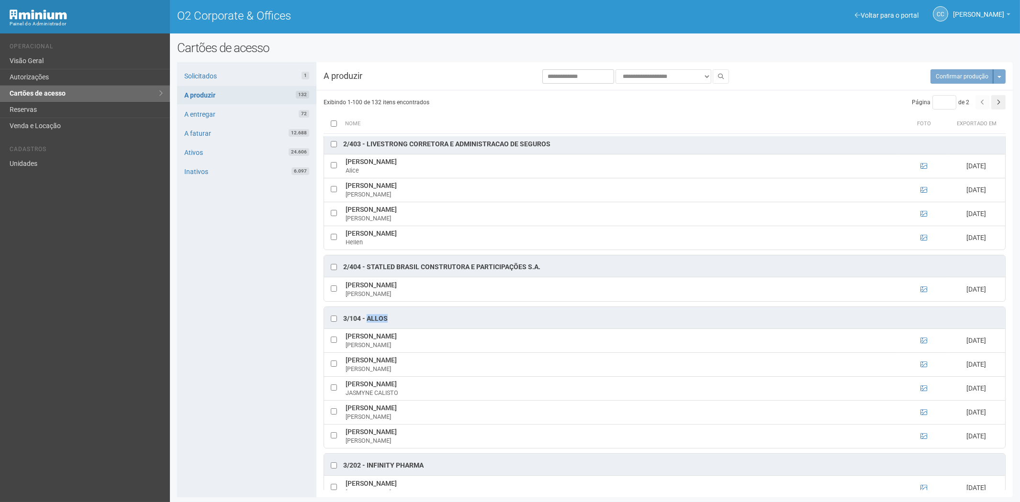
drag, startPoint x: 394, startPoint y: 326, endPoint x: 367, endPoint y: 327, distance: 27.3
click at [367, 327] on div "3/104 - ALLOS" at bounding box center [664, 318] width 681 height 22
drag, startPoint x: 345, startPoint y: 417, endPoint x: 446, endPoint y: 412, distance: 101.6
click at [446, 412] on td "JULIO CESAR DA SILVA CUNHA JULIO CESAR CUNHA" at bounding box center [621, 413] width 557 height 24
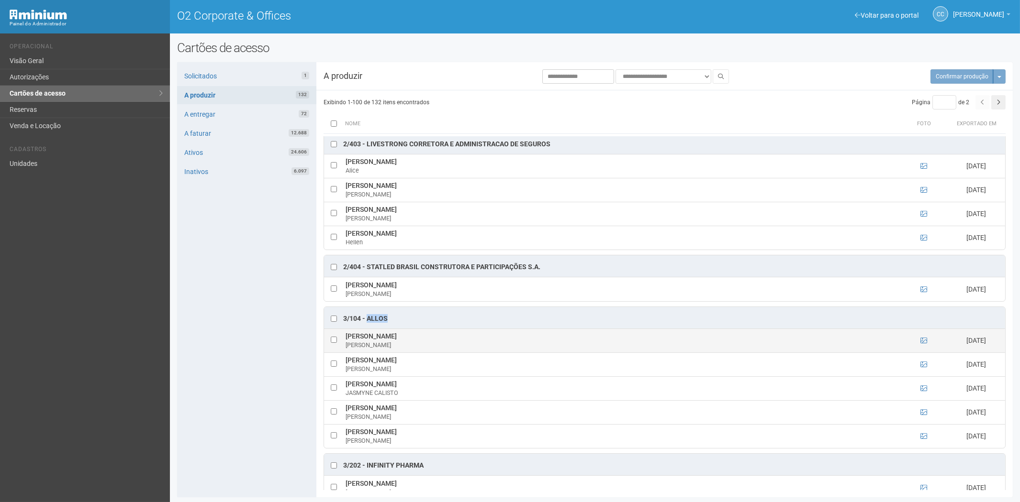
drag, startPoint x: 447, startPoint y: 342, endPoint x: 349, endPoint y: 343, distance: 97.6
click at [346, 343] on td "ANDRÉIA ANDRADE DE SOUSA ANDRÉIA SOUSA" at bounding box center [621, 341] width 557 height 24
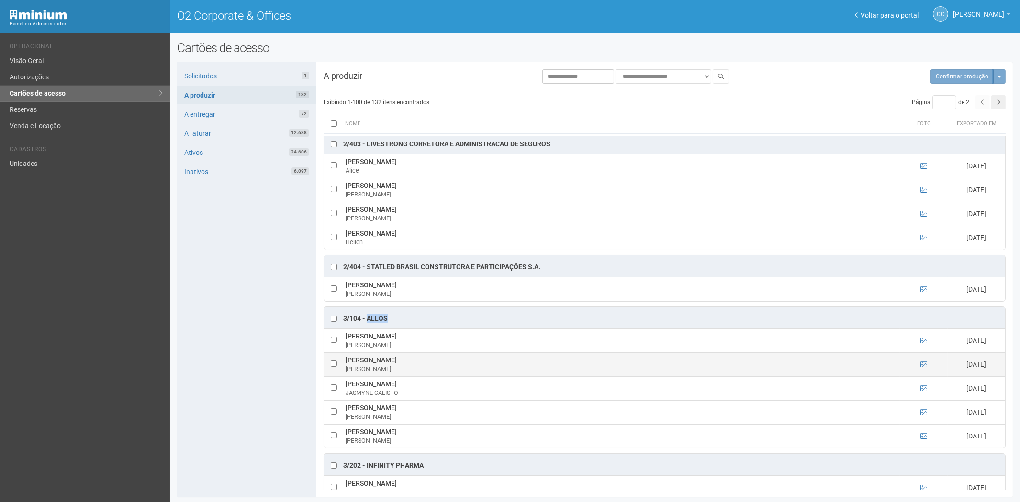
drag, startPoint x: 346, startPoint y: 367, endPoint x: 471, endPoint y: 367, distance: 125.9
click at [471, 367] on td "CARLA RENATA JORDANO FIGUEIREDO CARLA FIGUEIREDO" at bounding box center [621, 365] width 557 height 24
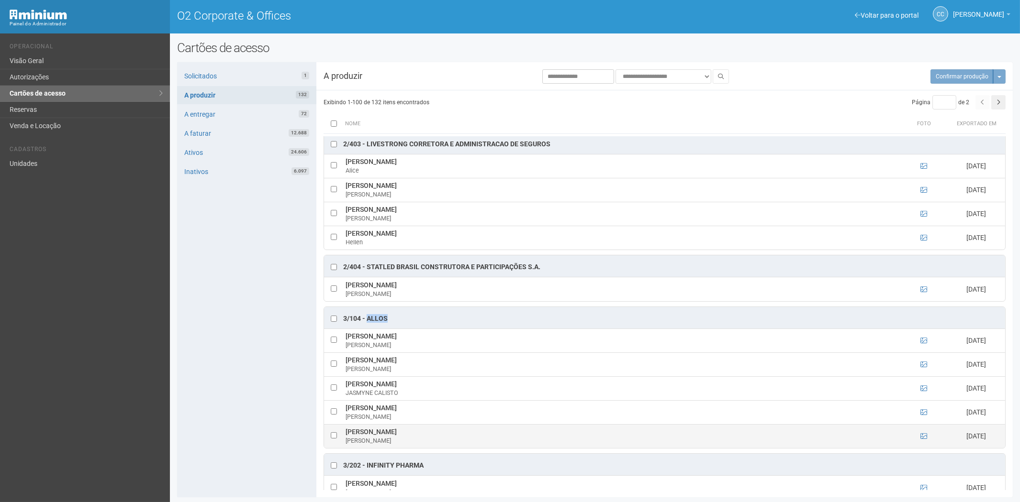
drag, startPoint x: 347, startPoint y: 437, endPoint x: 417, endPoint y: 439, distance: 69.9
click at [430, 438] on td "STEFAN PIRES DE ALMEIDA STEFAN ALMEIDA" at bounding box center [621, 436] width 557 height 24
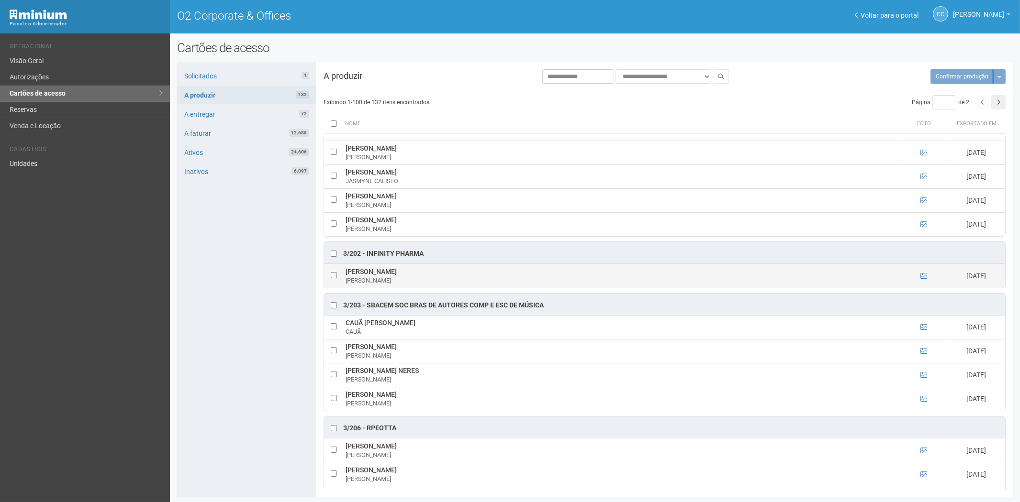
scroll to position [1190, 0]
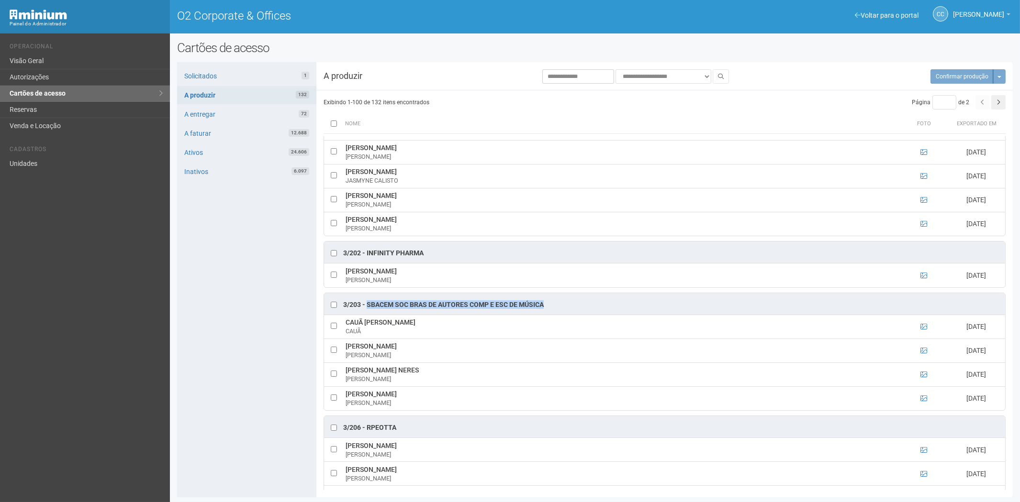
drag, startPoint x: 549, startPoint y: 309, endPoint x: 373, endPoint y: 312, distance: 175.6
click at [370, 313] on div "3/203 - SBACEM Soc Bras de Autores Comp e Esc de Música" at bounding box center [664, 304] width 681 height 22
drag, startPoint x: 375, startPoint y: 310, endPoint x: 468, endPoint y: 313, distance: 92.9
click at [468, 310] on div "3/203 - SBACEM Soc Bras de Autores Comp e Esc de Música" at bounding box center [443, 306] width 201 height 10
drag, startPoint x: 555, startPoint y: 312, endPoint x: 366, endPoint y: 312, distance: 189.5
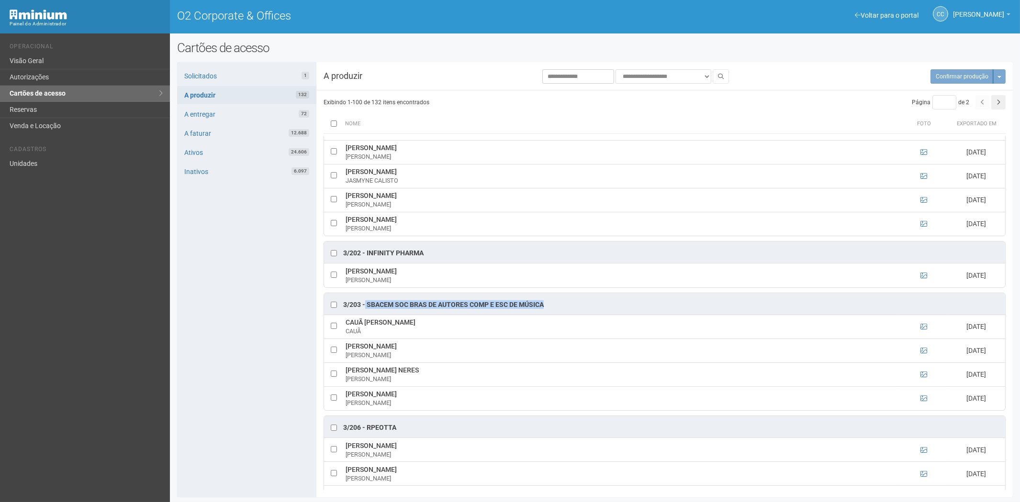
click at [366, 312] on div "3/203 - SBACEM Soc Bras de Autores Comp e Esc de Música" at bounding box center [664, 304] width 681 height 22
drag, startPoint x: 426, startPoint y: 401, endPoint x: 347, endPoint y: 400, distance: 79.4
click at [347, 400] on td "JONATHAN FELIX BISPO JONATHAN" at bounding box center [621, 399] width 557 height 24
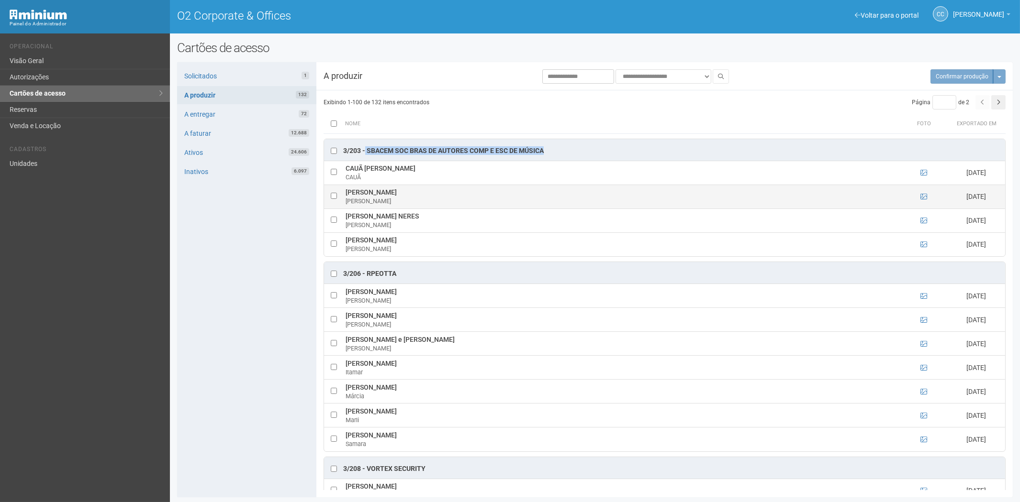
scroll to position [1349, 0]
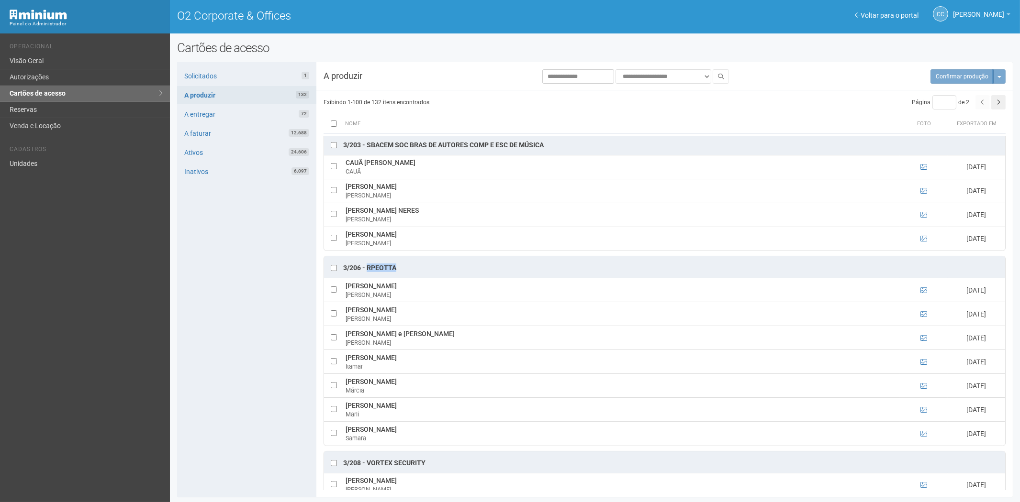
drag, startPoint x: 402, startPoint y: 275, endPoint x: 367, endPoint y: 275, distance: 35.4
click at [367, 275] on div "3/206 - RPeotta" at bounding box center [664, 267] width 681 height 22
drag, startPoint x: 414, startPoint y: 317, endPoint x: 350, endPoint y: 320, distance: 64.2
click at [347, 320] on td "Carlos Alberto Lorena Carlos" at bounding box center [621, 314] width 557 height 24
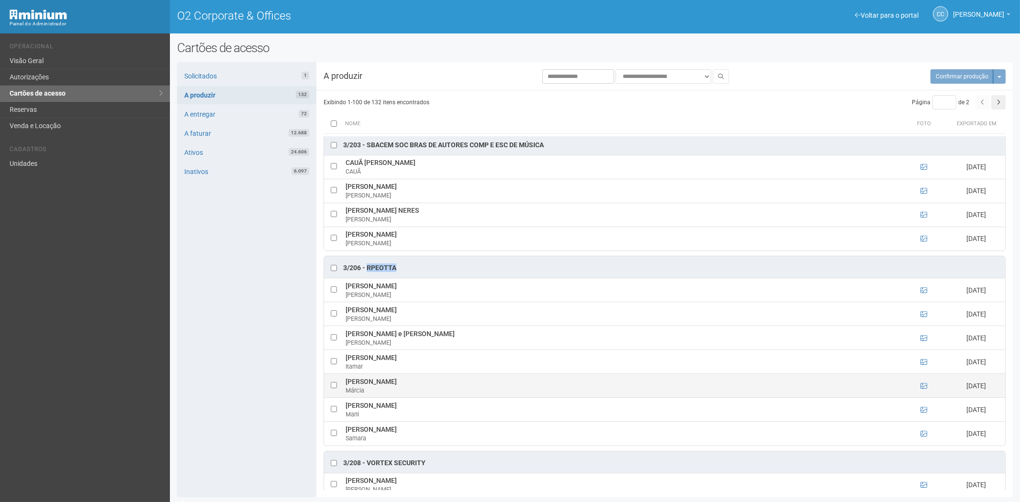
drag, startPoint x: 343, startPoint y: 389, endPoint x: 457, endPoint y: 389, distance: 114.8
click at [466, 389] on td "Márcia Christina Leandro Pacheco Lopes Márcia" at bounding box center [621, 386] width 557 height 24
drag, startPoint x: 457, startPoint y: 389, endPoint x: 479, endPoint y: 396, distance: 23.6
click at [488, 404] on tbody "André Salles de Araújo André 30/07/2025 Carlos Alberto Lorena Carlos 31/07/2025" at bounding box center [664, 362] width 681 height 167
drag, startPoint x: 477, startPoint y: 385, endPoint x: 343, endPoint y: 390, distance: 134.6
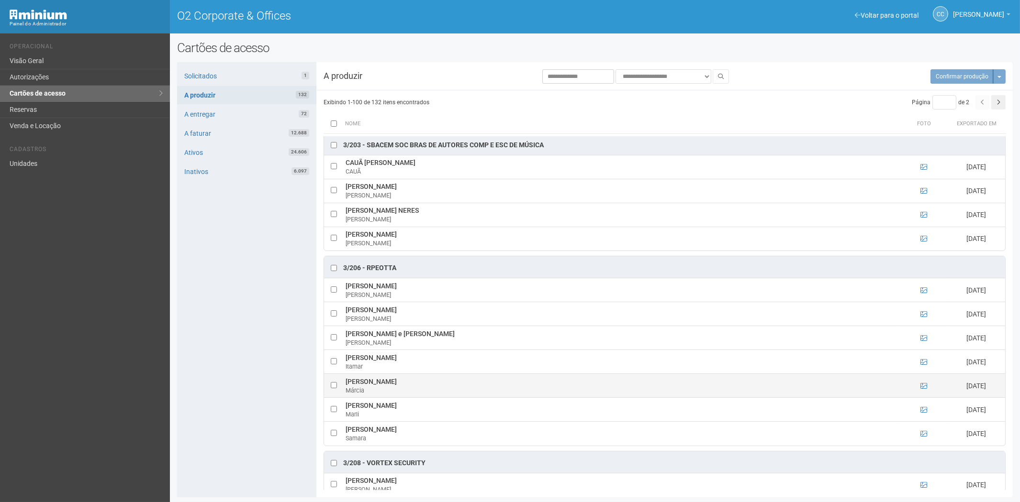
click at [340, 391] on tr "Márcia Christina Leandro Pacheco Lopes Márcia 31/07/2025" at bounding box center [664, 386] width 681 height 24
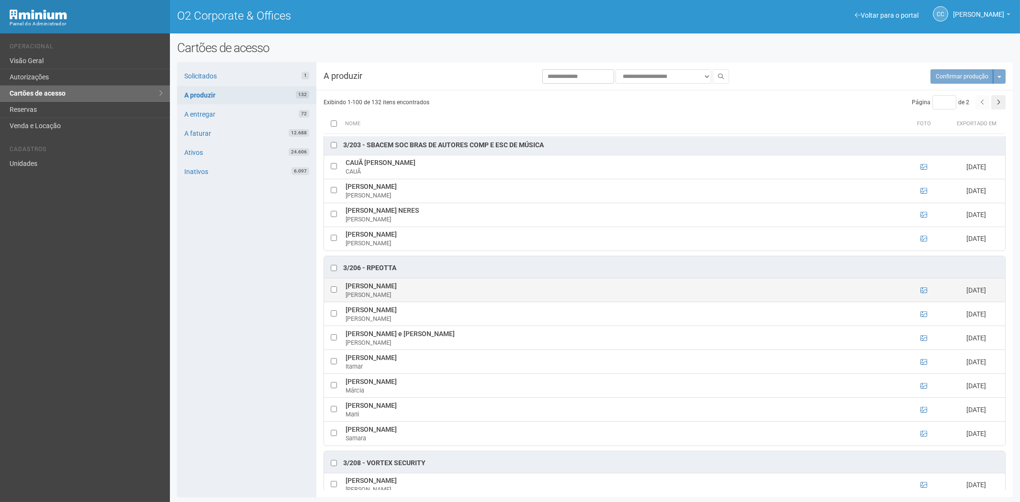
drag, startPoint x: 346, startPoint y: 292, endPoint x: 412, endPoint y: 296, distance: 66.1
click at [413, 296] on td "André Salles de Araújo André" at bounding box center [621, 291] width 557 height 24
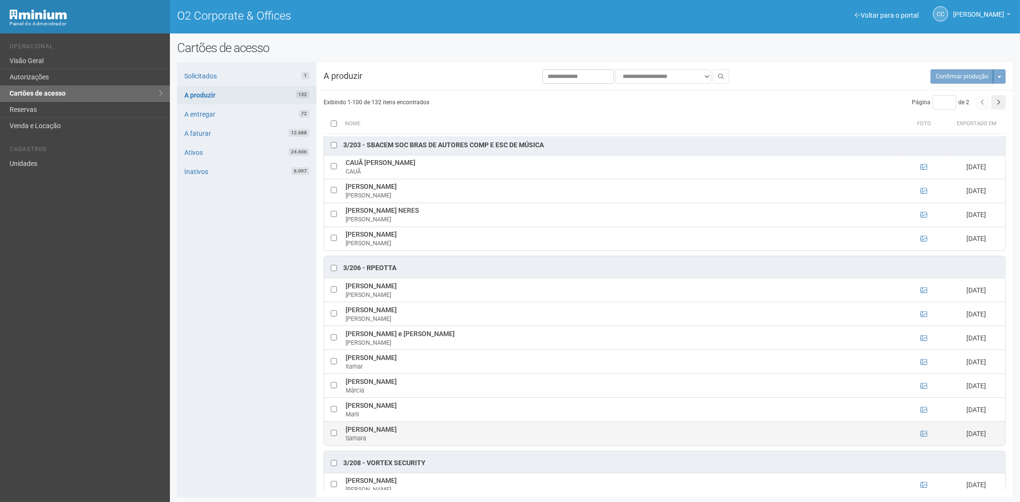
drag, startPoint x: 411, startPoint y: 435, endPoint x: 346, endPoint y: 438, distance: 64.6
click at [346, 438] on td "Samara Guimarães Vidal Samara" at bounding box center [621, 434] width 557 height 24
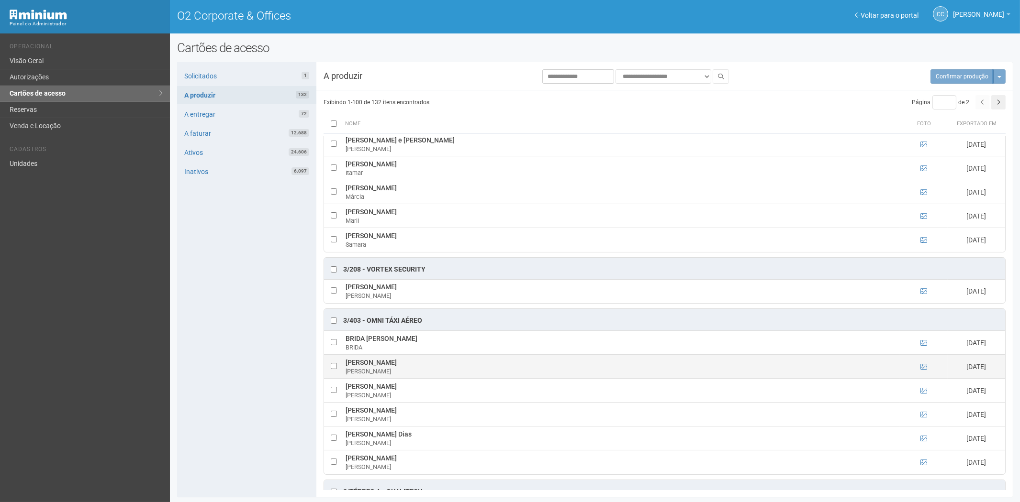
scroll to position [1562, 0]
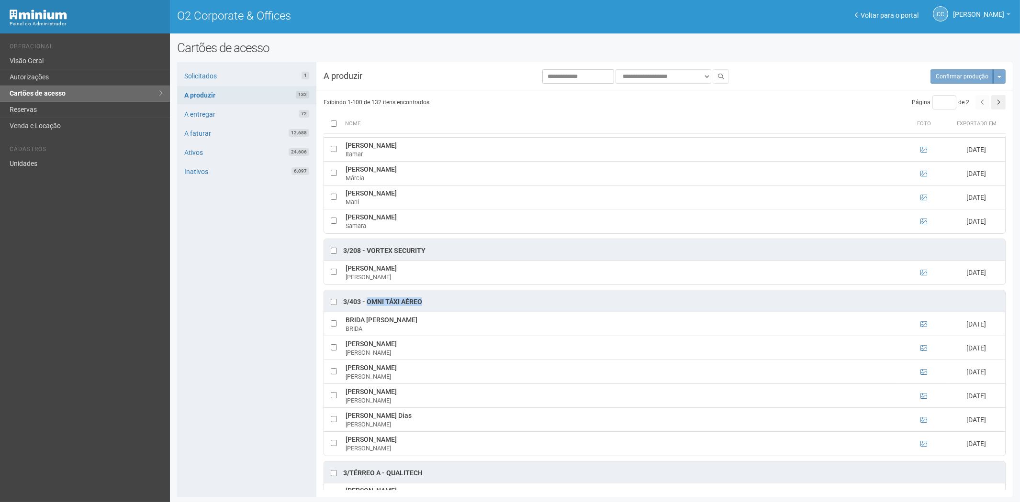
drag, startPoint x: 417, startPoint y: 307, endPoint x: 375, endPoint y: 312, distance: 41.9
click at [369, 312] on div "3/403 - OMNI TÁXI AÉREO" at bounding box center [664, 301] width 681 height 22
drag, startPoint x: 343, startPoint y: 352, endPoint x: 422, endPoint y: 353, distance: 78.5
click at [422, 353] on td "EDUARDO COSTA ALVES EDUARDO" at bounding box center [621, 348] width 557 height 24
drag, startPoint x: 345, startPoint y: 377, endPoint x: 456, endPoint y: 375, distance: 110.6
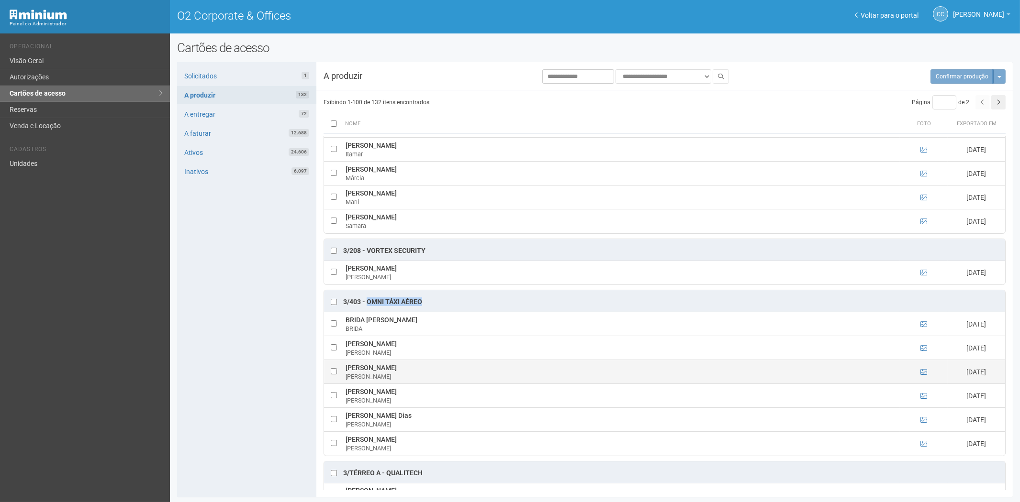
click at [456, 375] on td "FERNANDA RODRIGUES DE CASTRO FERNANDA" at bounding box center [621, 372] width 557 height 24
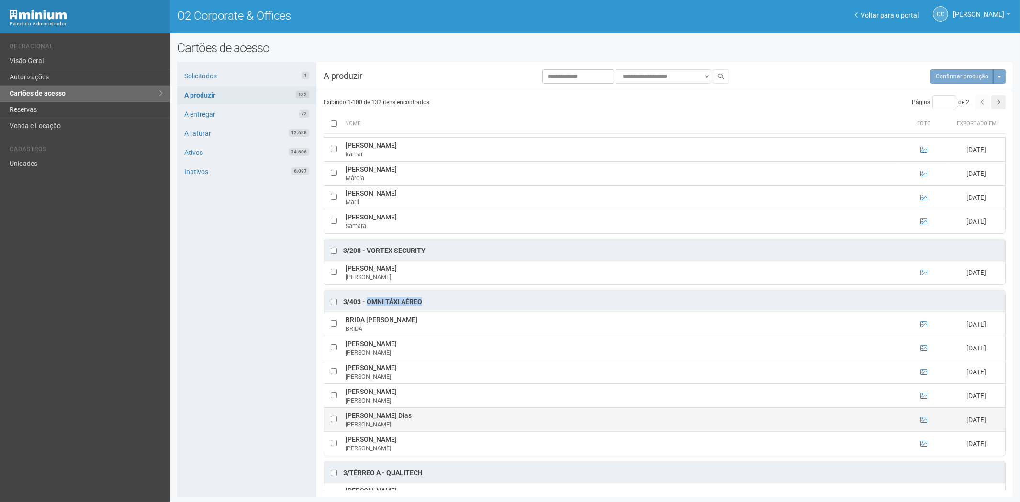
drag, startPoint x: 343, startPoint y: 424, endPoint x: 444, endPoint y: 424, distance: 101.5
click at [446, 424] on td "Luciana da Rocha Cavalcanti Dias Luciana" at bounding box center [621, 420] width 557 height 24
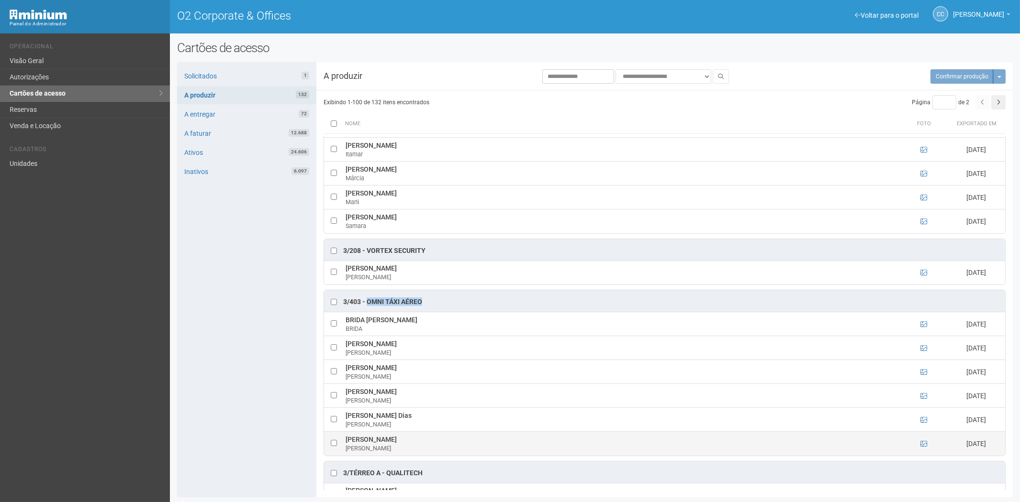
drag, startPoint x: 345, startPoint y: 447, endPoint x: 412, endPoint y: 450, distance: 68.0
click at [428, 446] on td "Raphael Martins Carvalho Raphael" at bounding box center [621, 444] width 557 height 24
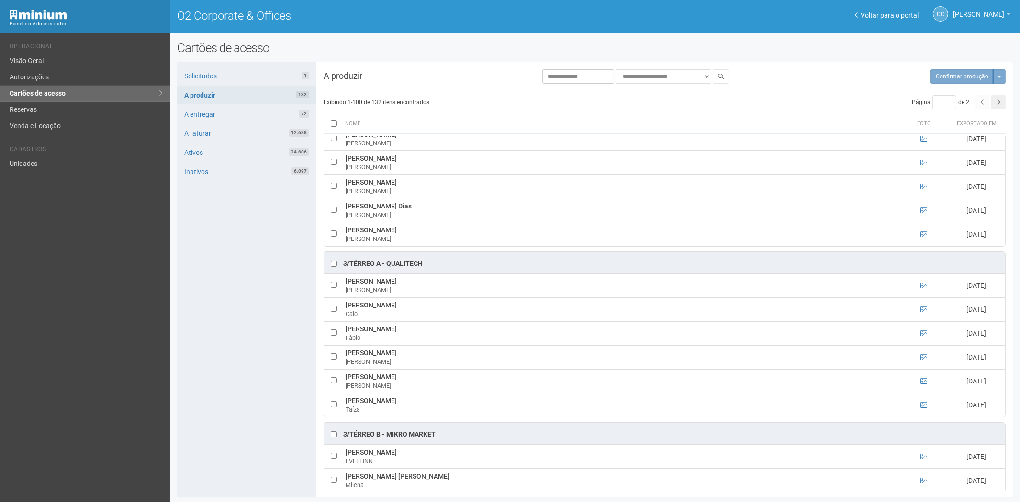
scroll to position [1828, 0]
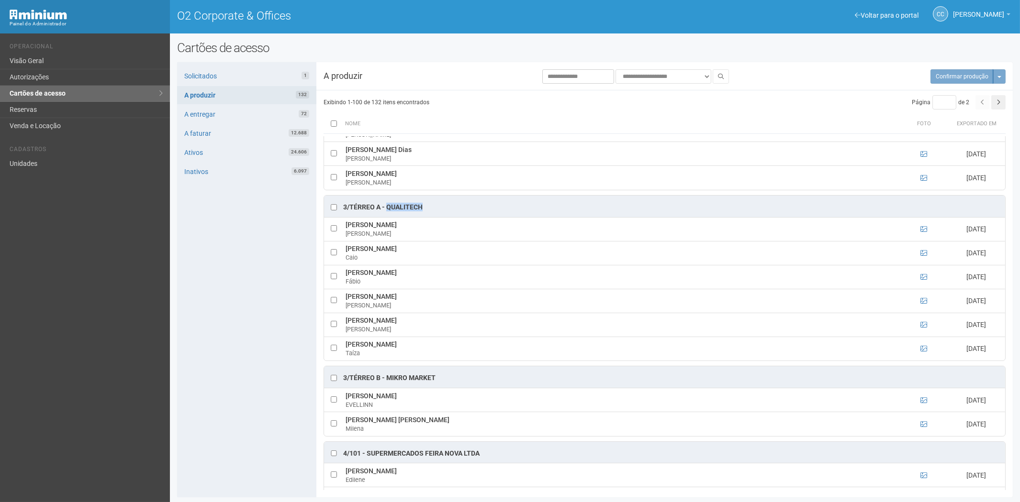
drag, startPoint x: 429, startPoint y: 213, endPoint x: 387, endPoint y: 214, distance: 42.6
click at [387, 214] on div "3/TÉRREO A - Qualitech" at bounding box center [664, 207] width 681 height 22
drag, startPoint x: 420, startPoint y: 384, endPoint x: 387, endPoint y: 387, distance: 33.1
click at [387, 387] on div "3/TÉRREO B - Mikro Market" at bounding box center [664, 378] width 681 height 22
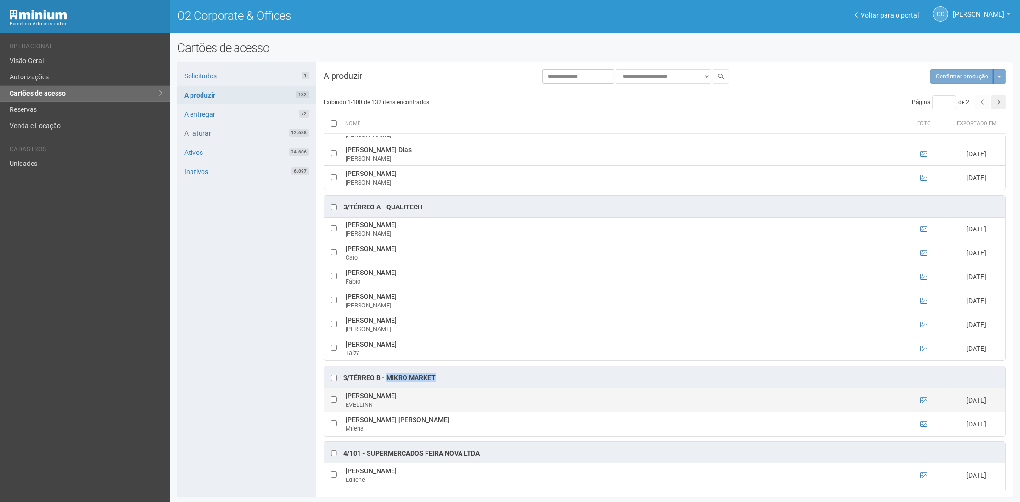
drag, startPoint x: 482, startPoint y: 403, endPoint x: 346, endPoint y: 406, distance: 135.4
click at [346, 405] on td "EVELLINN EDLEY DE ALENCAR BARBOSA EVELLINN" at bounding box center [621, 401] width 557 height 24
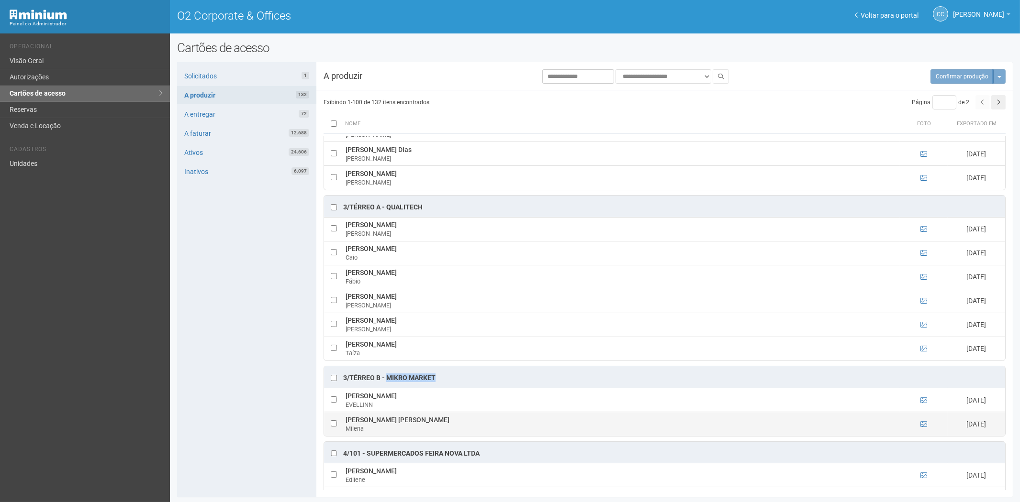
drag, startPoint x: 469, startPoint y: 431, endPoint x: 346, endPoint y: 428, distance: 123.5
click at [342, 429] on tr "Milena Passos Bispo Pereira Bernardes Milena 31/07/2025" at bounding box center [664, 424] width 681 height 24
click at [215, 267] on div "Solicitados 1 A produzir 132 A entregar 72 A faturar 12.688 Ativos 24.606 Inati…" at bounding box center [246, 279] width 139 height 435
click at [195, 282] on div "Solicitados 1 A produzir 132 A entregar 72 A faturar 12.688 Ativos 24.606 Inati…" at bounding box center [246, 279] width 139 height 435
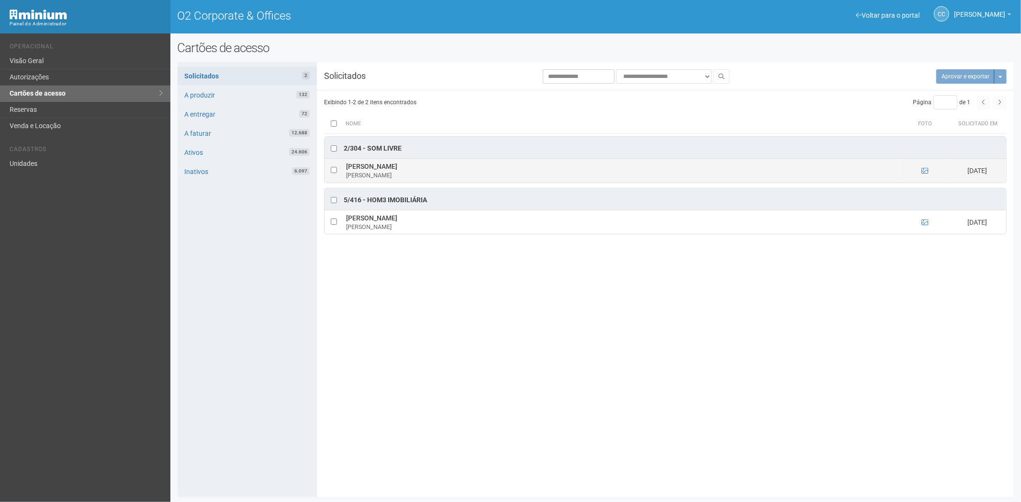
click at [920, 170] on td at bounding box center [925, 171] width 48 height 24
click at [923, 173] on icon at bounding box center [924, 170] width 7 height 7
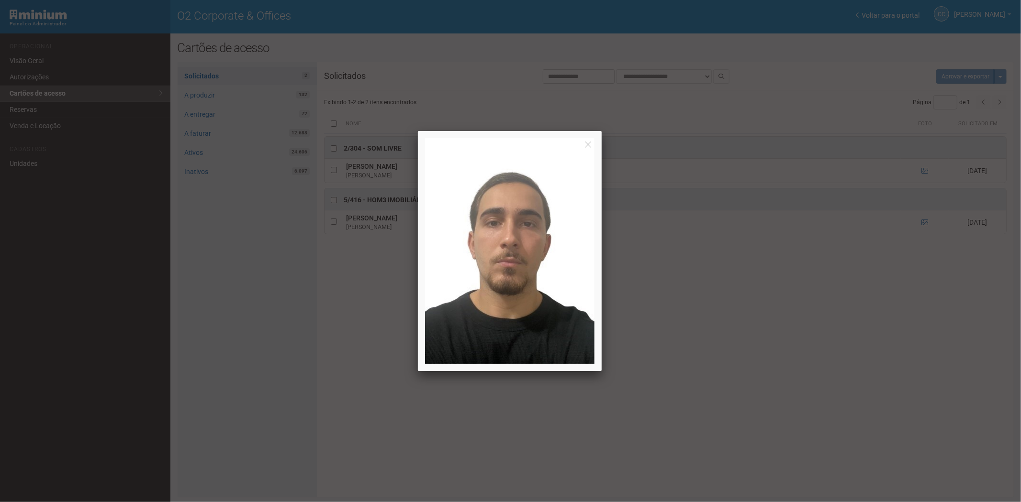
drag, startPoint x: 849, startPoint y: 346, endPoint x: 878, endPoint y: 323, distance: 36.7
click at [853, 345] on div at bounding box center [510, 251] width 1021 height 502
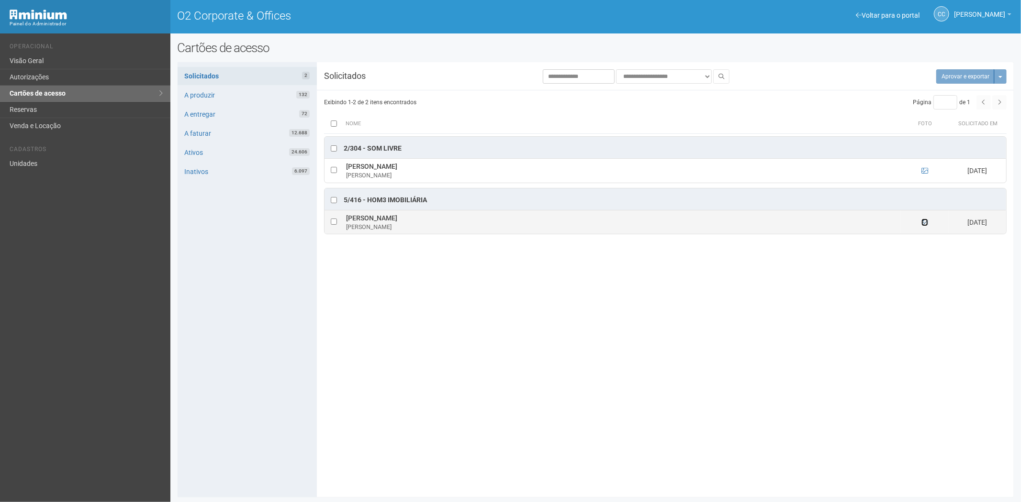
click at [926, 225] on icon at bounding box center [924, 222] width 7 height 7
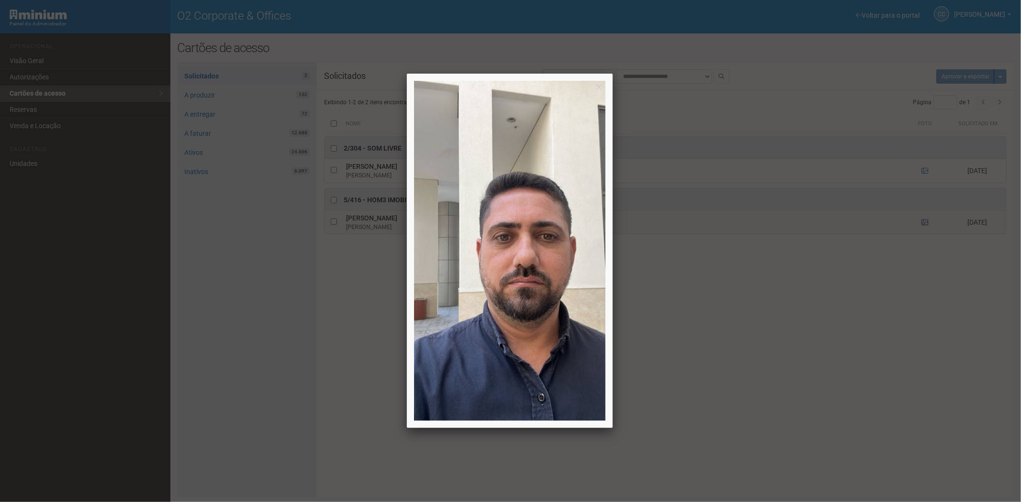
click at [926, 225] on div at bounding box center [510, 251] width 1021 height 502
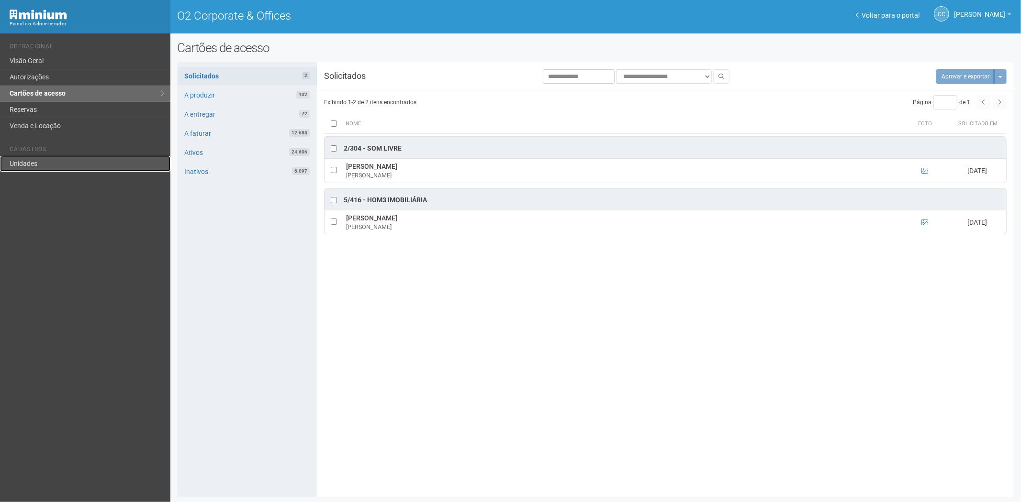
click at [36, 164] on link "Unidades" at bounding box center [85, 164] width 170 height 16
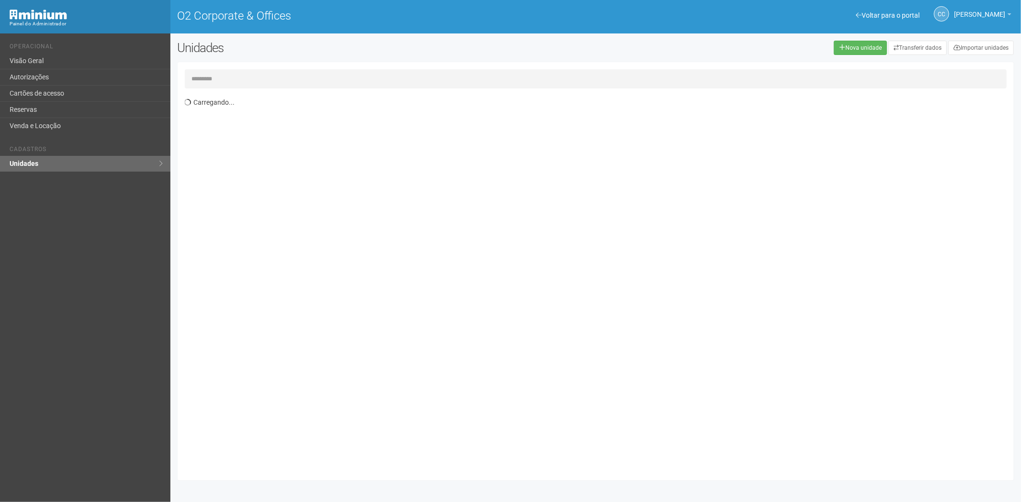
click at [216, 78] on input "text" at bounding box center [596, 78] width 822 height 19
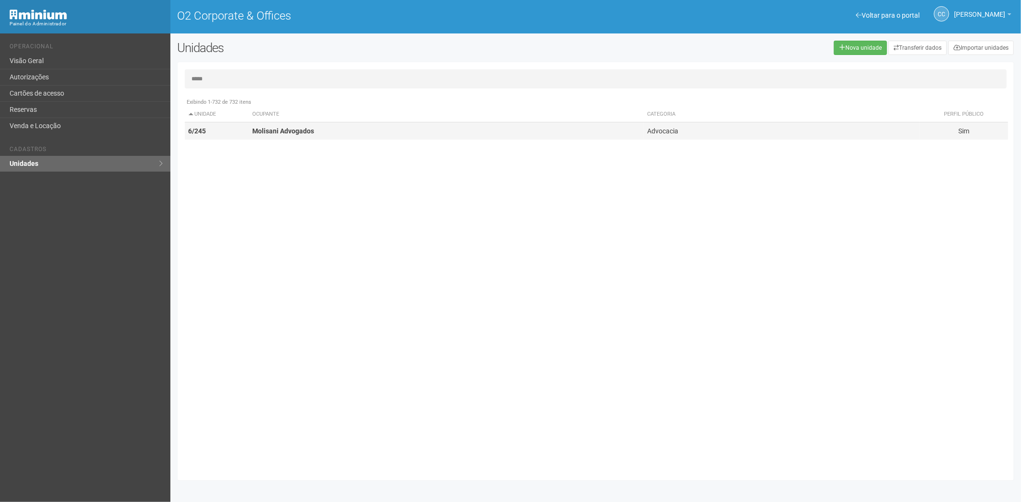
type input "*****"
drag, startPoint x: 258, startPoint y: 127, endPoint x: 494, endPoint y: 168, distance: 239.5
click at [274, 130] on strong "Molisani Advogados" at bounding box center [283, 131] width 62 height 8
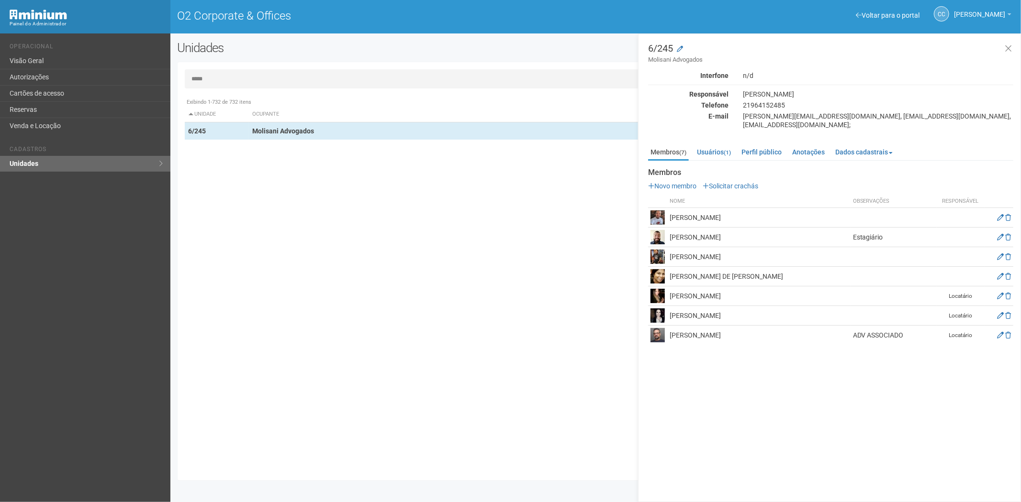
drag, startPoint x: 414, startPoint y: 427, endPoint x: 335, endPoint y: 465, distance: 87.5
click at [399, 436] on div "Exibindo 1-732 de 732 itens Unidade Ocupante Categoria Perfil público 1/101 FAR…" at bounding box center [599, 283] width 829 height 380
click at [27, 89] on link "Cartões de acesso" at bounding box center [85, 94] width 170 height 16
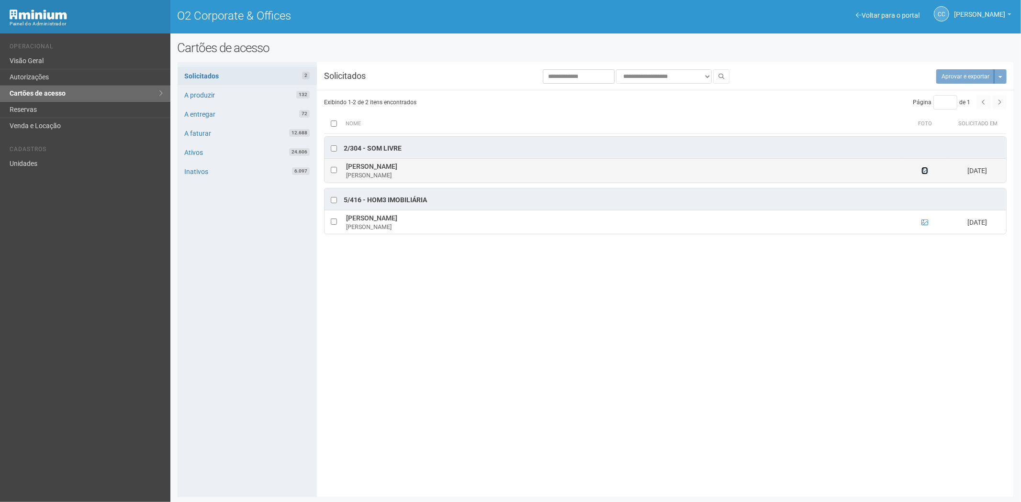
click at [921, 174] on icon at bounding box center [924, 170] width 7 height 7
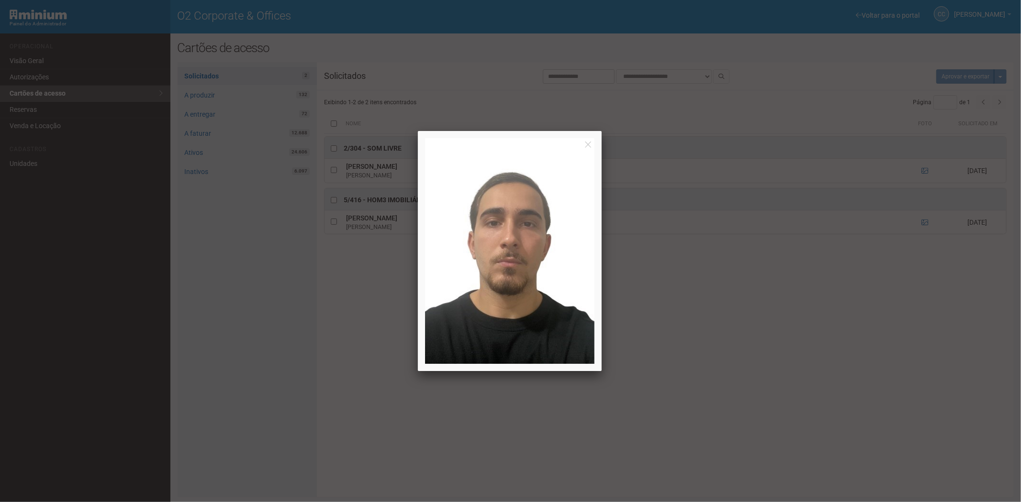
click at [922, 173] on div at bounding box center [510, 251] width 1021 height 502
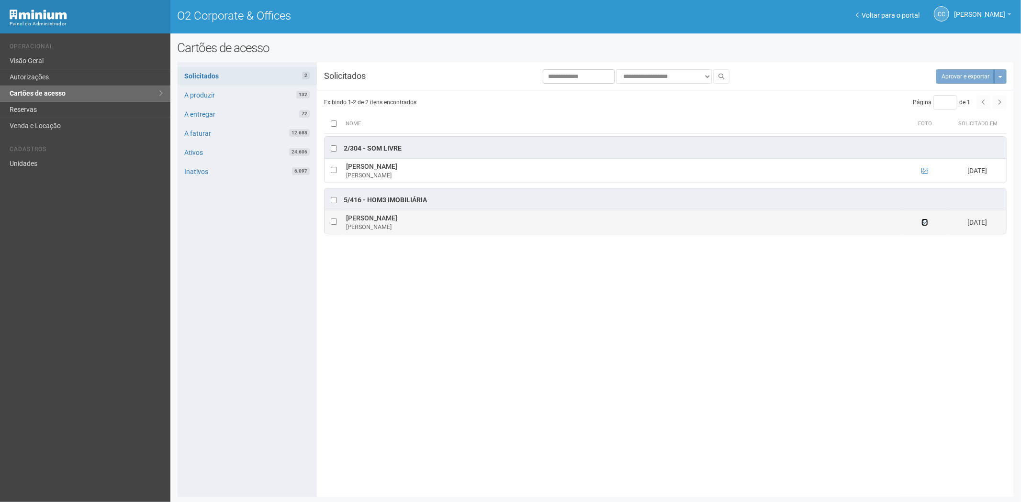
click at [925, 223] on icon at bounding box center [924, 222] width 7 height 7
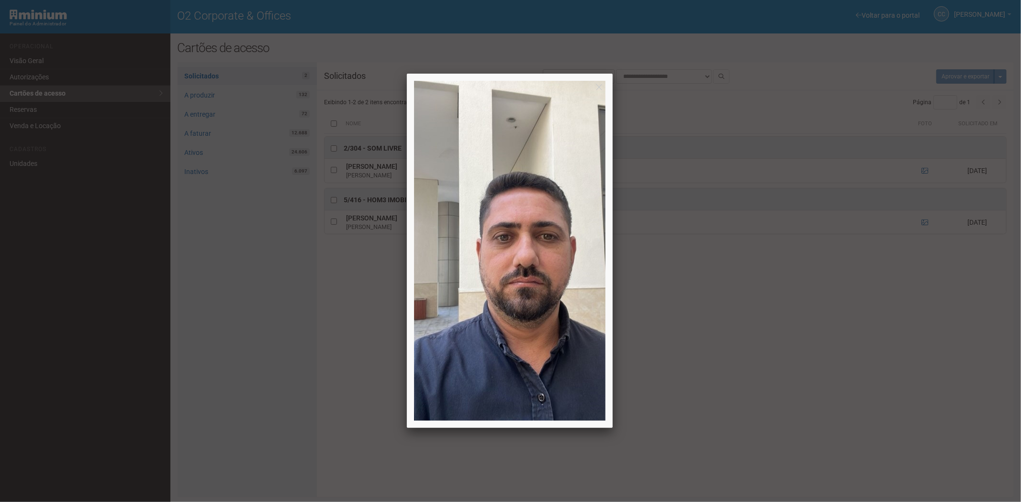
click at [848, 334] on div at bounding box center [510, 251] width 1021 height 502
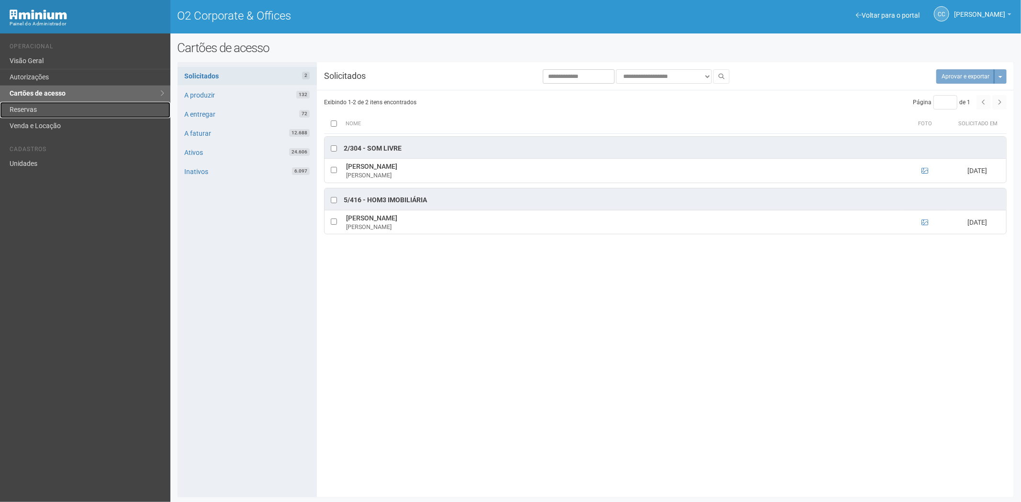
click at [46, 111] on link "Reservas" at bounding box center [85, 110] width 170 height 16
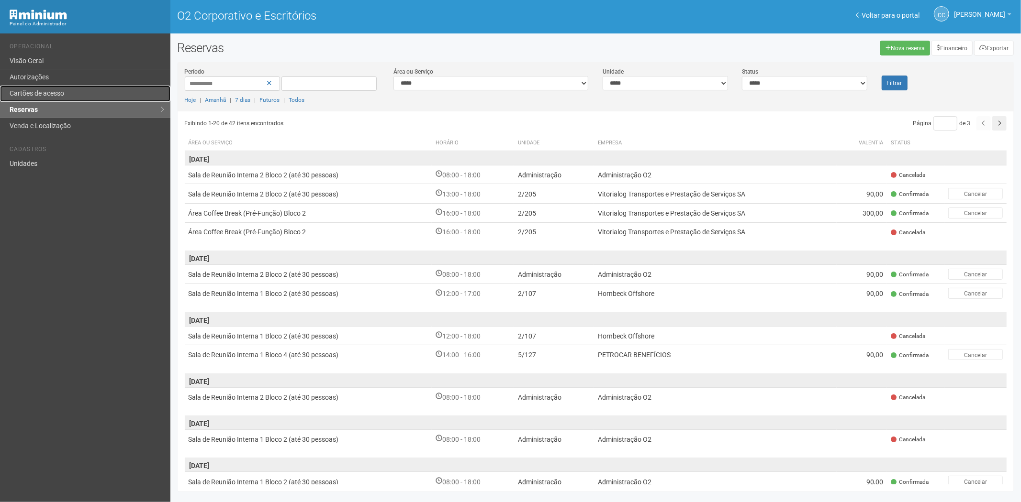
click at [60, 98] on link "Cartões de acesso" at bounding box center [85, 94] width 170 height 16
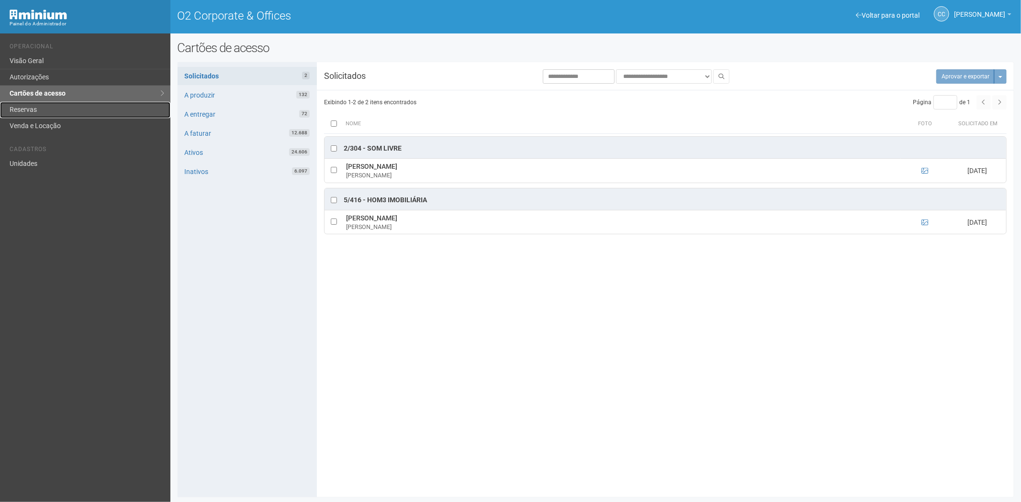
click at [69, 112] on link "Reservas" at bounding box center [85, 110] width 170 height 16
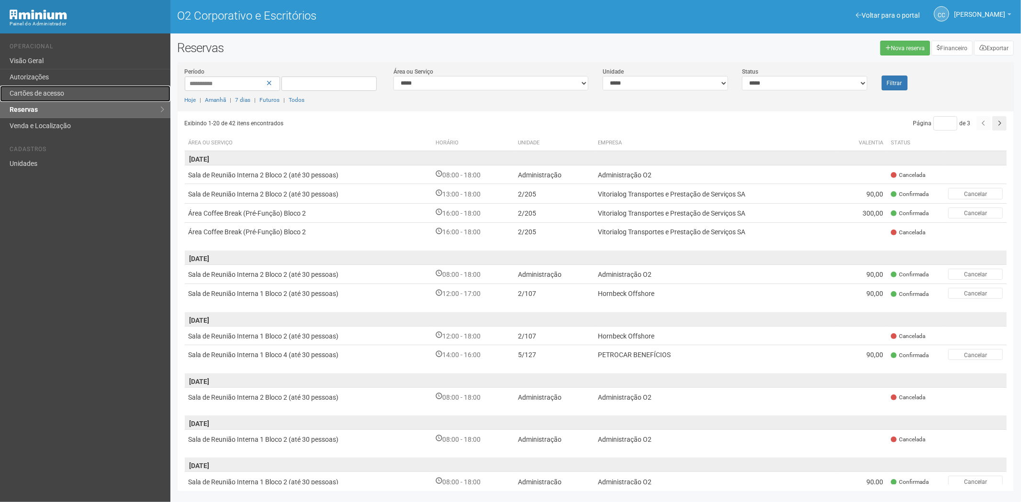
click at [50, 93] on font "Cartões de acesso" at bounding box center [37, 93] width 55 height 8
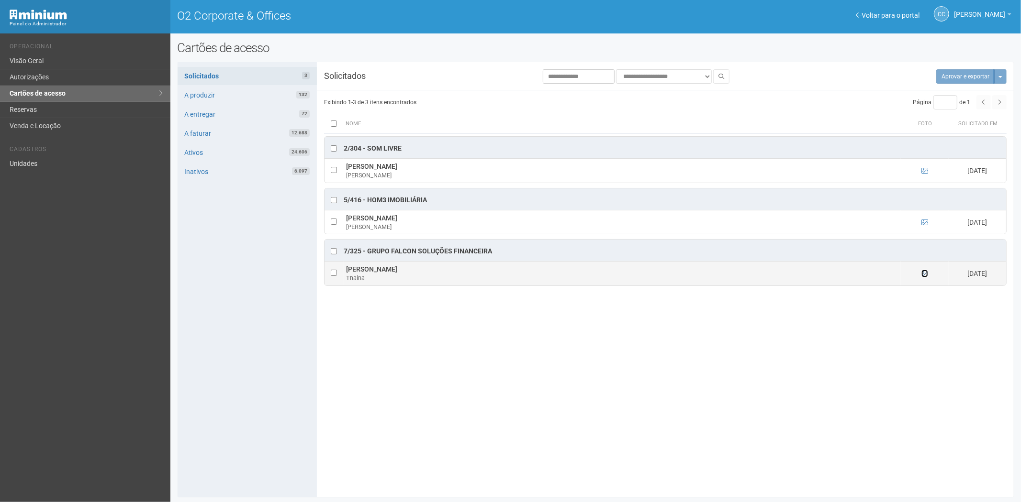
click at [925, 274] on icon at bounding box center [924, 273] width 7 height 7
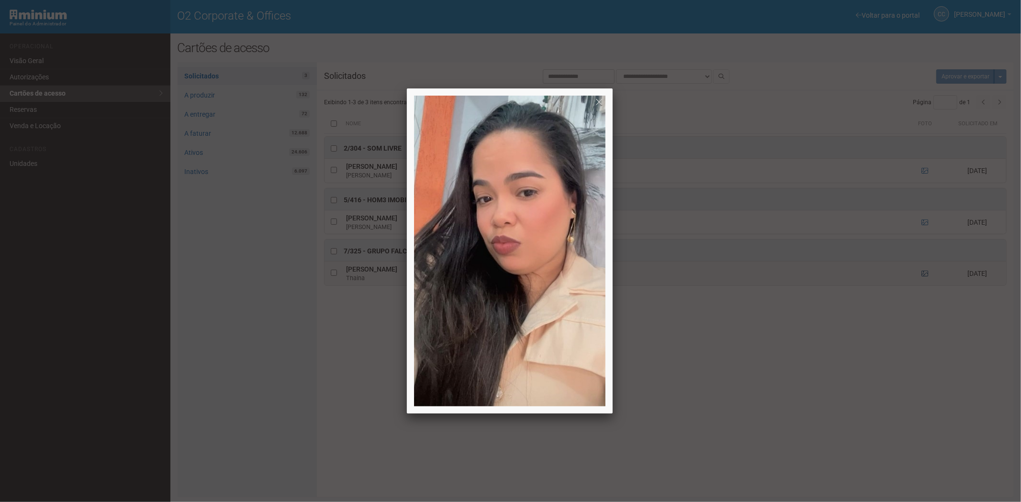
click at [925, 274] on div at bounding box center [510, 251] width 1021 height 502
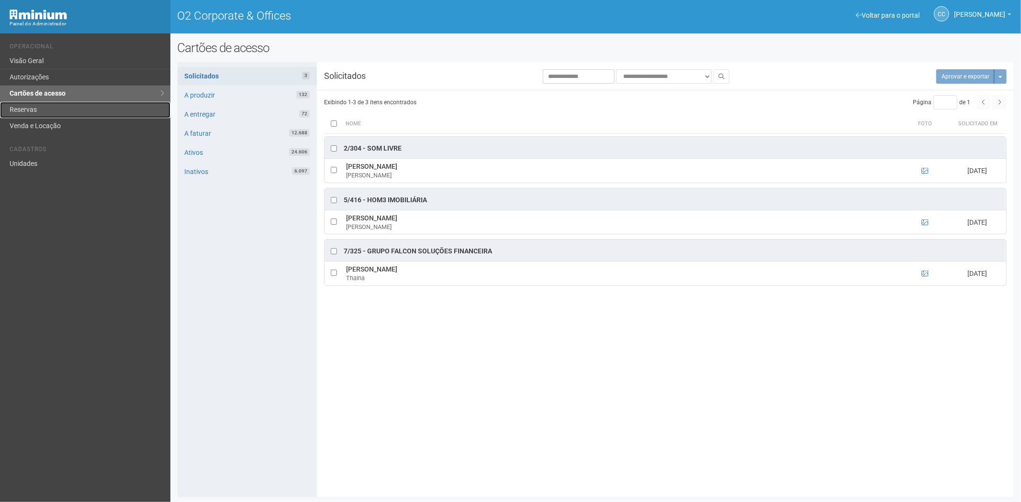
click at [64, 109] on link "Reservas" at bounding box center [85, 110] width 170 height 16
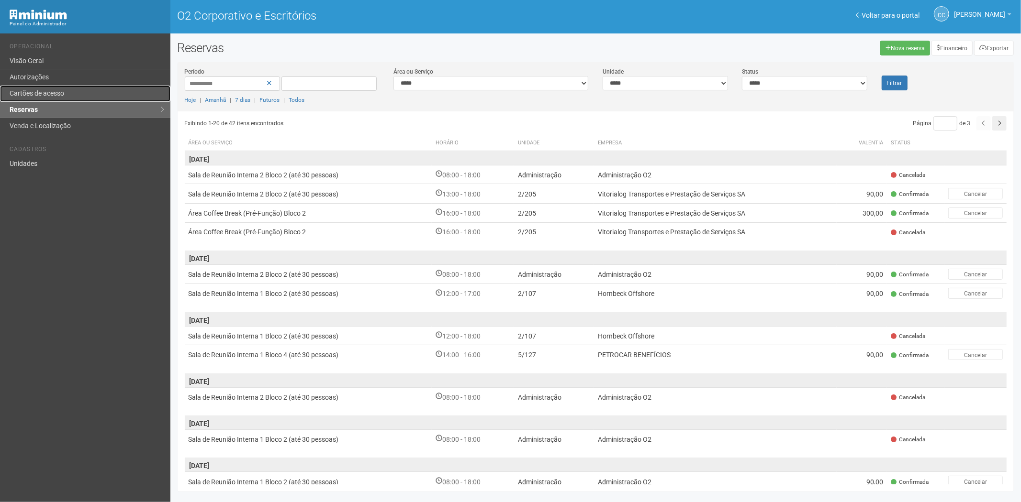
click at [66, 89] on link "Cartões de acesso" at bounding box center [85, 94] width 170 height 16
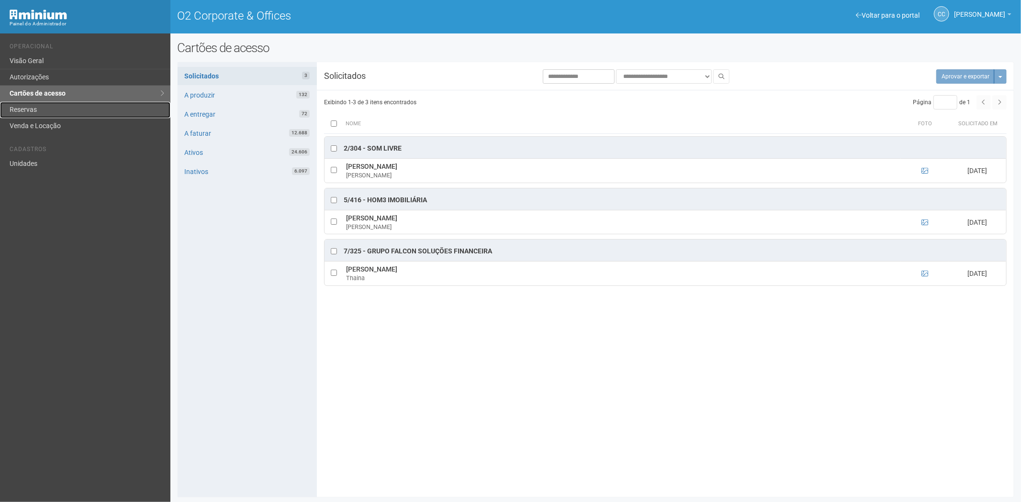
click at [51, 108] on link "Reservas" at bounding box center [85, 110] width 170 height 16
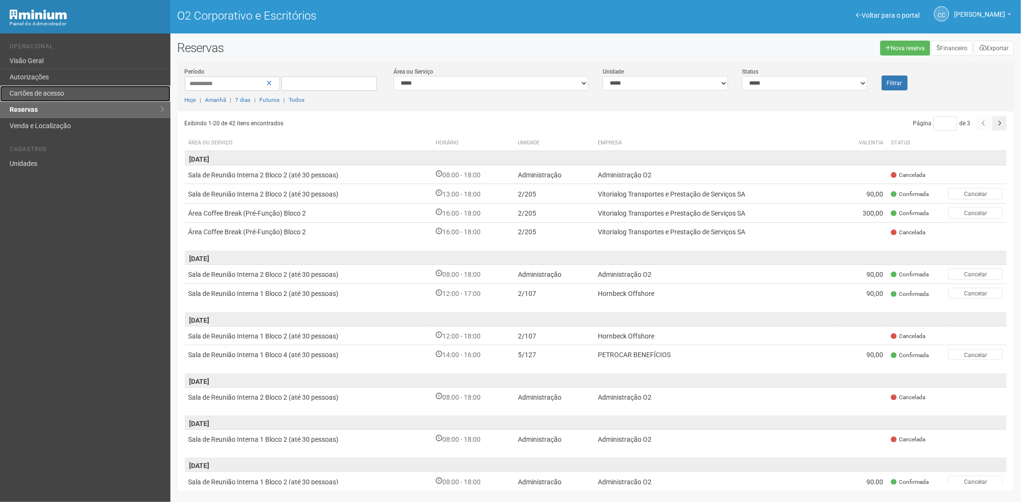
click at [80, 94] on link "Cartões de acesso" at bounding box center [85, 94] width 170 height 16
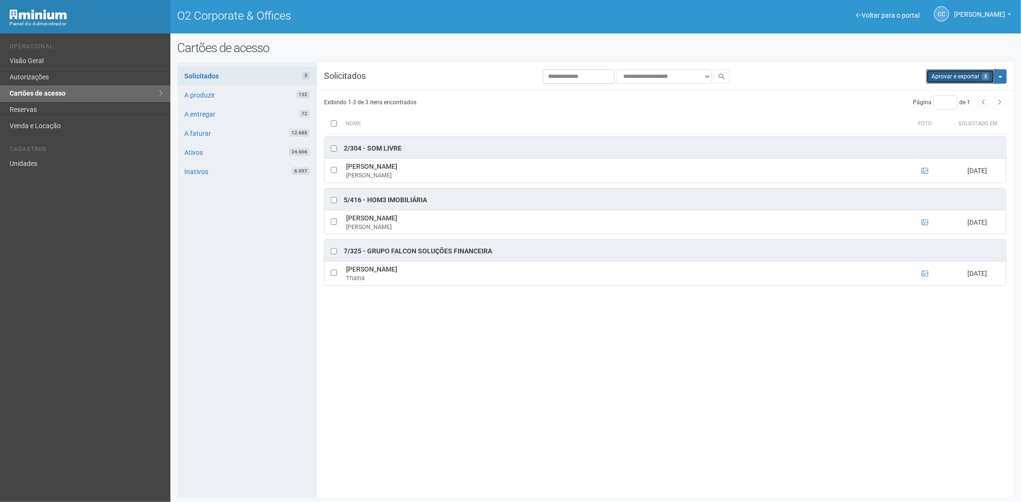
drag, startPoint x: 933, startPoint y: 73, endPoint x: 537, endPoint y: 53, distance: 396.3
click at [932, 73] on button "Aprovar e exportar 3" at bounding box center [960, 76] width 68 height 14
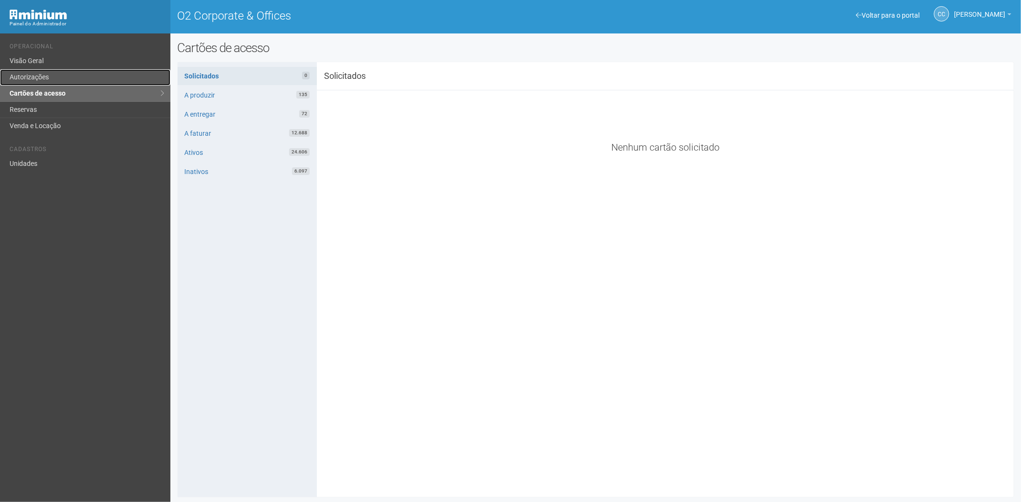
click at [30, 79] on link "Autorizações" at bounding box center [85, 77] width 170 height 16
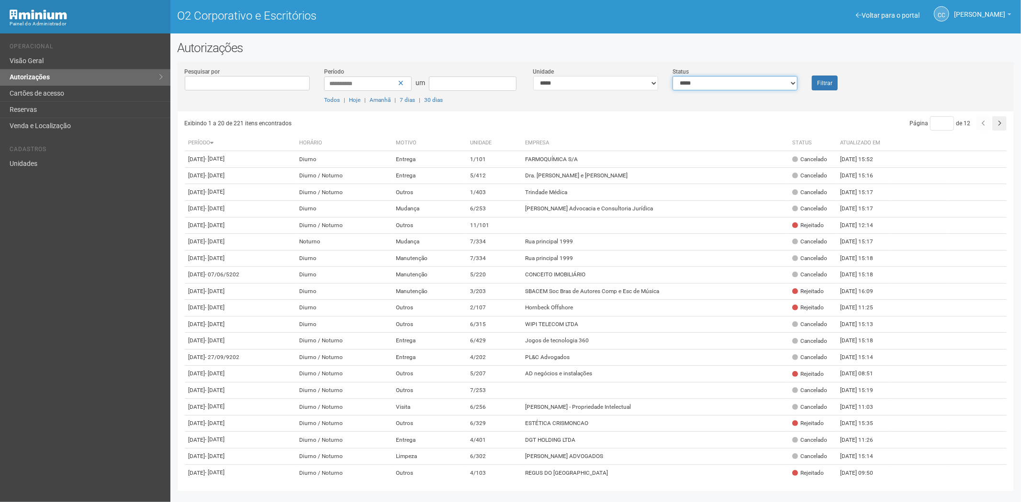
click at [766, 79] on select "**********" at bounding box center [734, 83] width 125 height 14
select select "*"
click at [672, 76] on select "**********" at bounding box center [734, 83] width 125 height 14
click at [822, 80] on font "Filtrar" at bounding box center [824, 83] width 15 height 7
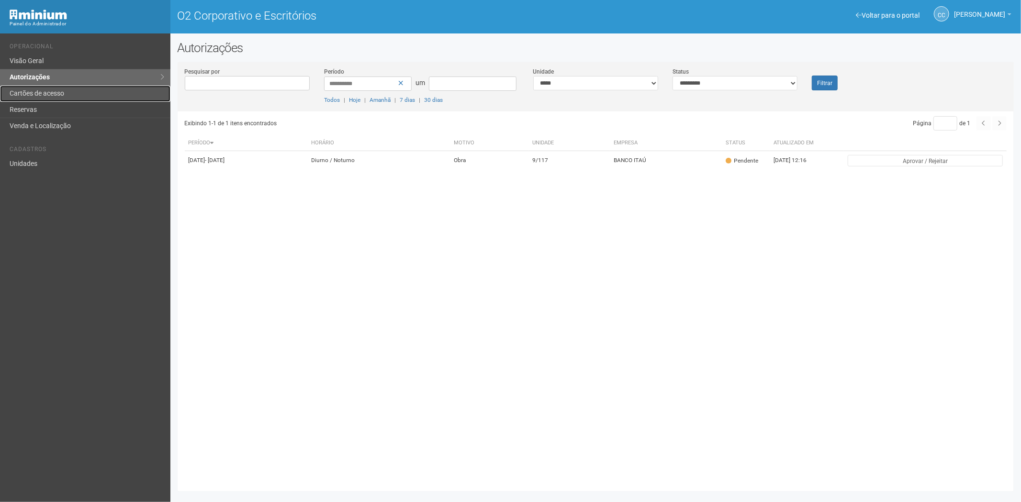
click at [32, 90] on font "Cartões de acesso" at bounding box center [37, 93] width 55 height 8
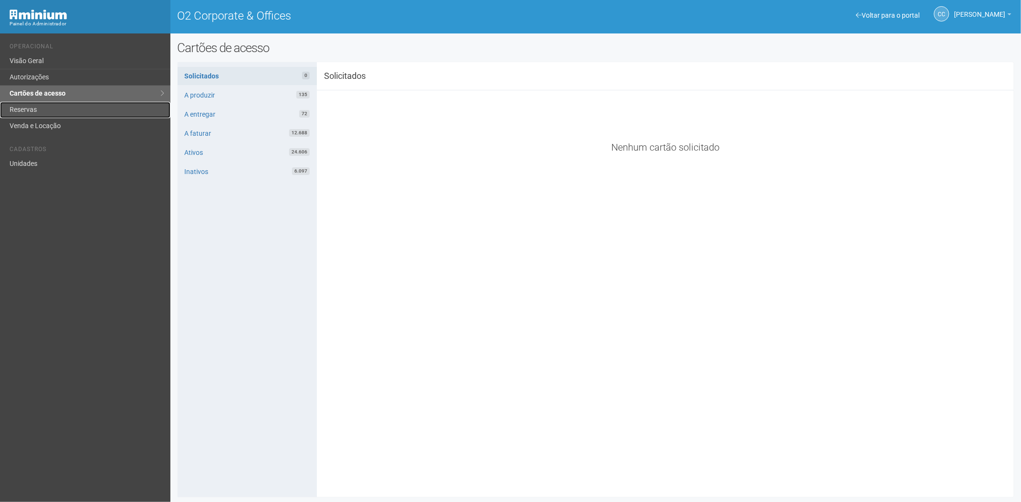
click at [65, 108] on link "Reservas" at bounding box center [85, 110] width 170 height 16
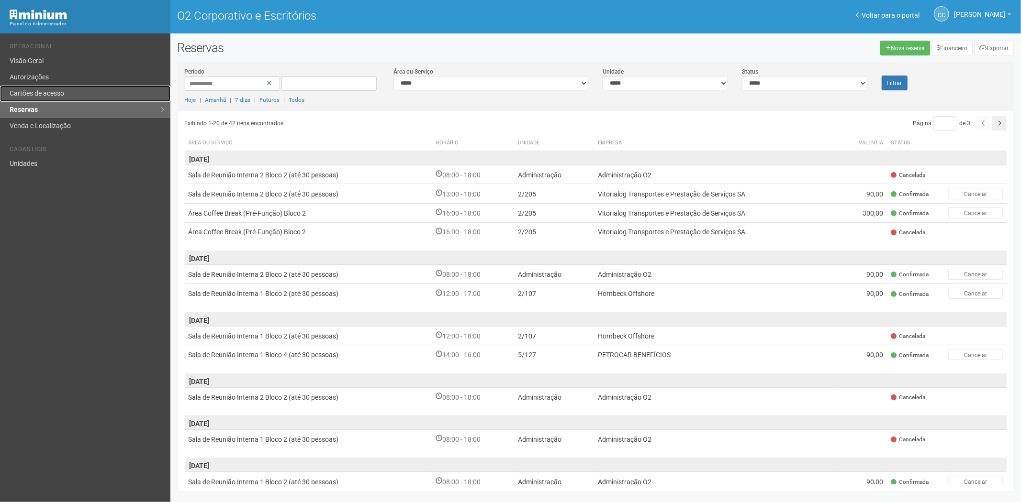
click at [76, 93] on link "Cartões de acesso" at bounding box center [85, 94] width 170 height 16
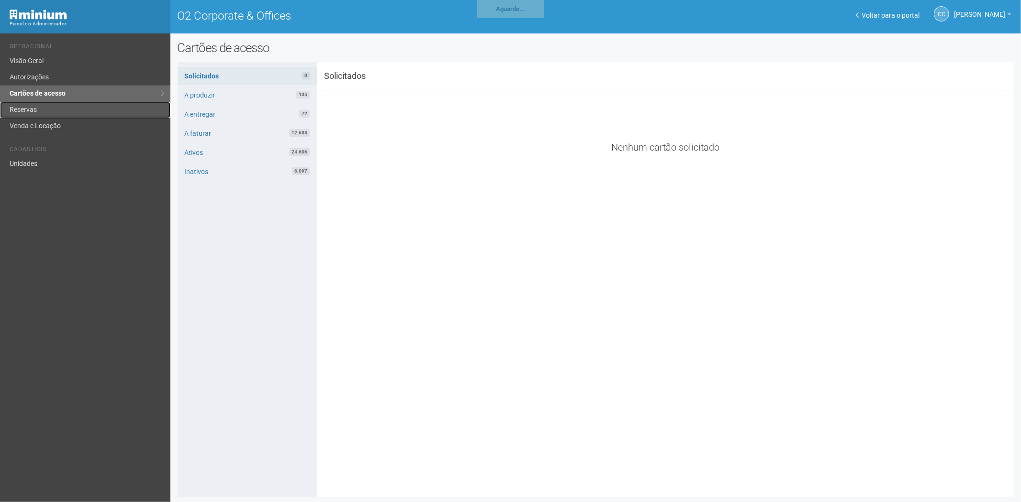
click at [50, 109] on link "Reservas" at bounding box center [85, 110] width 170 height 16
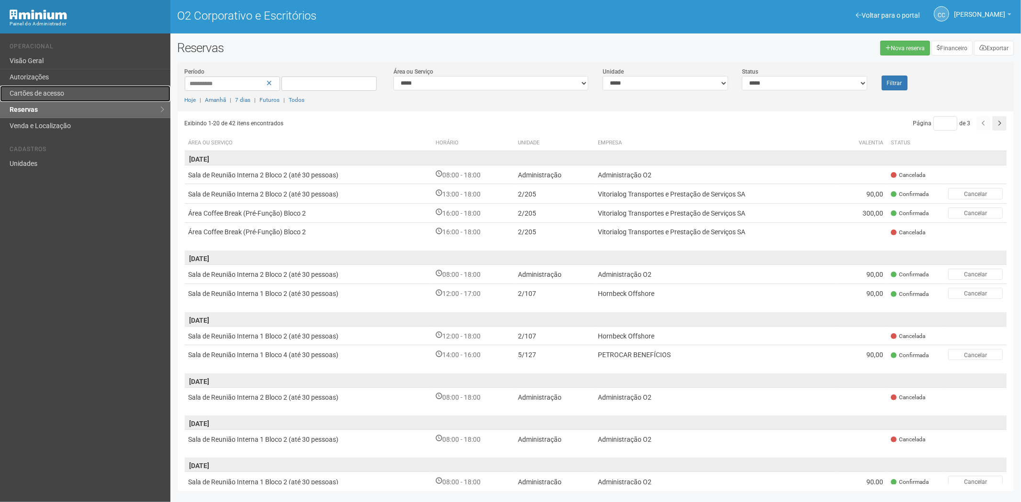
click at [98, 94] on link "Cartões de acesso" at bounding box center [85, 94] width 170 height 16
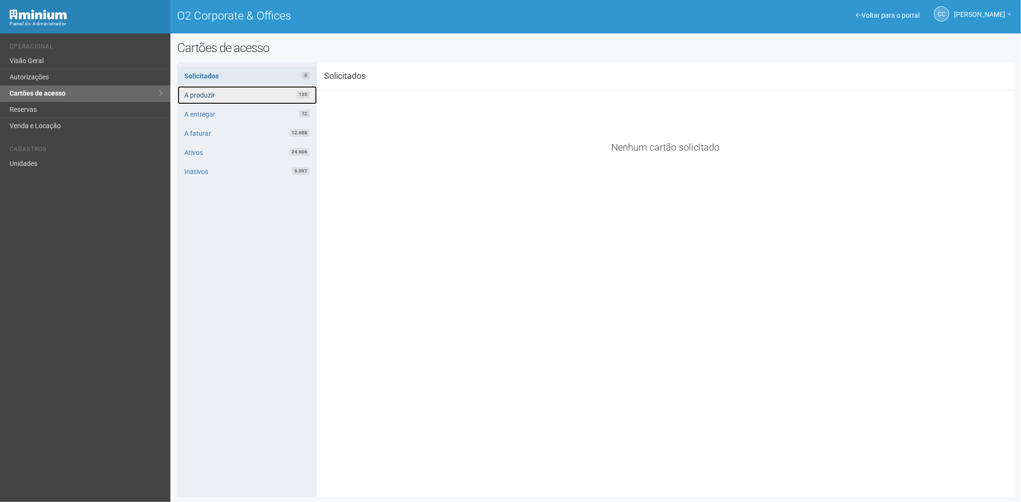
click at [226, 92] on link "A produzir 135" at bounding box center [247, 95] width 139 height 18
click at [34, 111] on link "Reservas" at bounding box center [85, 110] width 170 height 16
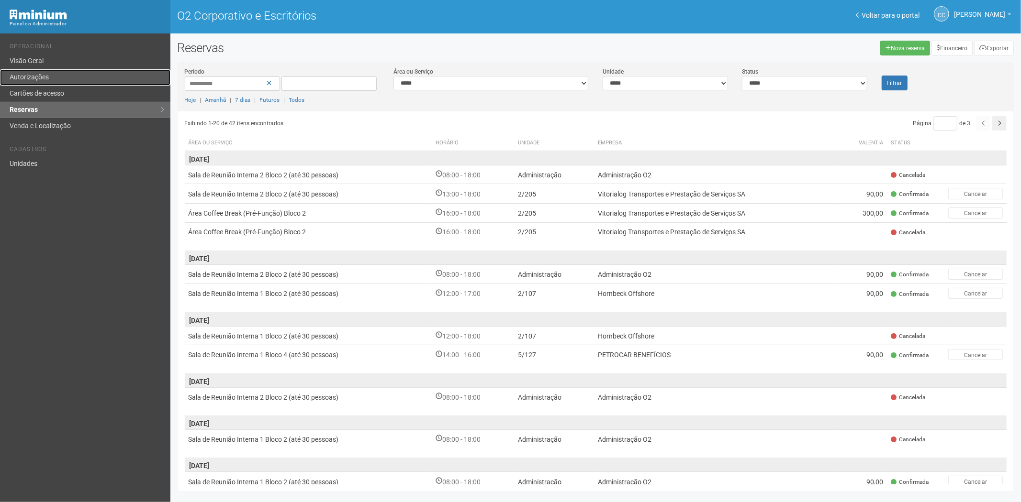
click at [48, 77] on font "Autorizações" at bounding box center [29, 77] width 39 height 8
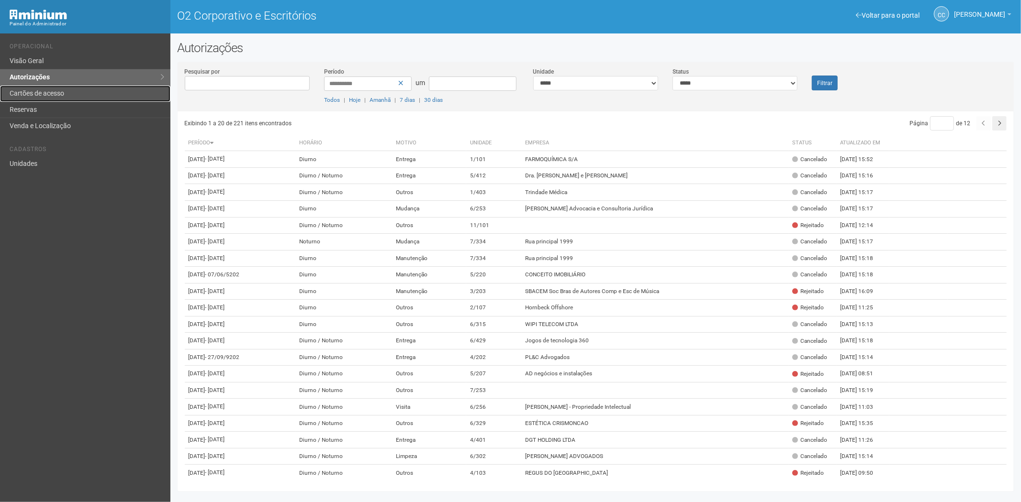
click at [65, 96] on link "Cartões de acesso" at bounding box center [85, 94] width 170 height 16
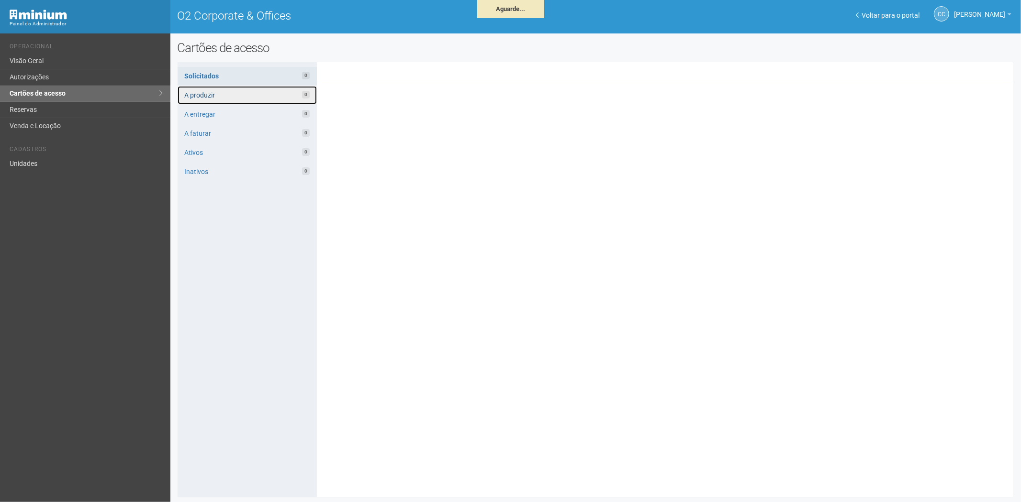
click at [223, 95] on link "A produzir 0" at bounding box center [247, 95] width 139 height 18
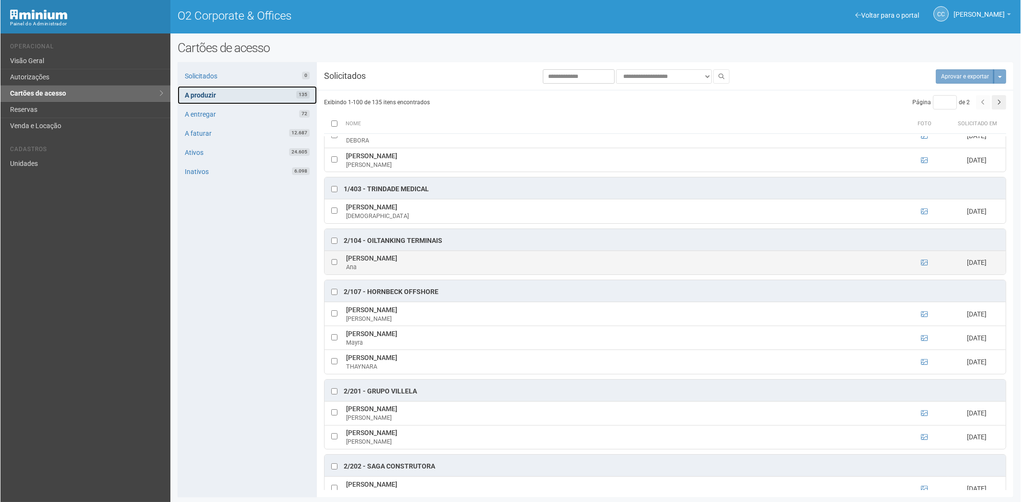
scroll to position [479, 0]
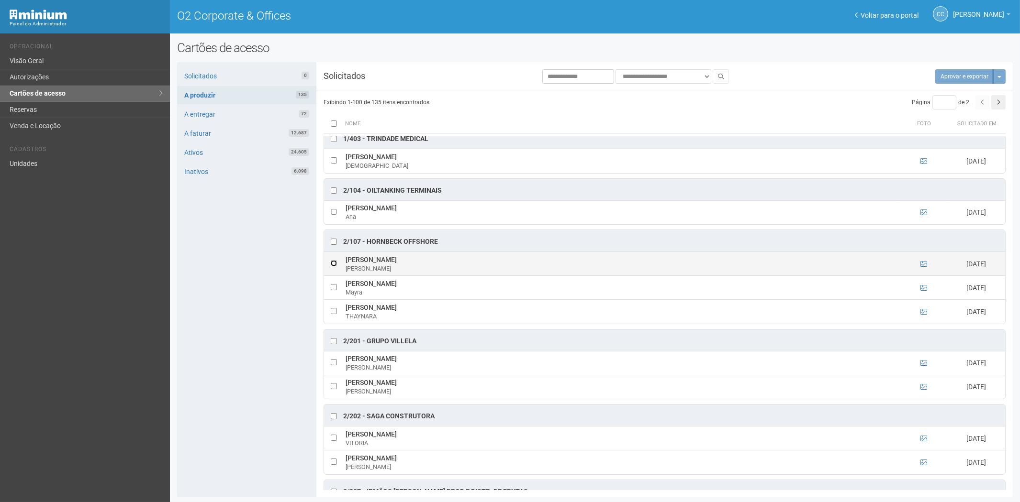
click at [341, 265] on td at bounding box center [333, 264] width 19 height 24
drag, startPoint x: 343, startPoint y: 262, endPoint x: 393, endPoint y: 261, distance: 49.8
click at [393, 261] on td "LUIS PICCOLI LUIS" at bounding box center [621, 264] width 557 height 24
copy td "LUIS PICCOLI"
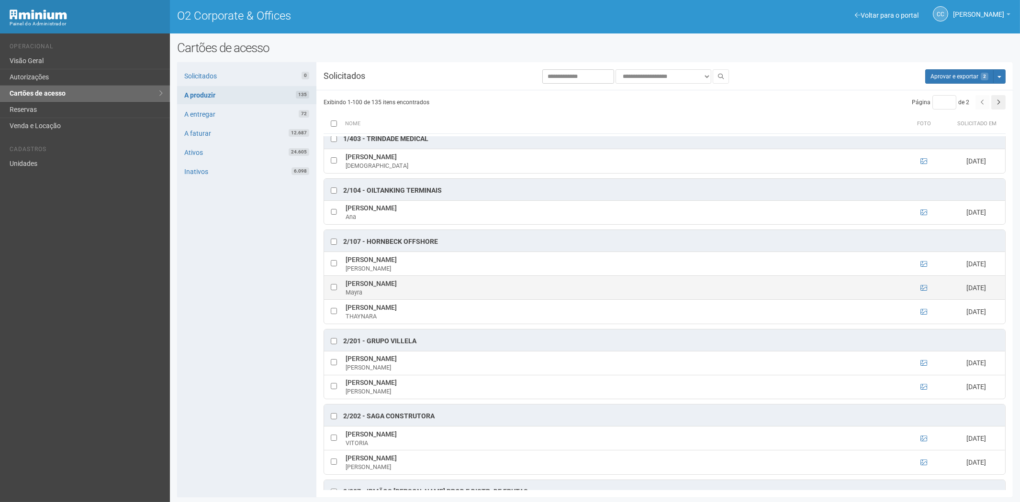
drag, startPoint x: 345, startPoint y: 287, endPoint x: 391, endPoint y: 288, distance: 46.4
click at [391, 288] on td "Mayra Carvalho Mayra" at bounding box center [621, 288] width 557 height 24
copy td "Mayra Carvalho"
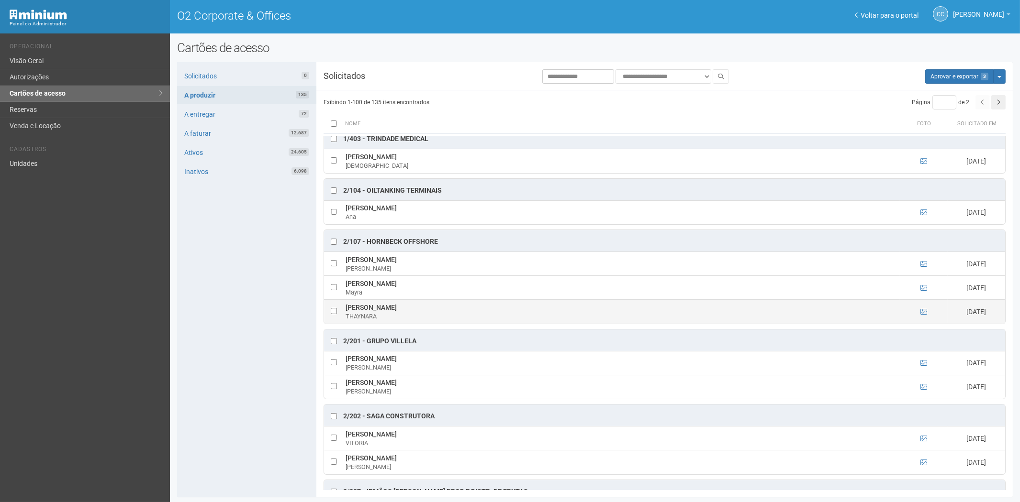
drag, startPoint x: 345, startPoint y: 309, endPoint x: 447, endPoint y: 310, distance: 102.4
click at [447, 310] on td "THAYNARA RODRIGUES GOMES THAYNARA" at bounding box center [621, 312] width 557 height 24
copy td "THAYNARA RODRIGUES GOMES"
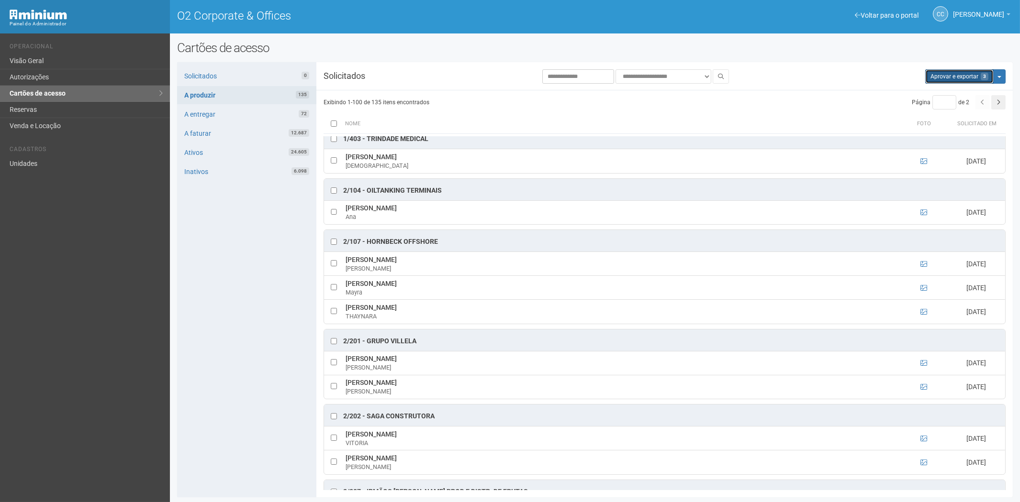
drag, startPoint x: 946, startPoint y: 75, endPoint x: 552, endPoint y: 55, distance: 394.8
click at [946, 75] on button "Aprovar e exportar 3" at bounding box center [959, 76] width 68 height 14
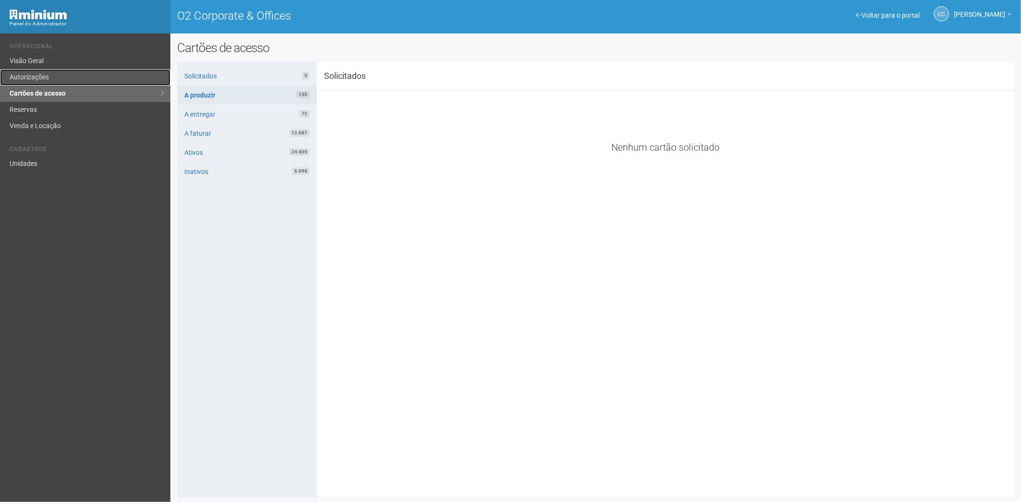
click at [53, 75] on link "Autorizações" at bounding box center [85, 77] width 170 height 16
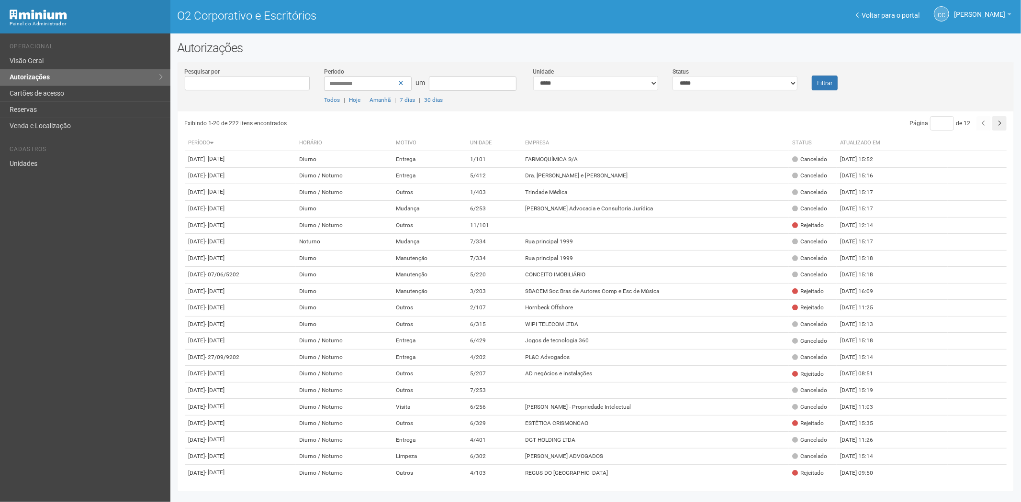
click at [747, 74] on div "**********" at bounding box center [734, 78] width 139 height 23
click at [700, 77] on select "**********" at bounding box center [734, 83] width 125 height 14
select select "*"
click at [672, 76] on select "**********" at bounding box center [734, 83] width 125 height 14
click at [814, 80] on button "Filtrar" at bounding box center [825, 83] width 26 height 15
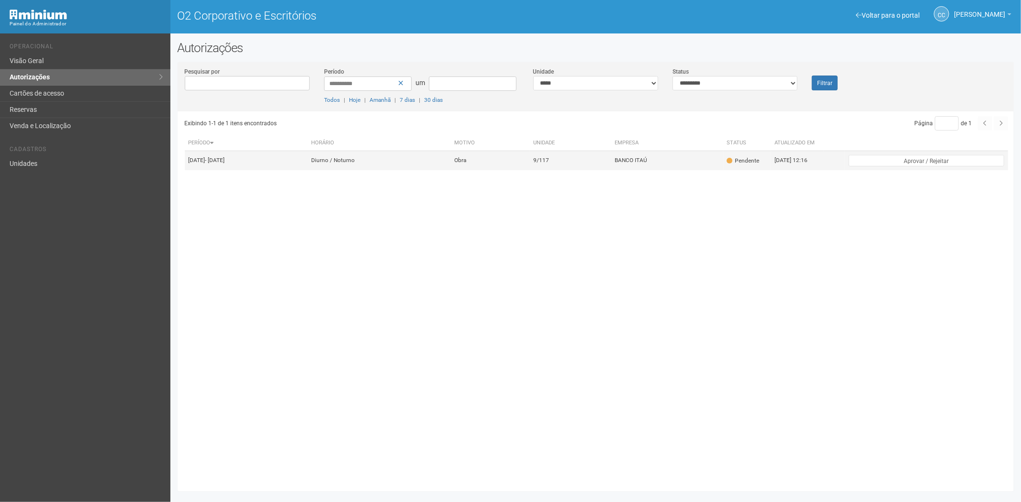
click at [428, 167] on td "Diurno / Noturno" at bounding box center [378, 160] width 143 height 19
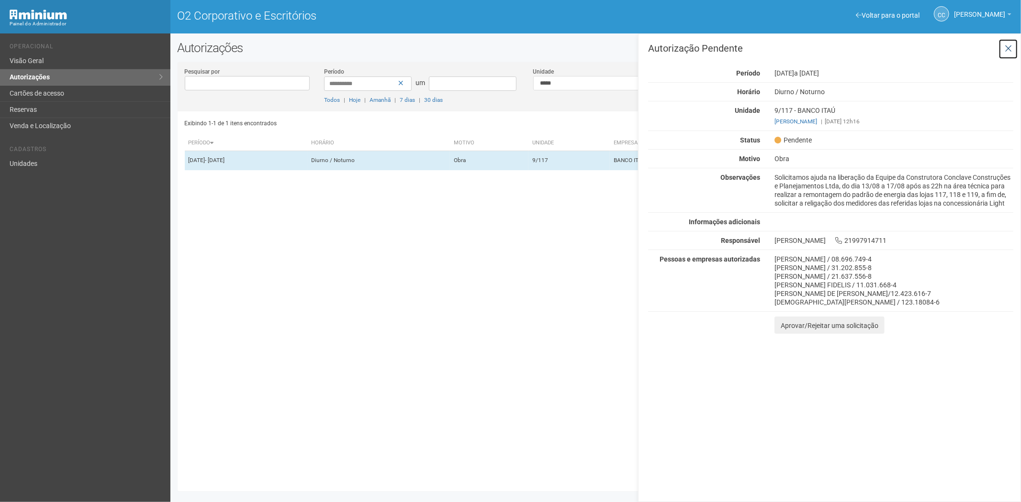
click at [1011, 47] on icon at bounding box center [1007, 49] width 7 height 10
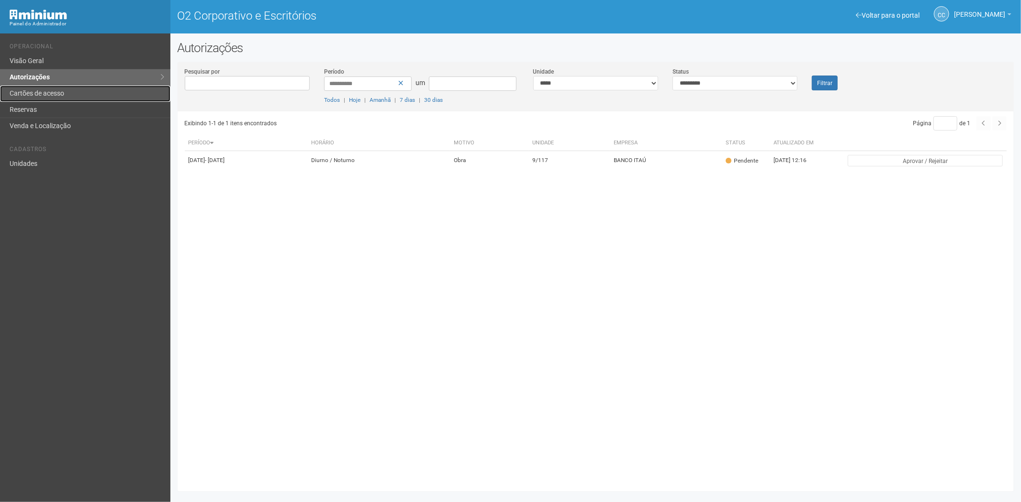
click at [30, 87] on link "Cartões de acesso" at bounding box center [85, 94] width 170 height 16
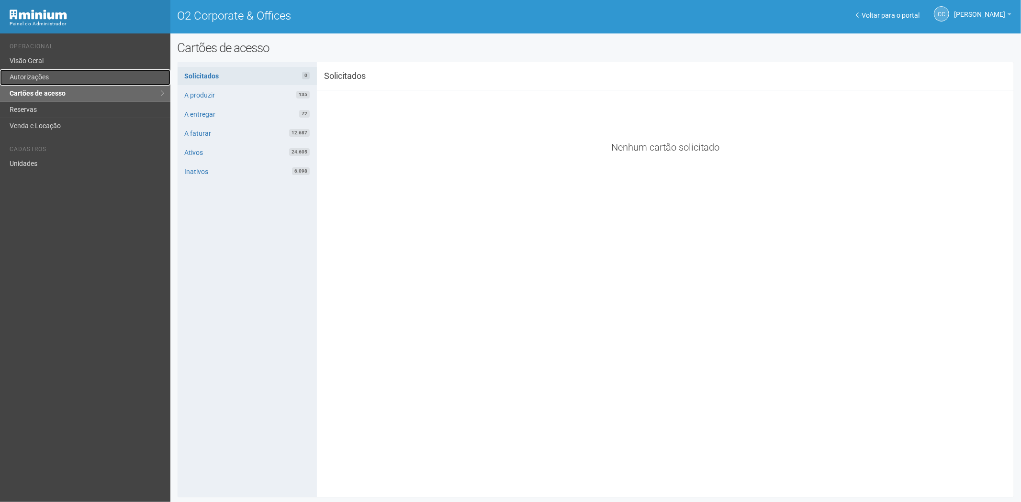
click at [69, 79] on link "Autorizações" at bounding box center [85, 77] width 170 height 16
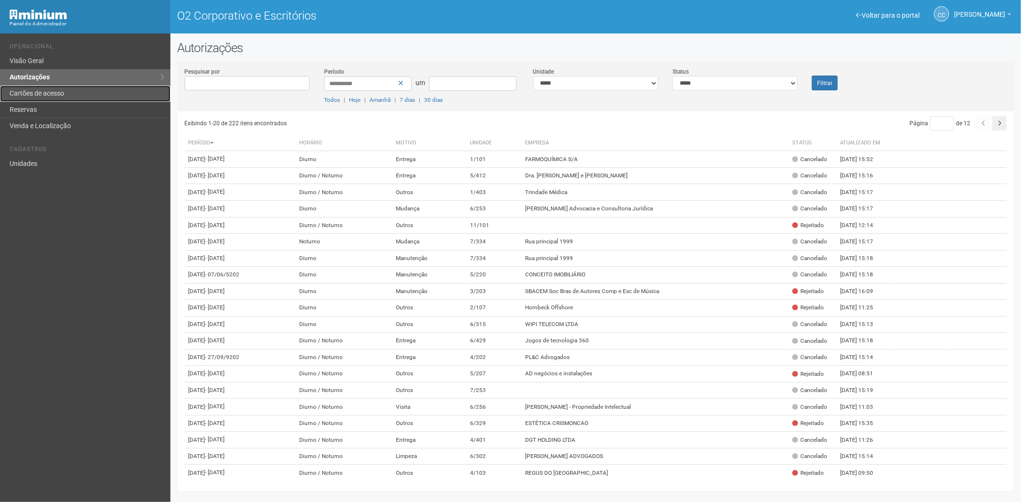
click at [43, 93] on font "Cartões de acesso" at bounding box center [37, 93] width 55 height 8
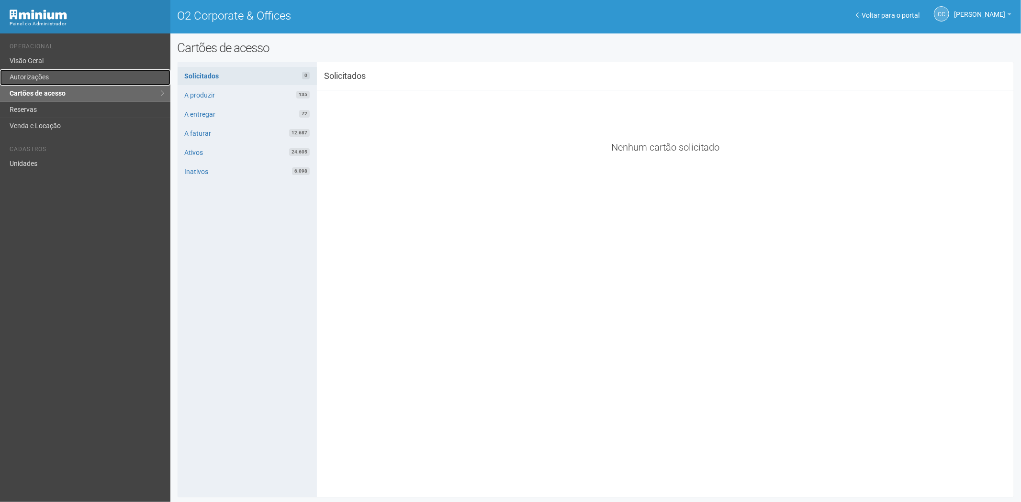
click at [77, 73] on link "Autorizações" at bounding box center [85, 77] width 170 height 16
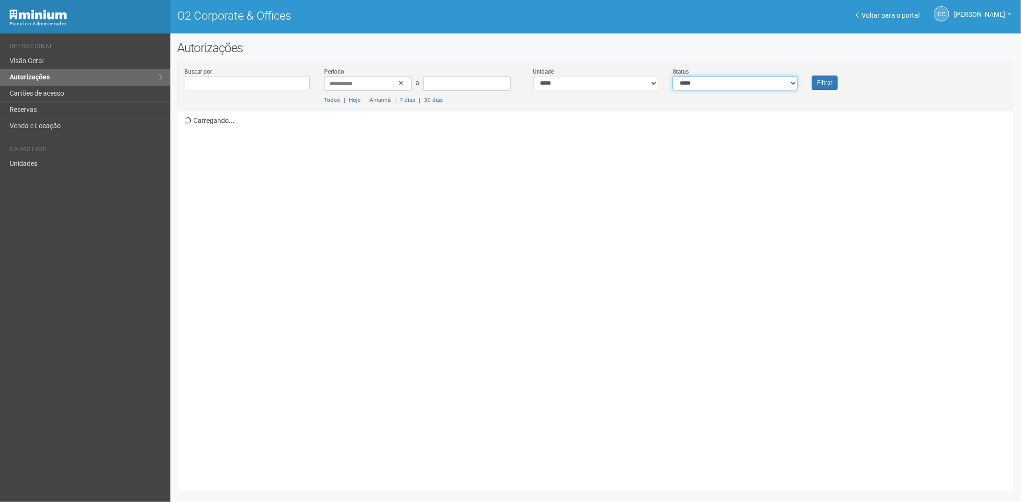
click at [740, 88] on select "**********" at bounding box center [734, 83] width 125 height 14
select select "*"
click at [672, 76] on select "**********" at bounding box center [734, 83] width 125 height 14
click at [821, 81] on font "Filtrar" at bounding box center [824, 83] width 15 height 7
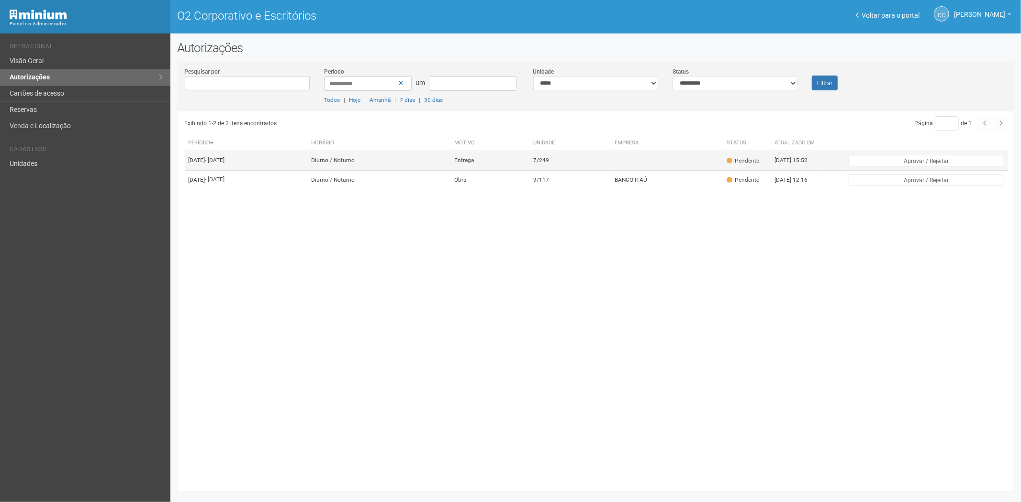
click at [611, 167] on td "7/249" at bounding box center [569, 160] width 81 height 19
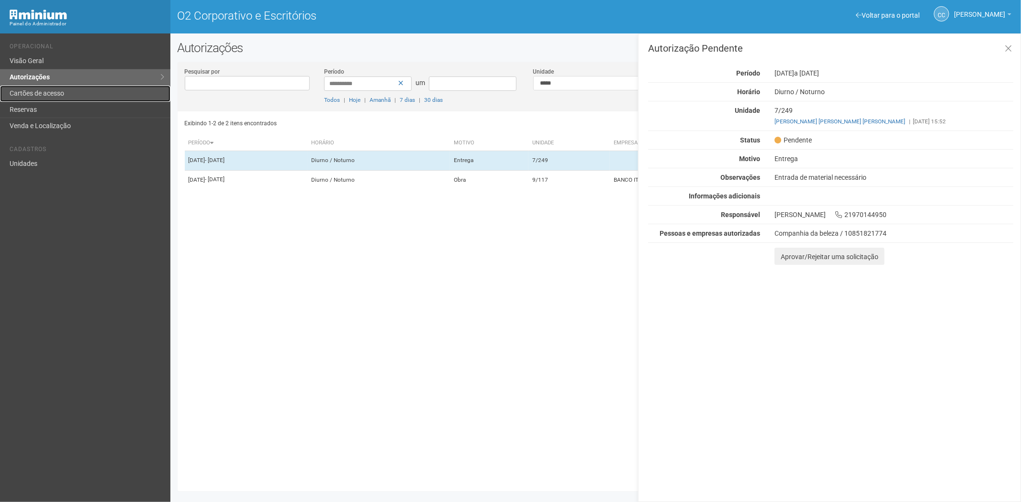
click at [56, 96] on font "Cartões de acesso" at bounding box center [37, 93] width 55 height 8
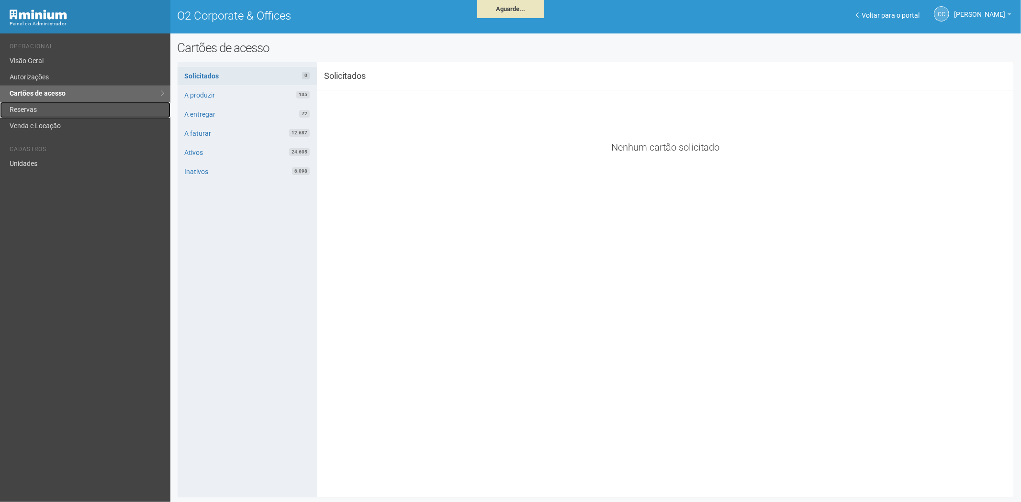
click at [72, 108] on link "Reservas" at bounding box center [85, 110] width 170 height 16
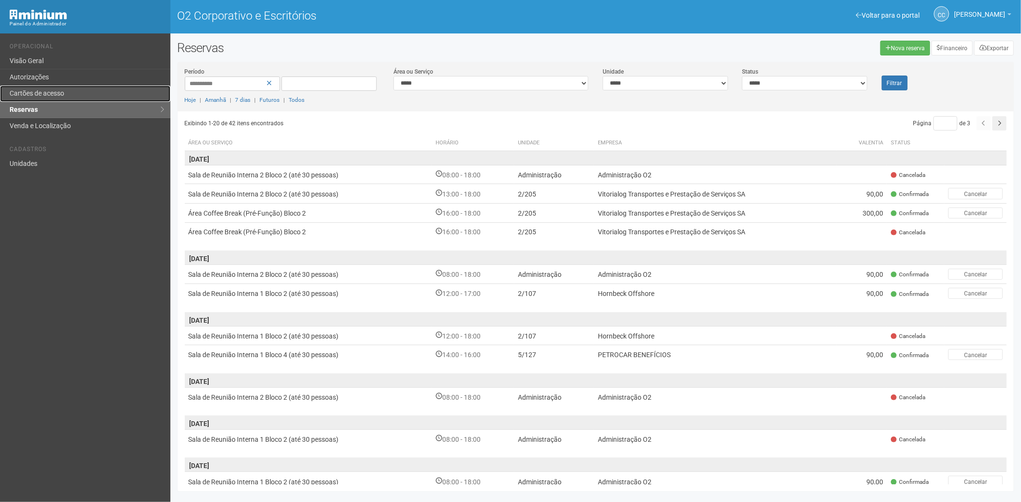
click at [49, 92] on font "Cartões de acesso" at bounding box center [37, 93] width 55 height 8
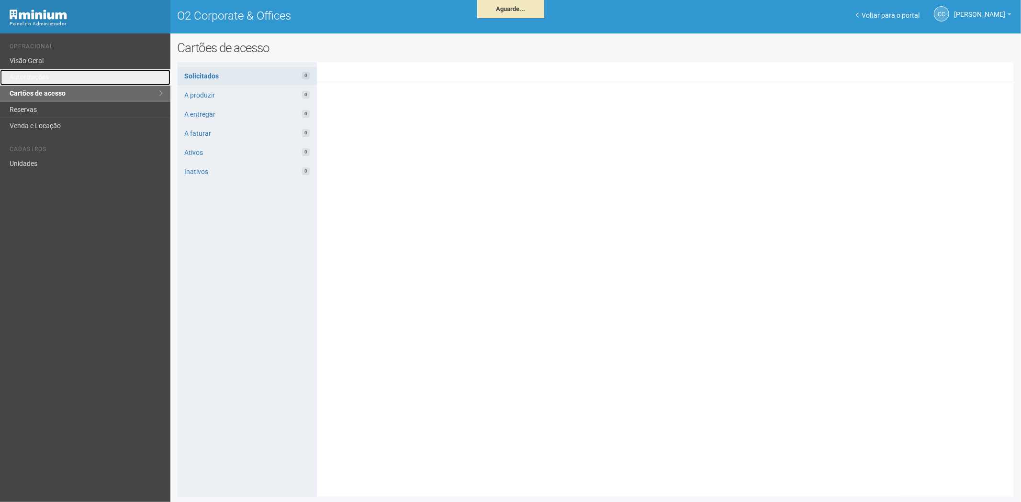
click at [56, 77] on link "Autorizações" at bounding box center [85, 77] width 170 height 16
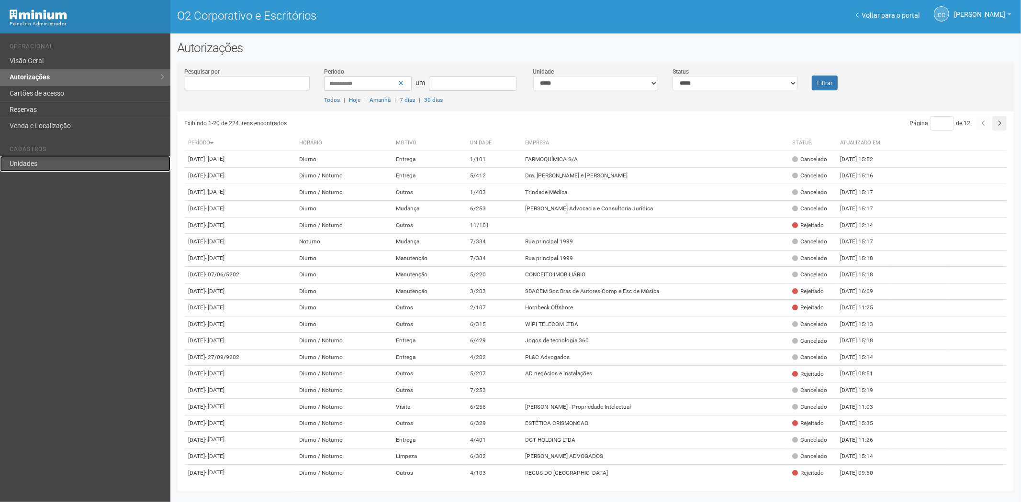
click at [33, 166] on font "Unidades" at bounding box center [24, 164] width 28 height 8
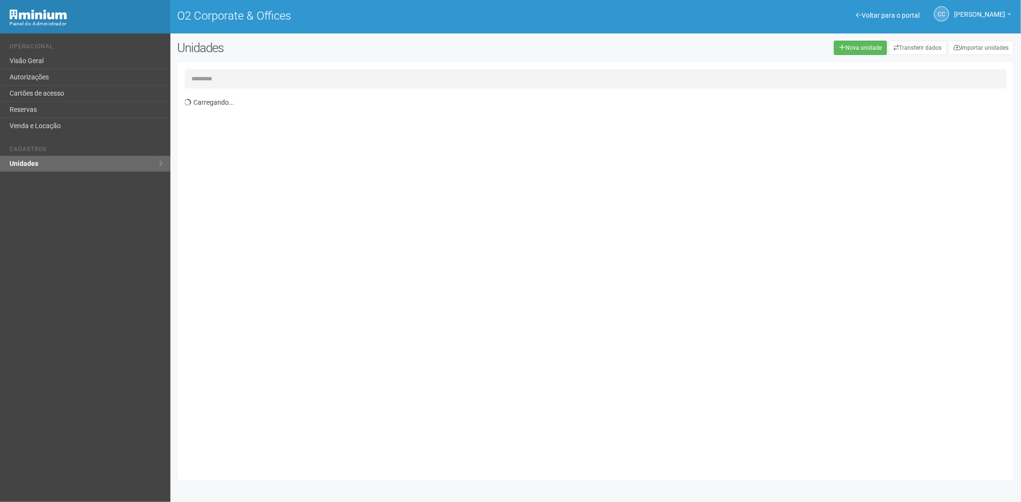
click at [218, 77] on input "text" at bounding box center [596, 78] width 822 height 19
type input "*****"
click at [210, 137] on td "6/245" at bounding box center [238, 132] width 107 height 18
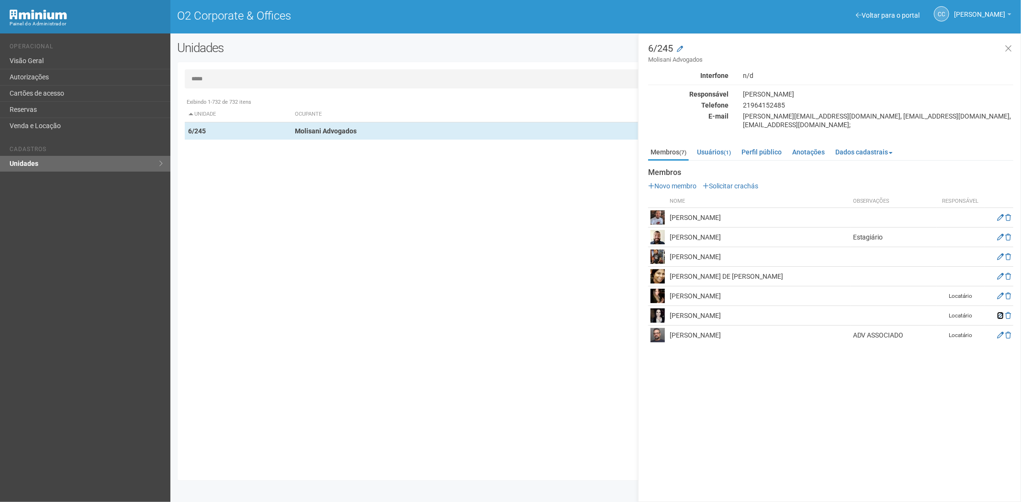
click at [998, 312] on icon at bounding box center [1000, 315] width 7 height 7
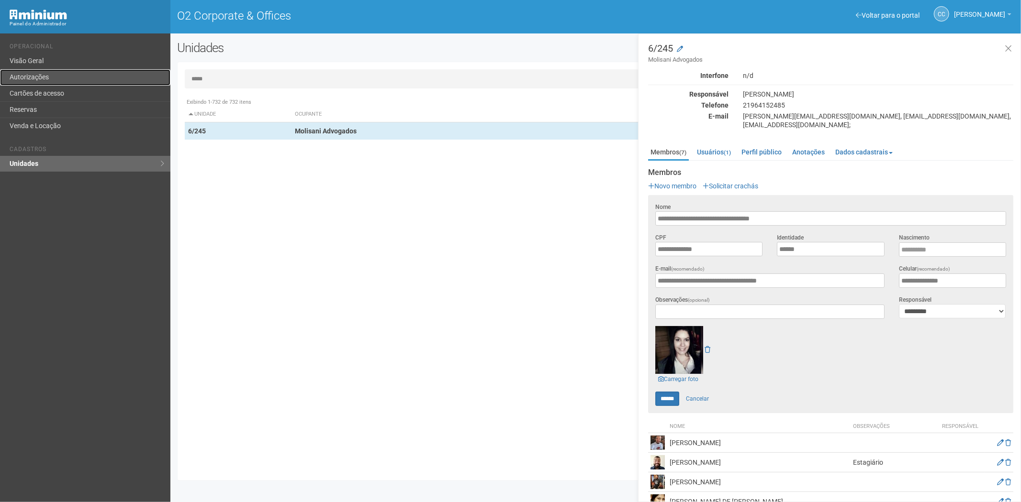
click at [35, 80] on link "Autorizações" at bounding box center [85, 77] width 170 height 16
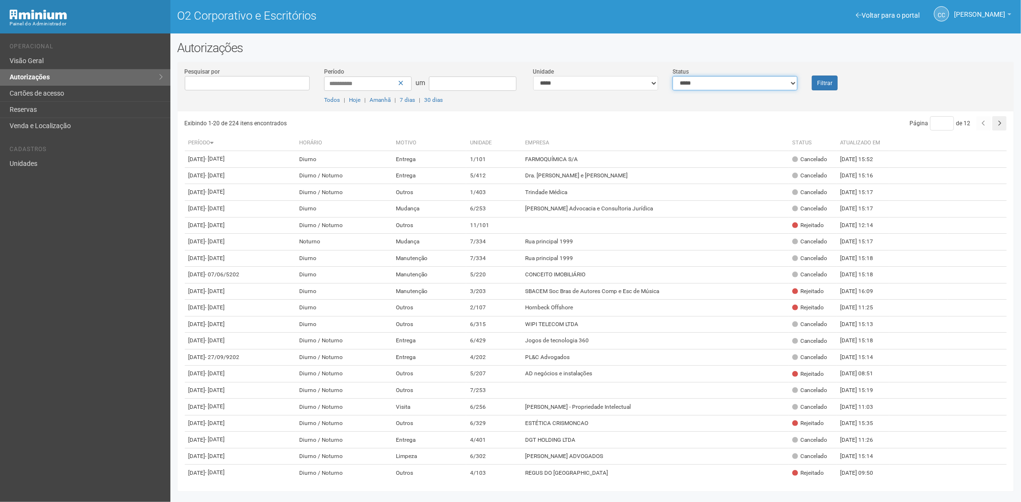
drag, startPoint x: 728, startPoint y: 82, endPoint x: 724, endPoint y: 85, distance: 4.9
click at [728, 82] on select "**********" at bounding box center [734, 83] width 125 height 14
select select "*"
click at [672, 76] on select "**********" at bounding box center [734, 83] width 125 height 14
click at [819, 83] on font "Filtrar" at bounding box center [824, 83] width 15 height 7
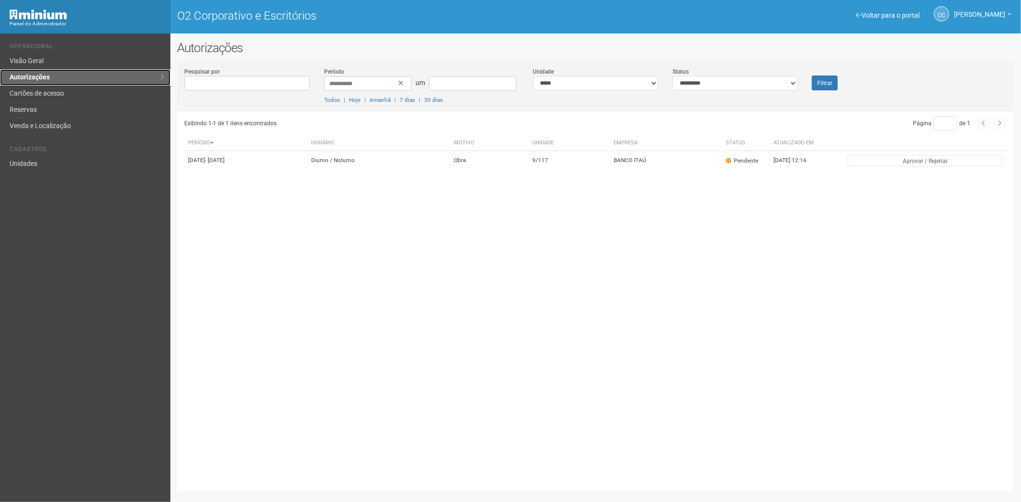
click at [37, 85] on link "Autorizações" at bounding box center [85, 77] width 170 height 16
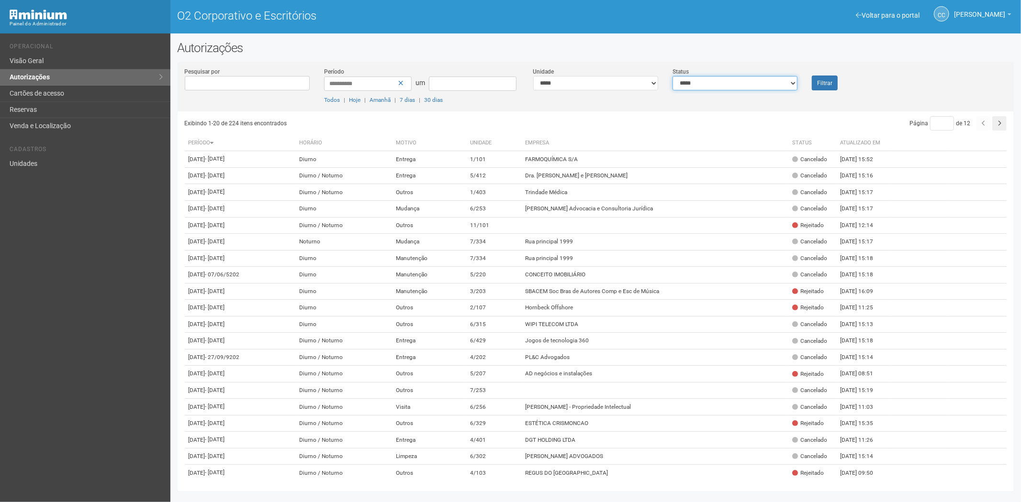
drag, startPoint x: 692, startPoint y: 81, endPoint x: 688, endPoint y: 89, distance: 9.4
click at [691, 85] on select "**********" at bounding box center [734, 83] width 125 height 14
select select "*"
click at [672, 76] on select "**********" at bounding box center [734, 83] width 125 height 14
click at [817, 81] on font "Filtrar" at bounding box center [824, 83] width 15 height 7
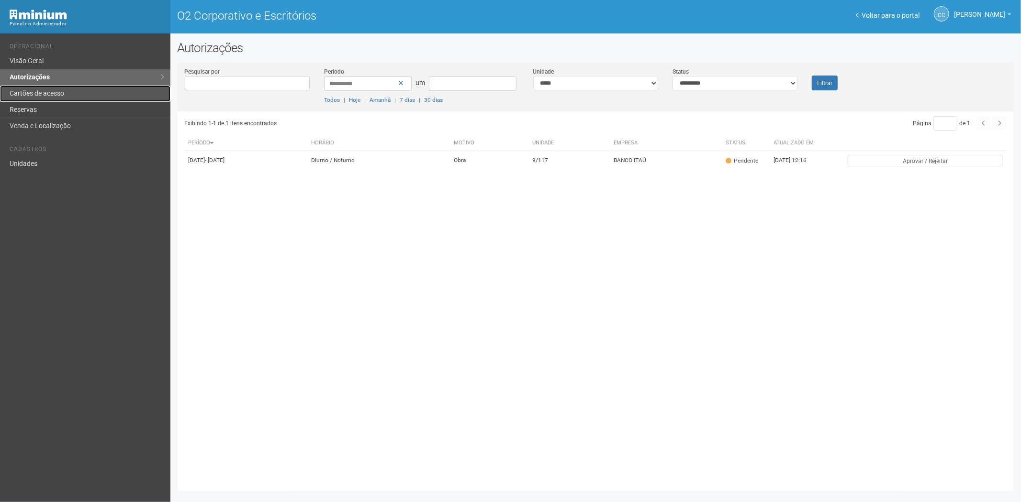
click at [47, 92] on font "Cartões de acesso" at bounding box center [37, 93] width 55 height 8
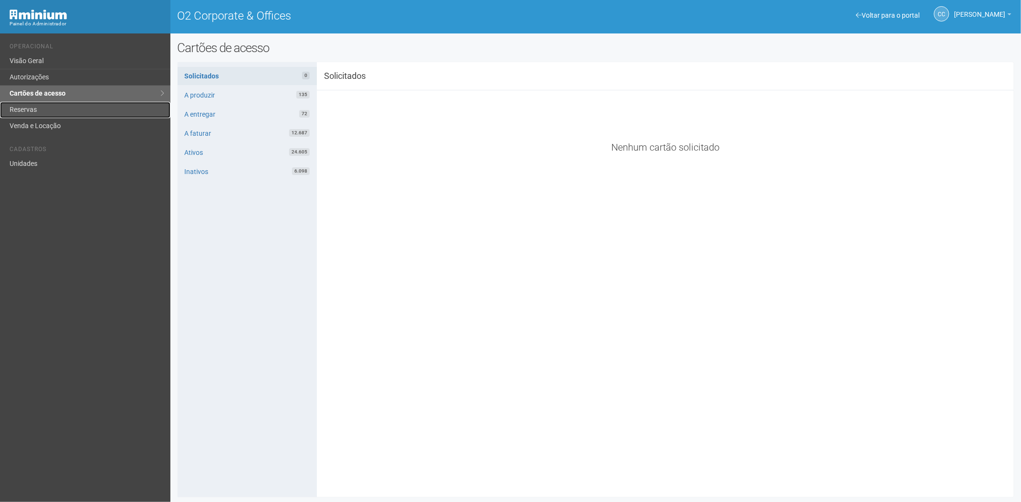
click at [37, 109] on link "Reservas" at bounding box center [85, 110] width 170 height 16
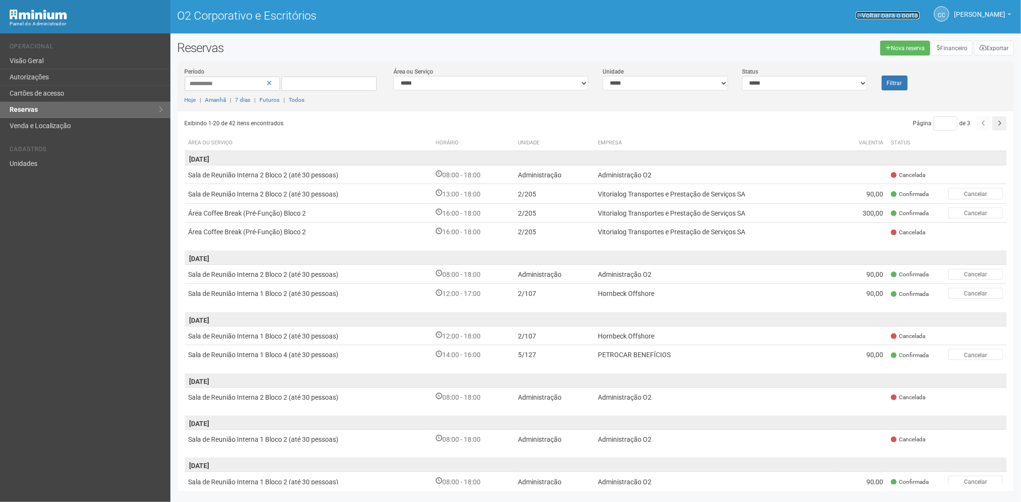
click at [877, 16] on font "Voltar para o portal" at bounding box center [890, 15] width 58 height 8
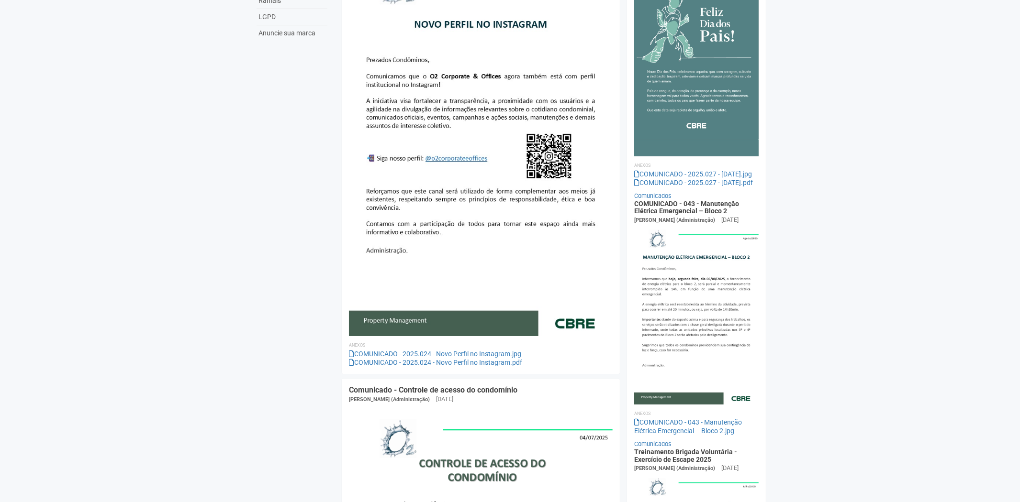
scroll to position [159, 0]
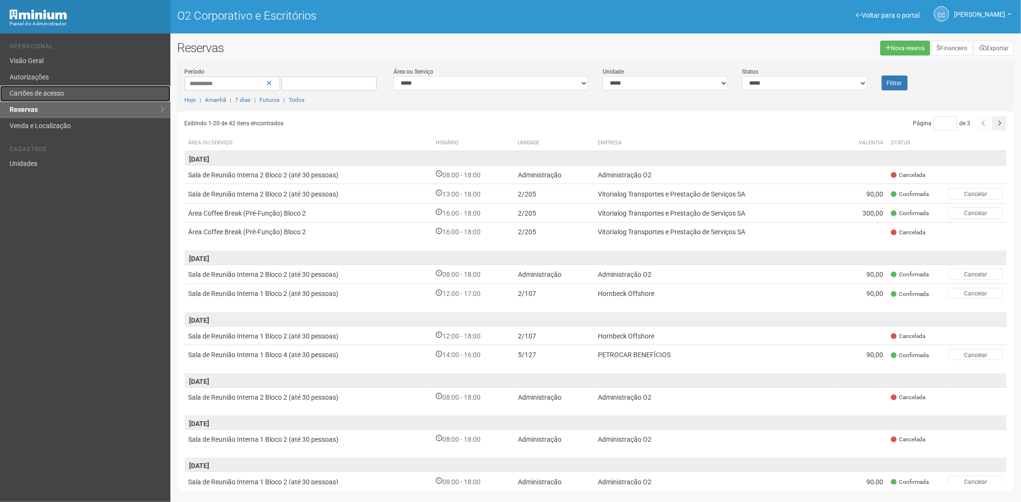
click at [55, 92] on font "Cartões de acesso" at bounding box center [37, 93] width 55 height 8
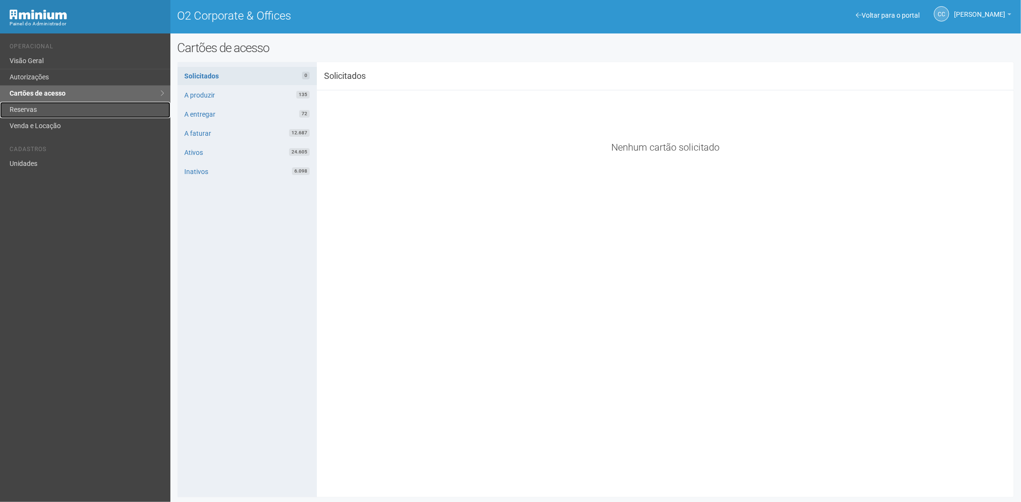
click at [37, 112] on link "Reservas" at bounding box center [85, 110] width 170 height 16
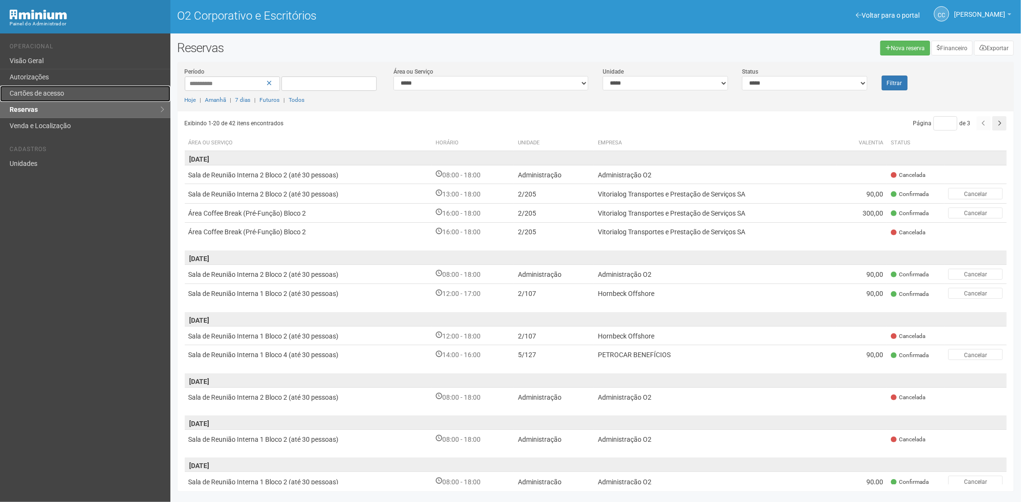
click at [70, 95] on link "Cartões de acesso" at bounding box center [85, 94] width 170 height 16
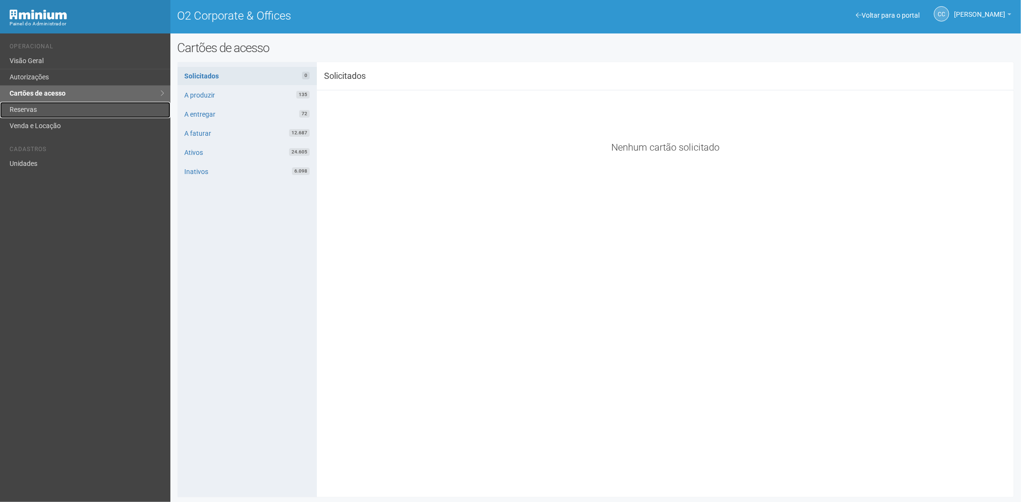
click at [63, 110] on link "Reservas" at bounding box center [85, 110] width 170 height 16
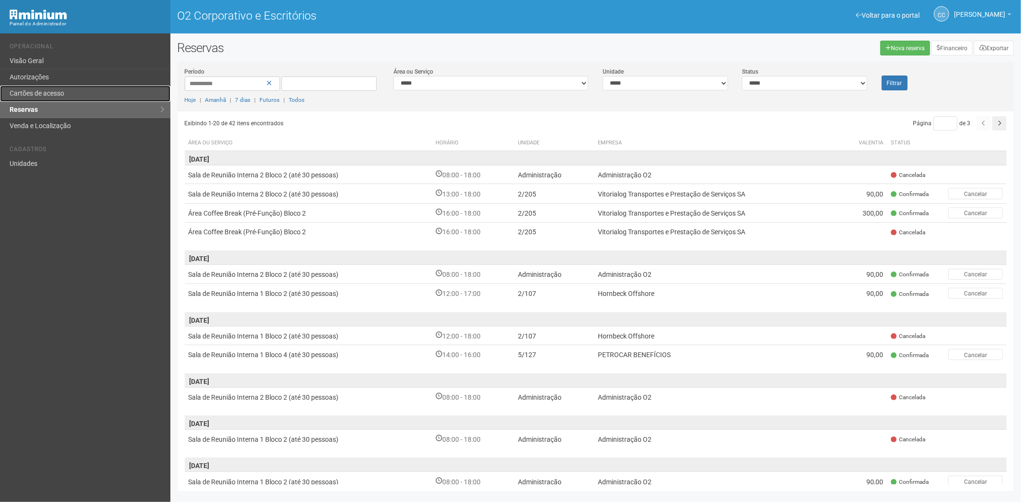
click at [40, 91] on font "Cartões de acesso" at bounding box center [37, 93] width 55 height 8
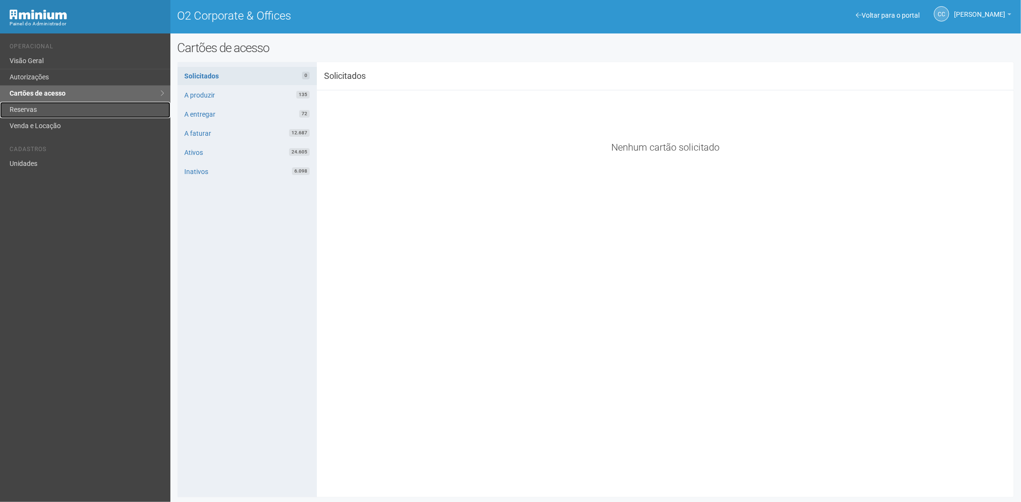
click at [45, 107] on link "Reservas" at bounding box center [85, 110] width 170 height 16
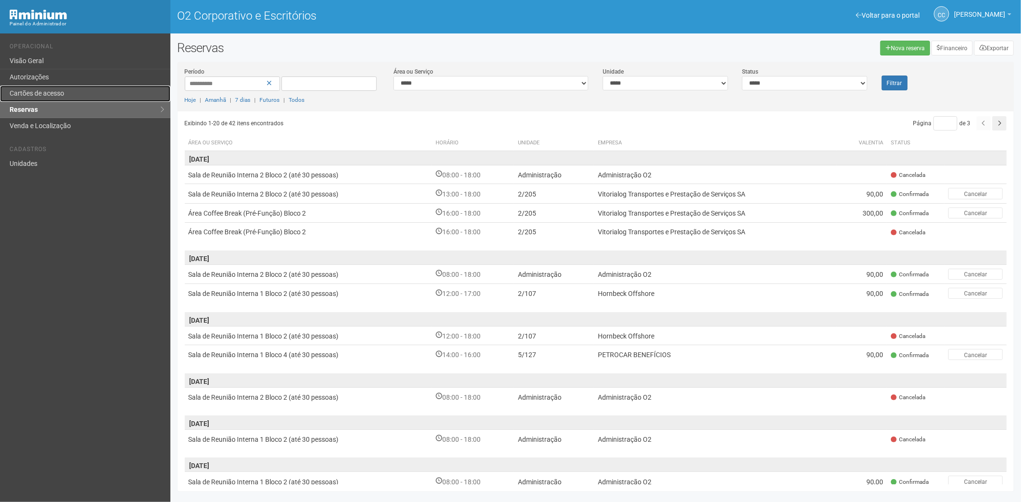
click at [46, 93] on font "Cartões de acesso" at bounding box center [37, 93] width 55 height 8
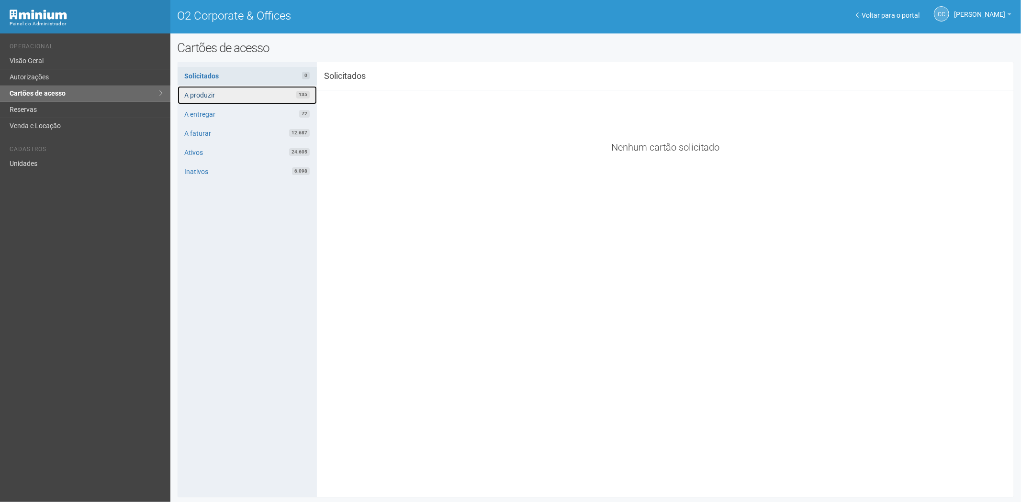
click at [217, 86] on link "A produzir 135" at bounding box center [247, 95] width 139 height 18
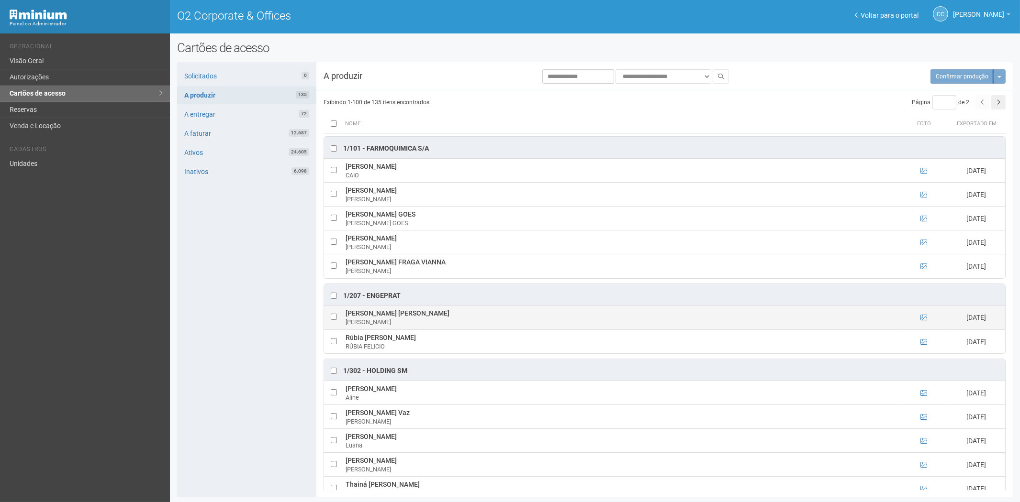
drag, startPoint x: 345, startPoint y: 316, endPoint x: 469, endPoint y: 314, distance: 124.4
click at [469, 314] on td "Arthur Bernardi Athayde Parra Khayat ARTHUR BERNARDI" at bounding box center [621, 318] width 557 height 24
copy td "Arthur Bernardi Athayde Parra Khayat"
click at [255, 410] on div "Solicitados 0 A produzir 135 A entregar 72 A faturar 12.687 Ativos 24.605 Inati…" at bounding box center [246, 279] width 139 height 435
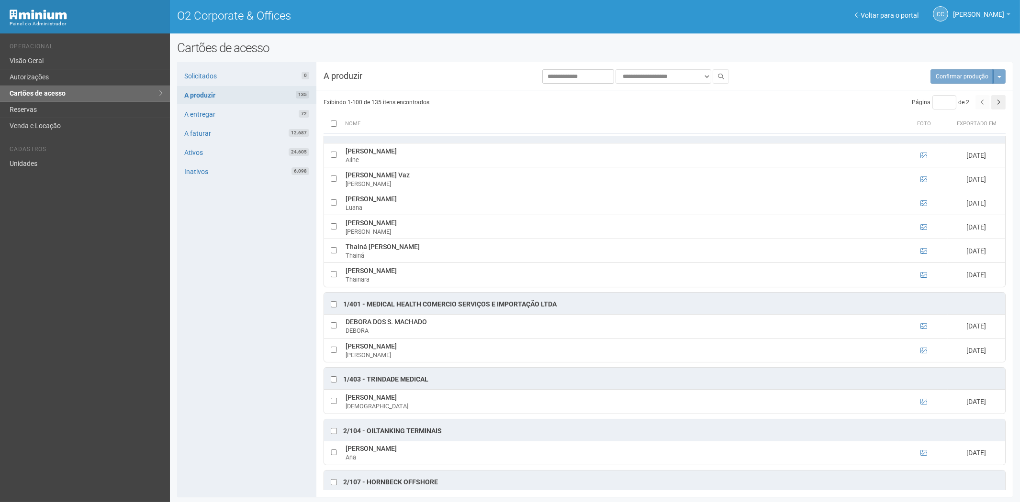
scroll to position [266, 0]
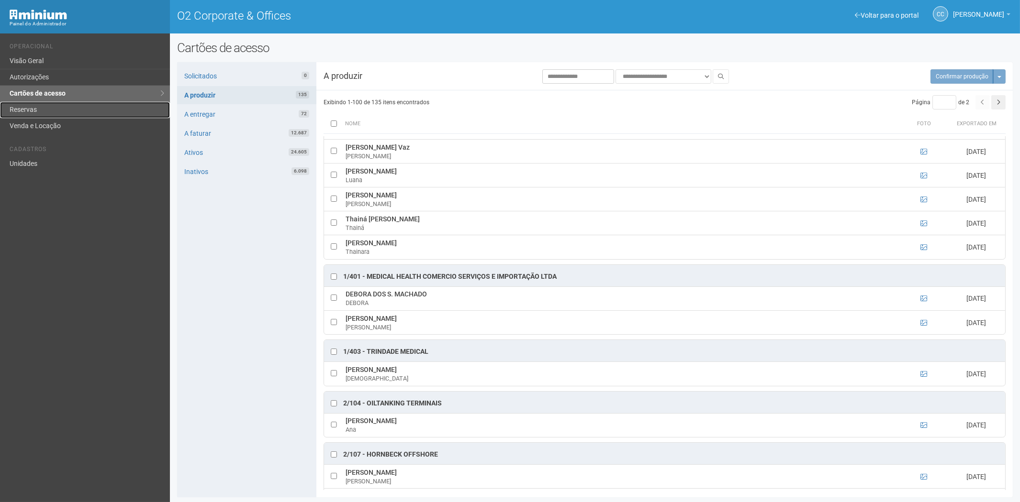
click at [68, 113] on link "Reservas" at bounding box center [85, 110] width 170 height 16
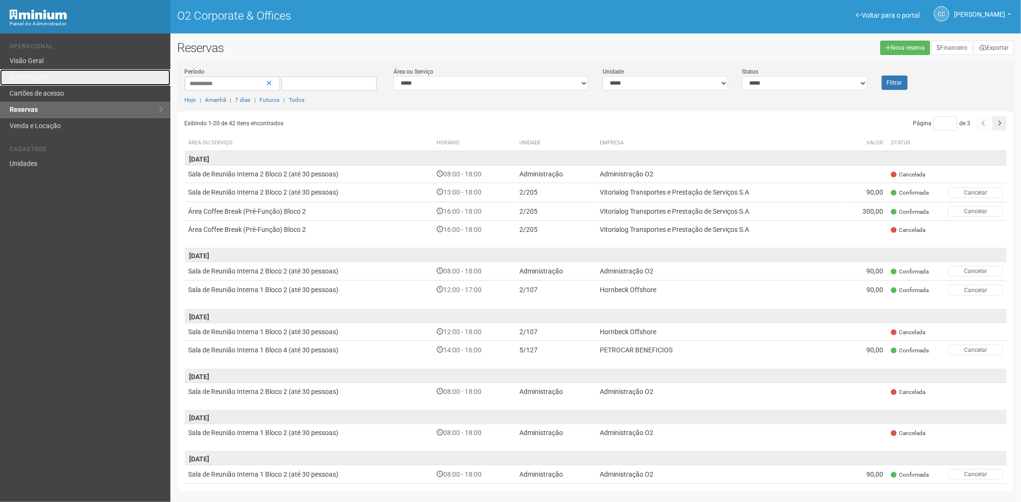
click at [69, 79] on link "Autorizações" at bounding box center [85, 77] width 170 height 16
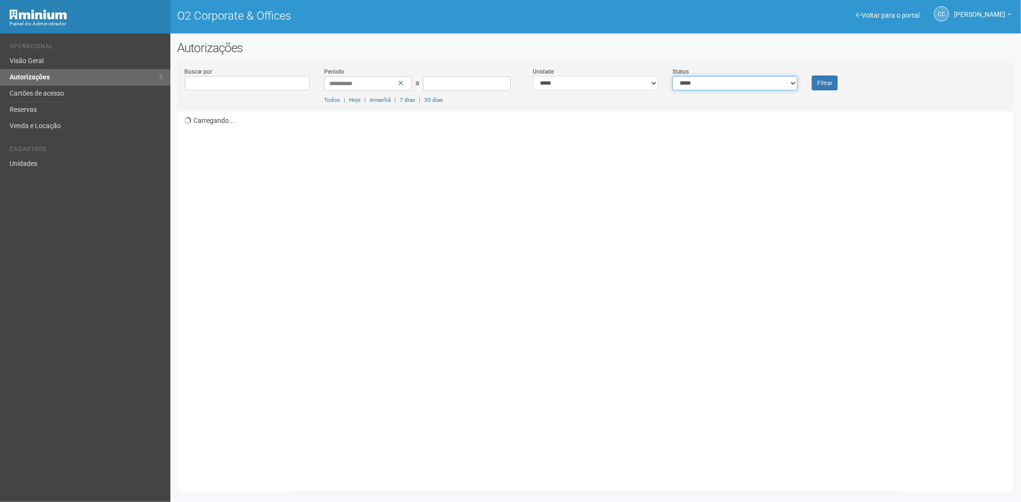
drag, startPoint x: 771, startPoint y: 80, endPoint x: 759, endPoint y: 88, distance: 14.6
click at [759, 88] on select "**********" at bounding box center [734, 83] width 125 height 14
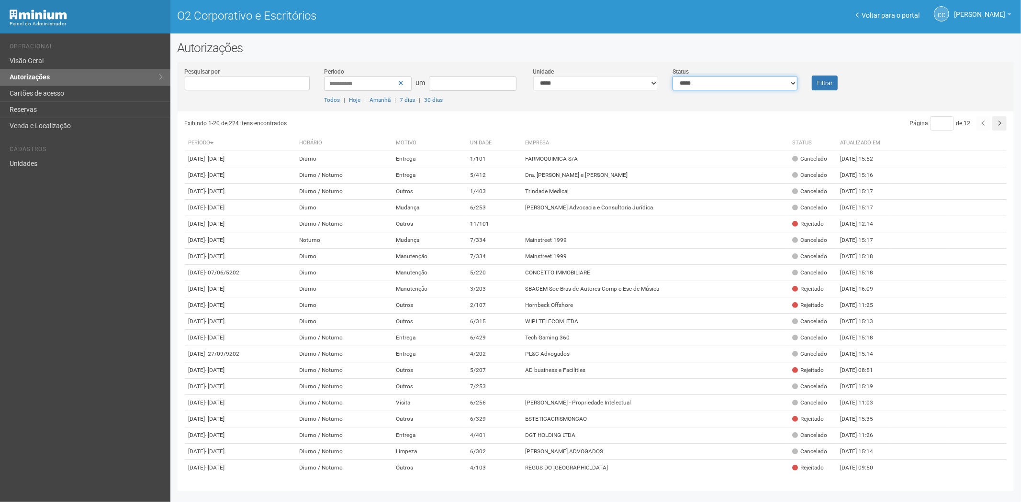
select select "*"
click at [672, 76] on select "**********" at bounding box center [734, 83] width 125 height 14
click at [811, 86] on div "Filtrar" at bounding box center [839, 78] width 70 height 23
click at [71, 85] on link "Autorizações" at bounding box center [85, 77] width 170 height 16
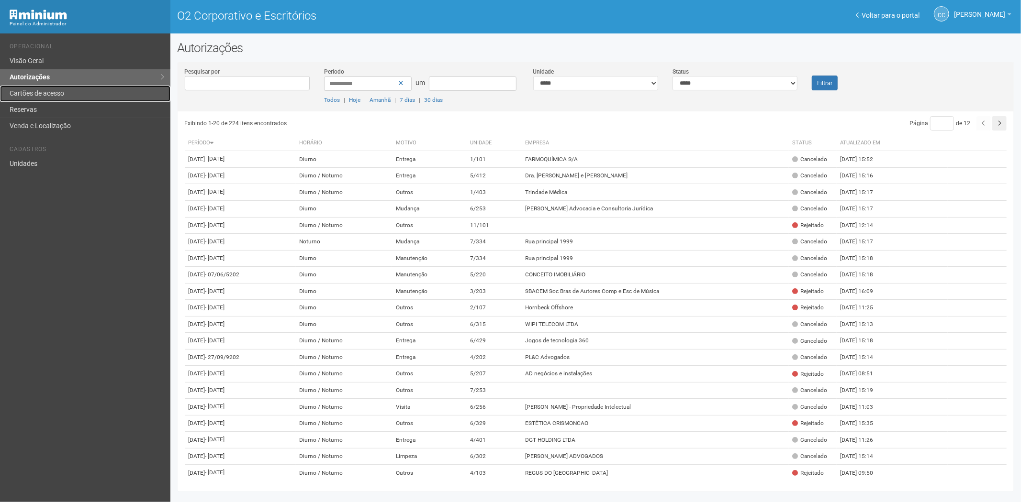
click at [66, 92] on link "Cartões de acesso" at bounding box center [85, 94] width 170 height 16
